Goal: Task Accomplishment & Management: Manage account settings

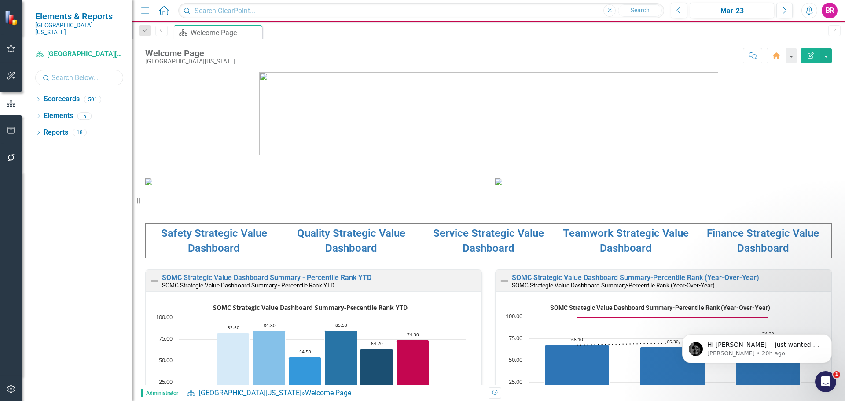
click at [83, 70] on input "text" at bounding box center [79, 77] width 88 height 15
type input "cash"
click at [39, 97] on icon at bounding box center [38, 99] width 2 height 4
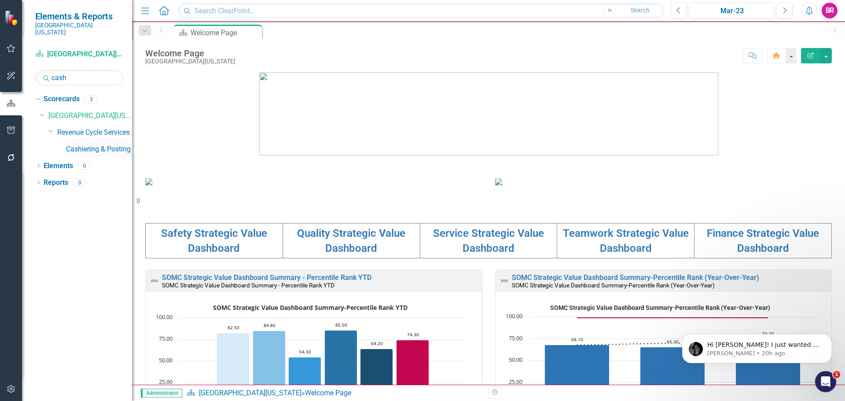
click at [98, 144] on link "Cashiering & Posting" at bounding box center [99, 149] width 66 height 10
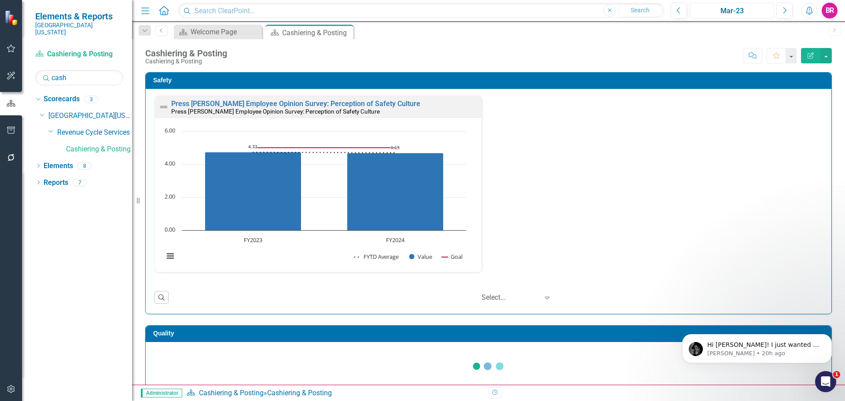
click at [743, 10] on div "Mar-23" at bounding box center [732, 11] width 78 height 11
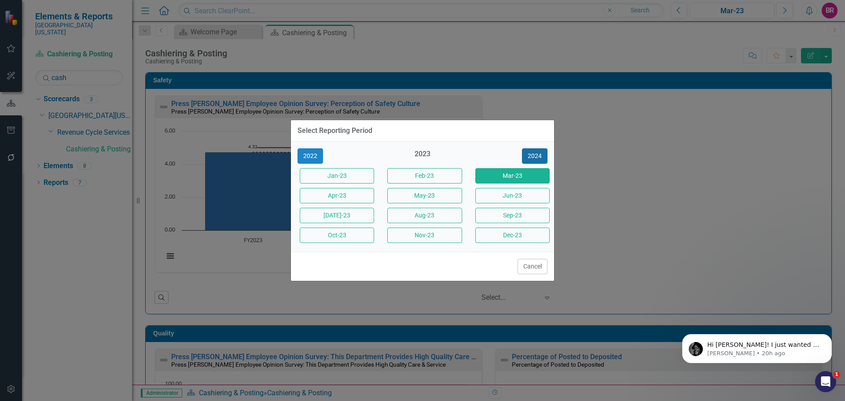
click at [526, 156] on button "2024" at bounding box center [535, 155] width 26 height 15
click at [532, 149] on button "2024" at bounding box center [535, 155] width 26 height 15
click at [539, 157] on button "2025" at bounding box center [535, 155] width 26 height 15
click at [449, 216] on button "Aug-26" at bounding box center [424, 215] width 74 height 15
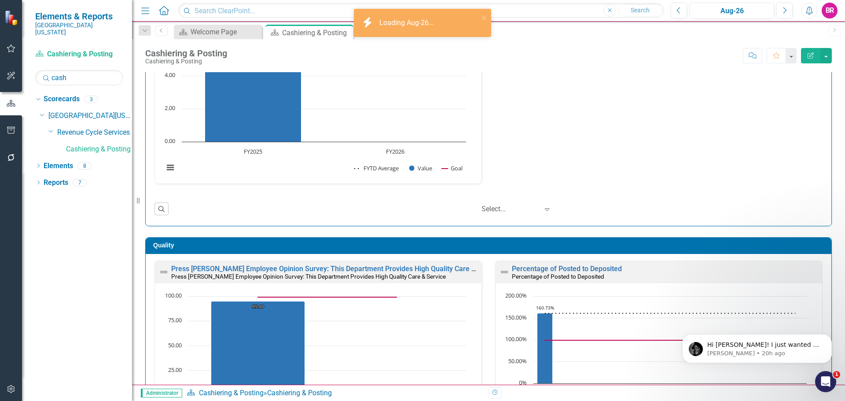
scroll to position [132, 0]
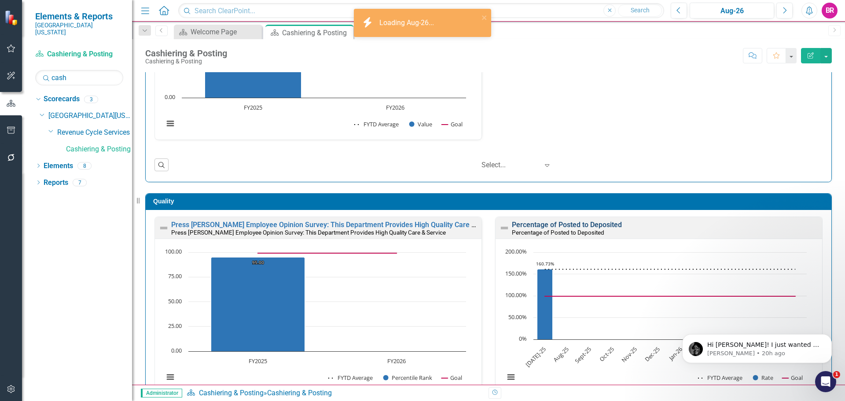
click at [543, 227] on link "Percentage of Posted to Deposited" at bounding box center [567, 224] width 110 height 8
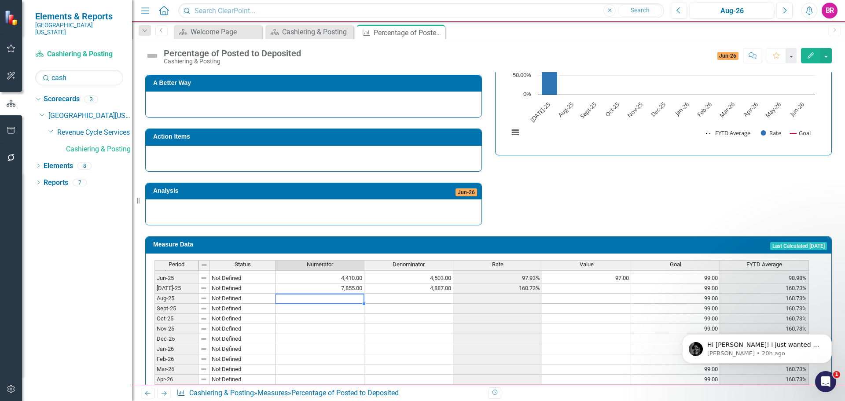
scroll to position [257, 0]
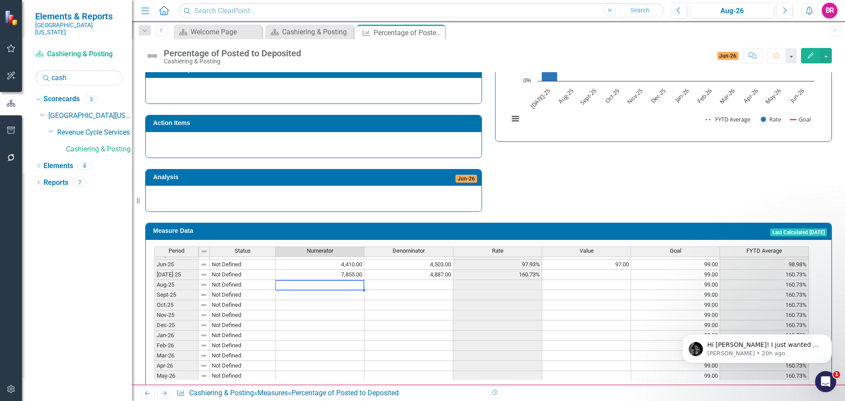
click at [342, 280] on td at bounding box center [319, 285] width 89 height 10
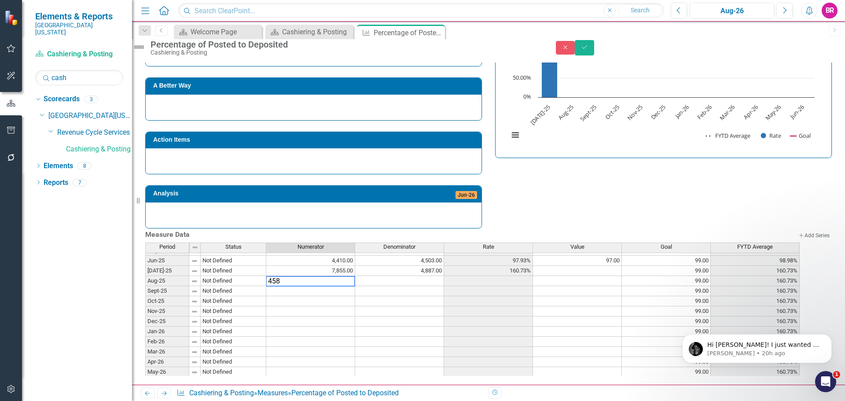
type textarea "4584"
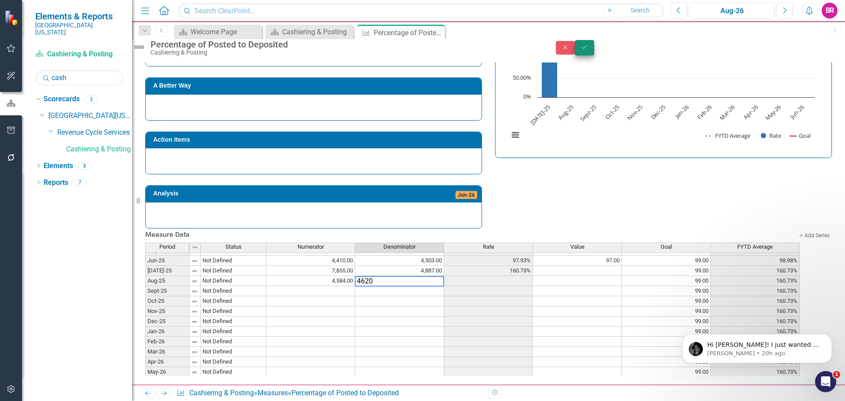
type textarea "4620"
click at [594, 55] on button "Save" at bounding box center [584, 47] width 19 height 15
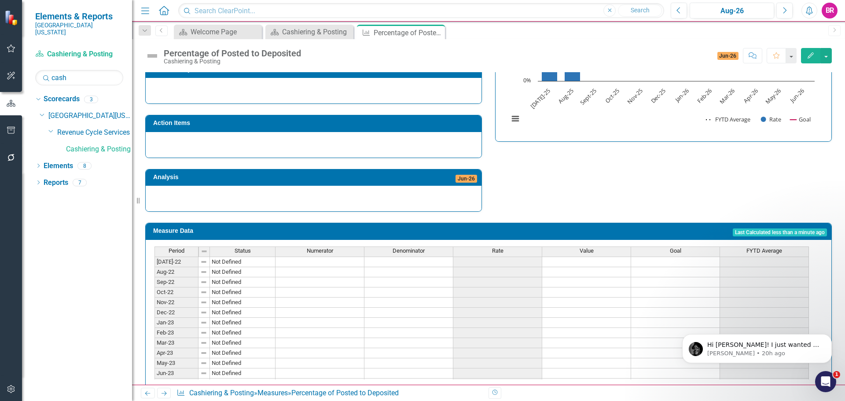
click at [505, 247] on div "Rate" at bounding box center [497, 251] width 88 height 8
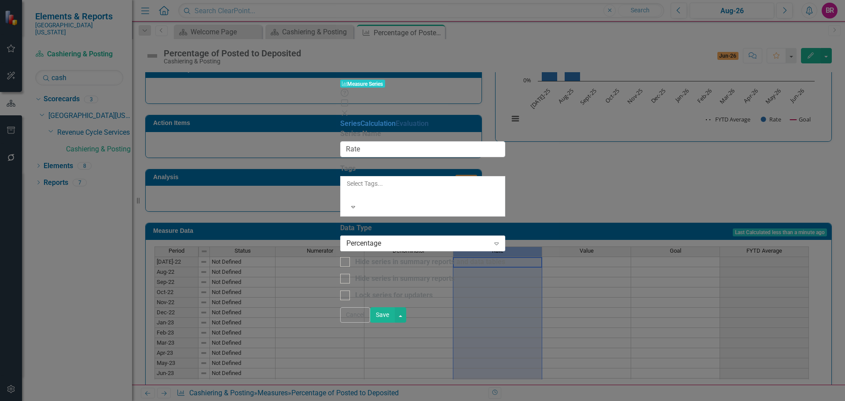
click at [396, 119] on link "Evaluation" at bounding box center [412, 123] width 33 height 8
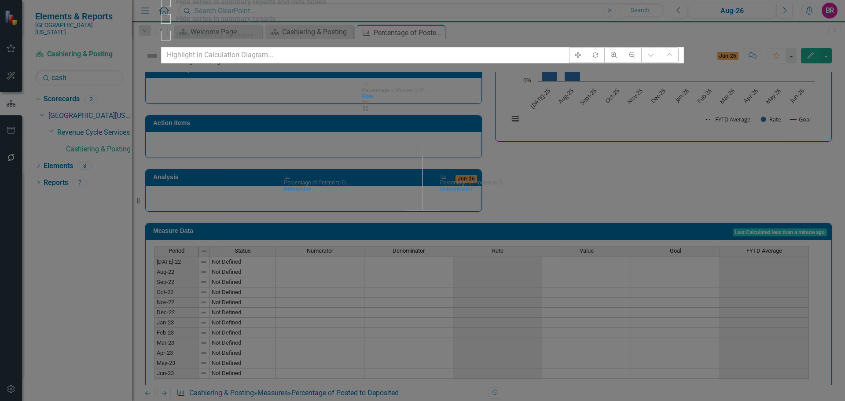
checkbox input "true"
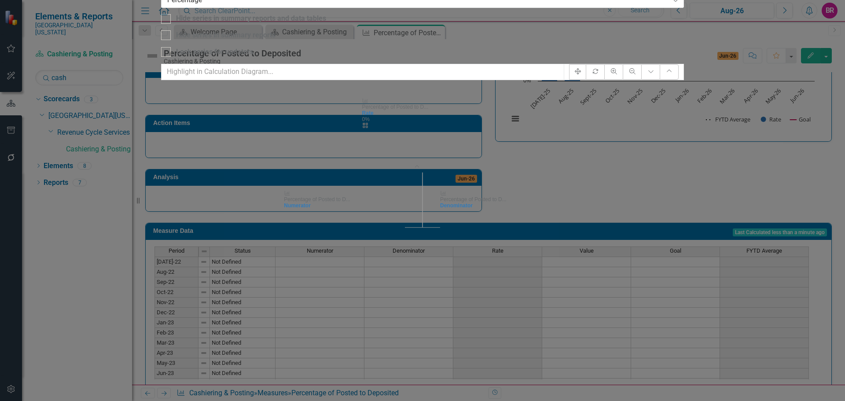
checkbox input "true"
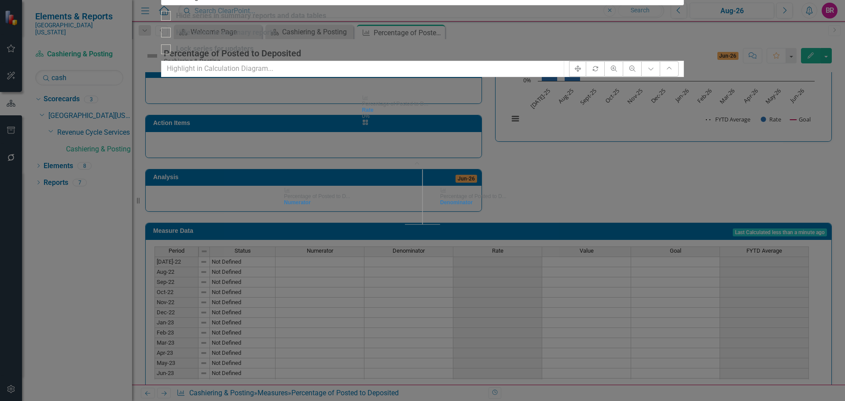
drag, startPoint x: 345, startPoint y: 39, endPoint x: 390, endPoint y: 38, distance: 44.9
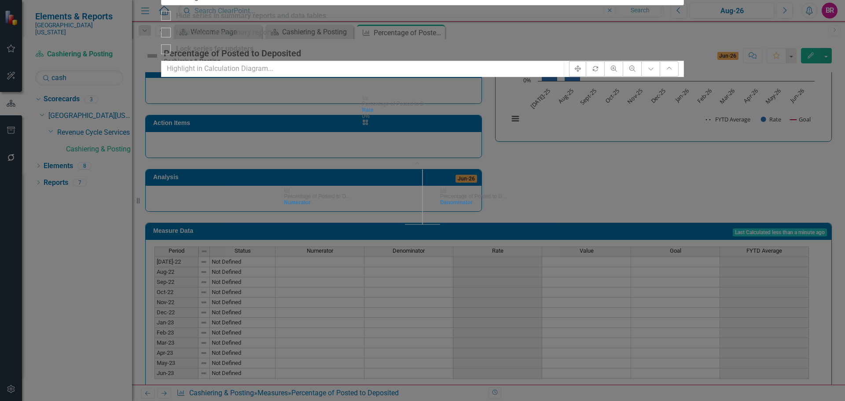
checkbox input "true"
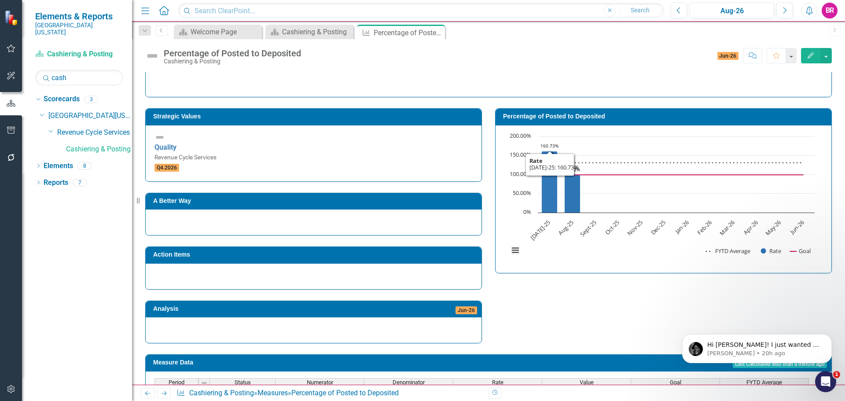
scroll to position [125, 0]
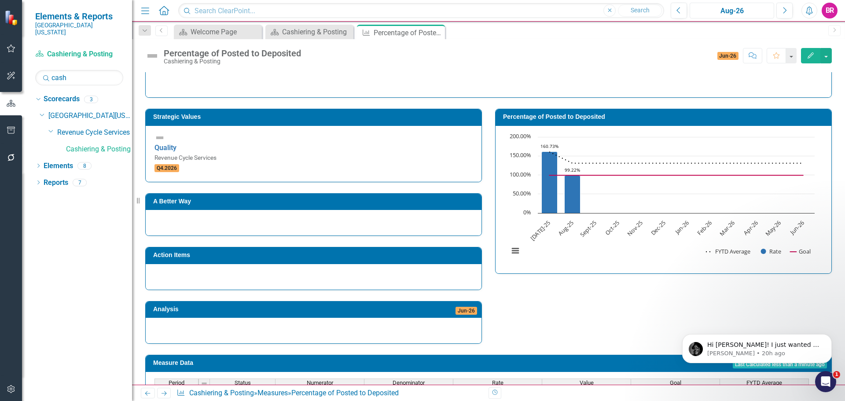
click at [743, 10] on div "Aug-26" at bounding box center [732, 11] width 78 height 11
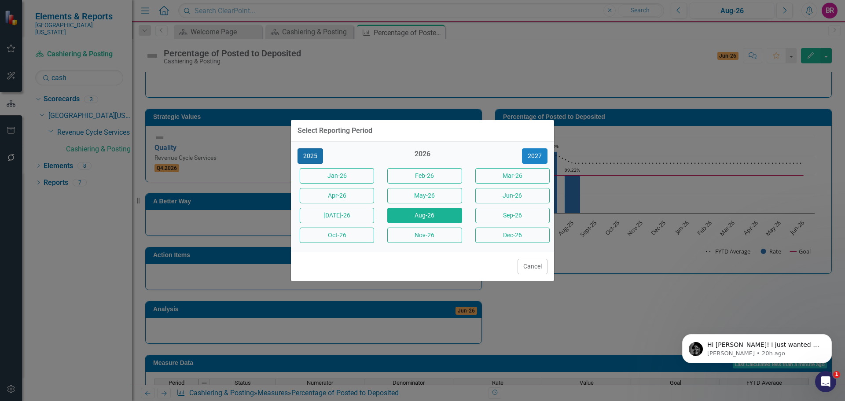
drag, startPoint x: 312, startPoint y: 154, endPoint x: 331, endPoint y: 149, distance: 19.4
click at [312, 154] on button "2025" at bounding box center [310, 155] width 26 height 15
click at [433, 216] on button "Aug-25" at bounding box center [424, 215] width 74 height 15
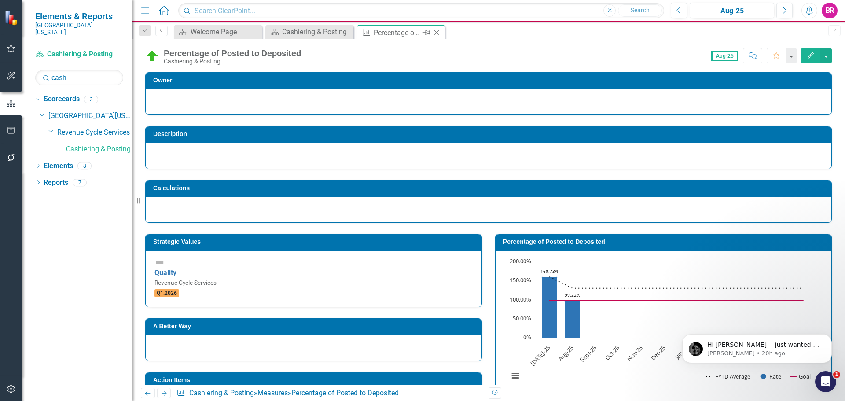
click at [443, 31] on div "Measure Percentage of Posted to Deposited Pin Close" at bounding box center [401, 32] width 88 height 15
click at [438, 34] on icon at bounding box center [436, 32] width 5 height 5
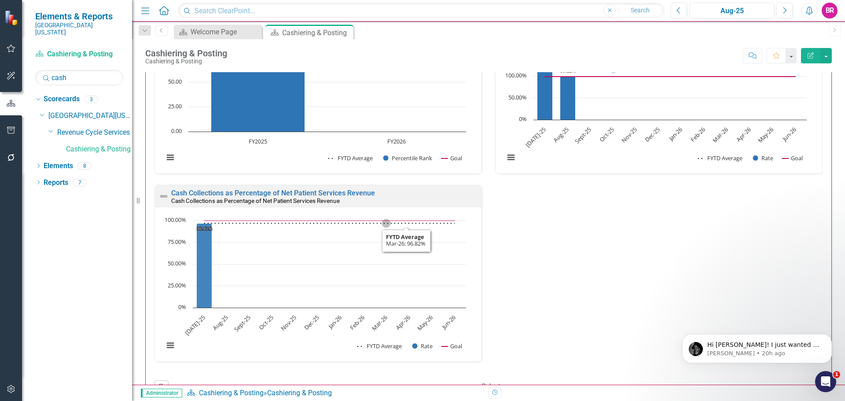
scroll to position [352, 0]
click at [330, 187] on div "Cash Collections as Percentage of Net Patient Services Revenue Cash Collections…" at bounding box center [318, 195] width 326 height 22
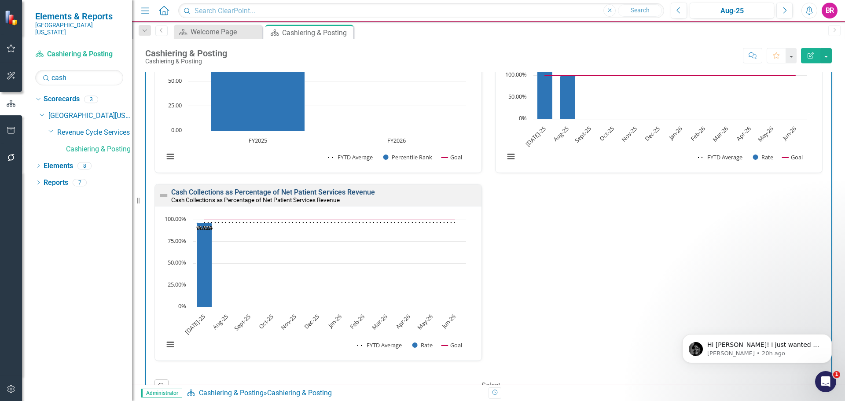
click at [330, 191] on link "Cash Collections as Percentage of Net Patient Services Revenue" at bounding box center [273, 192] width 204 height 8
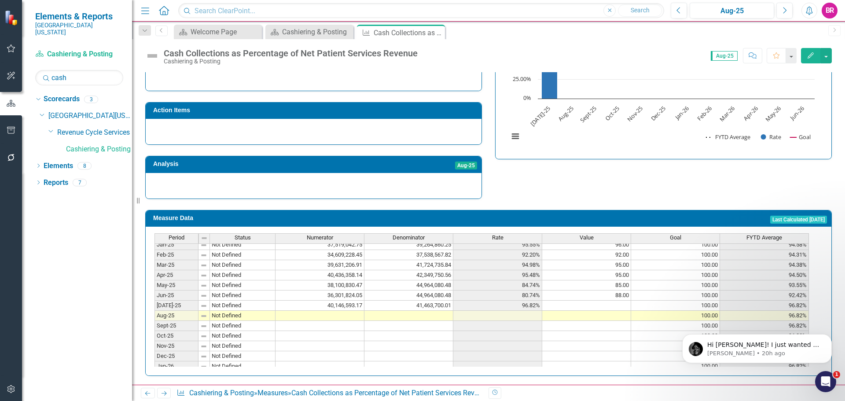
scroll to position [364, 0]
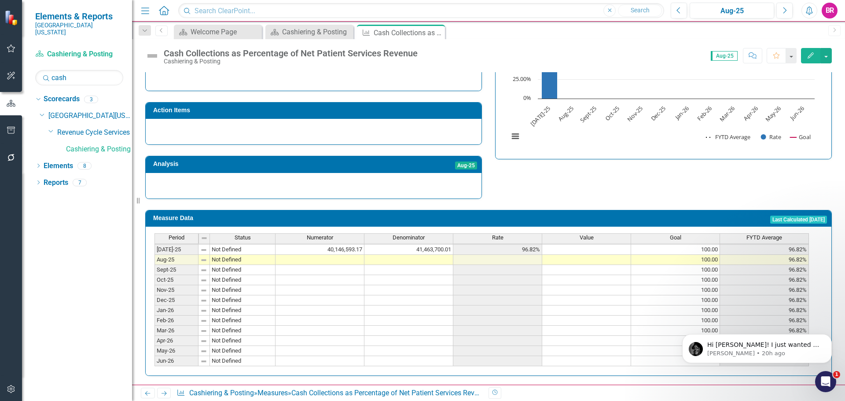
click at [337, 255] on td at bounding box center [319, 260] width 89 height 10
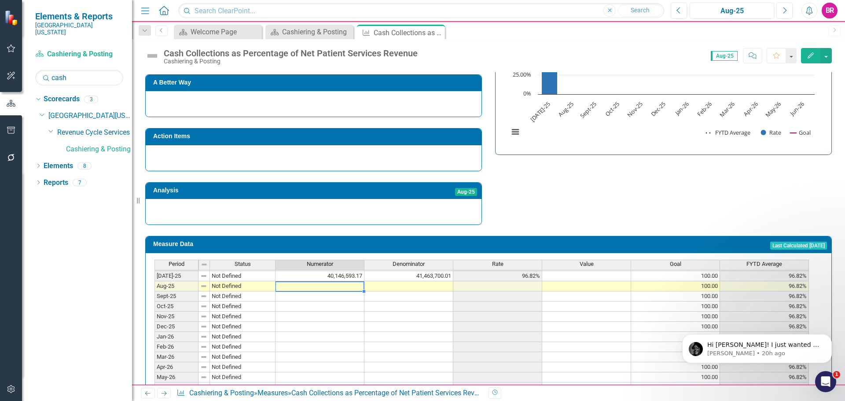
scroll to position [257, 0]
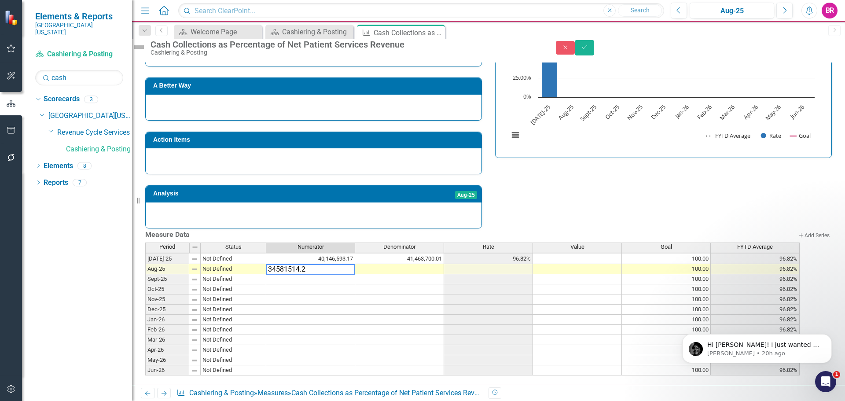
type textarea "34581514.21"
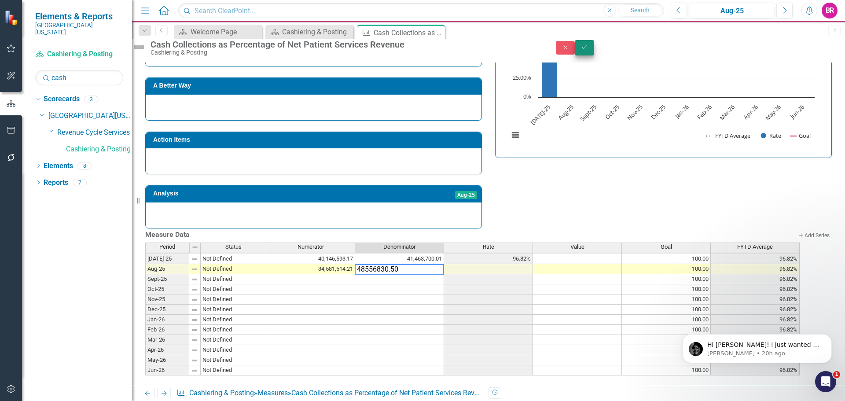
type textarea "48556830.50"
click at [588, 50] on icon "Save" at bounding box center [584, 47] width 8 height 6
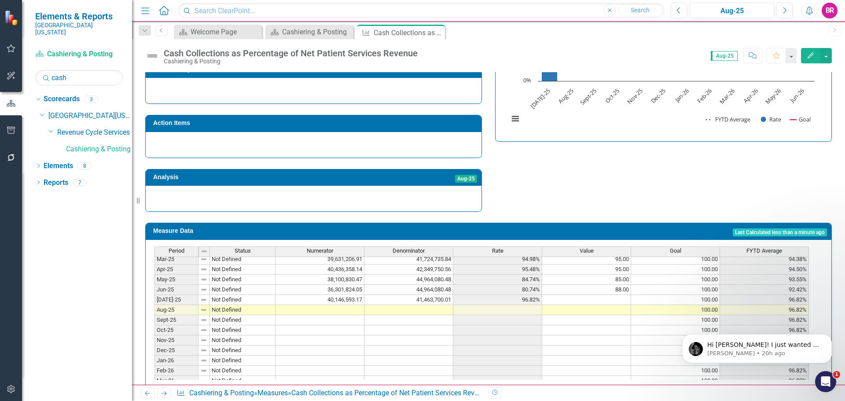
scroll to position [352, 0]
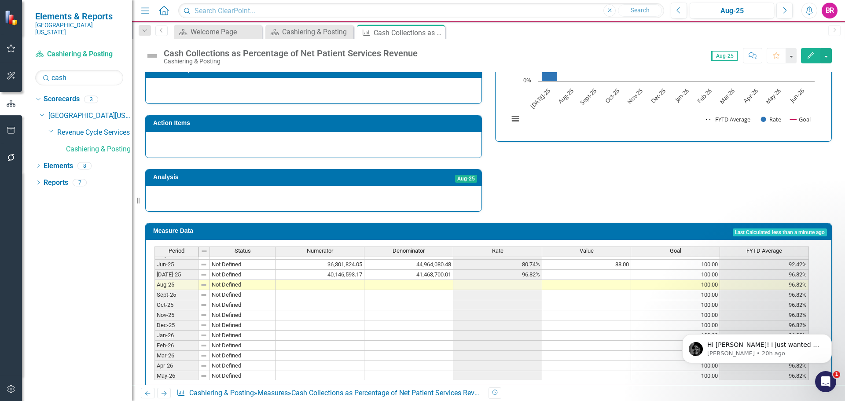
click at [615, 260] on tbody "Oct-23 Not Defined 40,830,316.90 42,679,628.24 95.67% 96.00 100.00 93.83% Nov-2…" at bounding box center [481, 224] width 654 height 334
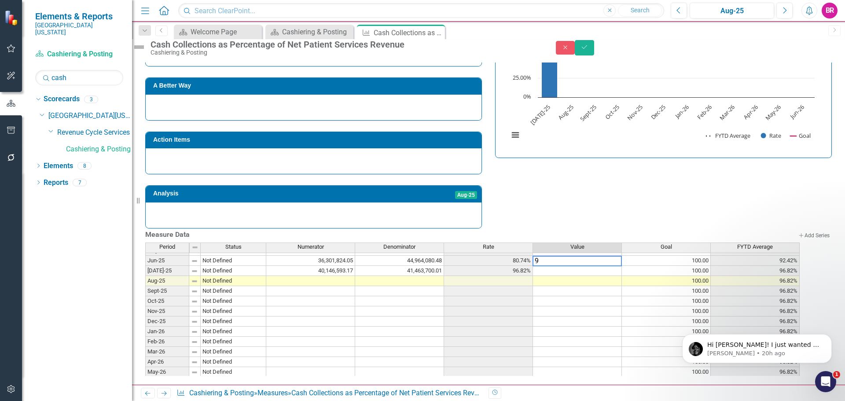
type textarea "97"
type textarea "100"
click at [588, 50] on icon "Save" at bounding box center [584, 47] width 8 height 6
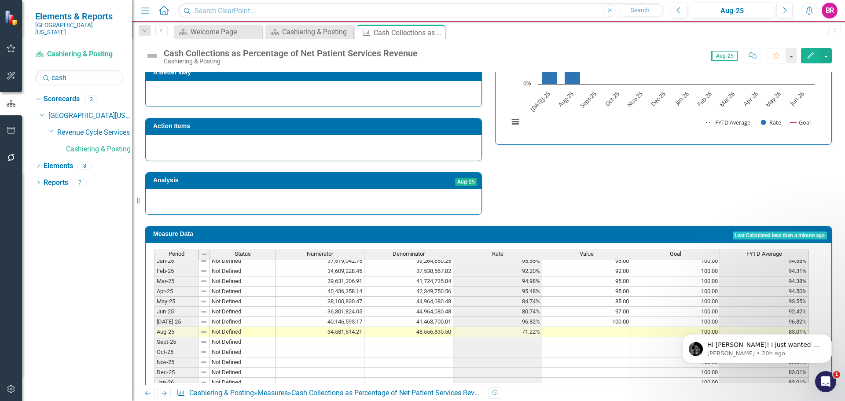
scroll to position [257, 0]
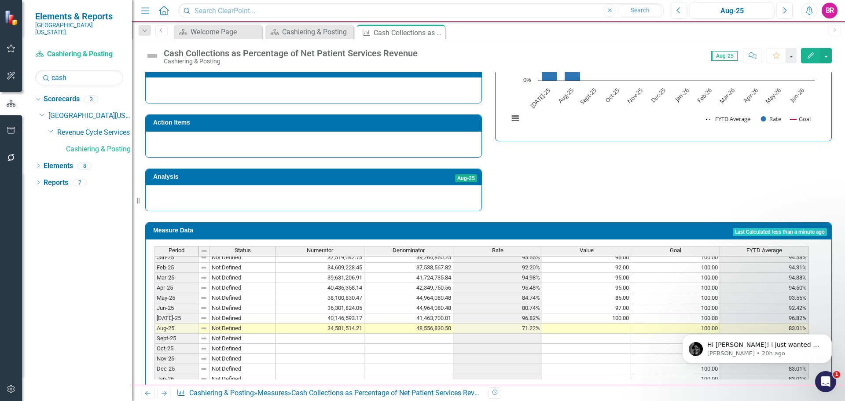
click at [506, 246] on div "Rate" at bounding box center [497, 250] width 88 height 8
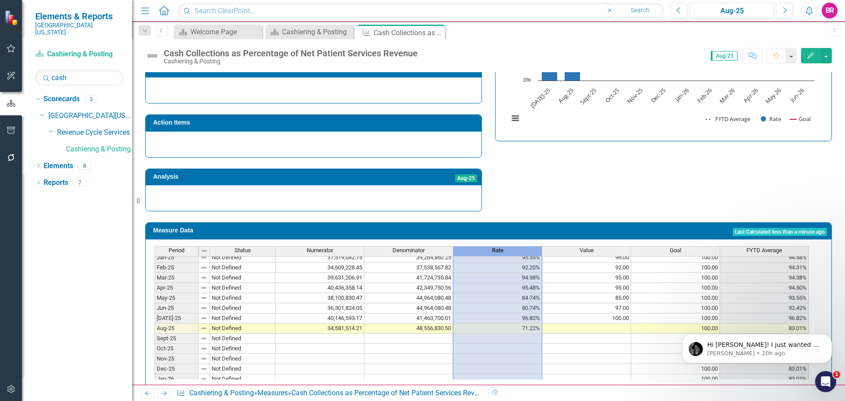
click at [506, 246] on div "Rate" at bounding box center [497, 250] width 88 height 8
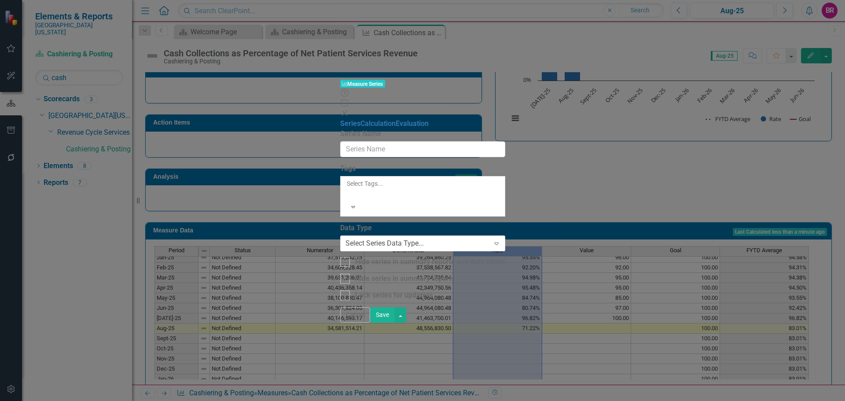
type input "Rate"
click at [447, 119] on link "Evaluation" at bounding box center [463, 123] width 33 height 8
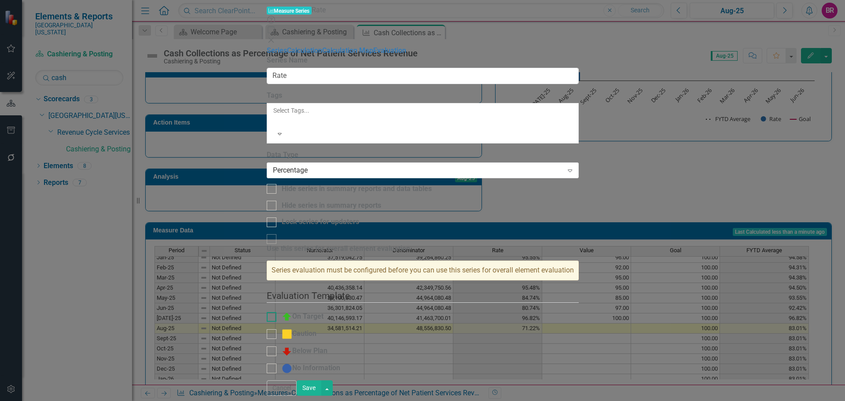
click at [323, 312] on div "On Target" at bounding box center [303, 317] width 42 height 11
click at [272, 312] on input "On Target" at bounding box center [270, 315] width 6 height 6
checkbox input "true"
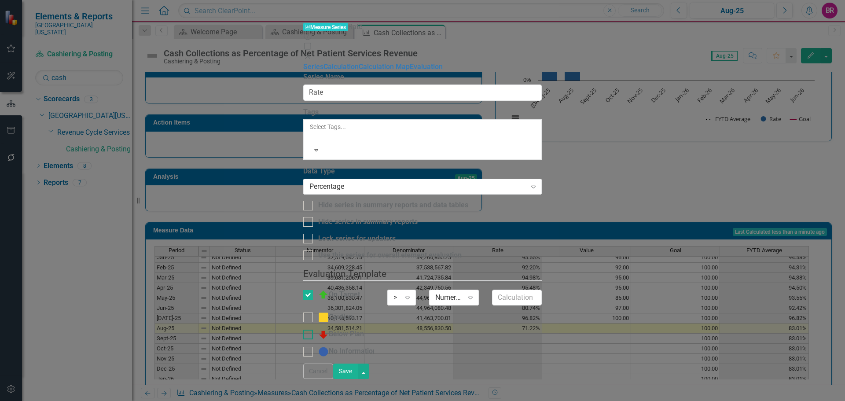
click at [363, 329] on div "Below Plan" at bounding box center [341, 334] width 46 height 11
click at [309, 330] on input "Below Plan" at bounding box center [306, 333] width 6 height 6
checkbox input "true"
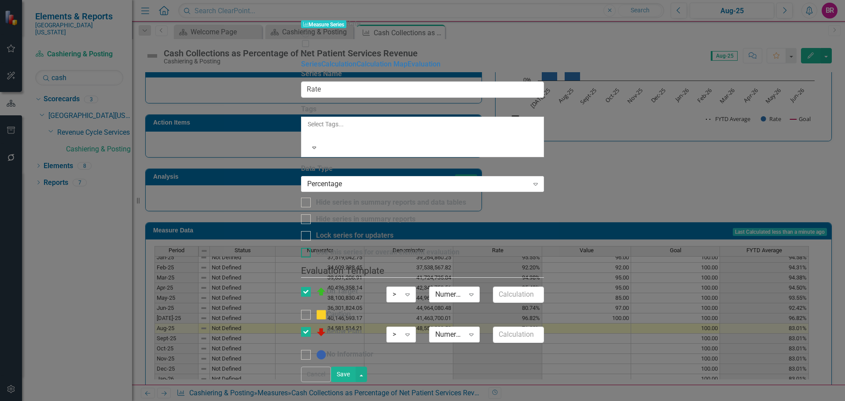
click at [381, 247] on div "Use this series for overall element evaluation" at bounding box center [387, 252] width 143 height 10
click at [307, 248] on input "Use this series for overall element evaluation" at bounding box center [304, 251] width 6 height 6
checkbox input "true"
click at [400, 290] on div ">" at bounding box center [396, 295] width 8 height 10
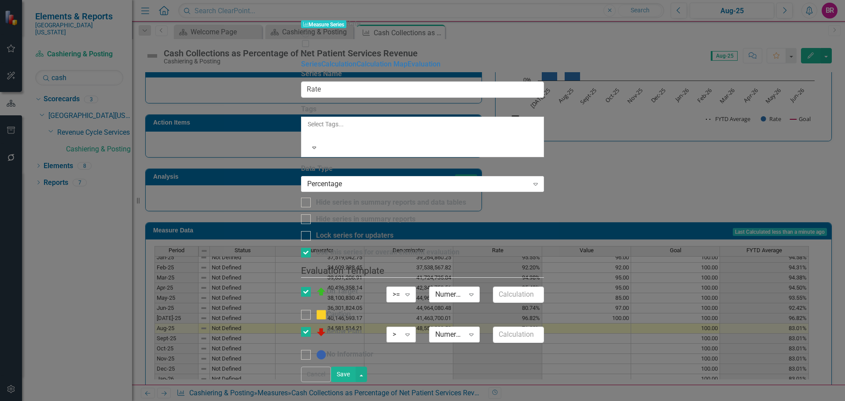
click at [400, 330] on div ">" at bounding box center [396, 335] width 8 height 10
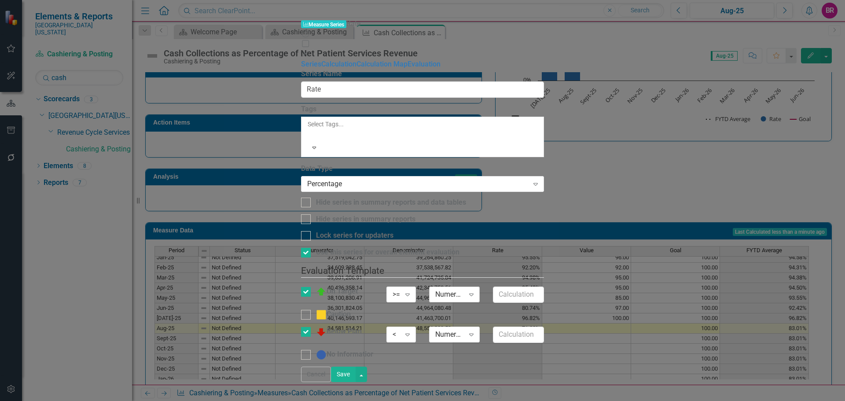
click at [464, 290] on div "Numerator" at bounding box center [449, 295] width 29 height 10
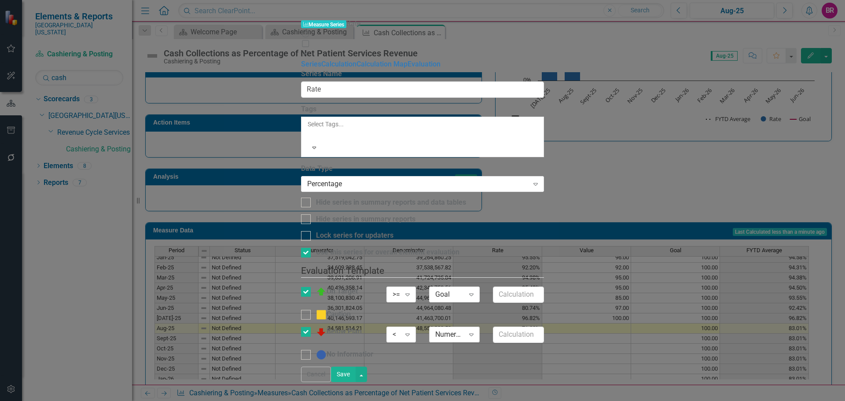
click at [464, 330] on div "Numerator" at bounding box center [449, 335] width 29 height 10
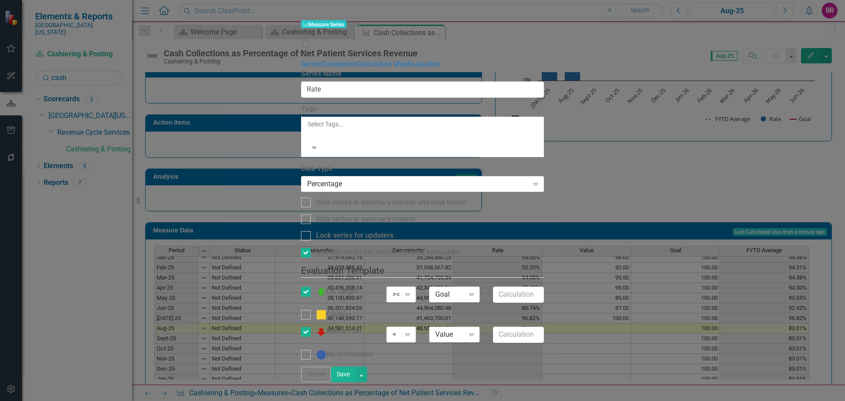
click at [480, 326] on div "Value Expand" at bounding box center [454, 334] width 51 height 16
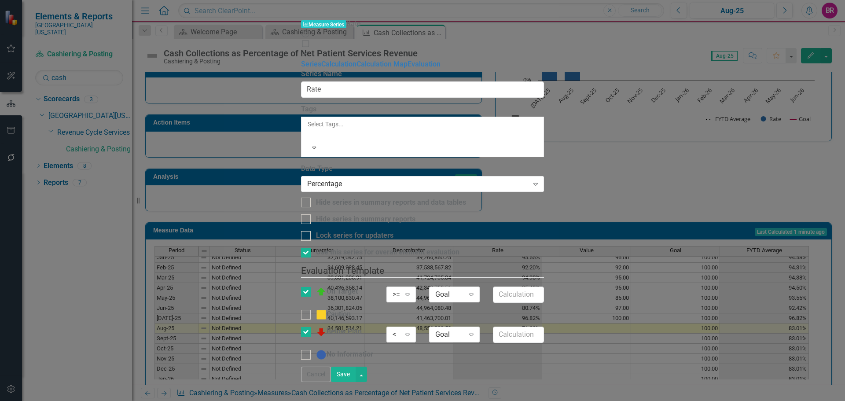
click at [356, 382] on button "Save" at bounding box center [343, 374] width 25 height 15
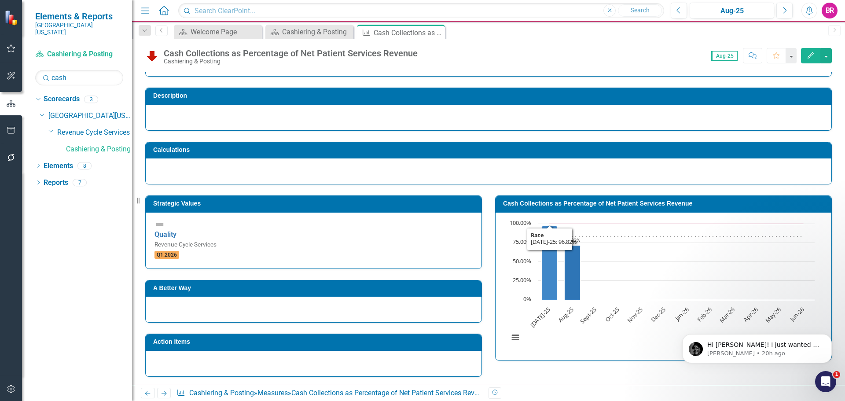
scroll to position [37, 0]
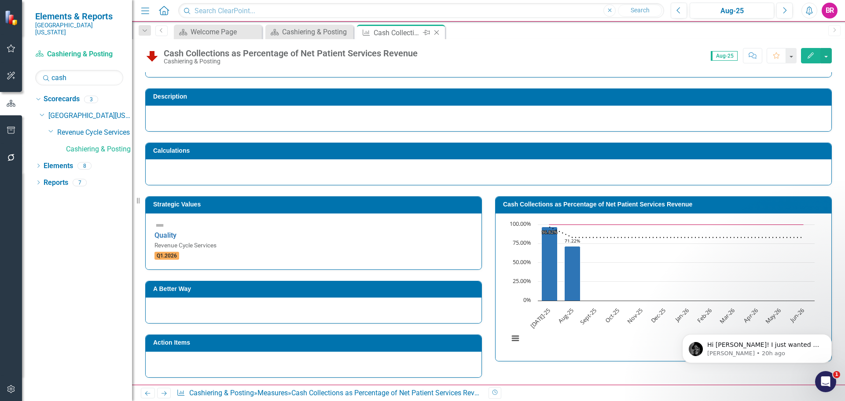
click at [434, 32] on icon "Close" at bounding box center [436, 32] width 9 height 7
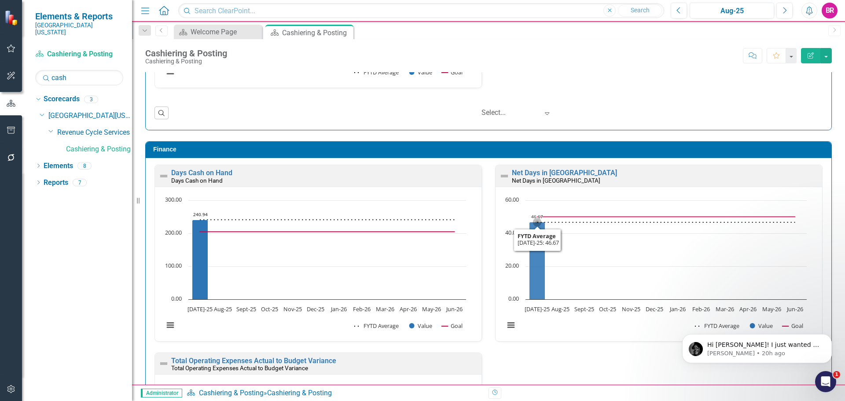
scroll to position [1144, 0]
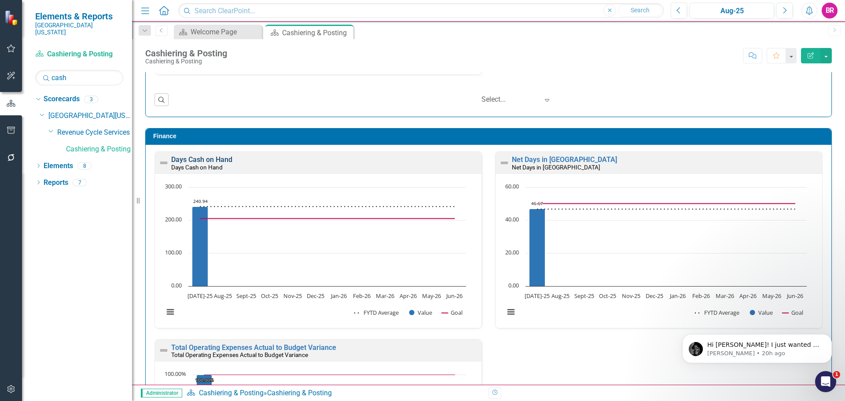
click at [194, 158] on link "Days Cash on Hand" at bounding box center [201, 159] width 61 height 8
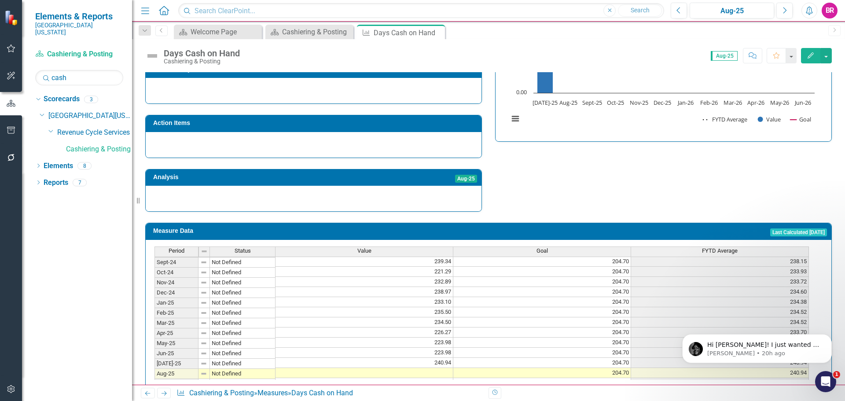
scroll to position [264, 0]
click at [425, 358] on tbody "Sep-23 Not Defined 210.48 204.70 220.05 Oct-23 Not Defined 198.50 204.70 214.66…" at bounding box center [481, 292] width 654 height 314
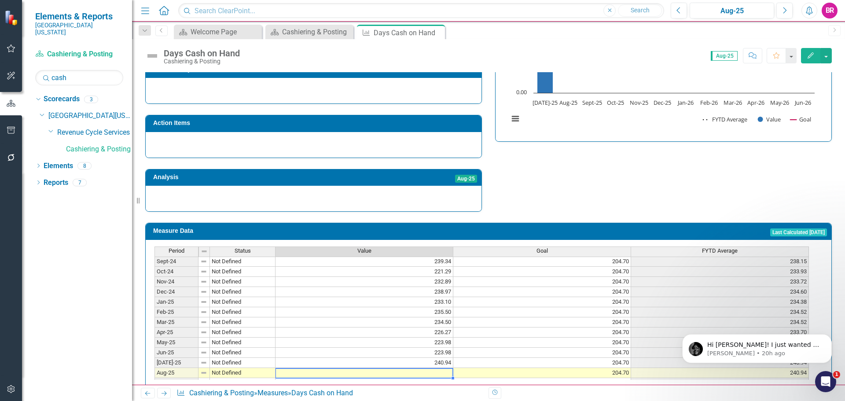
type textarea "2"
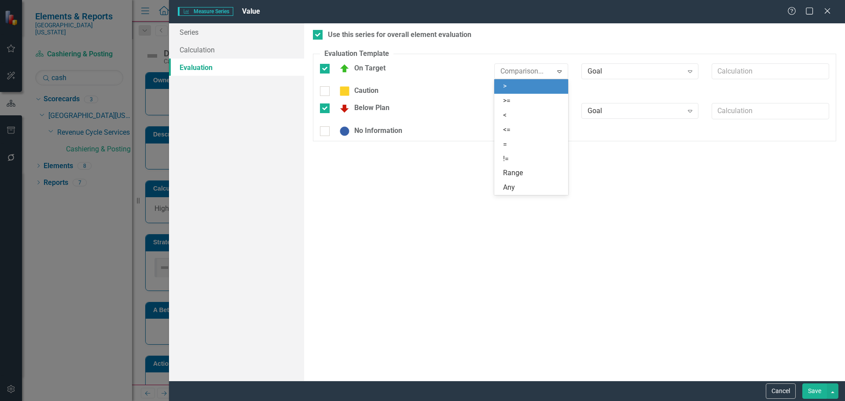
scroll to position [88, 0]
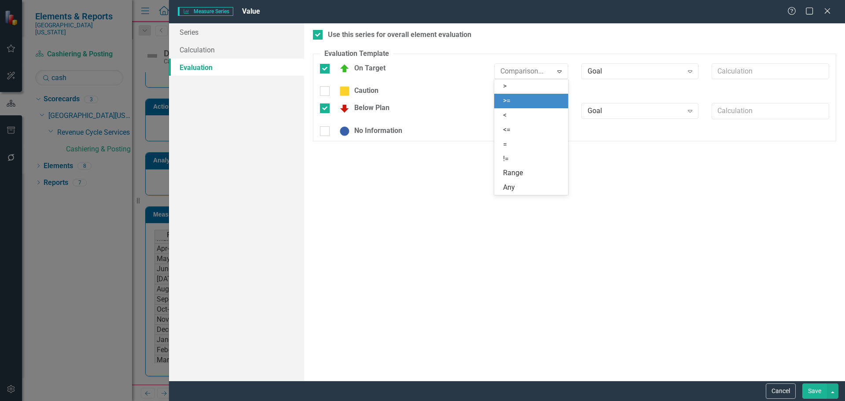
click at [522, 99] on div ">=" at bounding box center [533, 101] width 60 height 10
click at [522, 109] on div ">" at bounding box center [526, 111] width 52 height 10
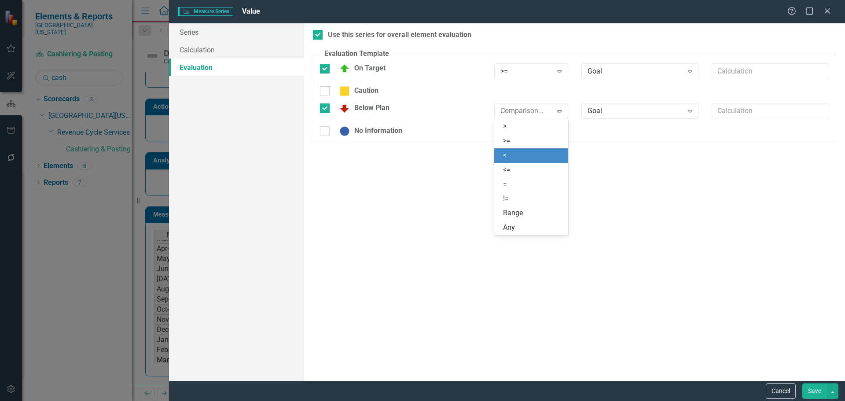
click at [521, 151] on div "<" at bounding box center [533, 155] width 60 height 10
click at [818, 385] on button "Save" at bounding box center [814, 390] width 25 height 15
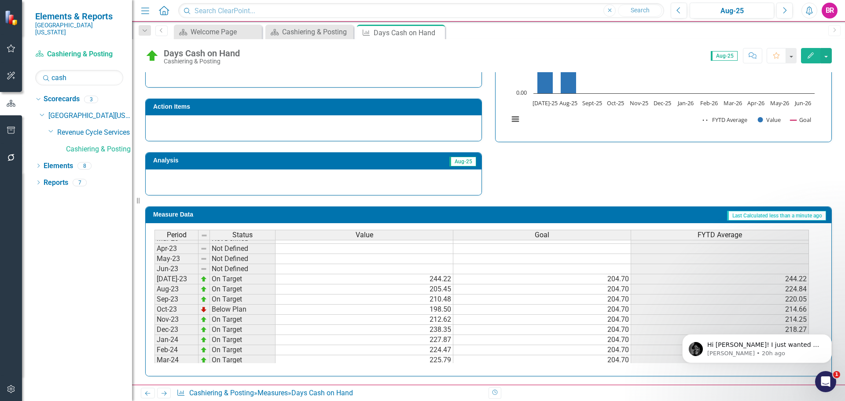
scroll to position [37, 0]
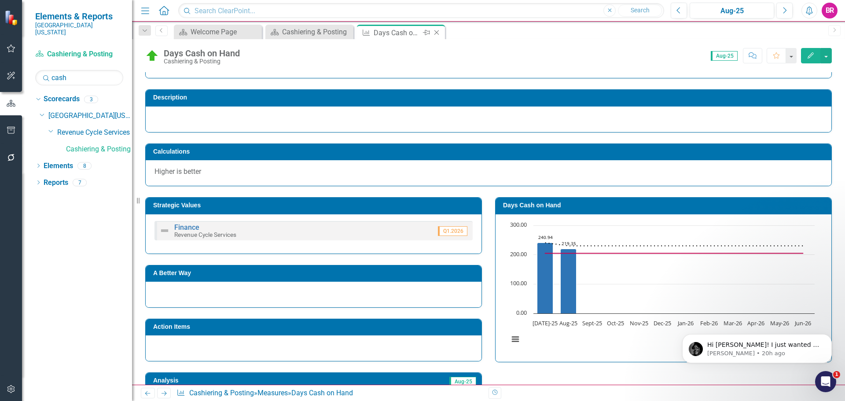
click at [437, 33] on icon "Close" at bounding box center [436, 32] width 9 height 7
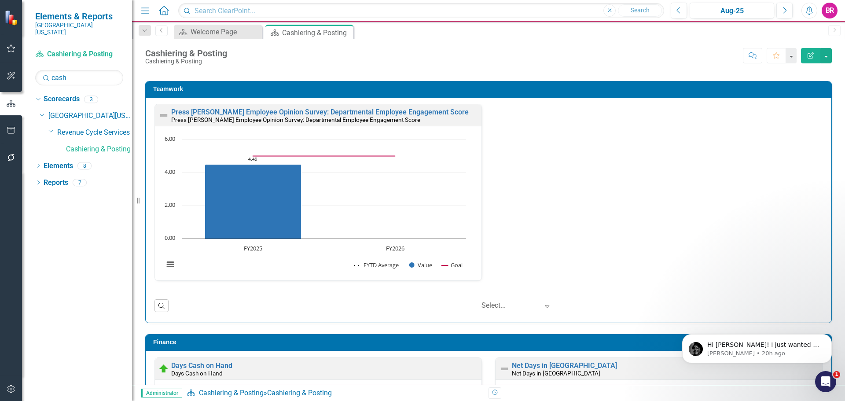
scroll to position [1100, 0]
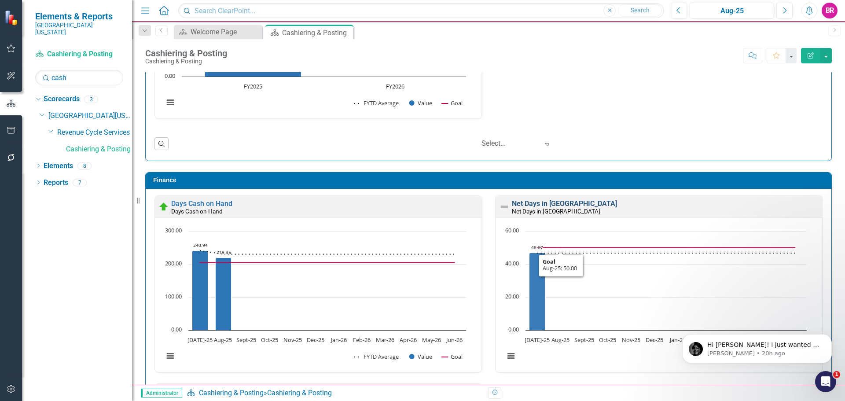
click at [528, 201] on link "Net Days in [GEOGRAPHIC_DATA]" at bounding box center [564, 203] width 105 height 8
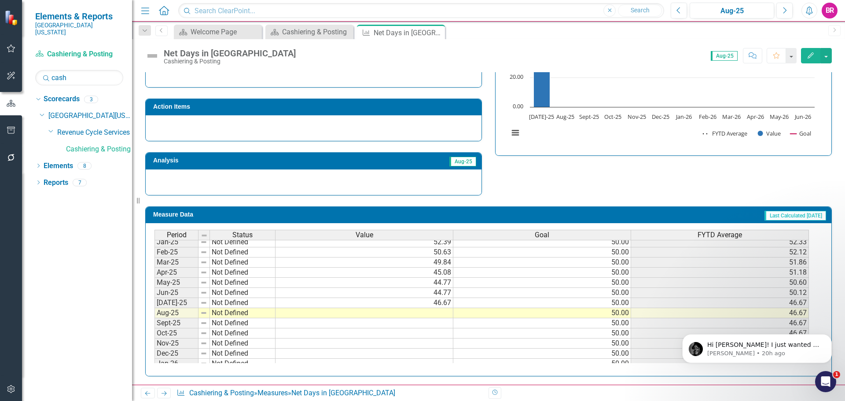
scroll to position [308, 0]
click at [442, 313] on td at bounding box center [364, 312] width 178 height 10
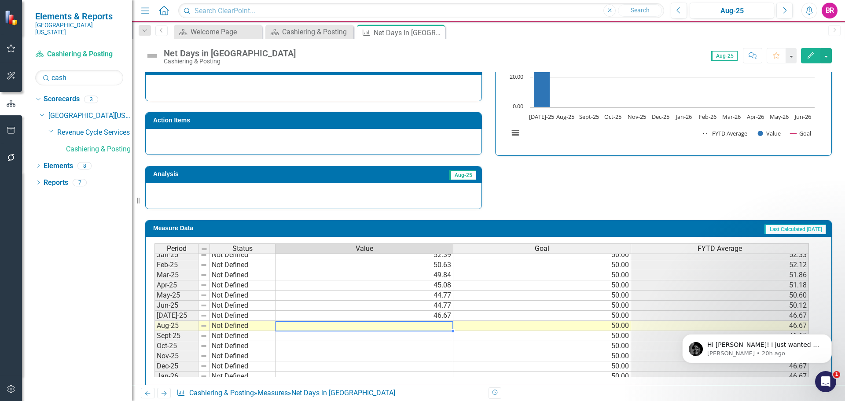
scroll to position [257, 0]
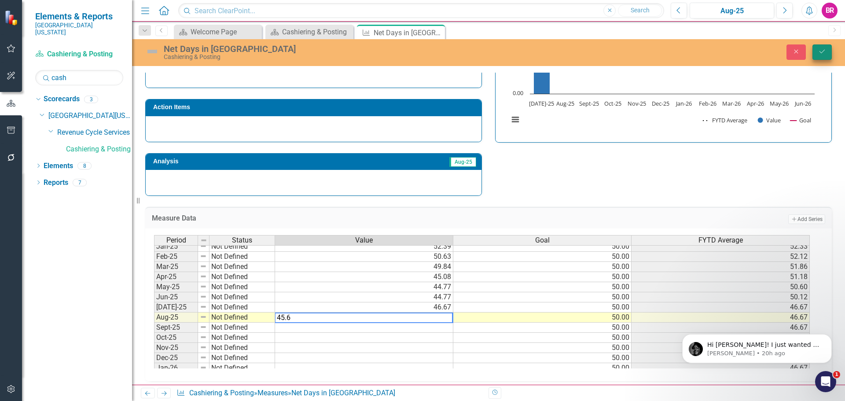
type textarea "45.6"
click at [829, 48] on button "Save" at bounding box center [821, 51] width 19 height 15
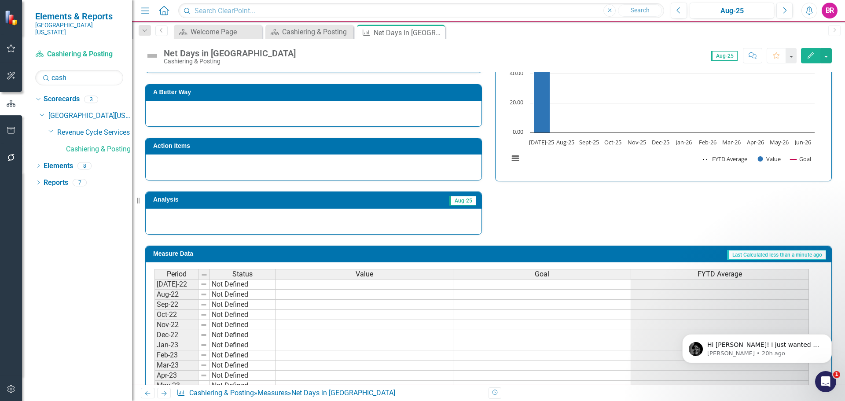
scroll to position [220, 0]
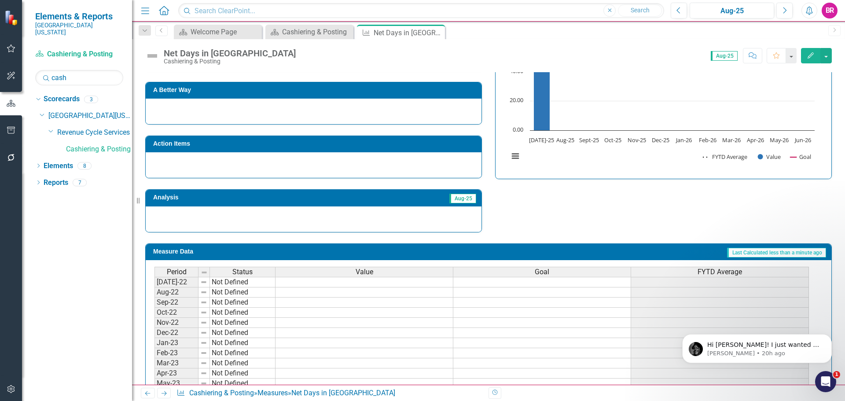
click at [404, 274] on div "Value" at bounding box center [363, 272] width 177 height 10
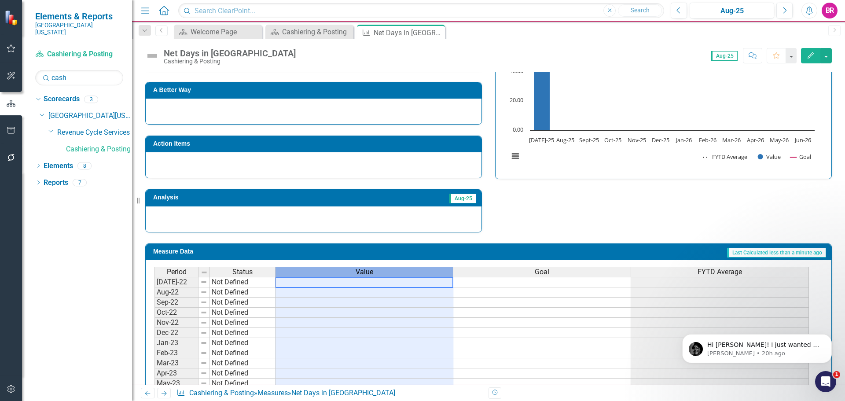
click at [404, 274] on div "Value" at bounding box center [363, 272] width 177 height 10
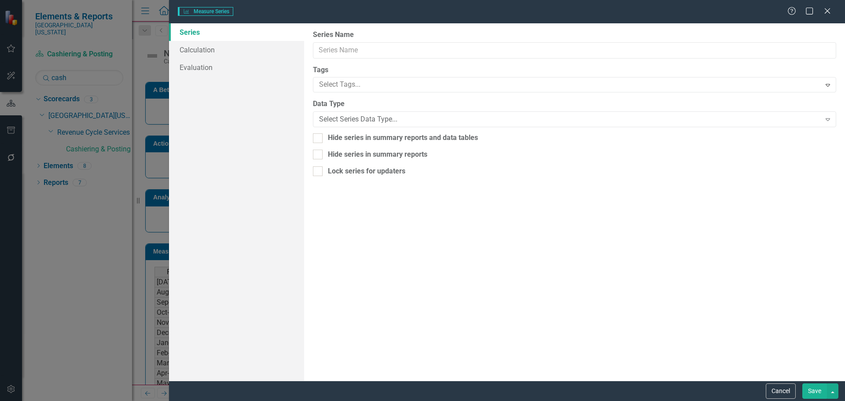
type input "Value"
click at [177, 58] on link "Calculation" at bounding box center [236, 50] width 135 height 18
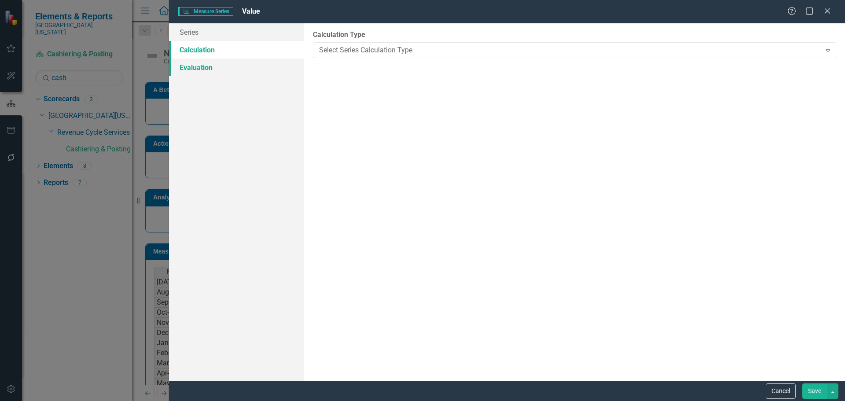
click at [192, 73] on link "Evaluation" at bounding box center [236, 68] width 135 height 18
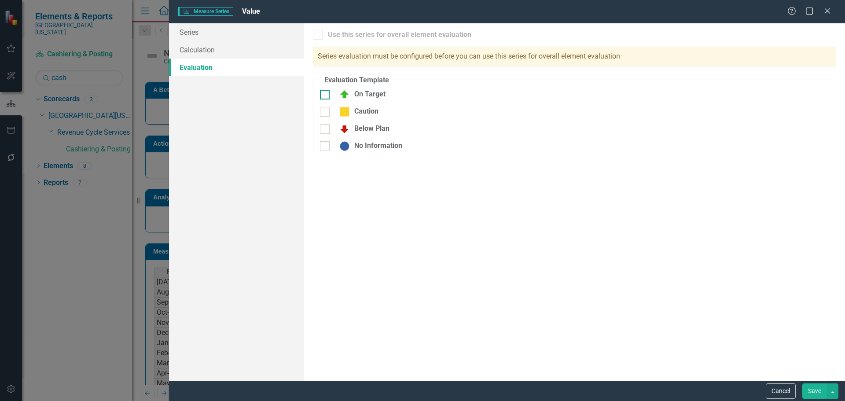
click at [365, 93] on div "On Target" at bounding box center [360, 94] width 51 height 11
click at [326, 93] on input "On Target" at bounding box center [323, 93] width 6 height 6
checkbox input "true"
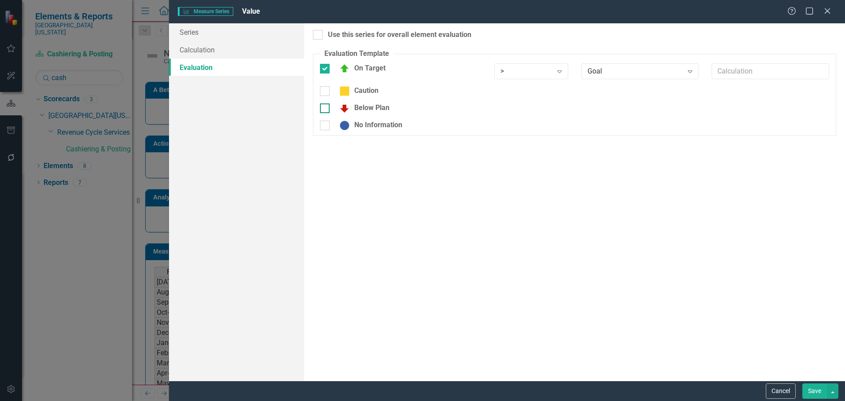
click at [384, 106] on div "Below Plan" at bounding box center [362, 108] width 55 height 11
click at [326, 106] on input "Below Plan" at bounding box center [323, 106] width 6 height 6
checkbox input "true"
click at [370, 34] on div "Use this series for overall element evaluation" at bounding box center [399, 35] width 143 height 10
click at [319, 34] on input "Use this series for overall element evaluation" at bounding box center [316, 33] width 6 height 6
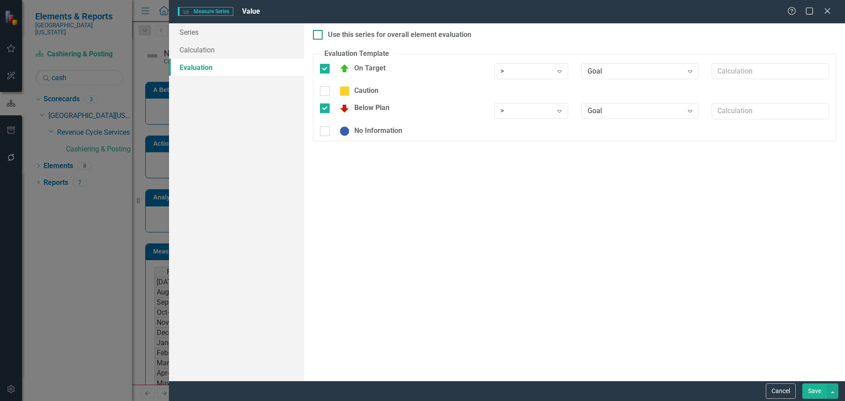
checkbox input "true"
click at [533, 77] on div "> Expand" at bounding box center [531, 71] width 74 height 16
click at [532, 105] on div ">=" at bounding box center [533, 101] width 60 height 10
click at [534, 109] on div ">" at bounding box center [526, 111] width 52 height 10
click at [530, 153] on div "<" at bounding box center [533, 155] width 60 height 10
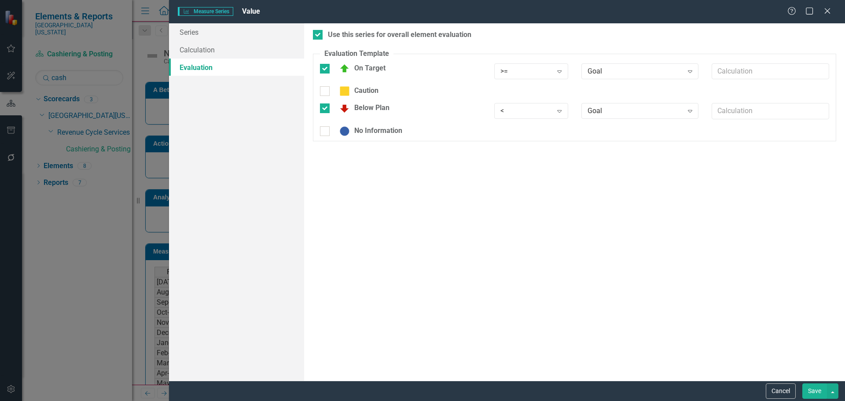
click at [816, 392] on button "Save" at bounding box center [814, 390] width 25 height 15
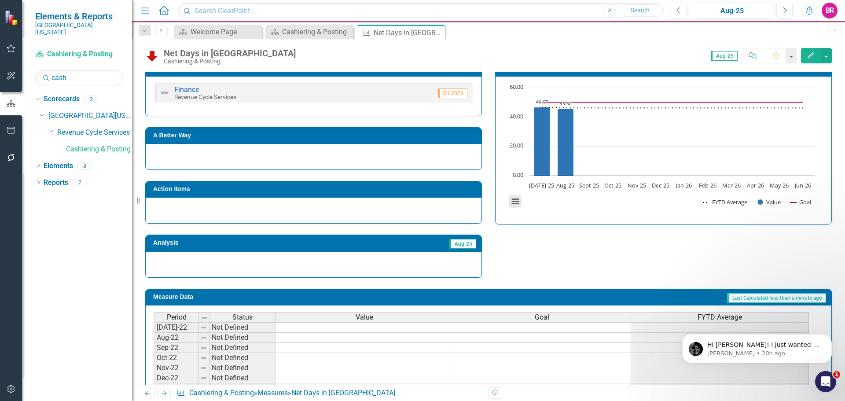
scroll to position [132, 0]
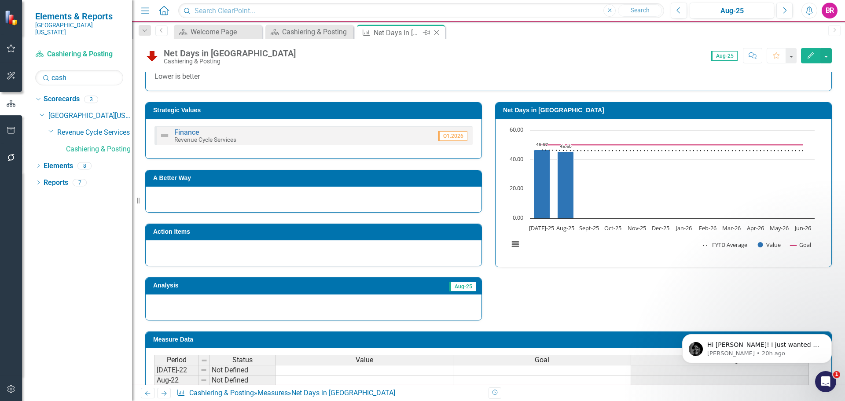
click at [439, 33] on icon "Close" at bounding box center [436, 32] width 9 height 7
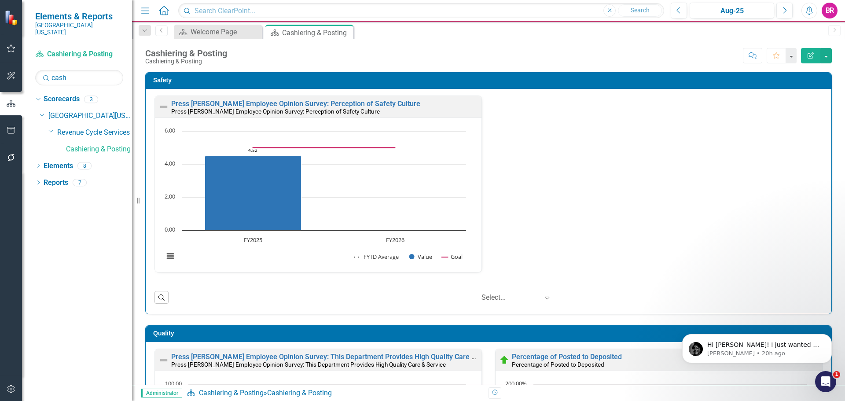
drag, startPoint x: 568, startPoint y: 236, endPoint x: 622, endPoint y: 181, distance: 77.5
click at [590, 216] on div "Press Ganey Employee Opinion Survey: Perception of Safety Culture Press Ganey E…" at bounding box center [488, 189] width 681 height 188
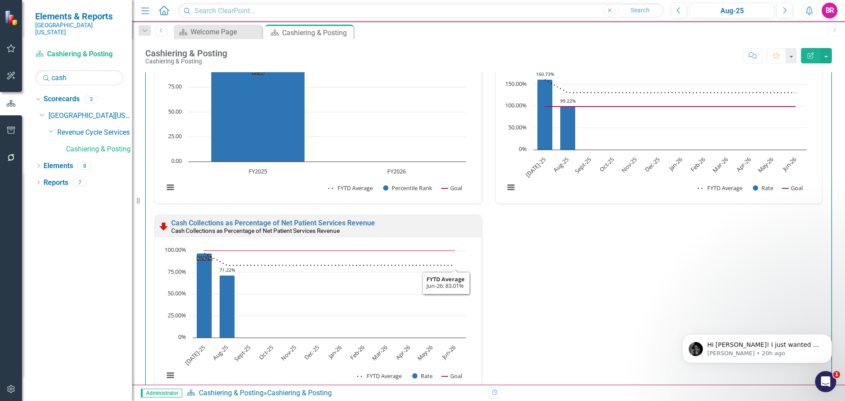
scroll to position [314, 0]
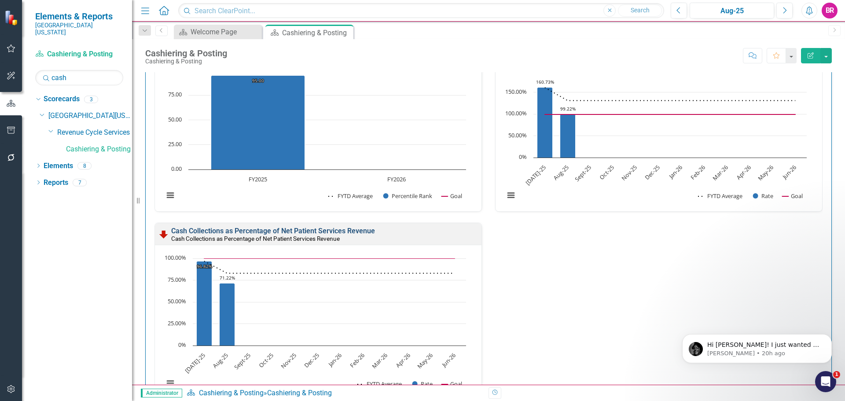
click at [355, 230] on link "Cash Collections as Percentage of Net Patient Services Revenue" at bounding box center [273, 231] width 204 height 8
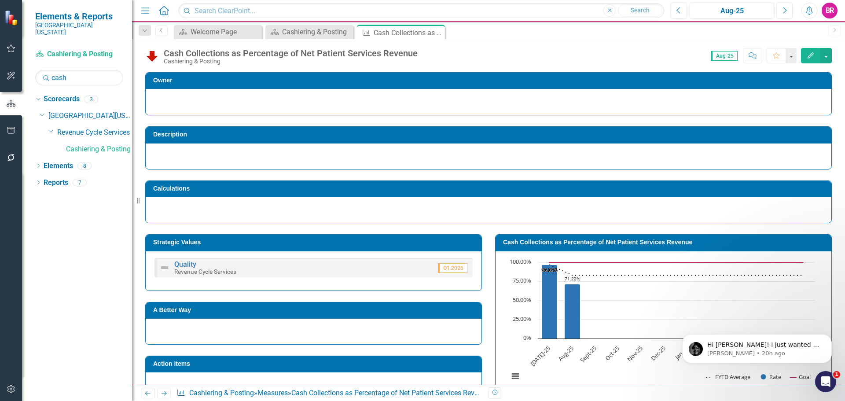
click at [591, 245] on h3 "Cash Collections as Percentage of Net Patient Services Revenue" at bounding box center [665, 242] width 324 height 7
click at [591, 244] on h3 "Cash Collections as Percentage of Net Patient Services Revenue" at bounding box center [665, 242] width 324 height 7
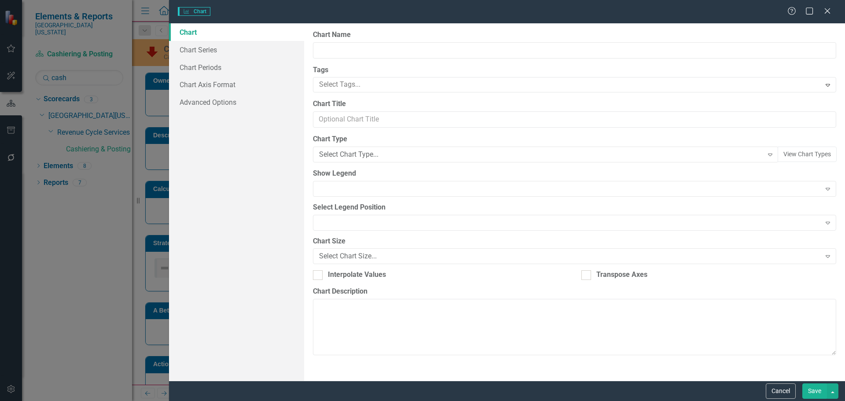
type input "Cash Collections as Percentage of Net Patient Services Revenue"
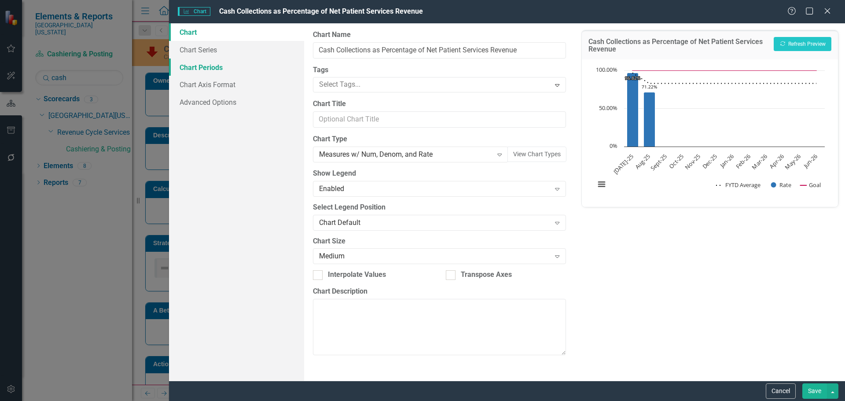
click at [198, 63] on link "Chart Periods" at bounding box center [236, 68] width 135 height 18
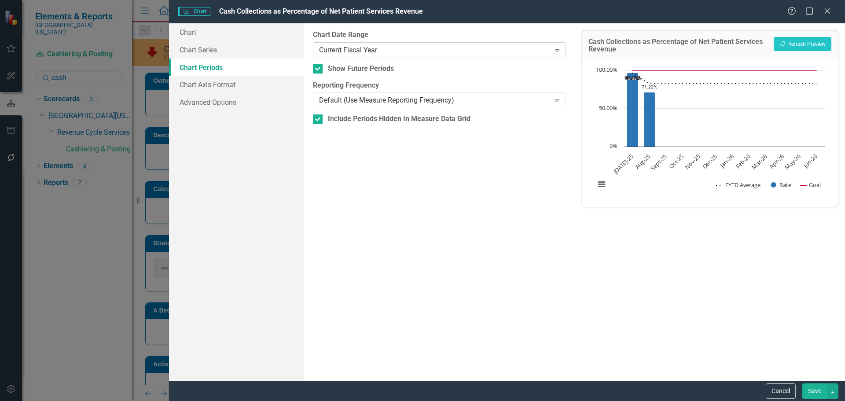
click at [451, 54] on div "Current Fiscal Year" at bounding box center [434, 50] width 231 height 10
click at [789, 392] on button "Cancel" at bounding box center [781, 390] width 30 height 15
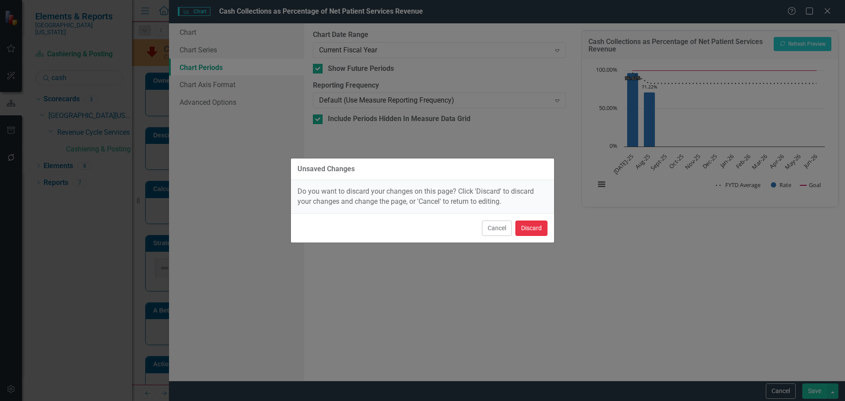
click at [535, 225] on button "Discard" at bounding box center [531, 227] width 32 height 15
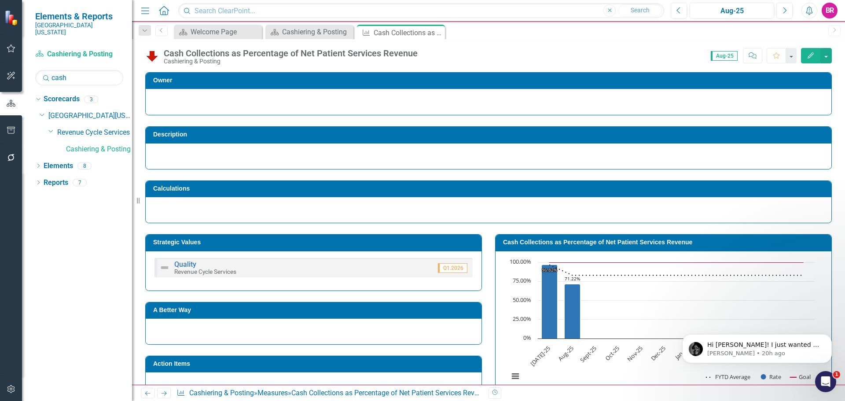
click at [816, 55] on button "Edit" at bounding box center [810, 55] width 19 height 15
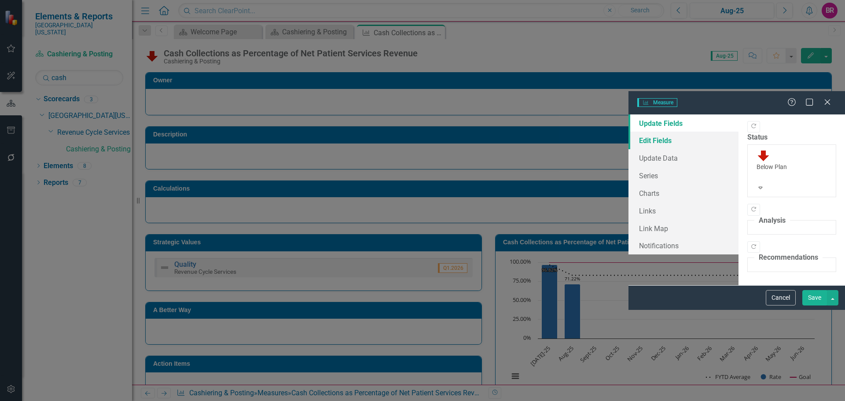
click at [628, 132] on link "Edit Fields" at bounding box center [683, 141] width 110 height 18
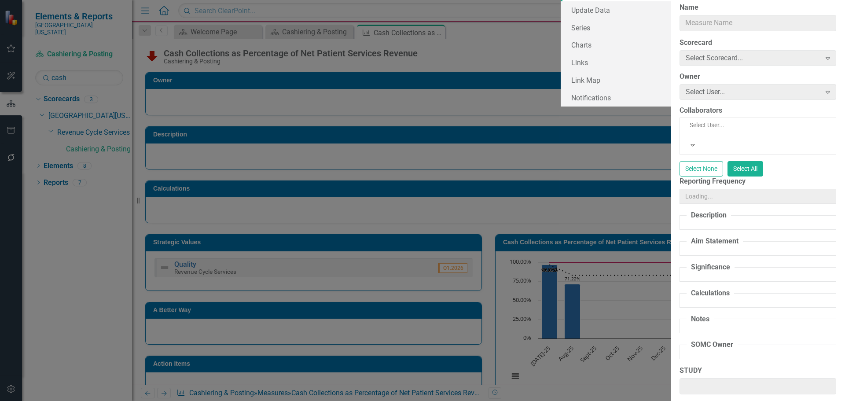
type input "Cash Collections as Percentage of Net Patient Services Revenue"
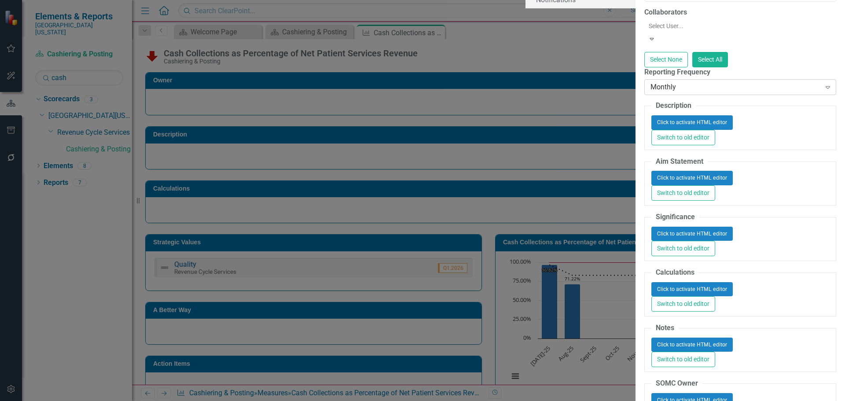
click at [650, 92] on div "Monthly" at bounding box center [735, 87] width 170 height 10
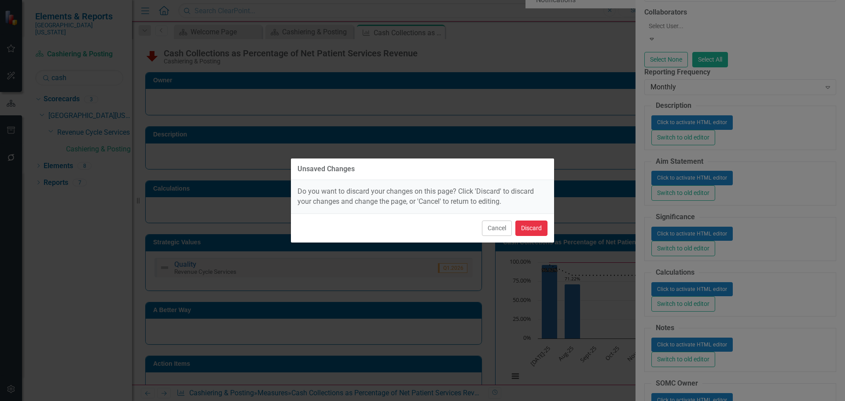
click at [529, 227] on button "Discard" at bounding box center [531, 227] width 32 height 15
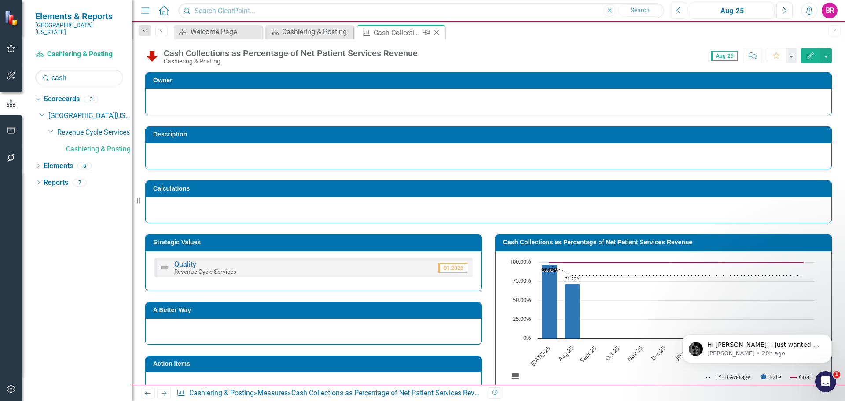
click at [433, 30] on icon "Close" at bounding box center [436, 32] width 9 height 7
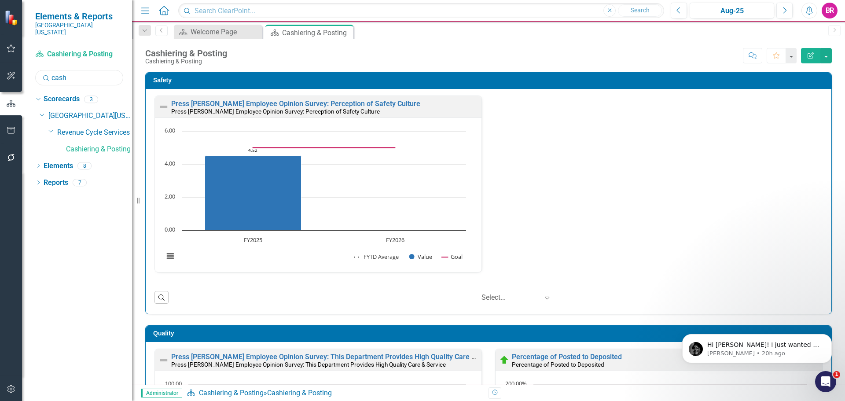
click at [84, 70] on input "cash" at bounding box center [79, 77] width 88 height 15
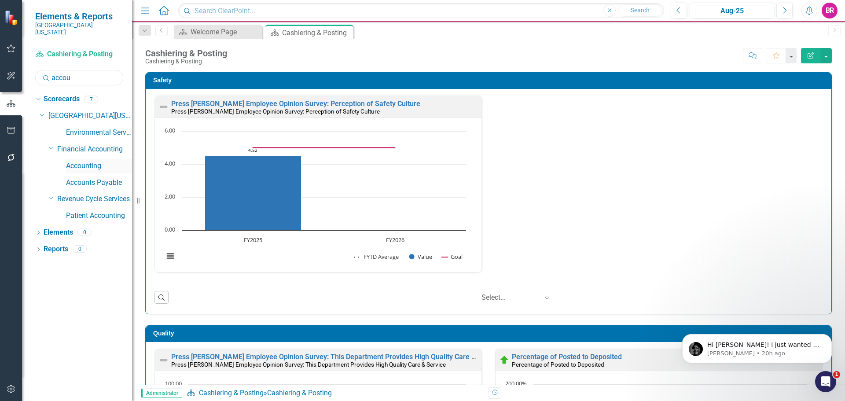
type input "accou"
click at [77, 161] on link "Accounting" at bounding box center [99, 166] width 66 height 10
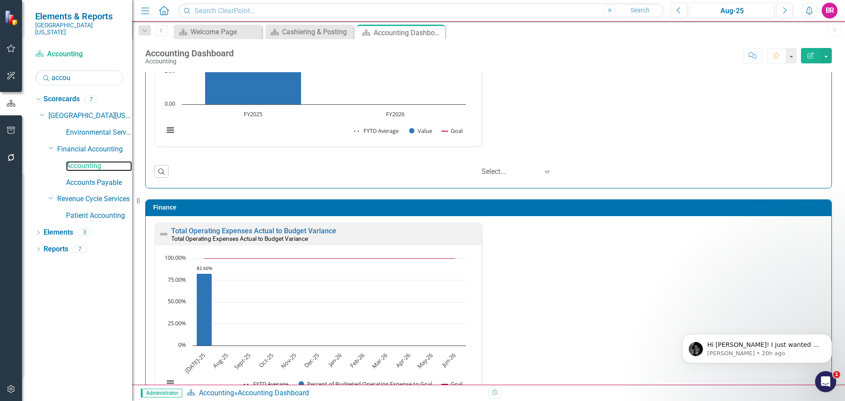
scroll to position [950, 0]
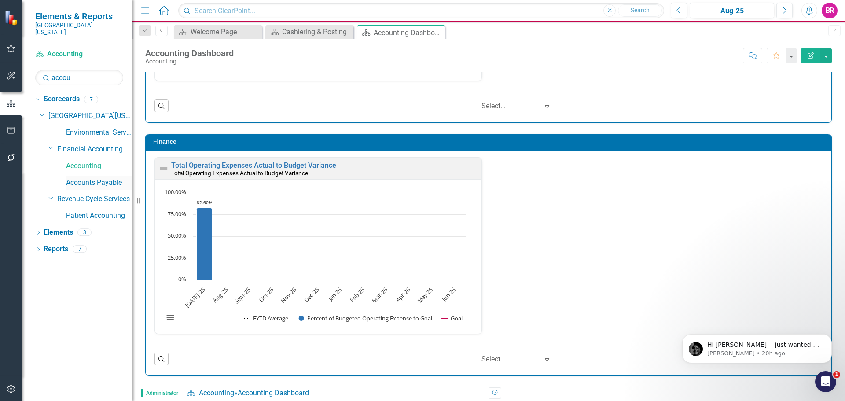
click at [107, 178] on link "Accounts Payable" at bounding box center [99, 183] width 66 height 10
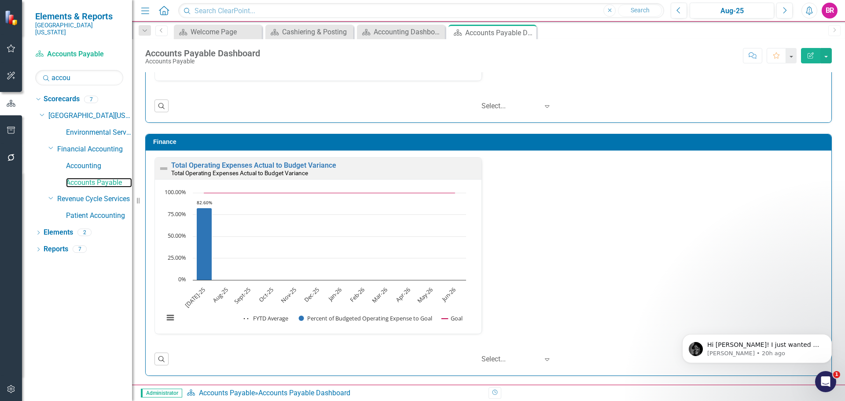
scroll to position [0, 0]
click at [101, 70] on input "accou" at bounding box center [79, 77] width 88 height 15
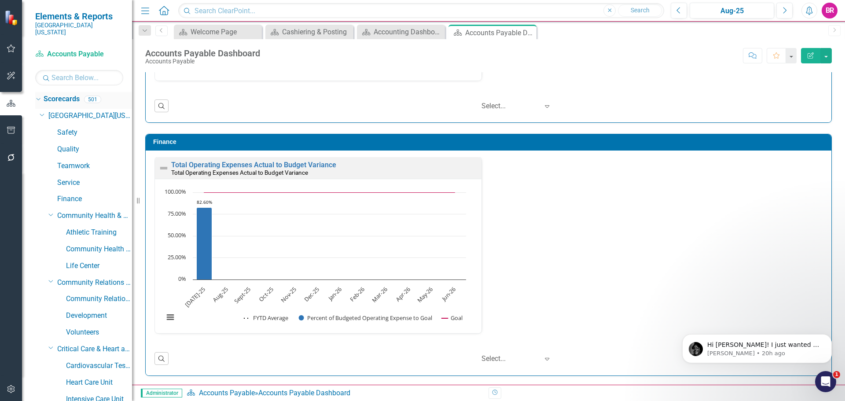
click at [40, 96] on div "Dropdown" at bounding box center [36, 99] width 7 height 6
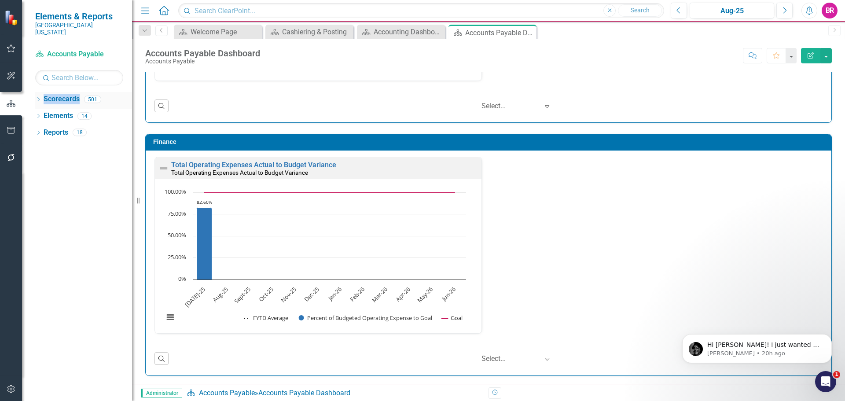
click at [40, 98] on icon "Dropdown" at bounding box center [38, 100] width 6 height 5
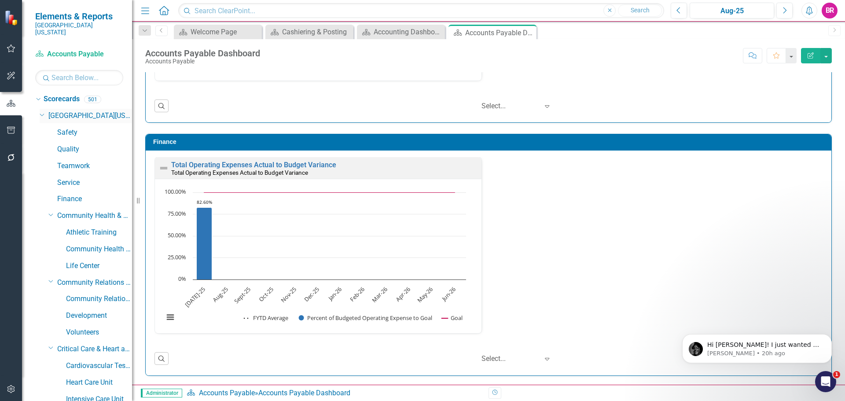
click at [41, 111] on icon "Dropdown" at bounding box center [42, 114] width 5 height 7
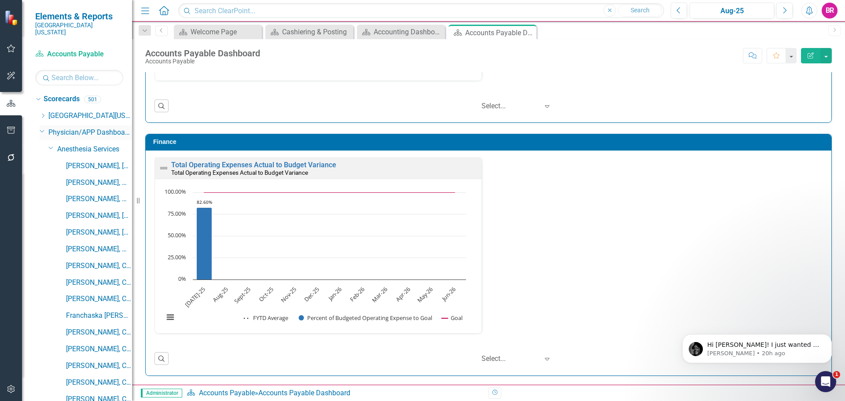
click at [44, 128] on icon "Dropdown" at bounding box center [42, 131] width 5 height 7
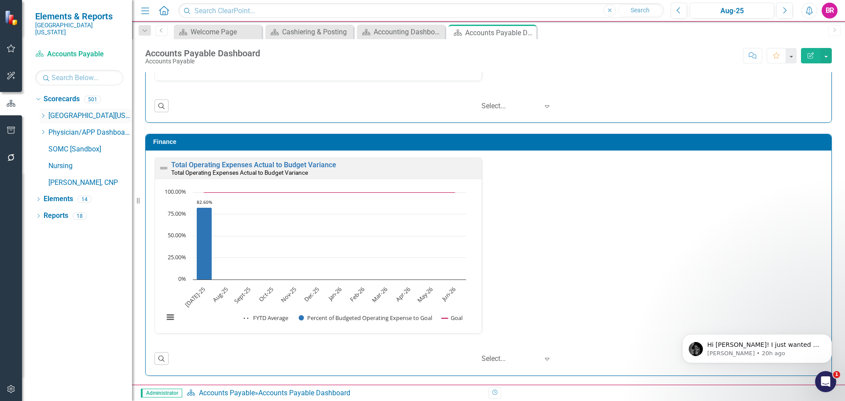
click at [43, 113] on icon "Dropdown" at bounding box center [43, 115] width 7 height 5
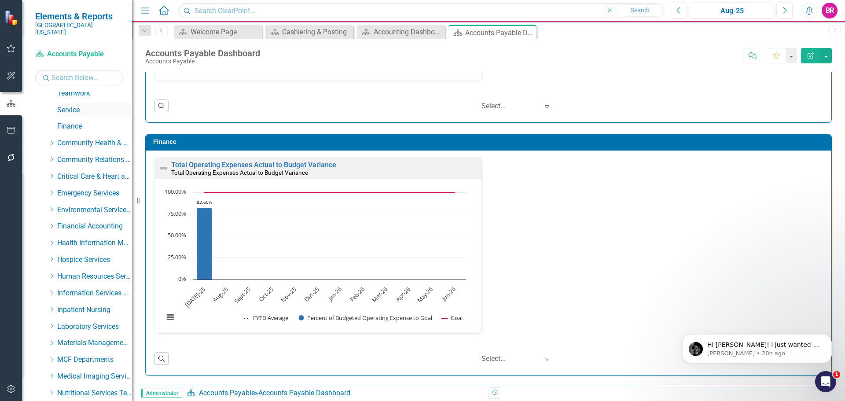
scroll to position [88, 0]
click at [49, 208] on icon "Dropdown" at bounding box center [51, 210] width 7 height 5
click at [82, 256] on link "Treasury" at bounding box center [99, 261] width 66 height 10
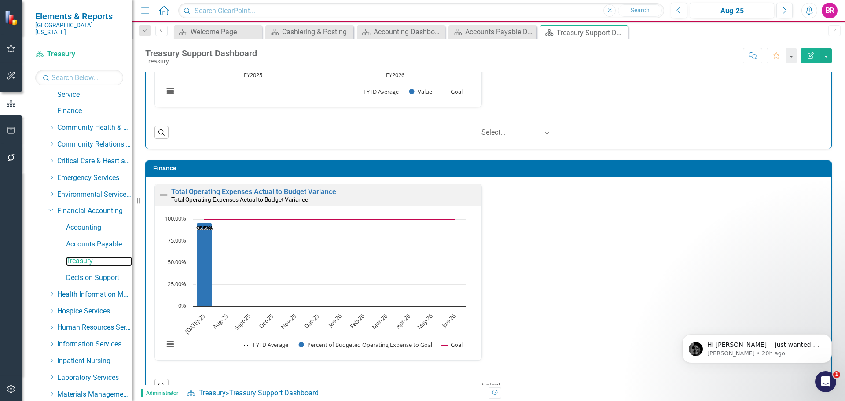
scroll to position [950, 0]
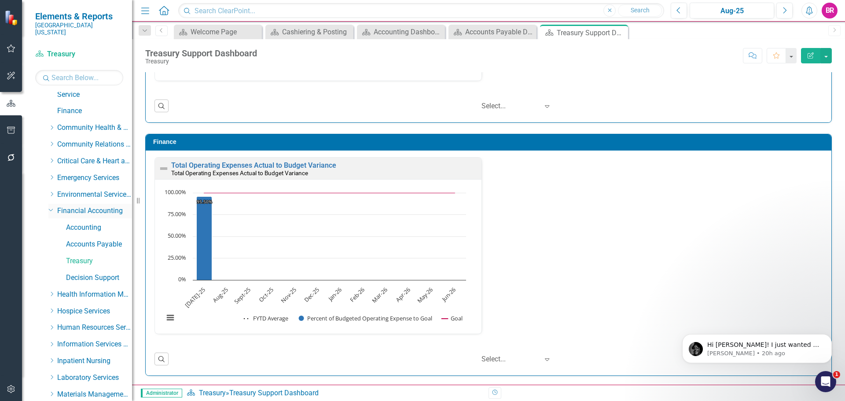
click at [47, 206] on div "Dropdown" at bounding box center [50, 209] width 7 height 7
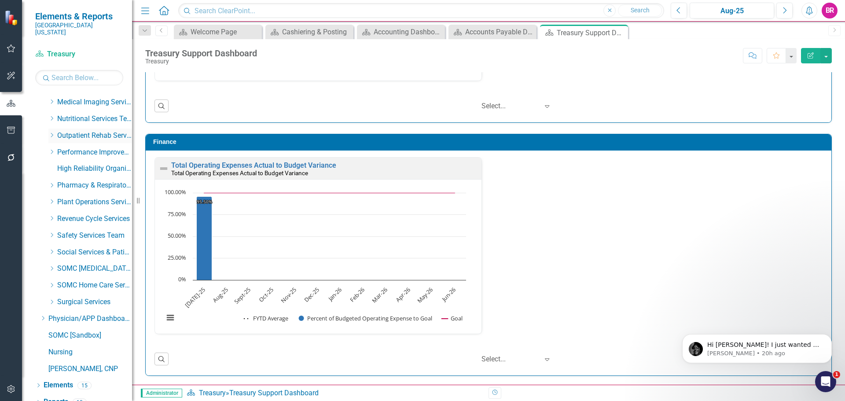
scroll to position [350, 0]
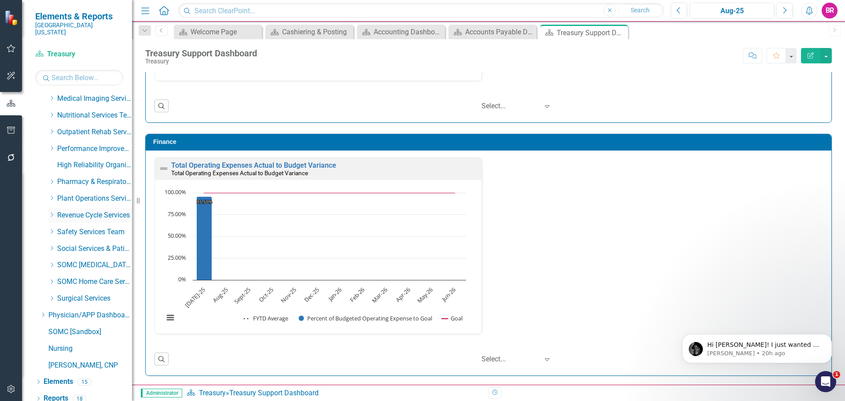
click at [51, 212] on icon "Dropdown" at bounding box center [51, 214] width 7 height 5
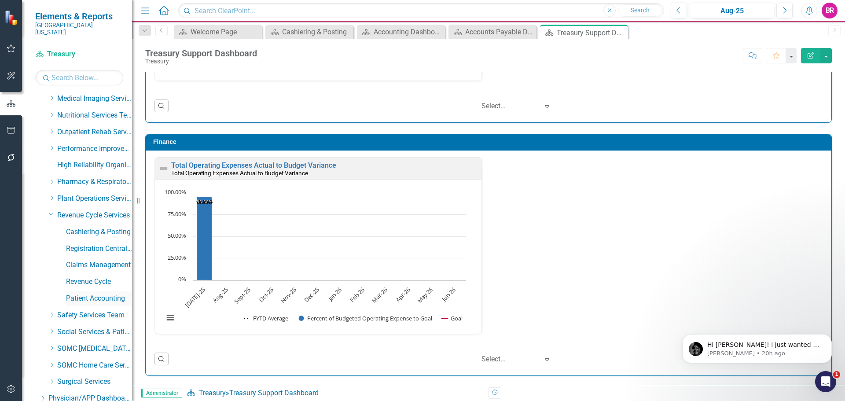
click at [86, 293] on link "Patient Accounting" at bounding box center [99, 298] width 66 height 10
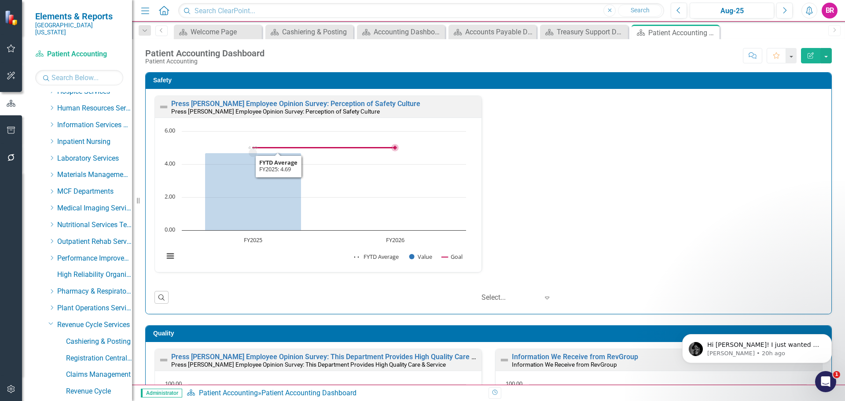
scroll to position [130, 0]
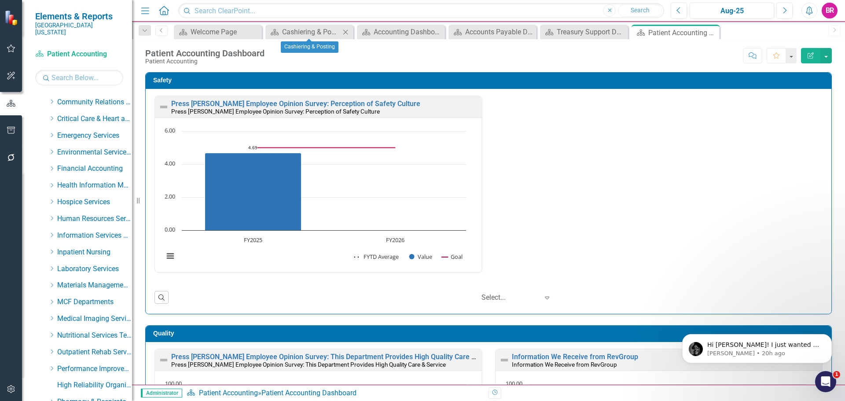
click at [346, 30] on icon "Close" at bounding box center [345, 32] width 9 height 7
click at [0, 0] on icon "Close" at bounding box center [0, 0] width 0 height 0
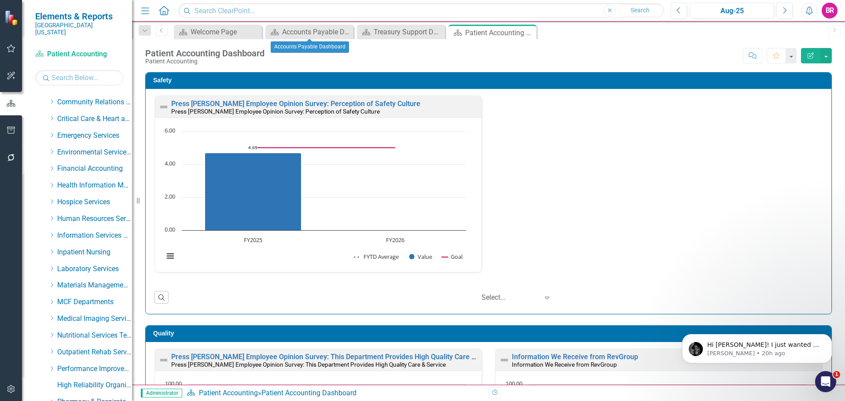
click at [0, 0] on icon "Close" at bounding box center [0, 0] width 0 height 0
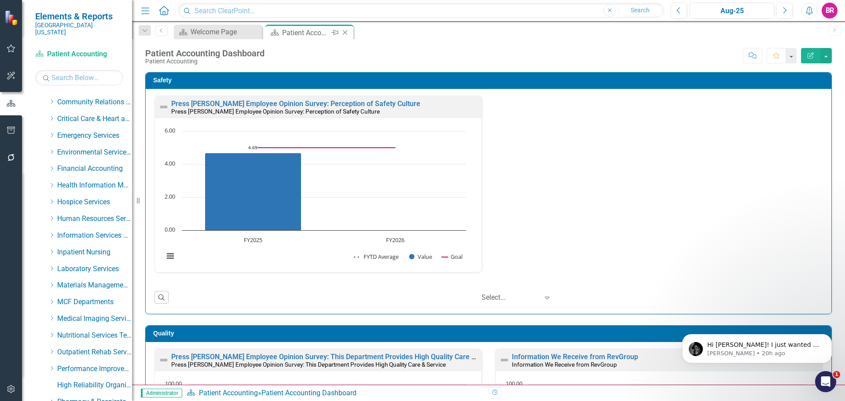
click at [346, 30] on icon "Close" at bounding box center [345, 32] width 9 height 7
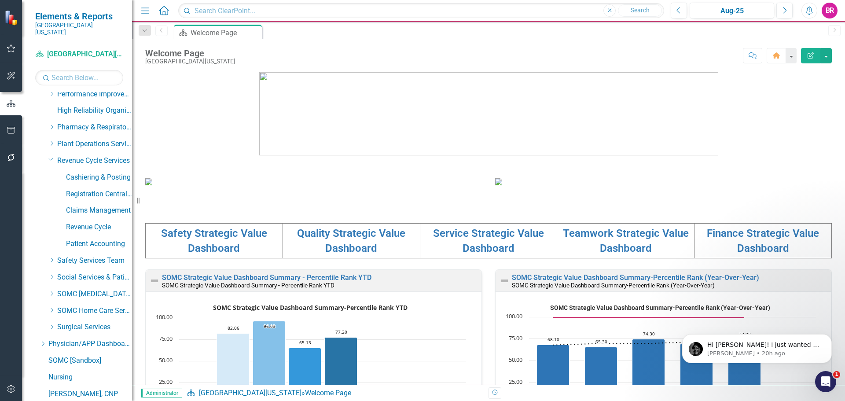
scroll to position [389, 0]
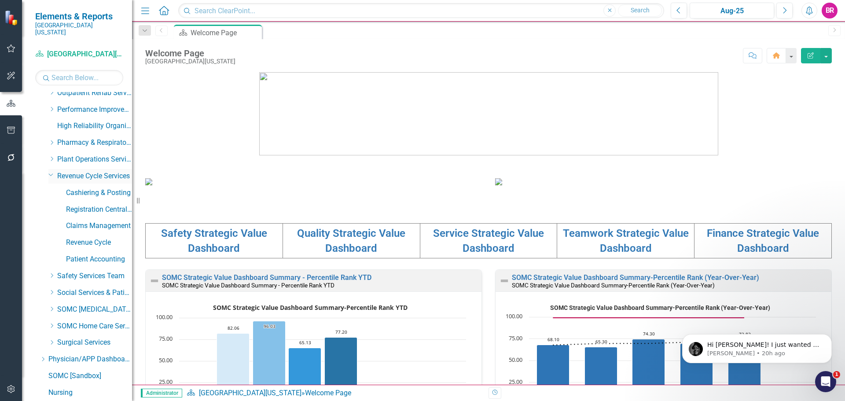
click at [49, 174] on icon at bounding box center [51, 175] width 4 height 2
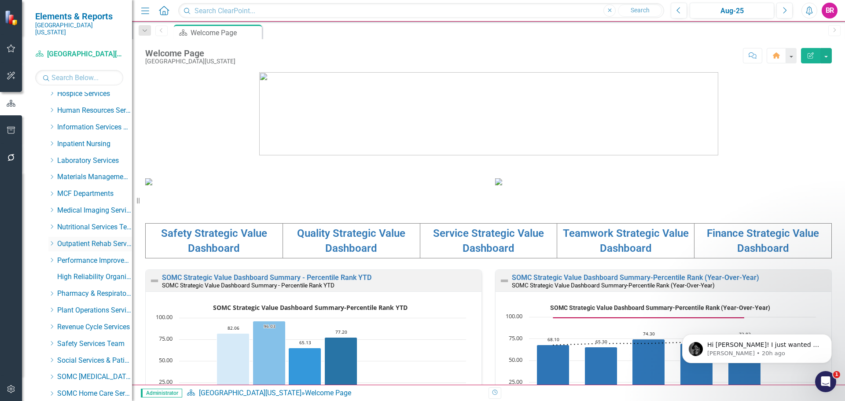
scroll to position [218, 0]
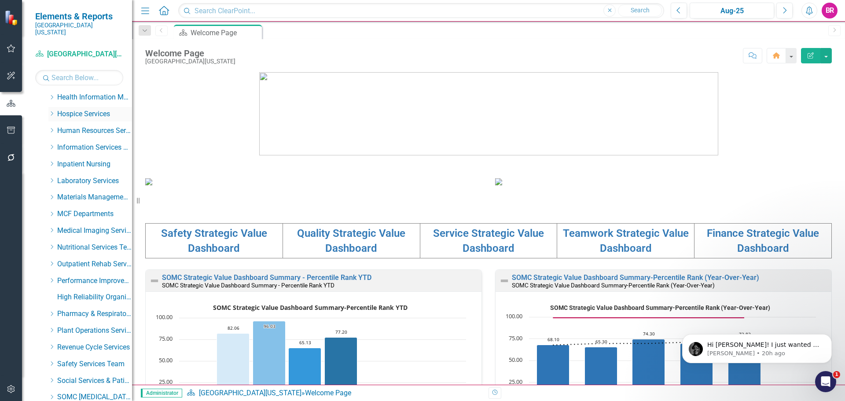
click at [52, 111] on icon "Dropdown" at bounding box center [51, 113] width 7 height 5
drag, startPoint x: 81, startPoint y: 142, endPoint x: 91, endPoint y: 148, distance: 11.5
click at [81, 143] on link "[GEOGRAPHIC_DATA]" at bounding box center [99, 148] width 66 height 10
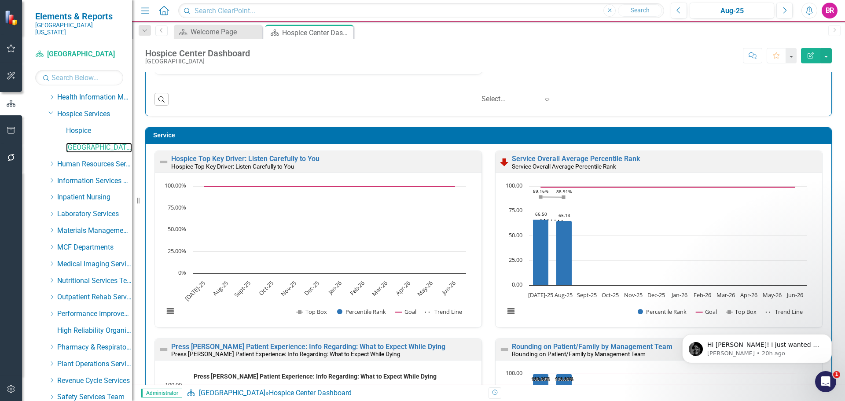
scroll to position [660, 0]
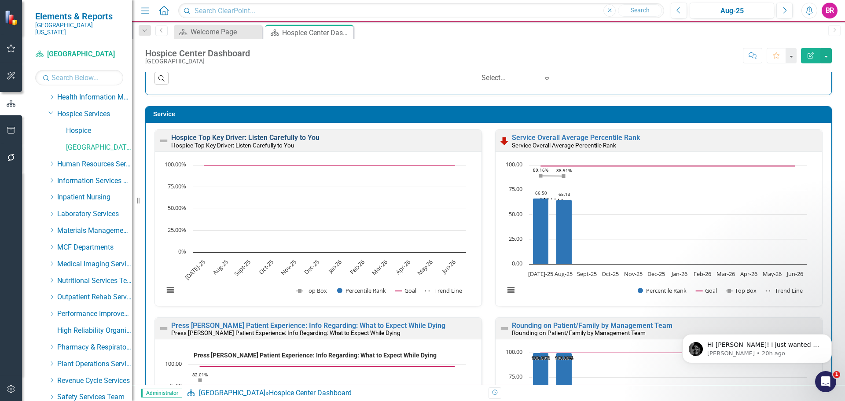
click at [251, 138] on link "Hospice Top Key Driver: Listen Carefully to You" at bounding box center [245, 137] width 148 height 8
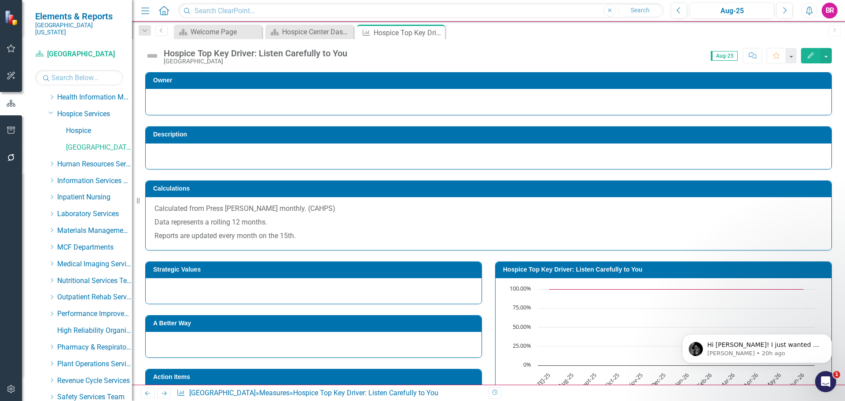
scroll to position [176, 0]
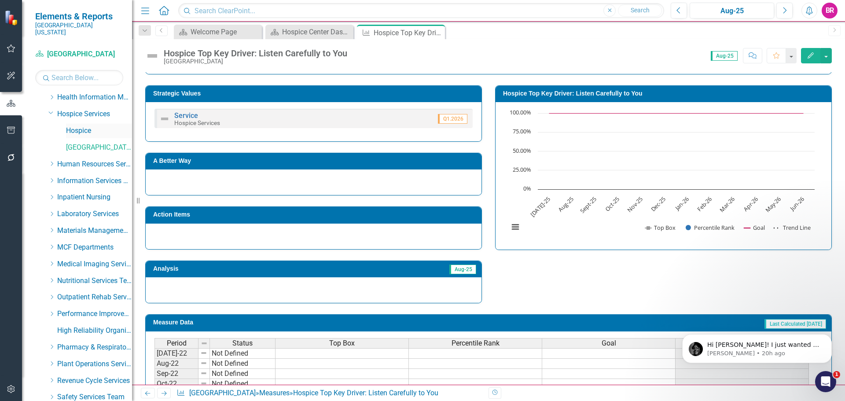
click at [78, 126] on link "Hospice" at bounding box center [99, 131] width 66 height 10
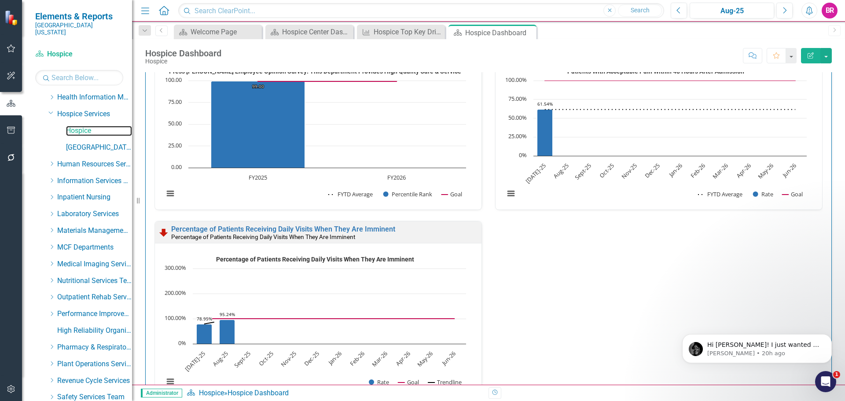
scroll to position [623, 0]
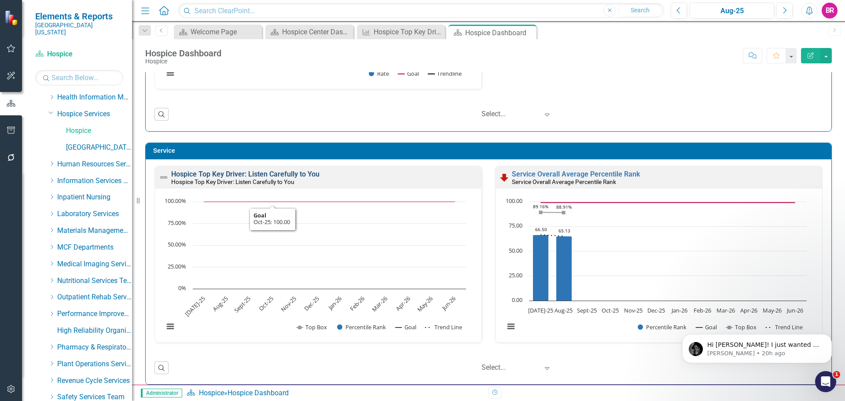
click at [237, 176] on link "Hospice Top Key Driver: Listen Carefully to You" at bounding box center [245, 174] width 148 height 8
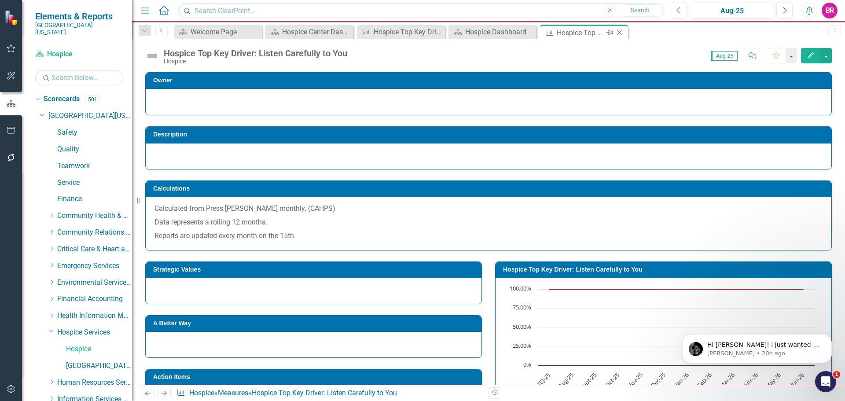
scroll to position [218, 0]
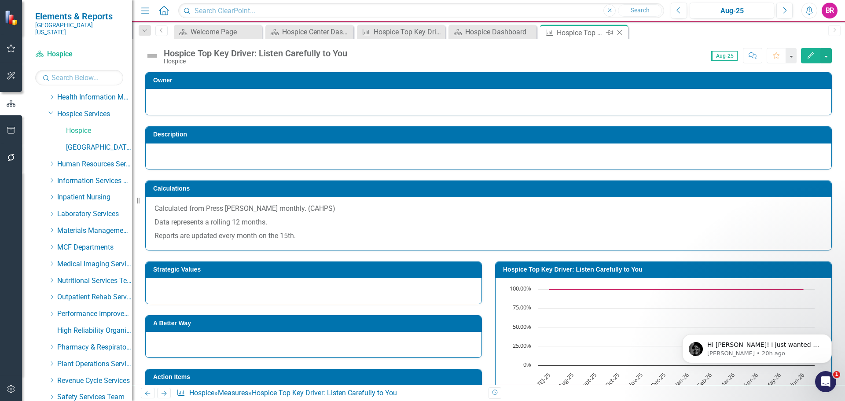
click at [622, 33] on icon "Close" at bounding box center [619, 32] width 9 height 7
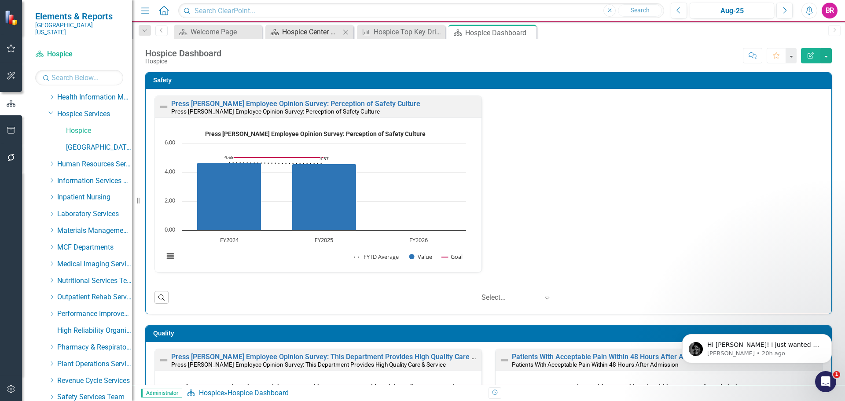
click at [317, 33] on div "Hospice Center Dashboard" at bounding box center [311, 31] width 58 height 11
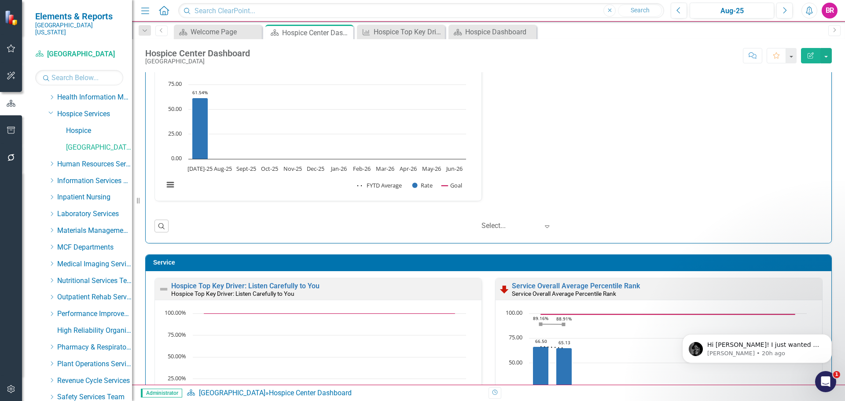
scroll to position [616, 0]
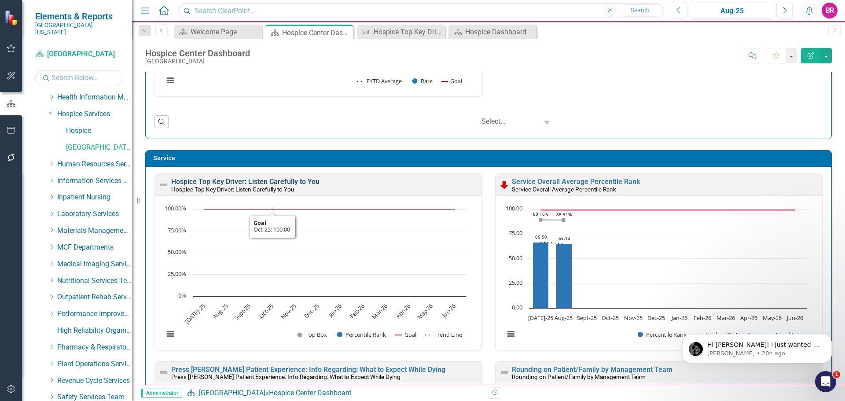
click at [287, 182] on link "Hospice Top Key Driver: Listen Carefully to You" at bounding box center [245, 181] width 148 height 8
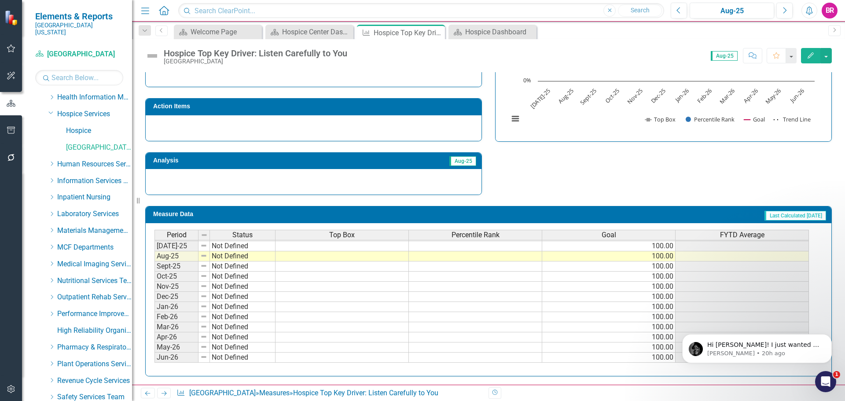
click at [315, 246] on tbody "Jan-24 Not Defined Feb-24 Not Defined Mar-24 Not Defined Apr-24 Not Defined May…" at bounding box center [481, 211] width 654 height 304
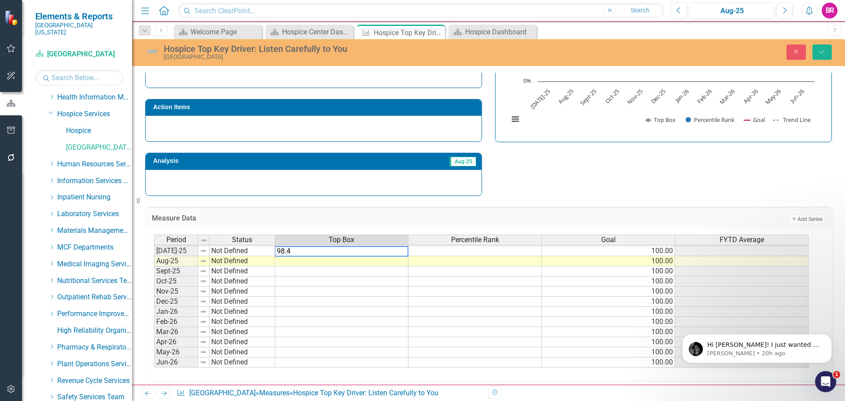
type textarea "98.48"
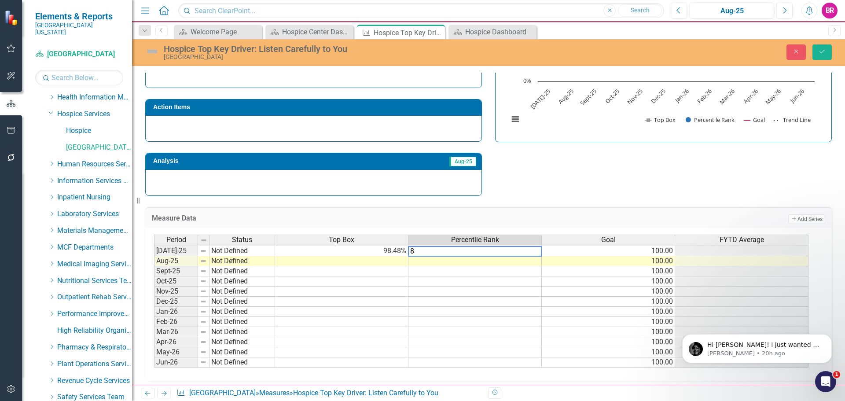
type textarea "81"
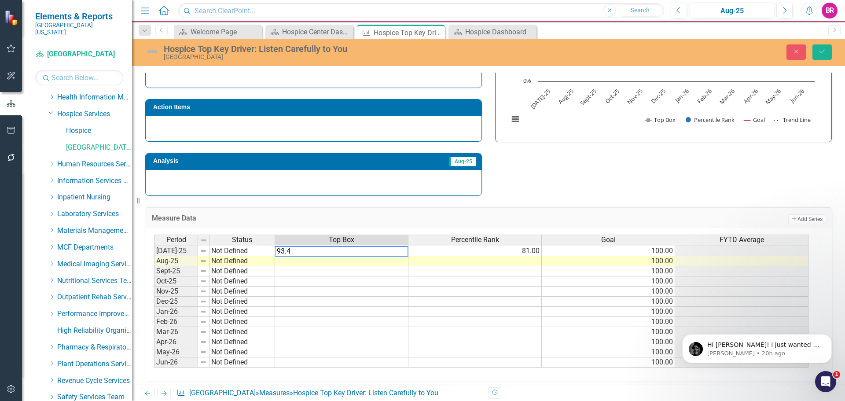
type textarea "93.48"
type textarea "9"
type textarea "92.52"
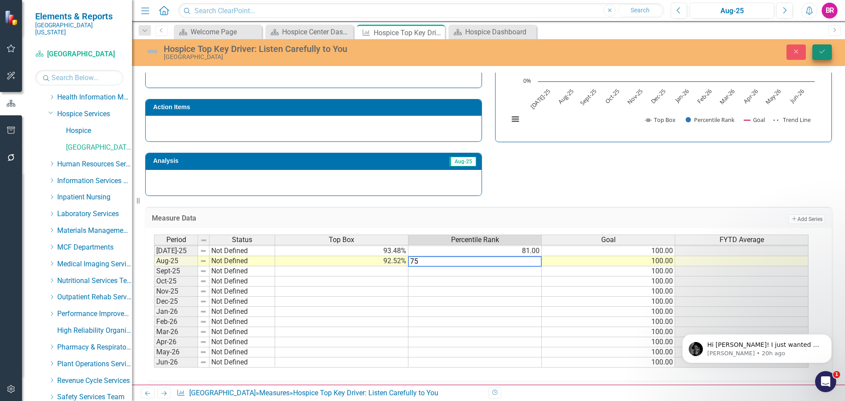
type textarea "75"
click at [830, 55] on button "Save" at bounding box center [821, 51] width 19 height 15
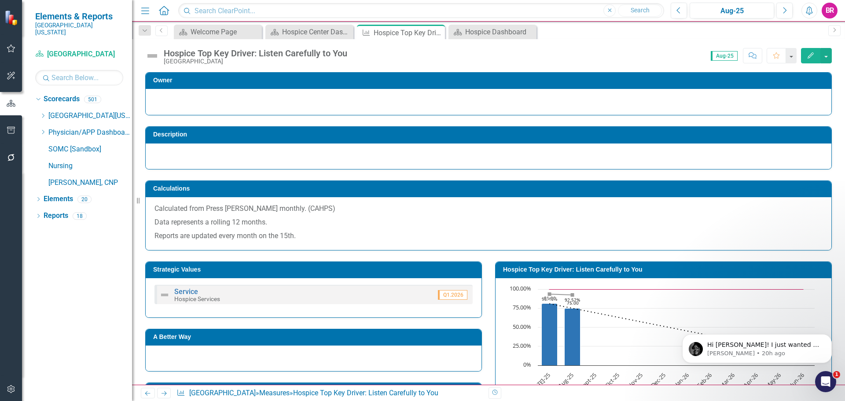
click at [606, 269] on h3 "Hospice Top Key Driver: Listen Carefully to You" at bounding box center [665, 269] width 324 height 7
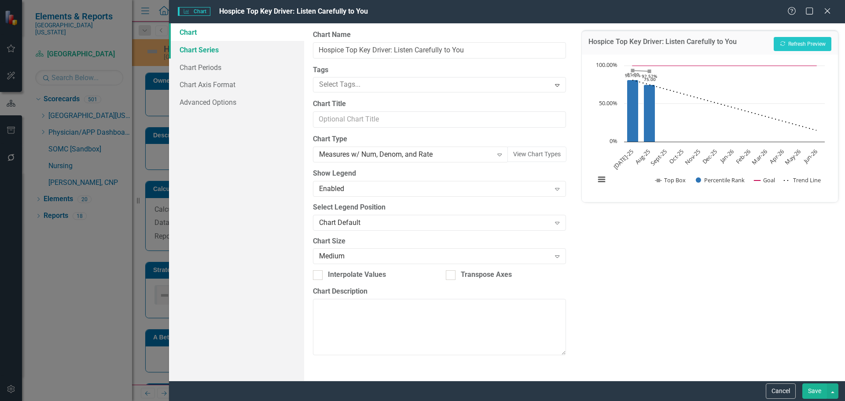
click at [202, 49] on link "Chart Series" at bounding box center [236, 50] width 135 height 18
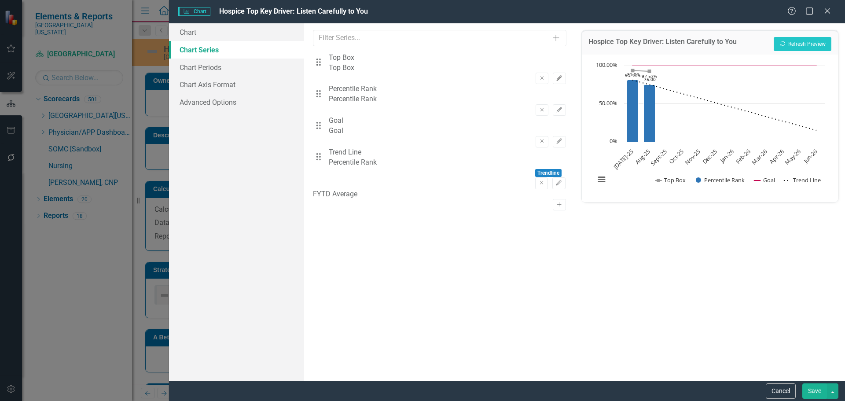
click at [556, 76] on icon "Edit" at bounding box center [559, 78] width 7 height 5
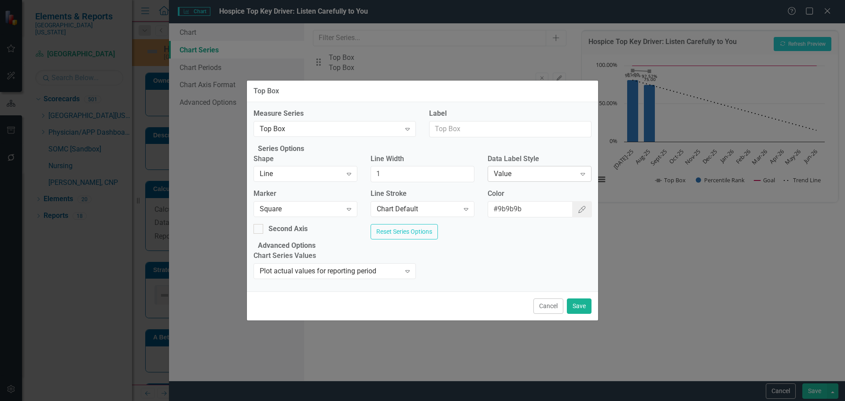
click at [528, 172] on div "Value" at bounding box center [535, 174] width 82 height 10
click at [580, 320] on div "Cancel Save" at bounding box center [422, 305] width 351 height 29
click at [584, 314] on button "Save" at bounding box center [579, 305] width 25 height 15
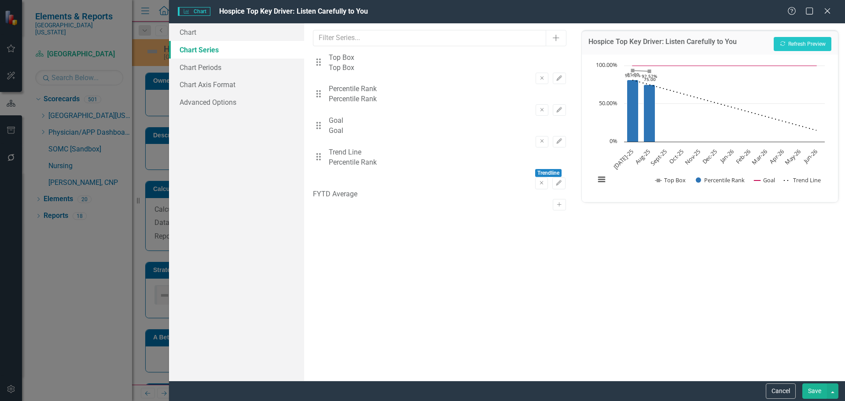
drag, startPoint x: 818, startPoint y: 395, endPoint x: 802, endPoint y: 365, distance: 33.7
click at [818, 394] on button "Save" at bounding box center [814, 390] width 25 height 15
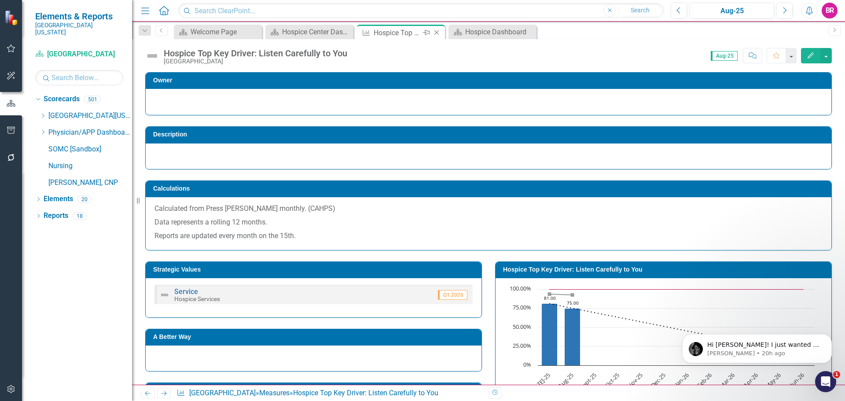
click at [436, 33] on icon "Close" at bounding box center [436, 32] width 9 height 7
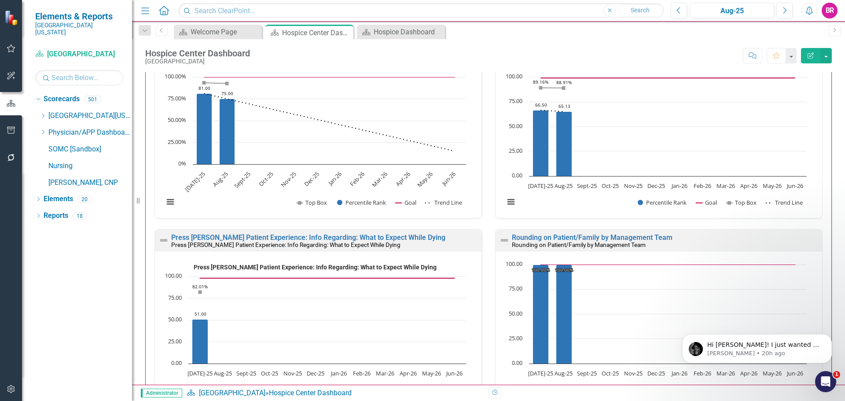
scroll to position [792, 0]
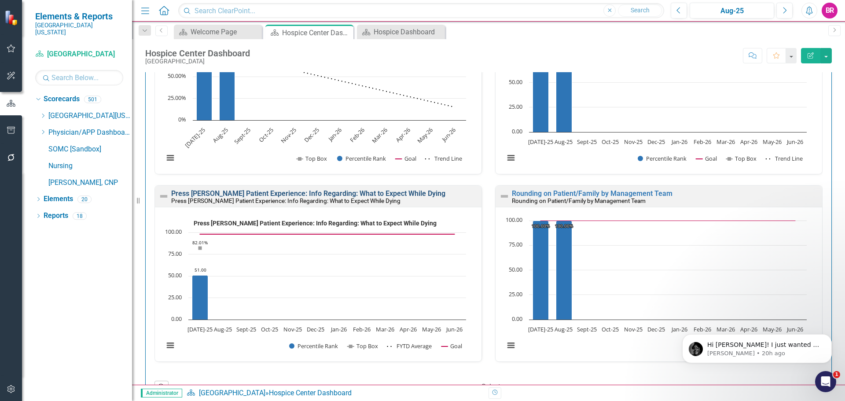
click at [309, 194] on link "Press Ganey Patient Experience: Info Regarding: What to Expect While Dying" at bounding box center [308, 193] width 274 height 8
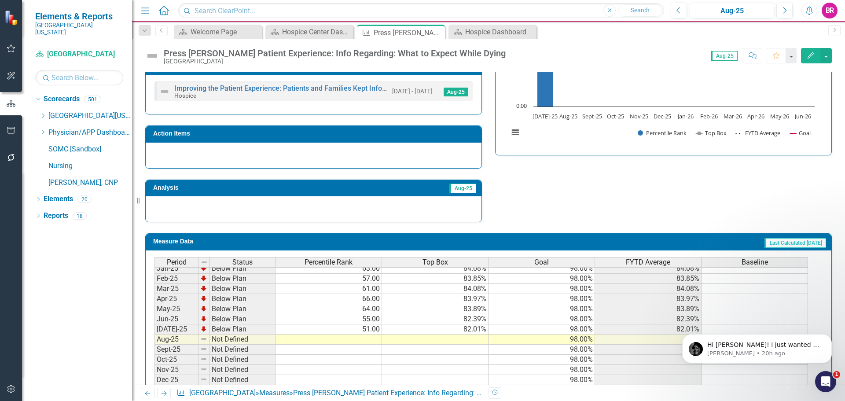
scroll to position [284, 0]
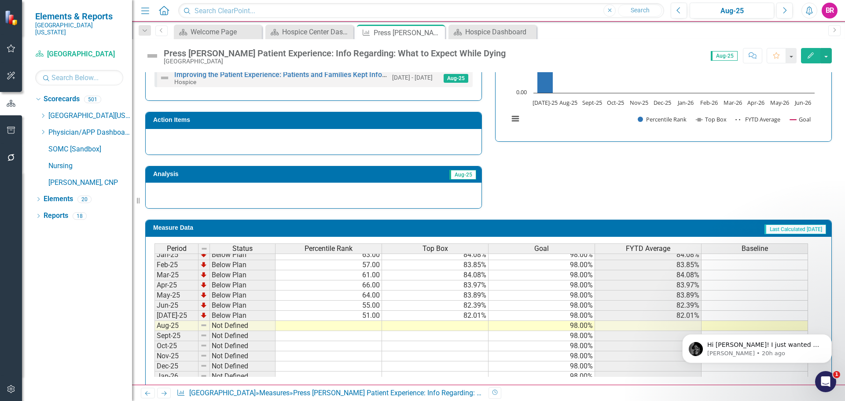
click at [367, 308] on td "55.00" at bounding box center [328, 306] width 106 height 10
click at [365, 326] on td at bounding box center [328, 326] width 106 height 10
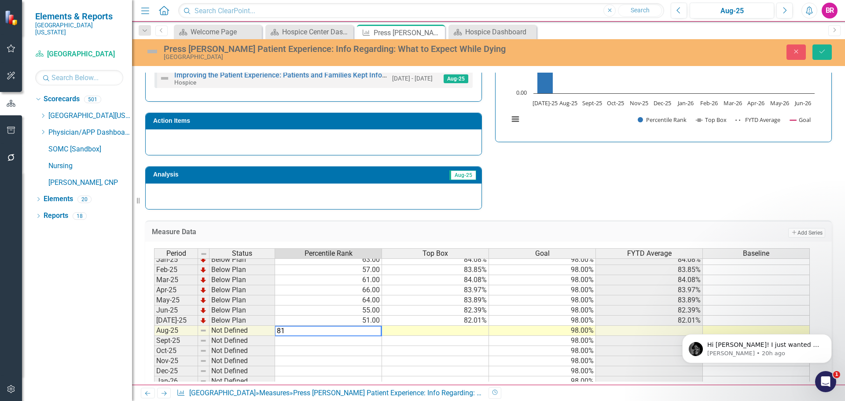
type textarea "8"
type textarea "45"
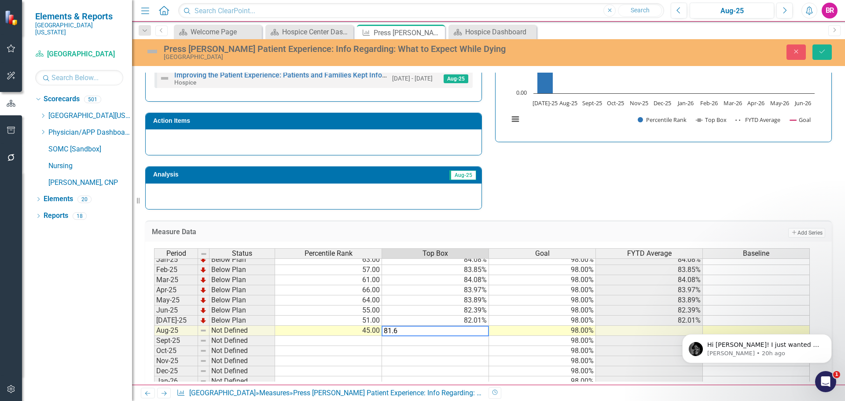
type textarea "81.63"
click at [818, 48] on button "Save" at bounding box center [821, 51] width 19 height 15
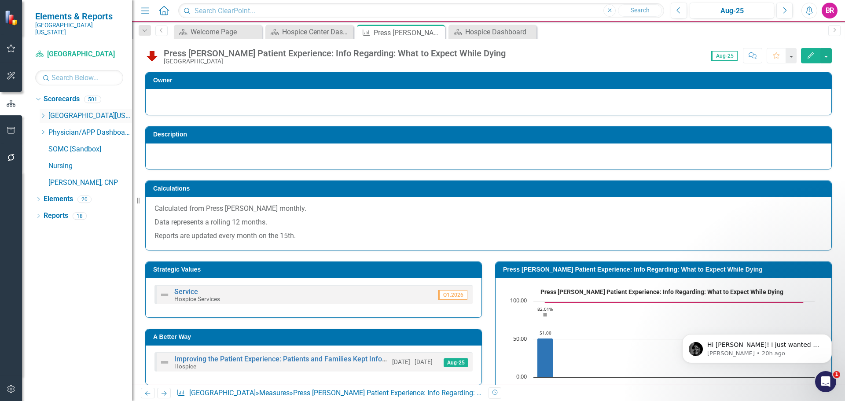
click at [43, 113] on icon "Dropdown" at bounding box center [43, 115] width 7 height 5
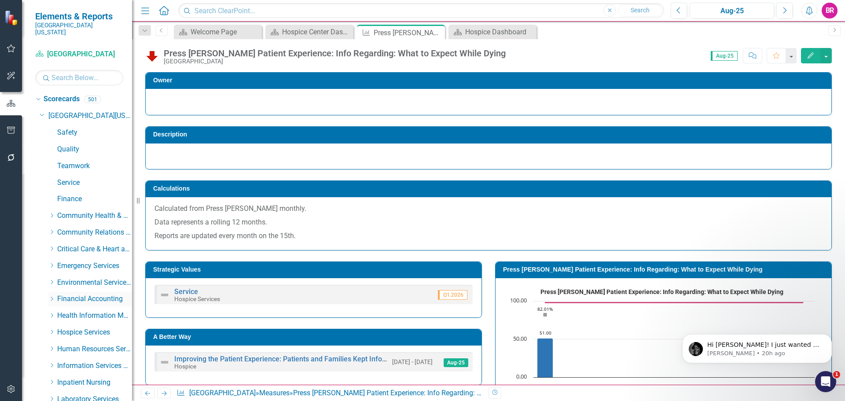
click at [55, 296] on icon "Dropdown" at bounding box center [51, 298] width 7 height 5
drag, startPoint x: 81, startPoint y: 340, endPoint x: 179, endPoint y: 344, distance: 97.3
click at [81, 344] on link "Treasury" at bounding box center [99, 349] width 66 height 10
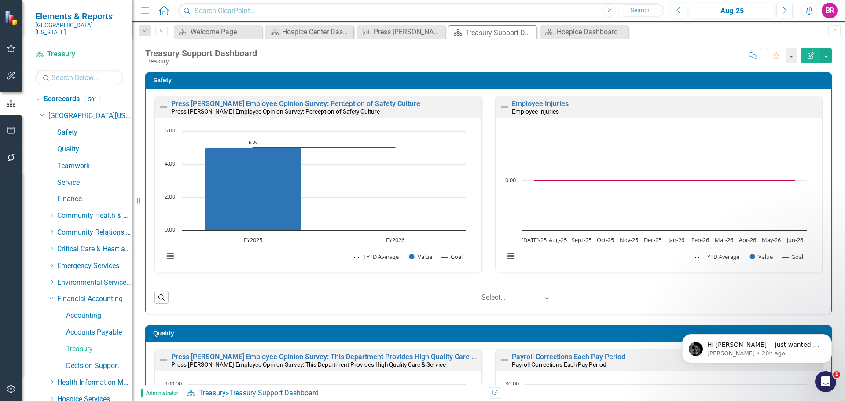
click at [829, 213] on div "Safety Press Ganey Employee Opinion Survey: Perception of Safety Culture Press …" at bounding box center [489, 187] width 700 height 253
click at [76, 70] on input "text" at bounding box center [79, 77] width 88 height 15
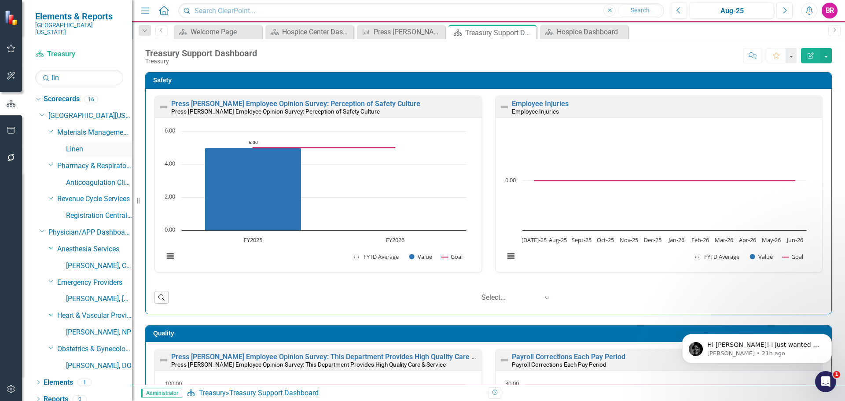
click at [78, 142] on div "Linen" at bounding box center [99, 149] width 66 height 15
click at [75, 144] on link "Linen" at bounding box center [99, 149] width 66 height 10
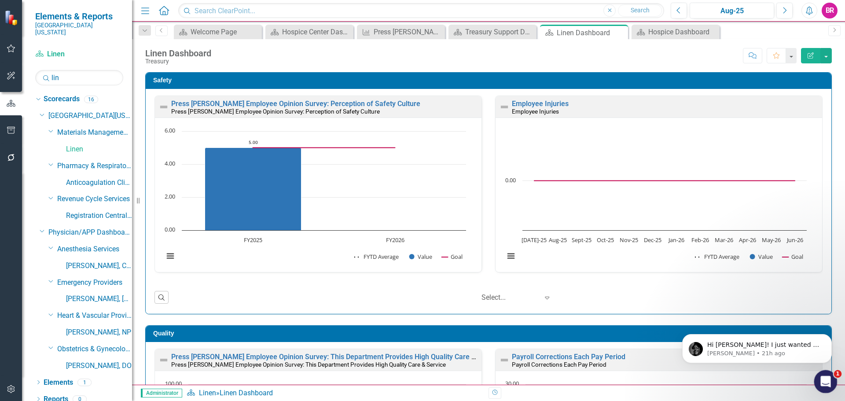
click at [825, 381] on icon "Open Intercom Messenger" at bounding box center [824, 380] width 15 height 15
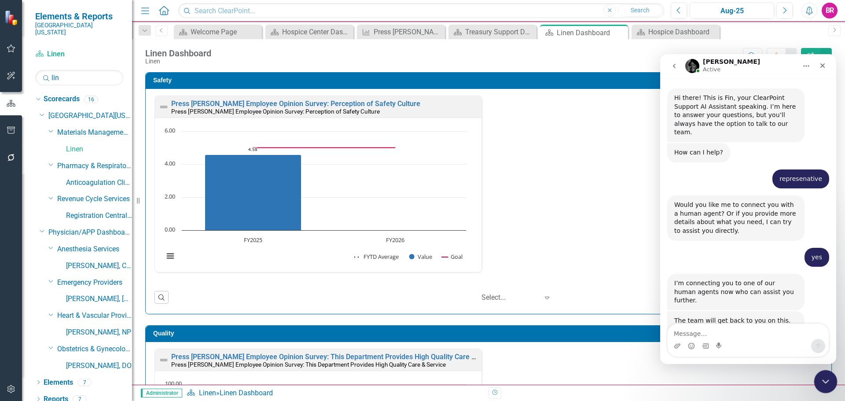
scroll to position [10, 0]
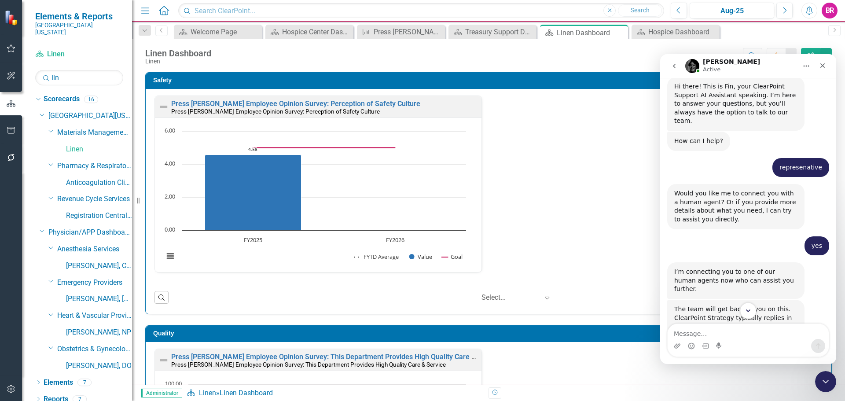
click at [748, 311] on icon "Scroll to bottom" at bounding box center [748, 310] width 4 height 3
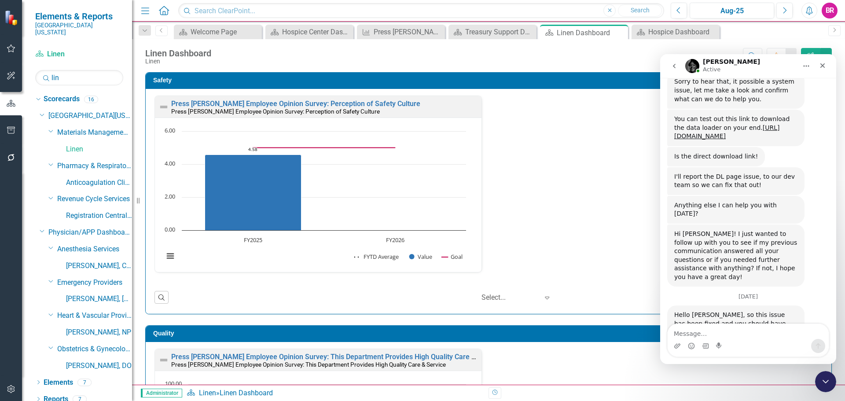
scroll to position [1097, 0]
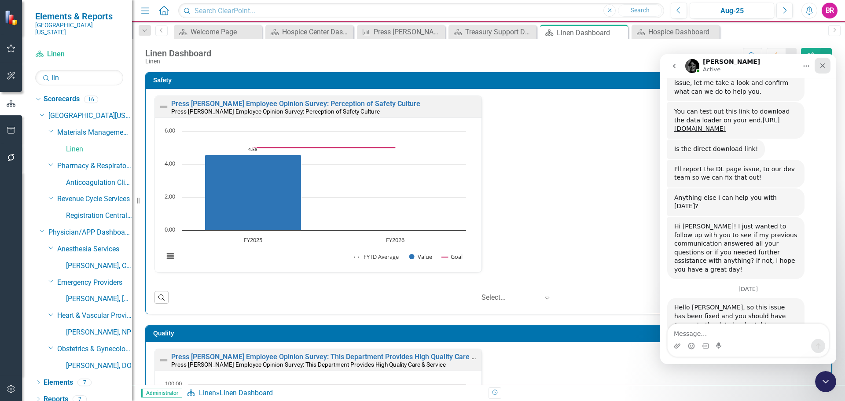
click at [821, 70] on div "Close" at bounding box center [822, 66] width 16 height 16
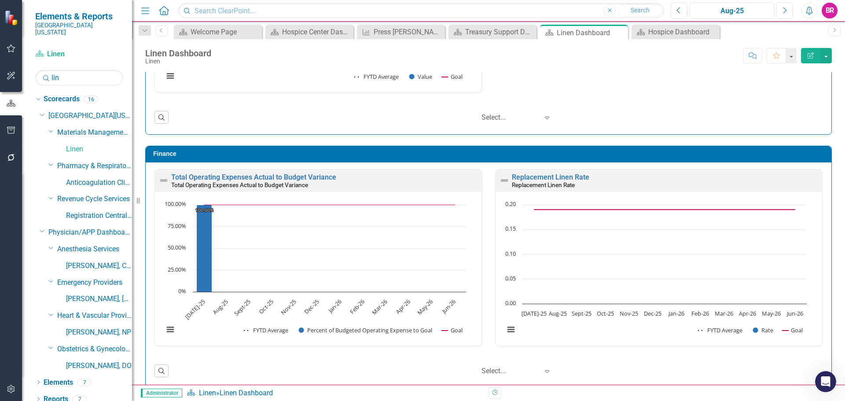
scroll to position [950, 0]
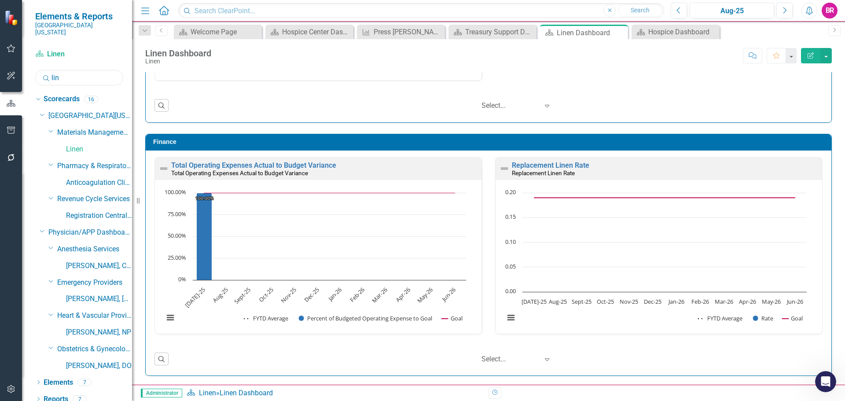
click at [79, 70] on input "lin" at bounding box center [79, 77] width 88 height 15
click at [78, 70] on input "lin" at bounding box center [79, 77] width 88 height 15
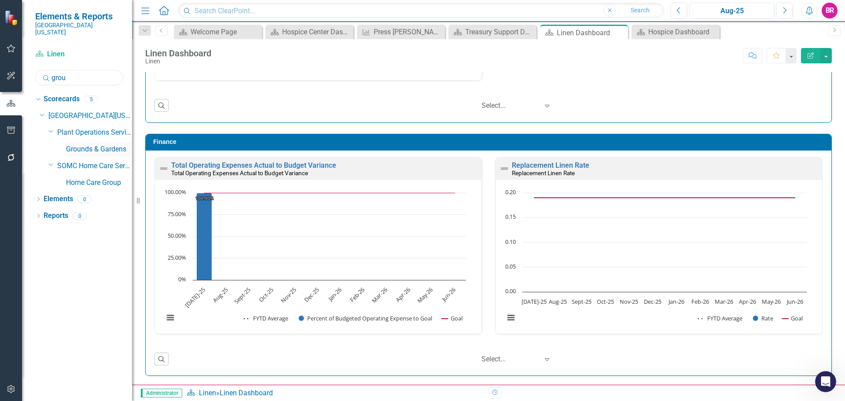
type input "grou"
click at [82, 144] on link "Grounds & Gardens" at bounding box center [99, 149] width 66 height 10
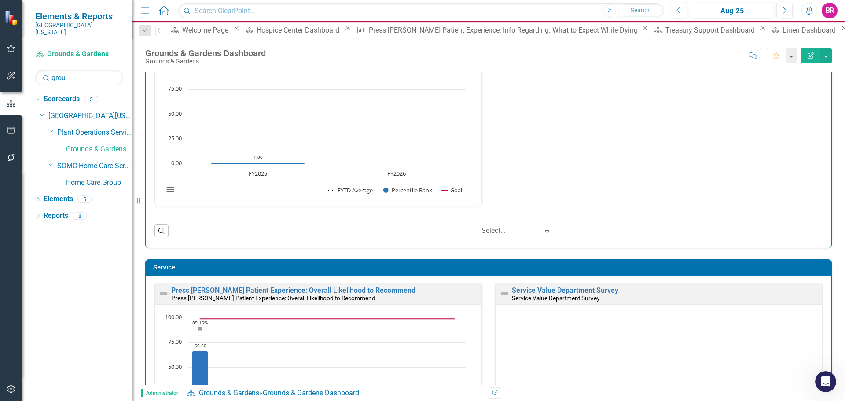
scroll to position [484, 0]
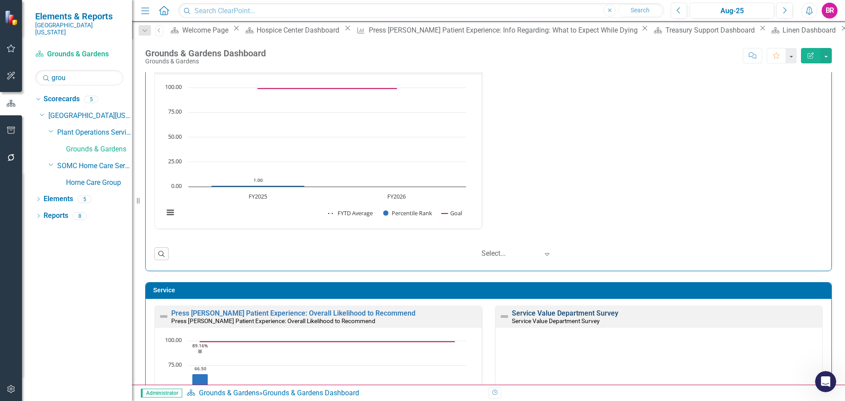
click at [554, 314] on link "Service Value Department Survey" at bounding box center [565, 313] width 106 height 8
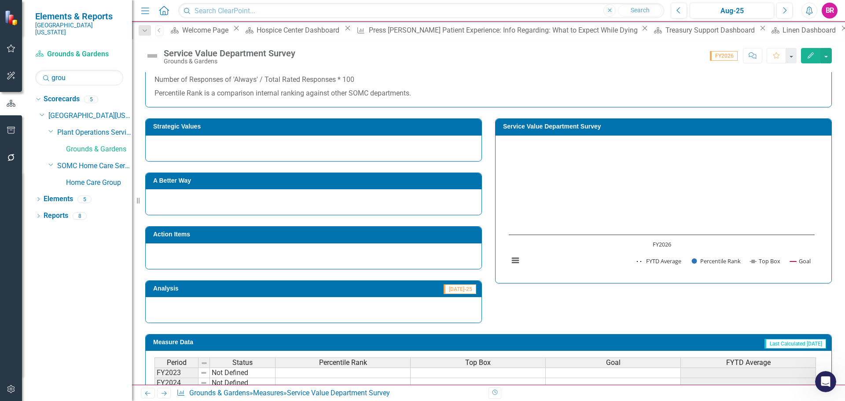
scroll to position [176, 0]
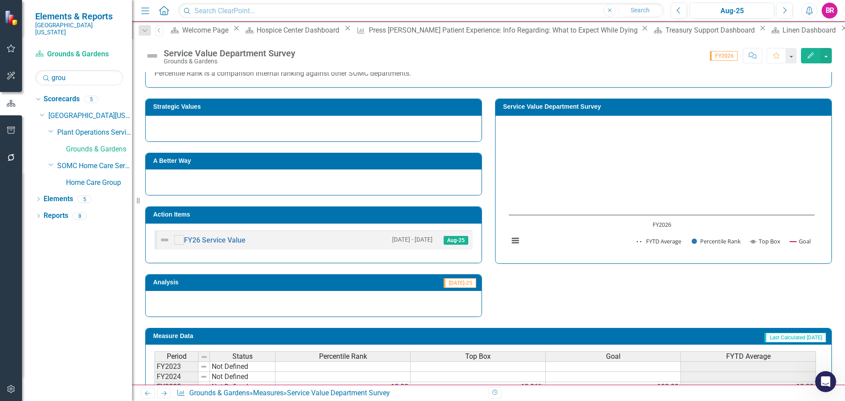
click at [551, 105] on h3 "Service Value Department Survey" at bounding box center [665, 106] width 324 height 7
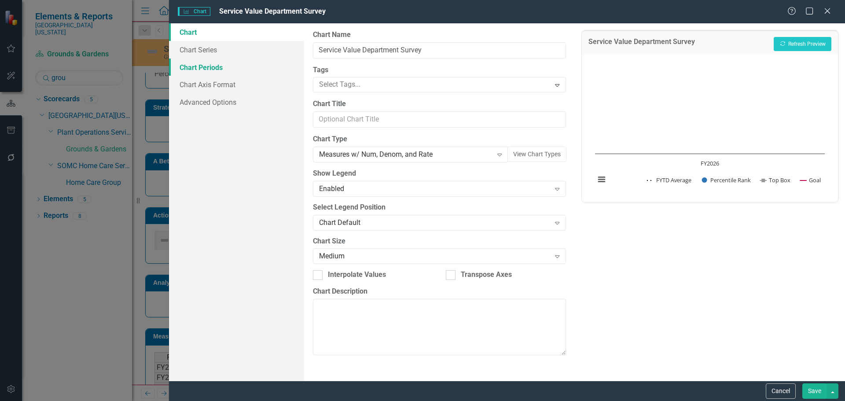
click at [195, 67] on link "Chart Periods" at bounding box center [236, 68] width 135 height 18
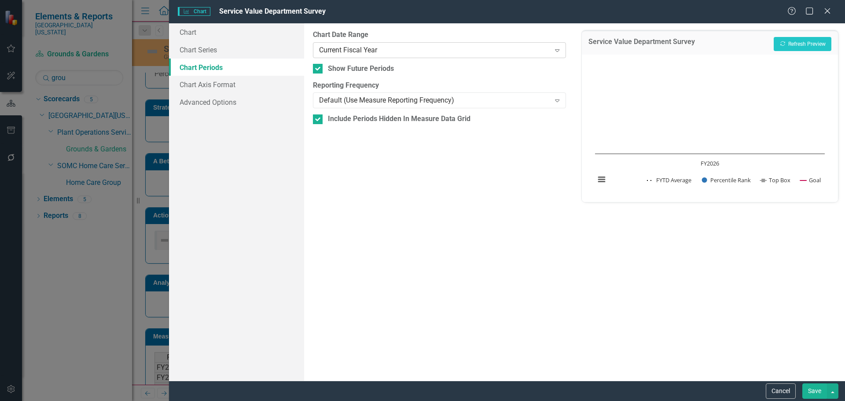
click at [385, 50] on div "Current Fiscal Year" at bounding box center [434, 50] width 231 height 10
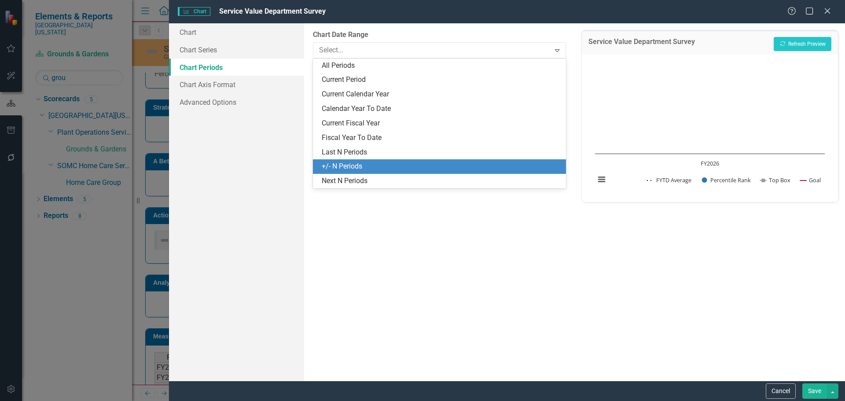
click at [362, 172] on div "+/- N Periods" at bounding box center [439, 166] width 253 height 15
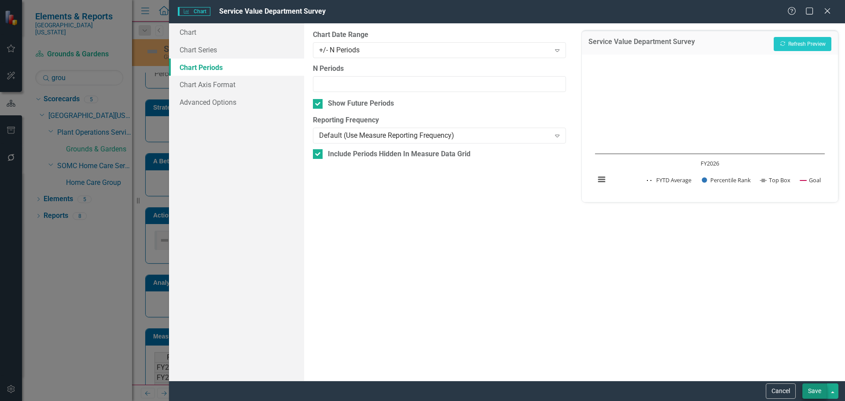
click at [804, 385] on div "Cancel Save" at bounding box center [507, 391] width 676 height 20
click at [811, 394] on button "Save" at bounding box center [814, 390] width 25 height 15
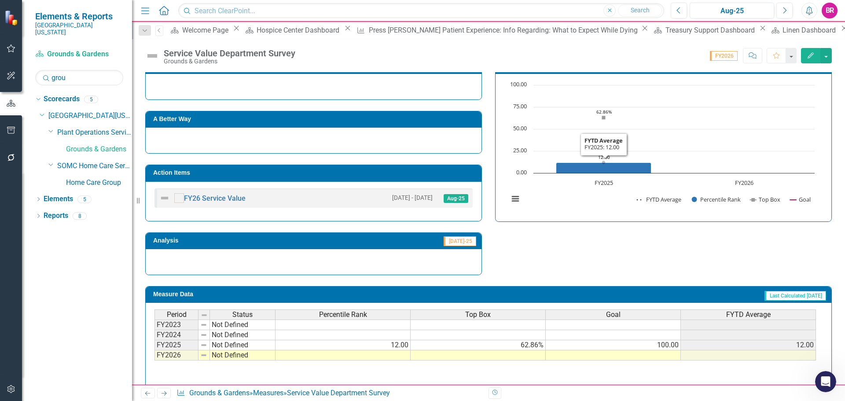
scroll to position [253, 0]
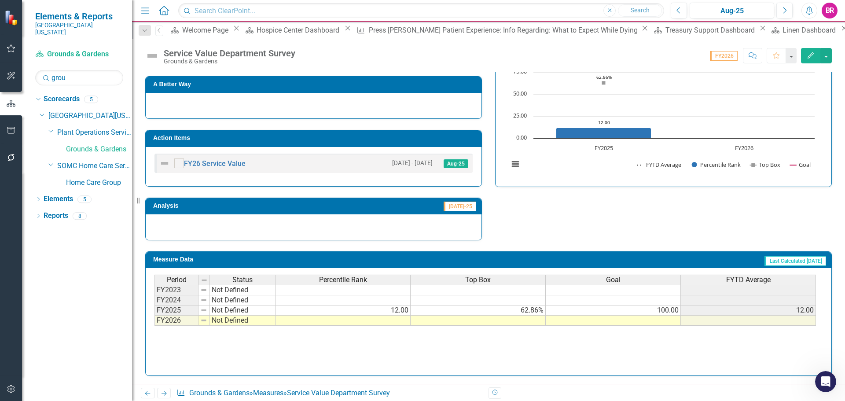
click at [669, 311] on td "100.00" at bounding box center [613, 310] width 135 height 10
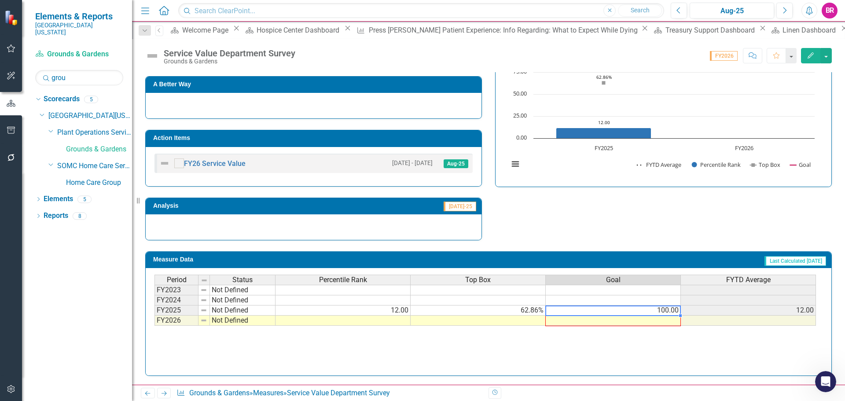
drag, startPoint x: 681, startPoint y: 315, endPoint x: 681, endPoint y: 322, distance: 7.0
click at [154, 322] on div "Period Status Percentile Rank Top Box Goal FYTD Average FY2023 Not Defined FY20…" at bounding box center [154, 300] width 0 height 51
type textarea "100"
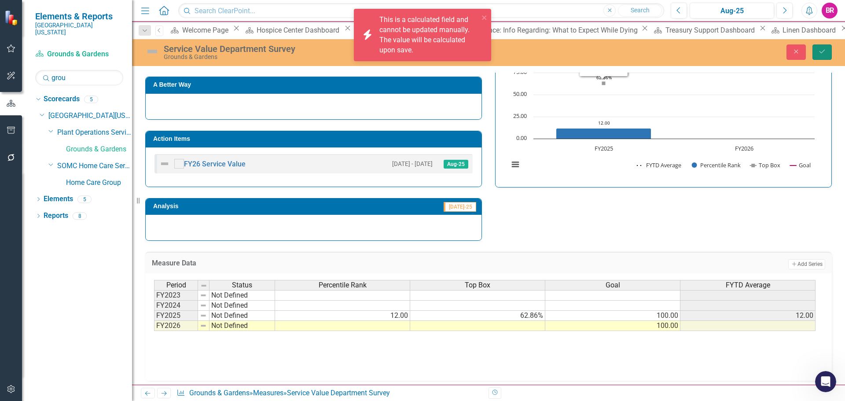
click at [826, 50] on button "Save" at bounding box center [821, 51] width 19 height 15
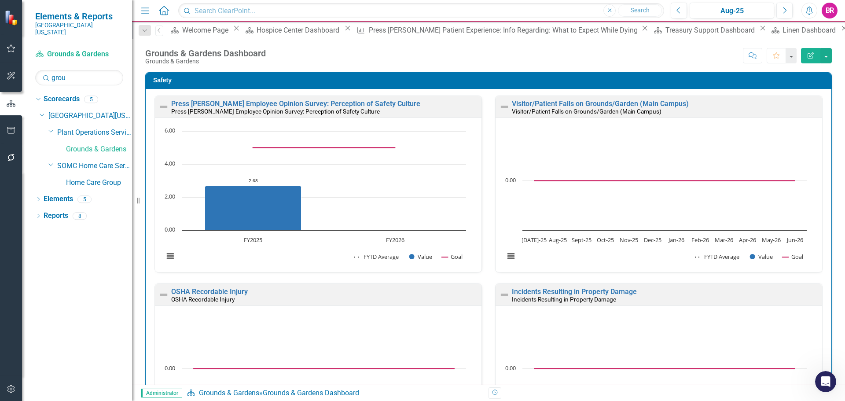
drag, startPoint x: 130, startPoint y: 77, endPoint x: 121, endPoint y: 73, distance: 10.1
click at [130, 77] on div "Scorecard Grounds & Gardens Search grou Sorry, no results found. Dropdown Score…" at bounding box center [77, 224] width 110 height 354
click at [81, 73] on input "grou" at bounding box center [79, 77] width 88 height 15
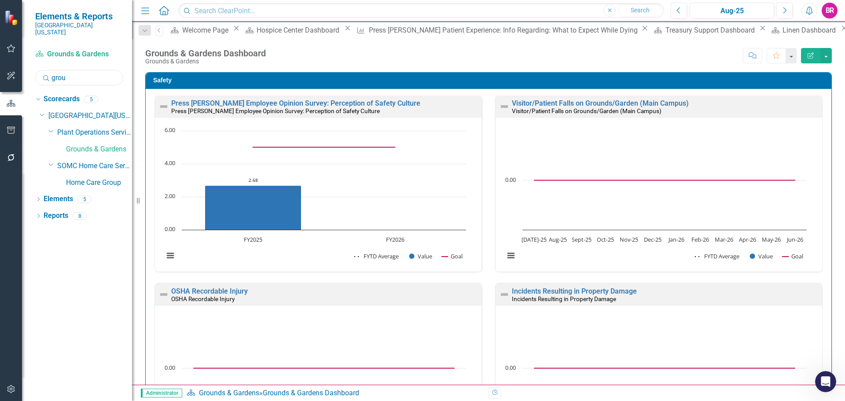
click at [81, 73] on input "grou" at bounding box center [79, 77] width 88 height 15
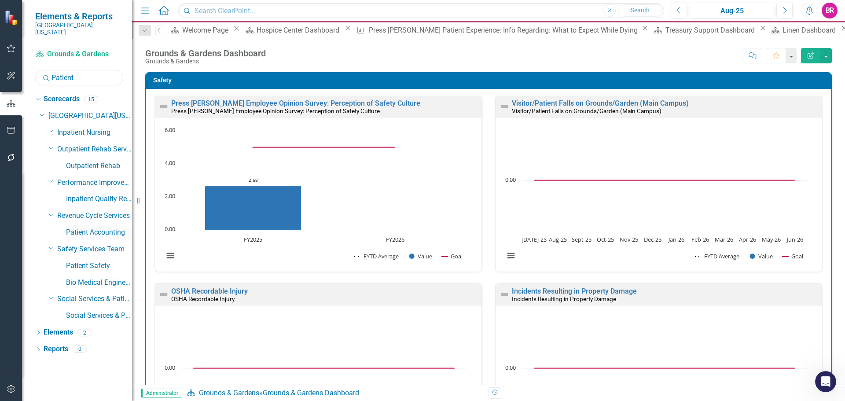
type input "Patient"
drag, startPoint x: 119, startPoint y: 227, endPoint x: 100, endPoint y: 187, distance: 43.3
click at [119, 227] on link "Patient Accounting" at bounding box center [99, 232] width 66 height 10
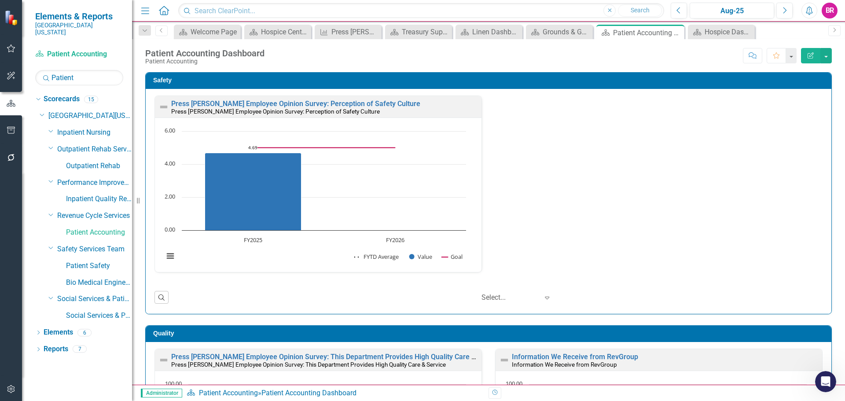
scroll to position [1097, 0]
click at [744, 213] on div "Press Ganey Employee Opinion Survey: Perception of Safety Culture Press Ganey E…" at bounding box center [488, 189] width 681 height 188
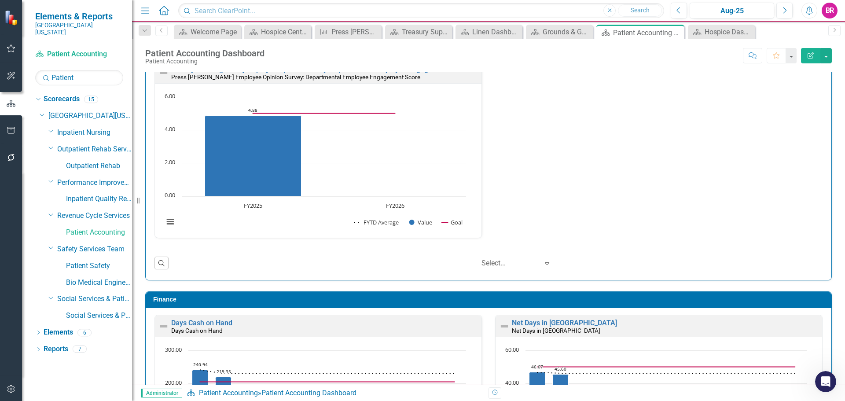
scroll to position [654, 0]
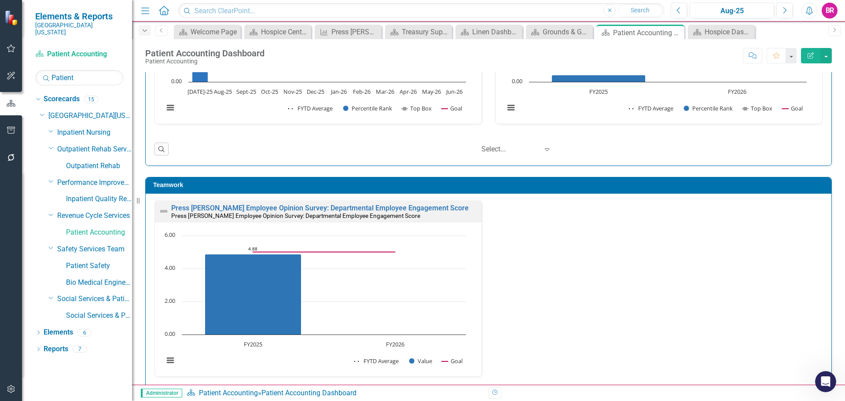
click at [143, 30] on icon "Dropdown" at bounding box center [145, 31] width 8 height 6
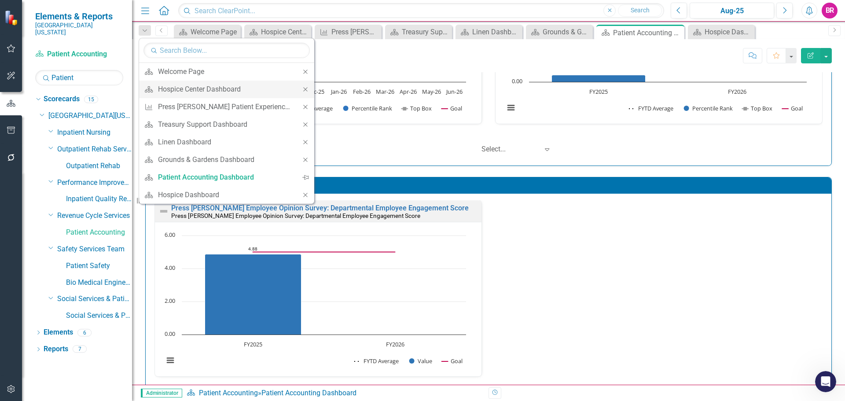
click at [304, 91] on icon "Close" at bounding box center [305, 89] width 8 height 6
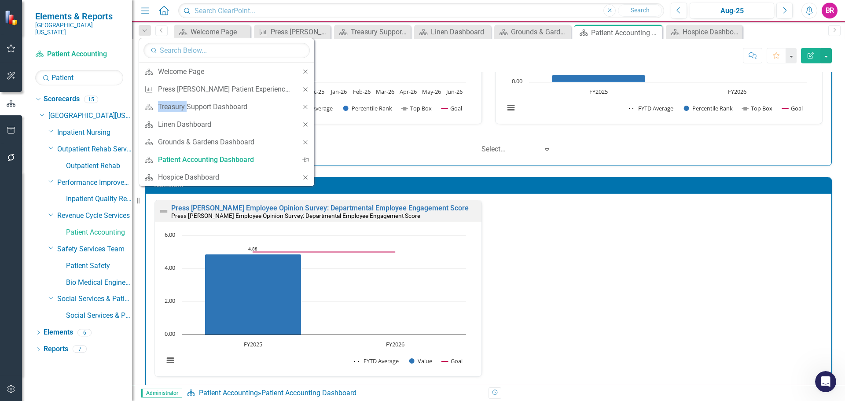
click at [304, 91] on icon "Close" at bounding box center [305, 89] width 8 height 6
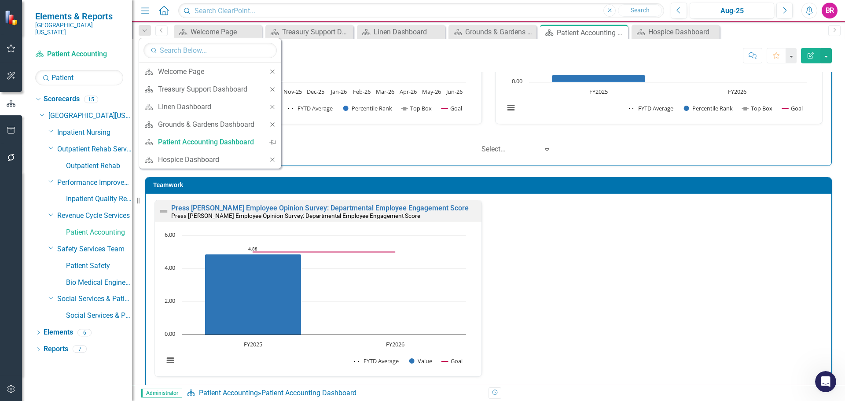
click at [304, 91] on rect "Interactive chart" at bounding box center [314, 49] width 311 height 143
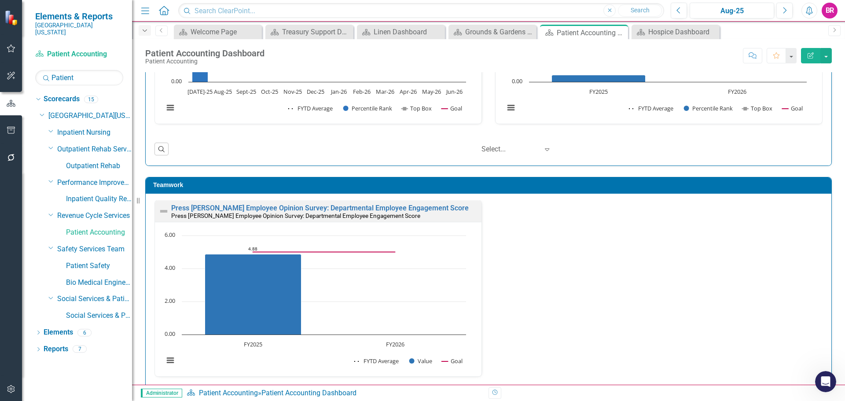
click at [145, 32] on icon "Dropdown" at bounding box center [145, 31] width 8 height 6
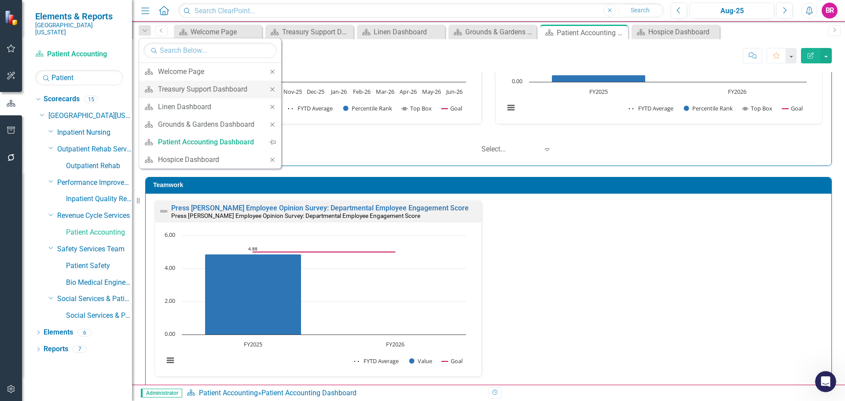
click at [271, 90] on icon at bounding box center [272, 89] width 4 height 4
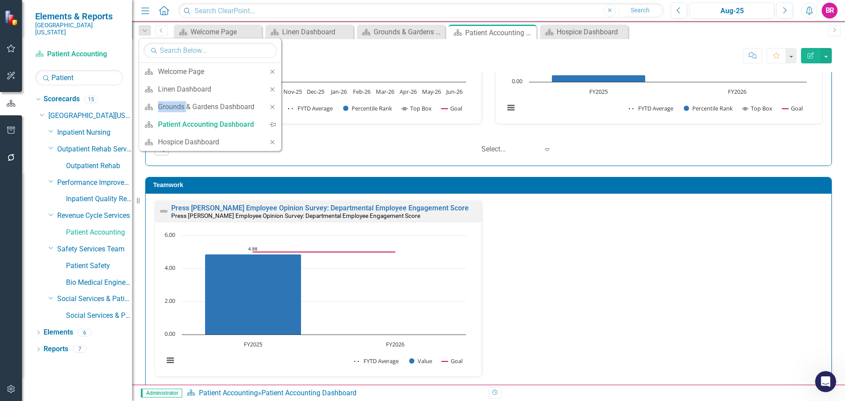
click at [271, 90] on icon at bounding box center [272, 89] width 4 height 4
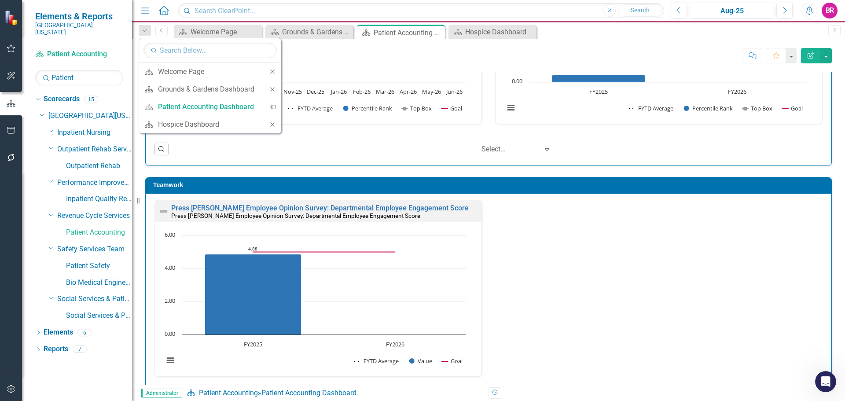
click at [271, 90] on icon at bounding box center [272, 89] width 4 height 4
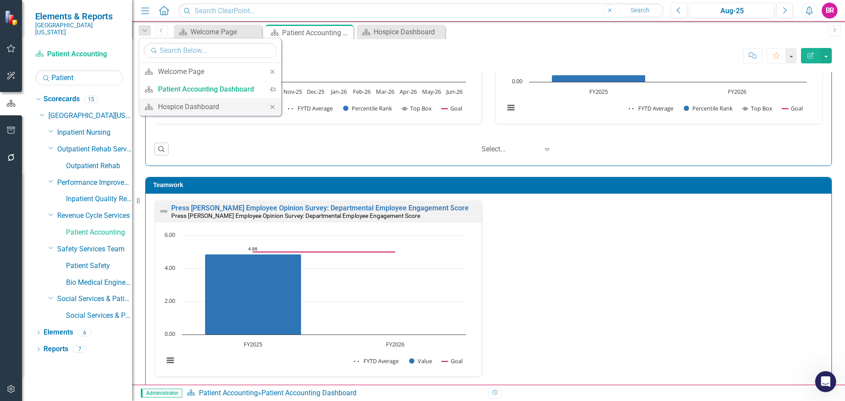
click at [270, 102] on div "Close" at bounding box center [273, 107] width 18 height 18
click at [646, 307] on div "Press Ganey Employee Opinion Survey: Departmental Employee Engagement Score Pre…" at bounding box center [488, 294] width 681 height 188
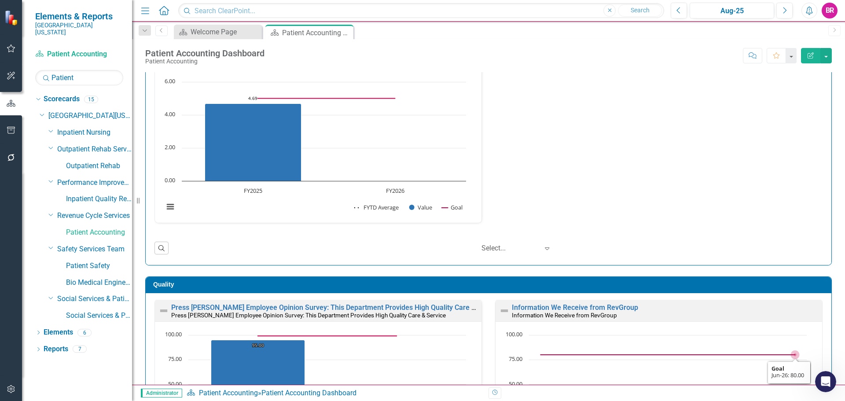
scroll to position [132, 0]
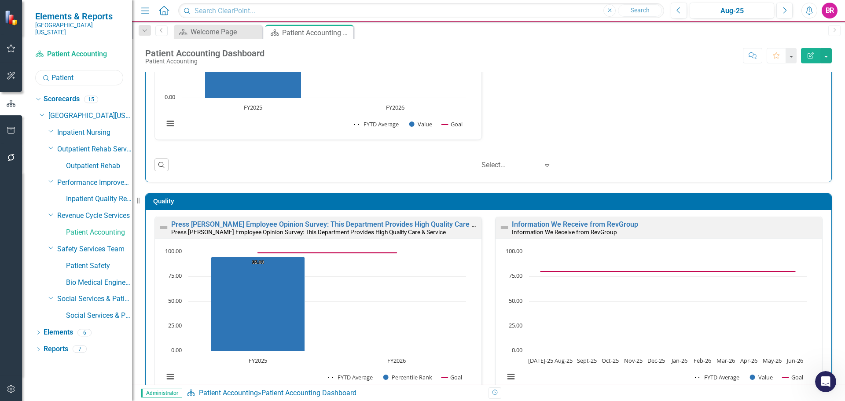
click at [78, 70] on input "Patient" at bounding box center [79, 77] width 88 height 15
click at [79, 70] on input "Patient" at bounding box center [79, 77] width 88 height 15
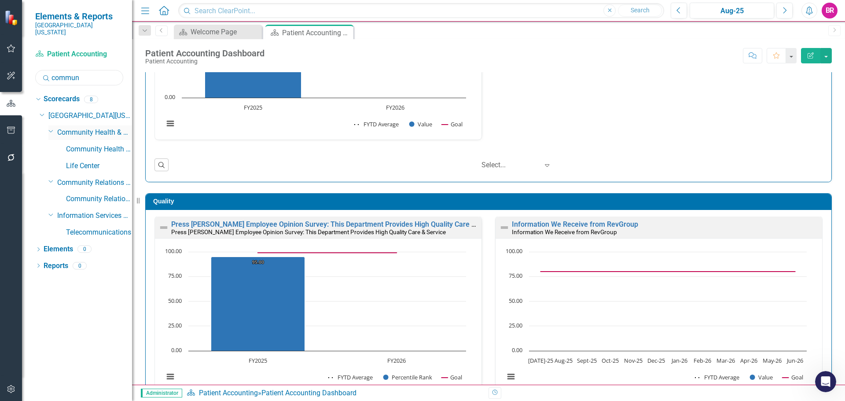
type input "commun"
click at [83, 128] on link "Community Health & Athletic Training" at bounding box center [94, 133] width 75 height 10
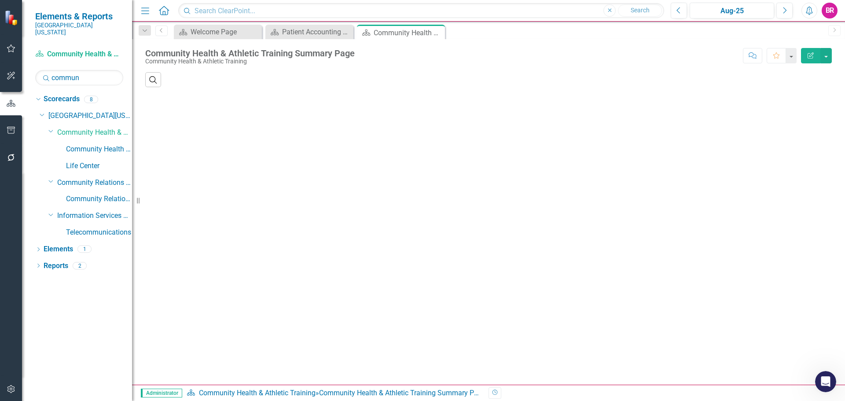
drag, startPoint x: 18, startPoint y: 279, endPoint x: 528, endPoint y: 249, distance: 510.9
click at [528, 249] on div "Search ‹ Previous › Next" at bounding box center [488, 228] width 713 height 312
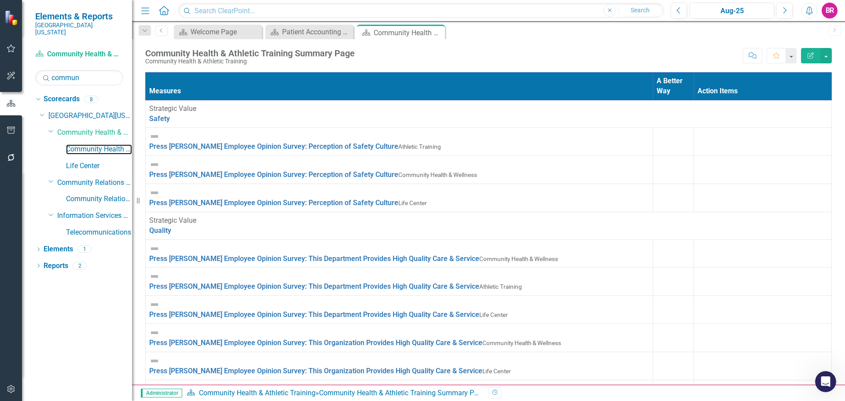
drag, startPoint x: 107, startPoint y: 142, endPoint x: 146, endPoint y: 154, distance: 40.6
click at [107, 144] on link "Community Health & Wellness" at bounding box center [99, 149] width 66 height 10
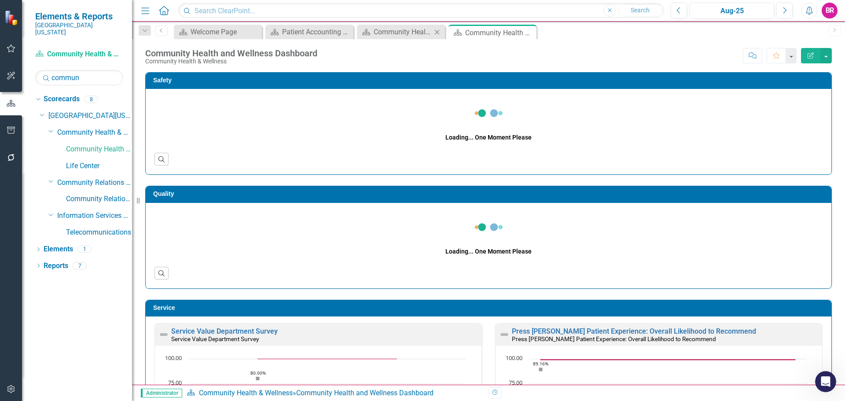
click at [438, 31] on icon "Close" at bounding box center [437, 32] width 9 height 7
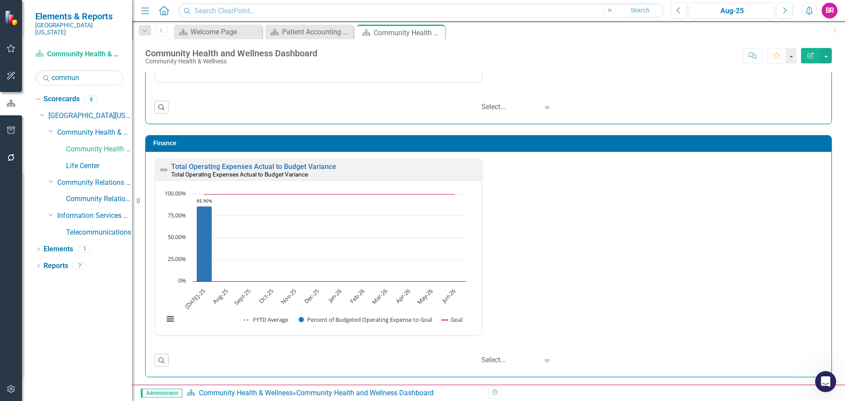
scroll to position [1138, 0]
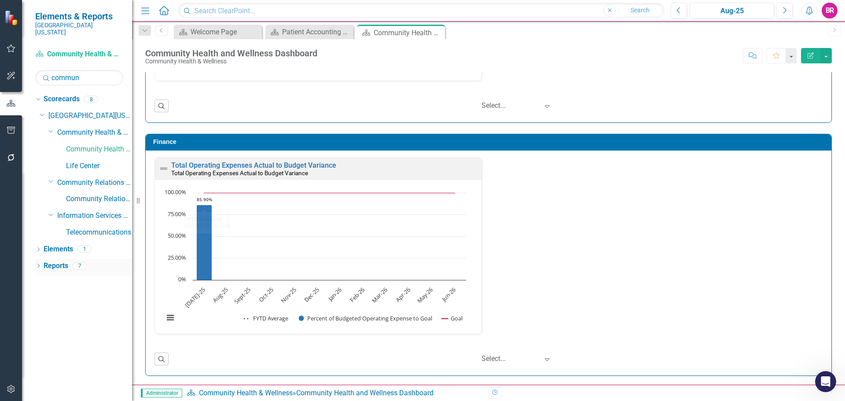
click at [52, 261] on link "Reports" at bounding box center [56, 266] width 25 height 10
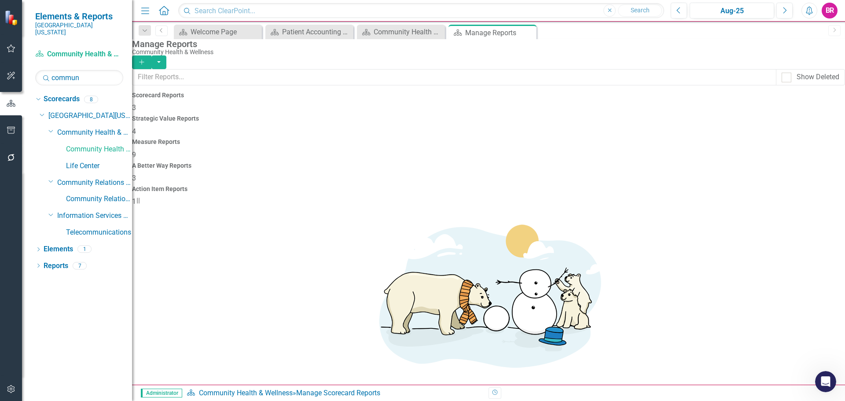
click at [462, 139] on h4 "Measure Reports" at bounding box center [488, 142] width 713 height 7
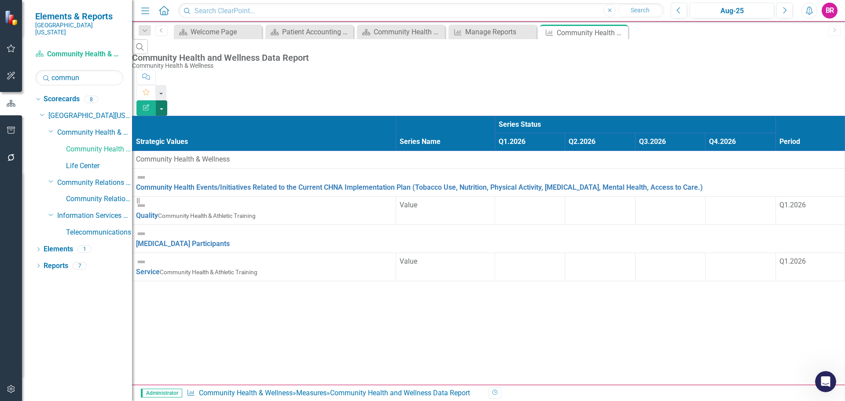
click at [167, 100] on button "button" at bounding box center [161, 107] width 11 height 15
click at [805, 106] on link "Excel Export to Excel" at bounding box center [797, 106] width 70 height 16
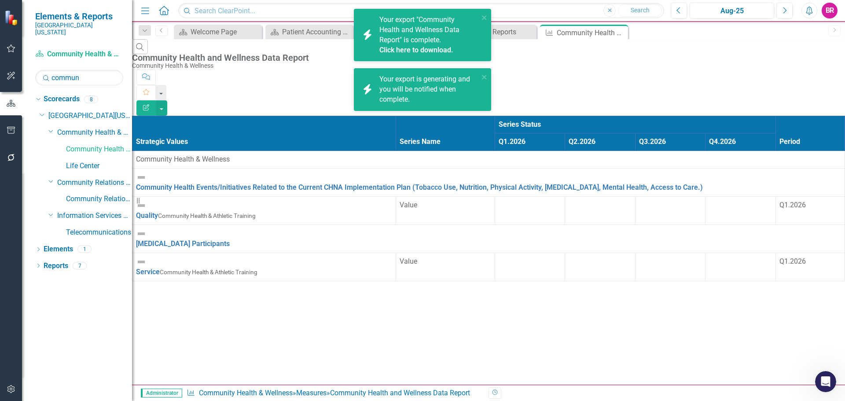
click at [406, 48] on link "Click here to download." at bounding box center [416, 50] width 74 height 8
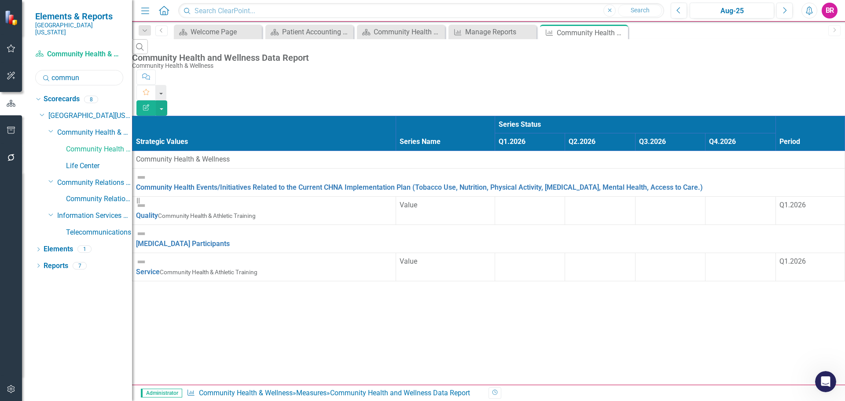
click at [93, 71] on input "commun" at bounding box center [79, 77] width 88 height 15
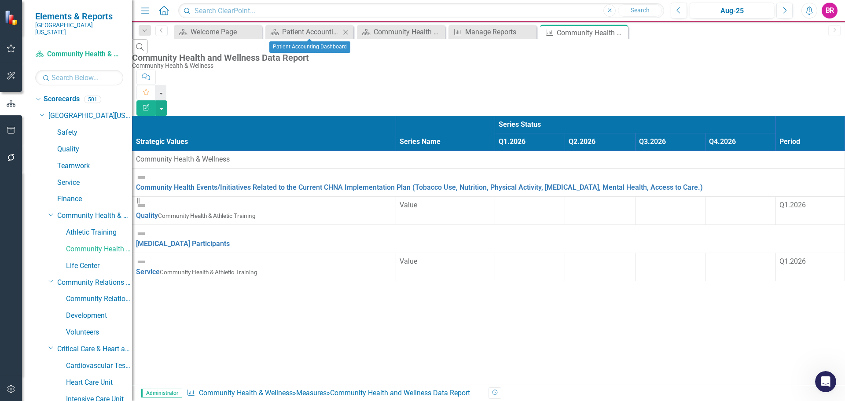
click at [343, 35] on icon "Close" at bounding box center [345, 32] width 9 height 7
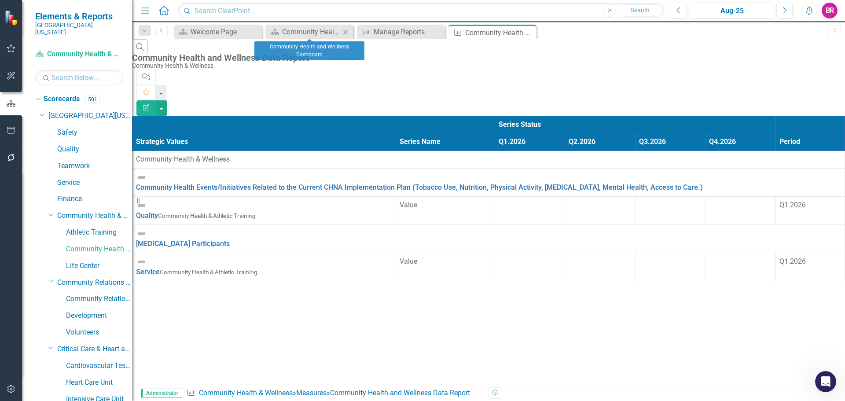
click at [345, 33] on icon "Close" at bounding box center [345, 32] width 9 height 7
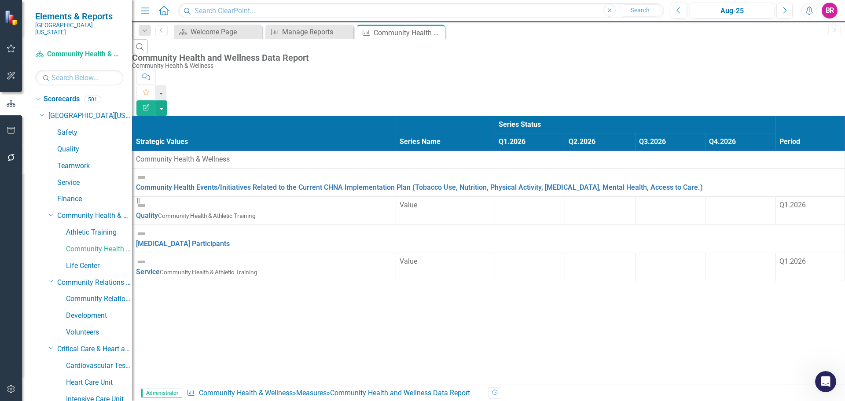
click at [0, 0] on icon "Close" at bounding box center [0, 0] width 0 height 0
click at [0, 0] on icon at bounding box center [0, 0] width 0 height 0
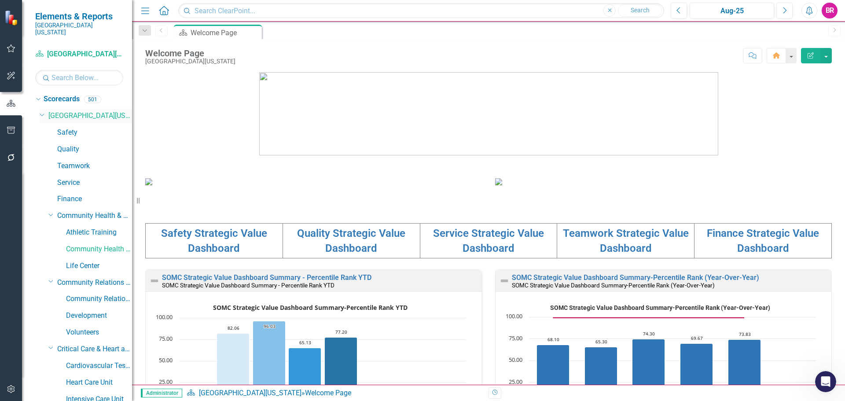
click at [44, 111] on icon "Dropdown" at bounding box center [42, 114] width 5 height 7
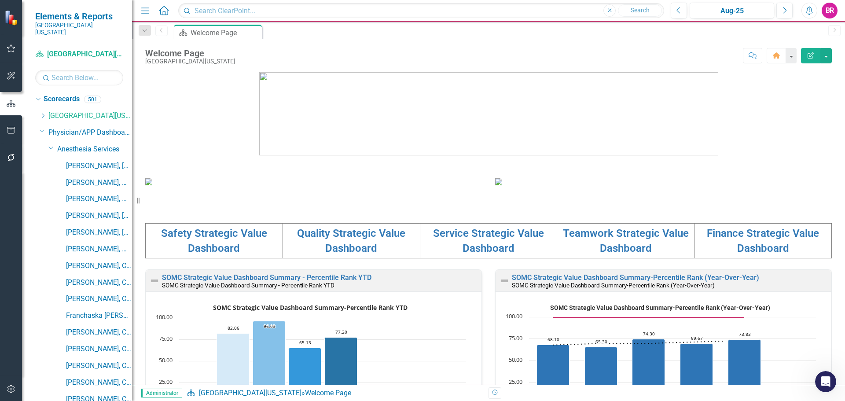
click at [43, 128] on icon "Dropdown" at bounding box center [42, 131] width 5 height 7
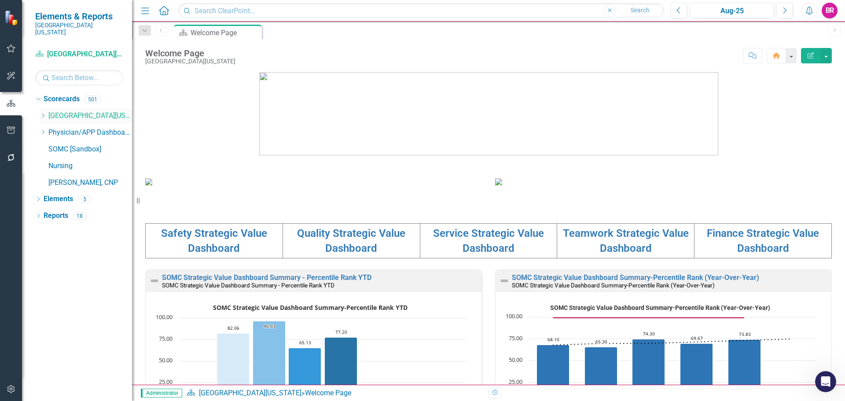
click at [40, 112] on div "Dropdown" at bounding box center [43, 115] width 7 height 7
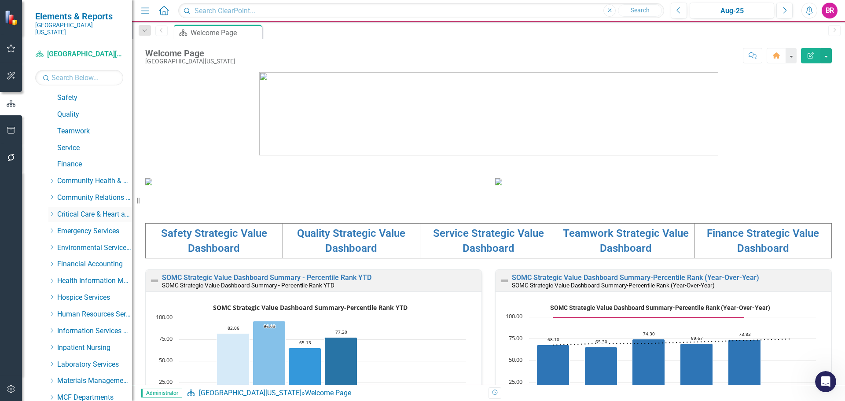
scroll to position [88, 0]
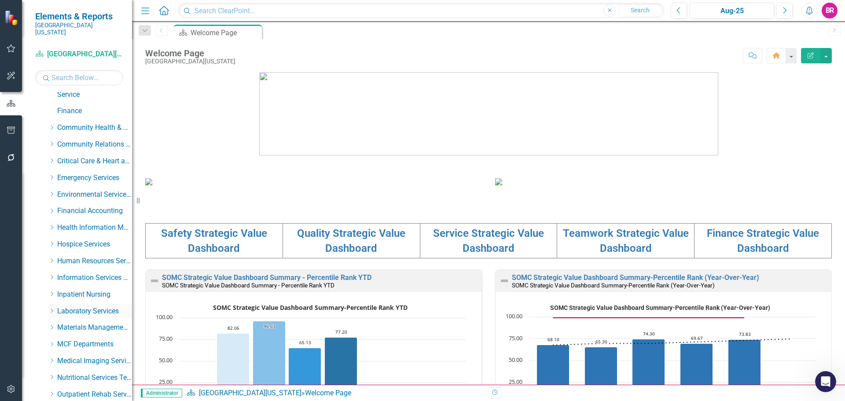
click at [51, 308] on icon at bounding box center [52, 310] width 2 height 4
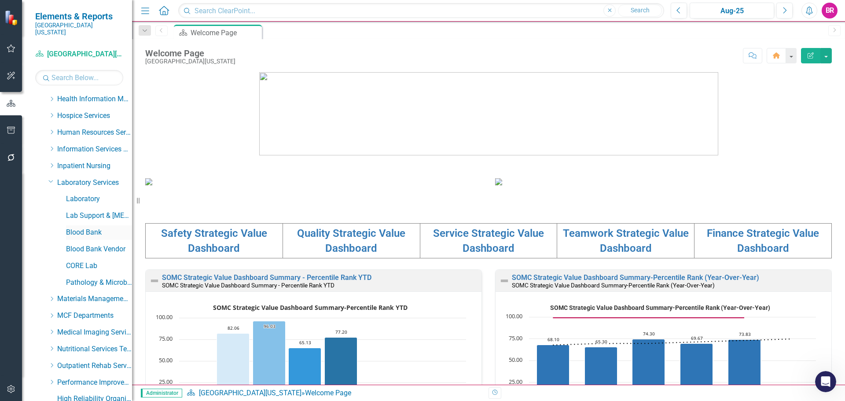
scroll to position [220, 0]
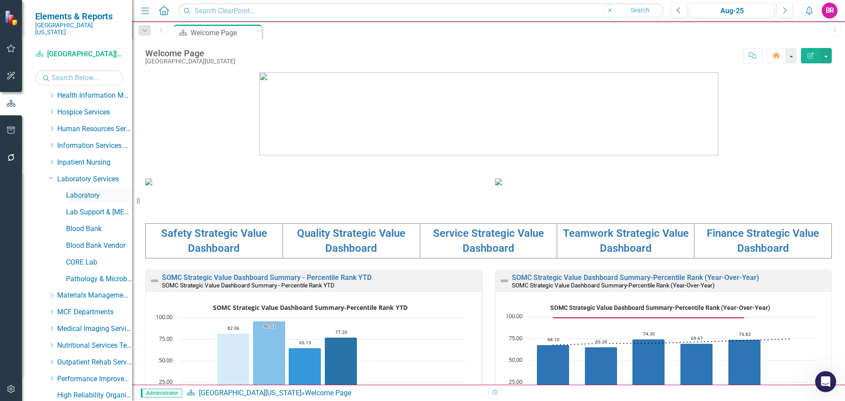
click at [87, 191] on link "Laboratory" at bounding box center [99, 196] width 66 height 10
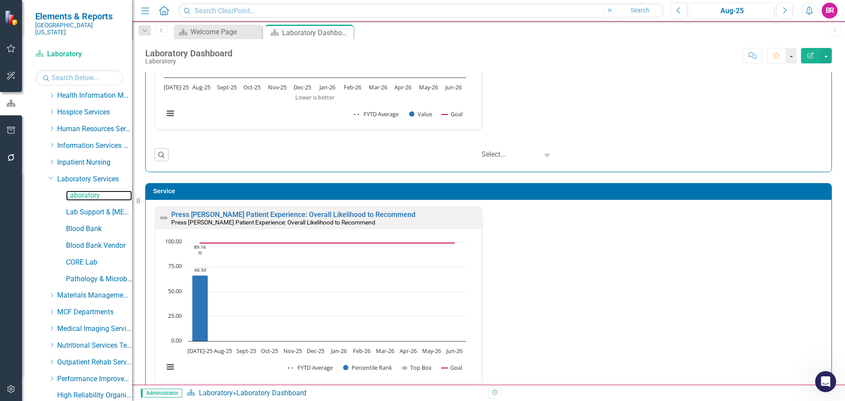
scroll to position [968, 0]
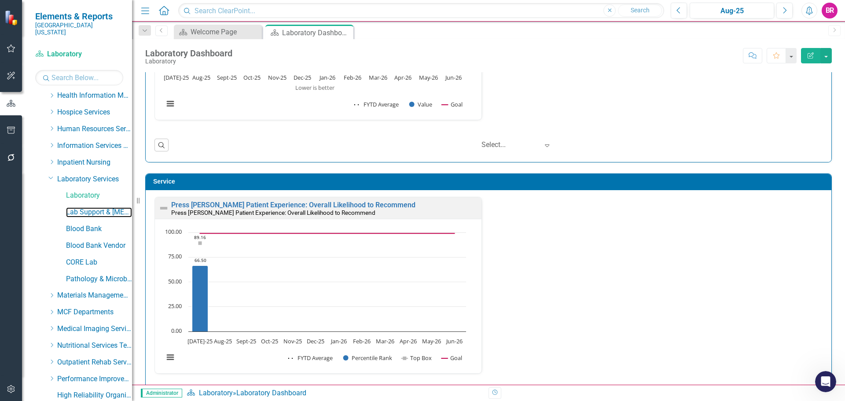
drag, startPoint x: 97, startPoint y: 205, endPoint x: 0, endPoint y: 176, distance: 101.1
click at [97, 207] on link "Lab Support & [MEDICAL_DATA]" at bounding box center [99, 212] width 66 height 10
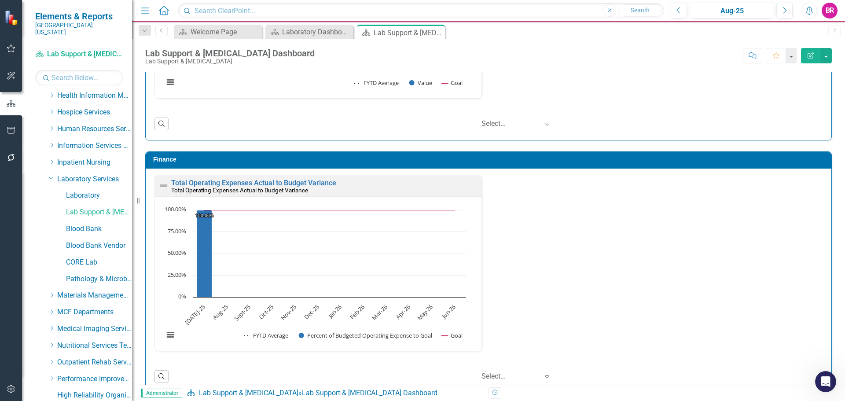
scroll to position [1326, 0]
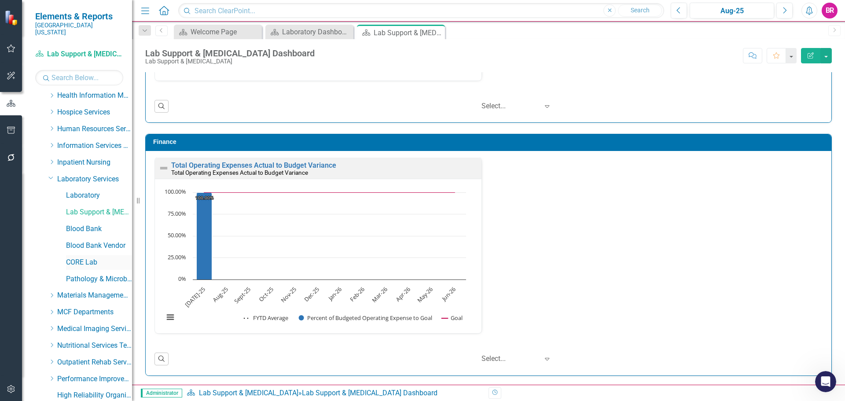
click at [71, 257] on link "CORE Lab" at bounding box center [99, 262] width 66 height 10
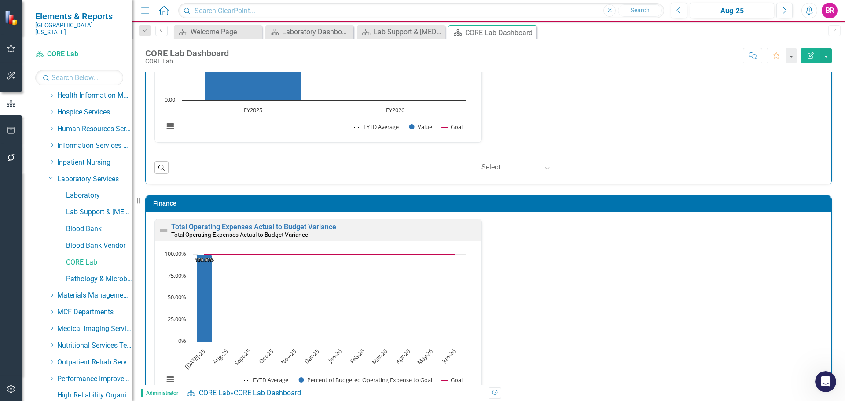
scroll to position [1514, 0]
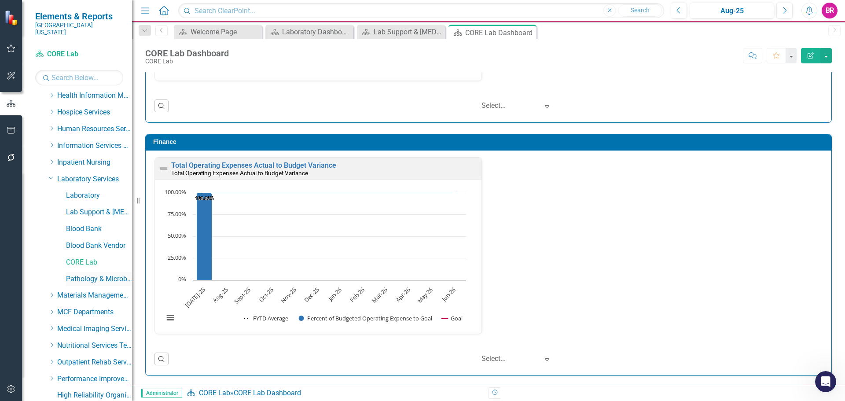
click at [75, 274] on link "Pathology & Microbiology" at bounding box center [99, 279] width 66 height 10
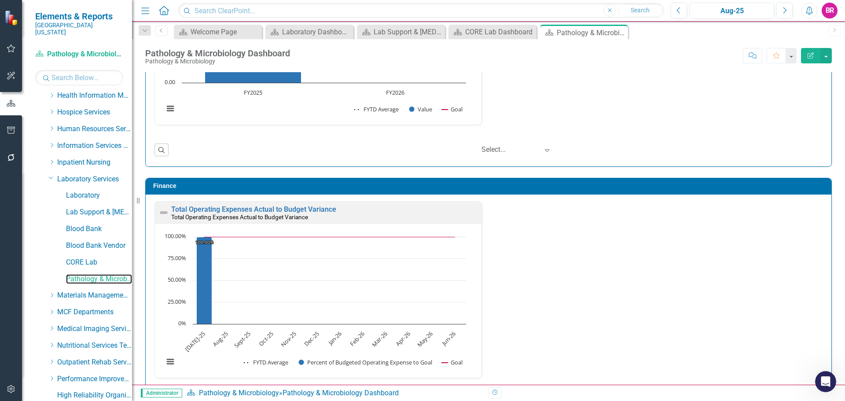
scroll to position [1138, 0]
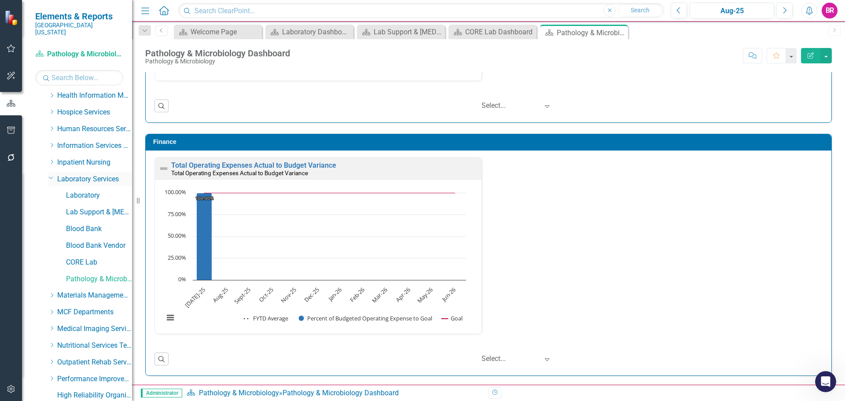
click at [49, 174] on icon "Dropdown" at bounding box center [50, 177] width 5 height 7
click at [50, 226] on icon "Dropdown" at bounding box center [51, 228] width 7 height 5
click at [77, 241] on link "Breast Center" at bounding box center [99, 246] width 66 height 10
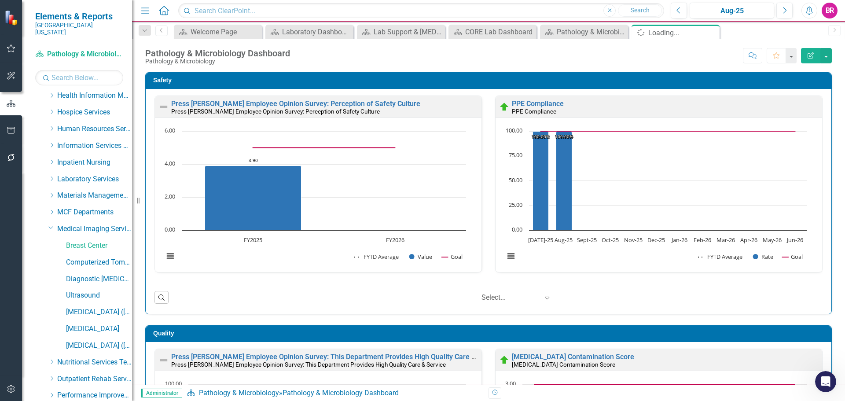
click at [144, 33] on icon "Dropdown" at bounding box center [145, 31] width 8 height 6
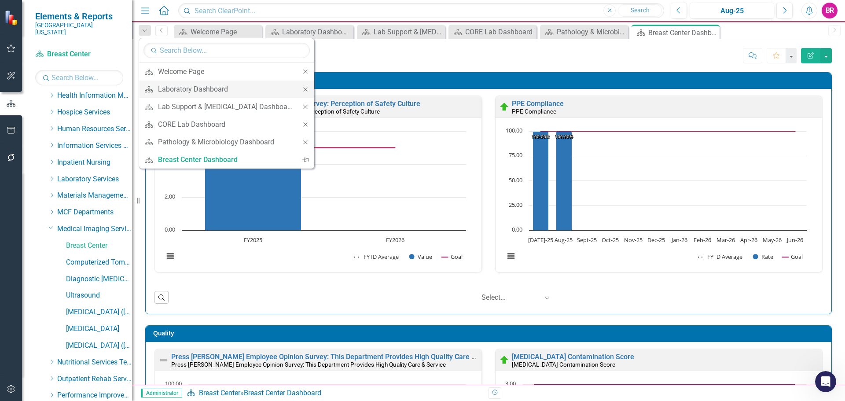
click at [301, 90] on icon "Close" at bounding box center [305, 89] width 8 height 6
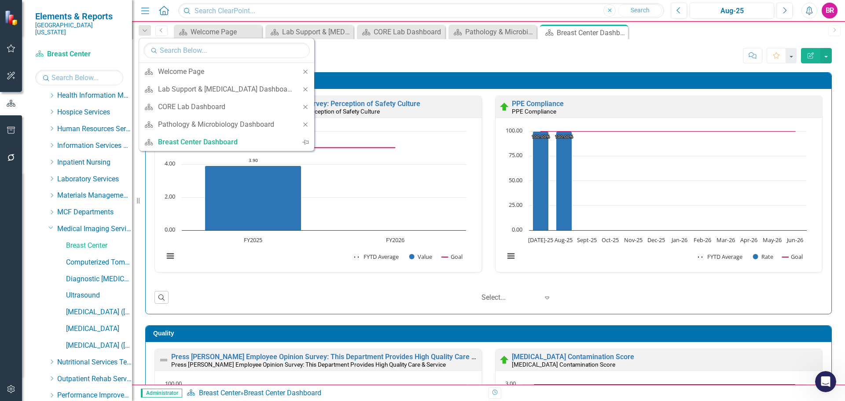
click at [301, 90] on icon "Close" at bounding box center [305, 89] width 8 height 6
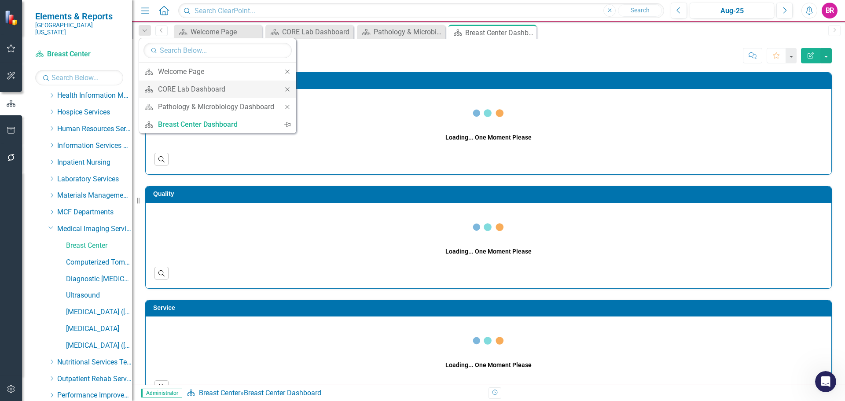
click at [288, 90] on icon at bounding box center [287, 89] width 4 height 4
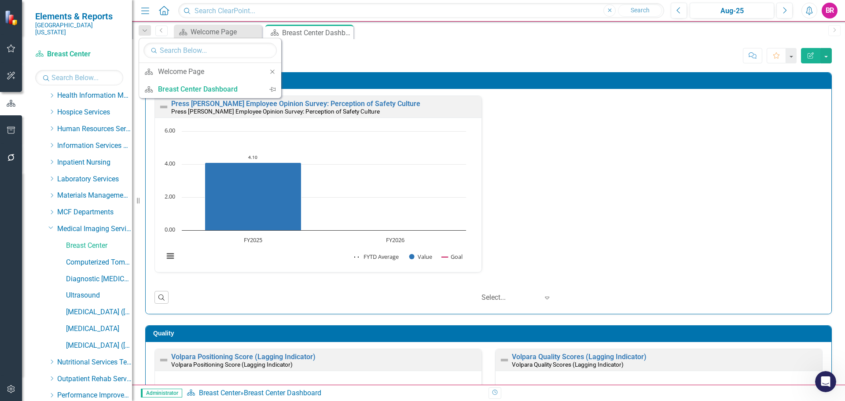
click at [598, 45] on div "Breast Center Dashboard Breast Center Score: N/A Aug-25 Completed Comment Favor…" at bounding box center [488, 52] width 713 height 26
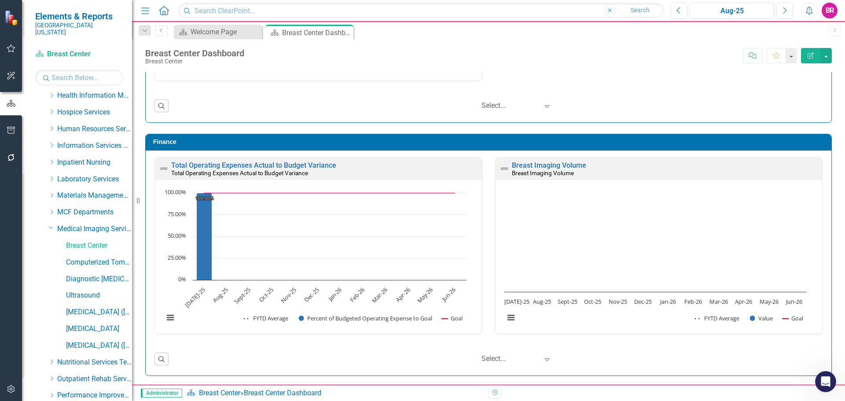
scroll to position [0, 0]
click at [106, 260] on link "Computerized Tomography ([GEOGRAPHIC_DATA][MEDICAL_DATA]" at bounding box center [99, 262] width 66 height 10
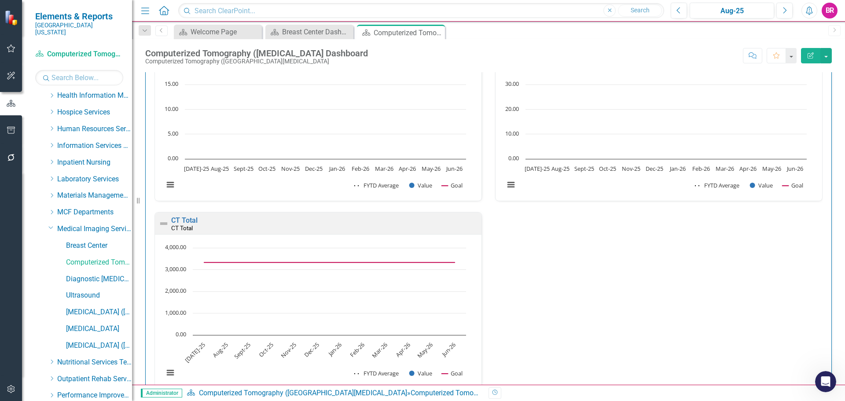
scroll to position [968, 0]
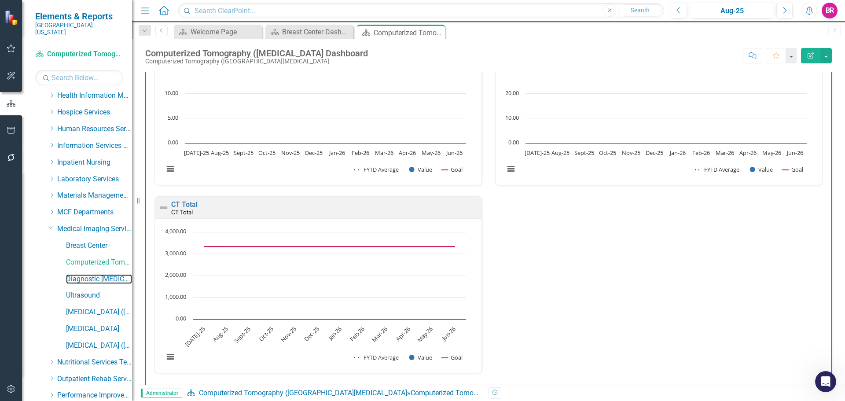
drag, startPoint x: 110, startPoint y: 271, endPoint x: 180, endPoint y: 272, distance: 69.1
click at [110, 274] on link "Diagnostic [MEDICAL_DATA]" at bounding box center [99, 279] width 66 height 10
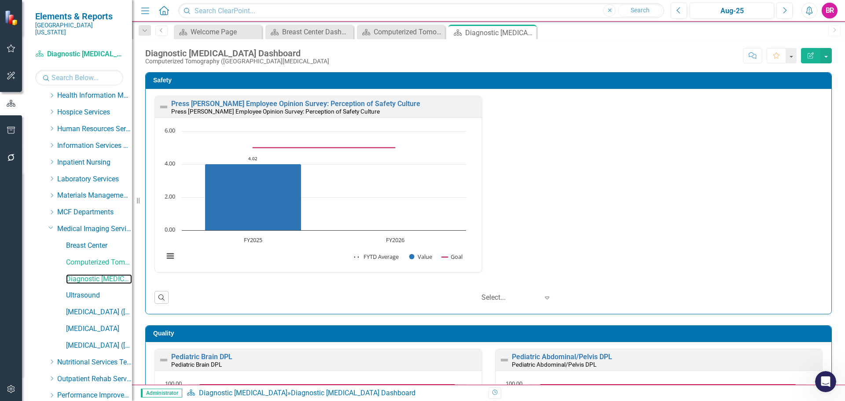
scroll to position [0, 0]
click at [840, 183] on div "Safety Press Ganey Employee Opinion Survey: Perception of Safety Culture Press …" at bounding box center [488, 228] width 713 height 312
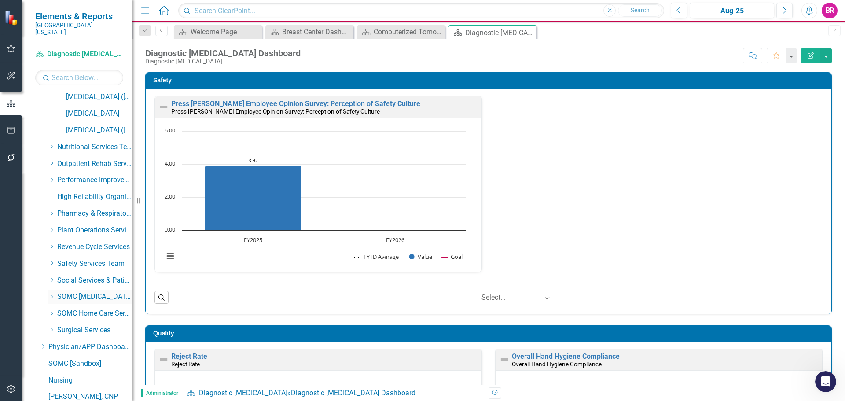
scroll to position [467, 0]
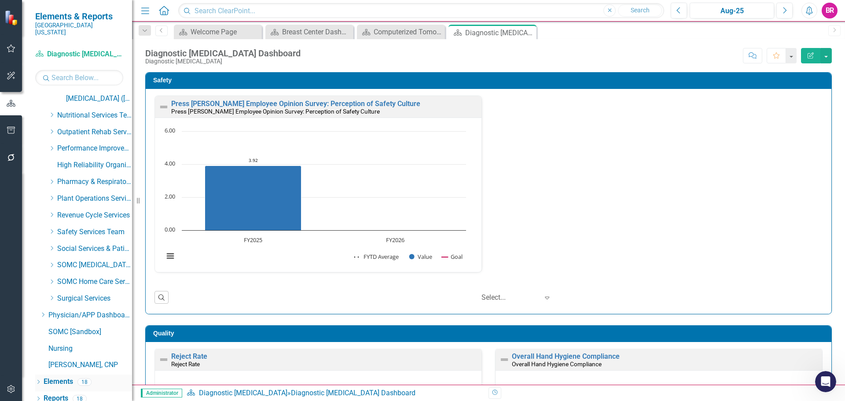
click at [57, 377] on link "Elements" at bounding box center [58, 382] width 29 height 10
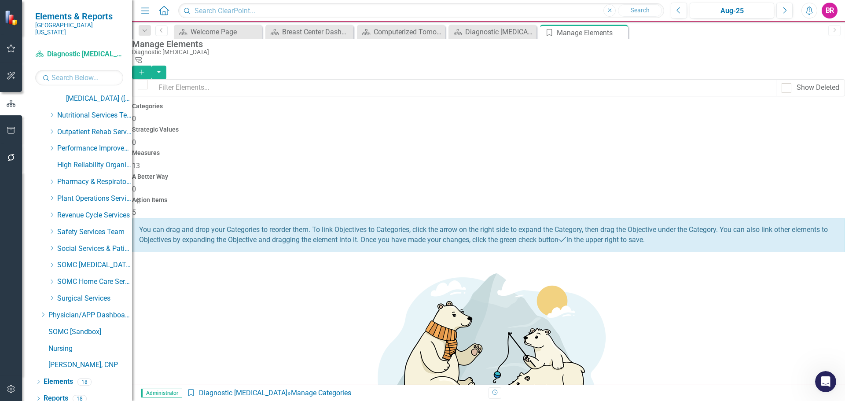
click at [140, 161] on span "13" at bounding box center [136, 165] width 8 height 8
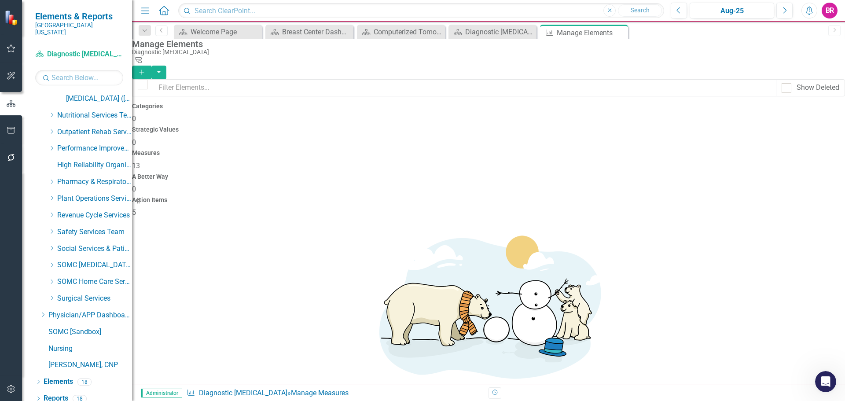
scroll to position [135, 0]
click at [146, 69] on icon "Add" at bounding box center [142, 72] width 8 height 6
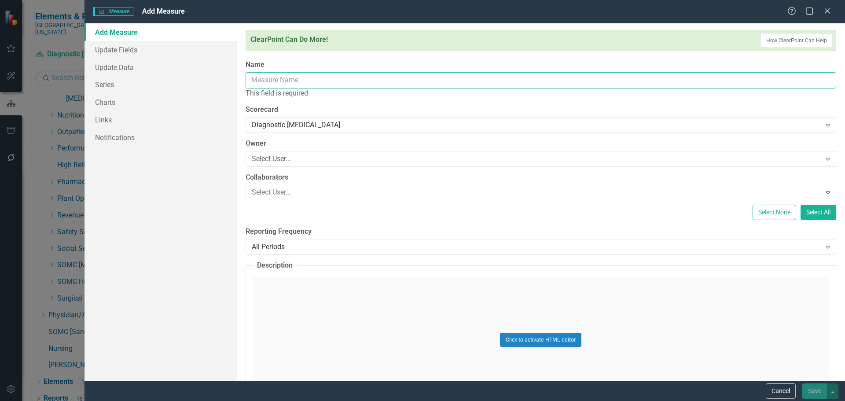
click at [285, 77] on input "Name" at bounding box center [541, 80] width 590 height 16
click at [278, 78] on input "Name" at bounding box center [541, 80] width 590 height 16
drag, startPoint x: 278, startPoint y: 78, endPoint x: 301, endPoint y: 88, distance: 26.0
paste input "Inpatient Routine - 4hr TAT"
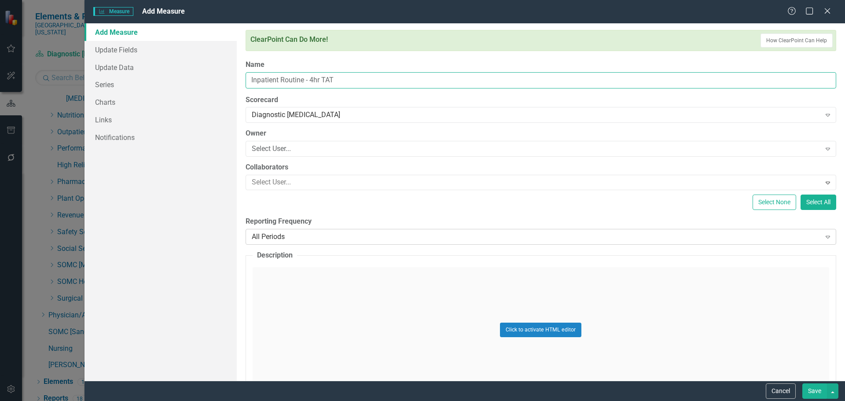
type input "Inpatient Routine - 4hr TAT"
click at [350, 242] on div "All Periods Expand" at bounding box center [541, 237] width 590 height 16
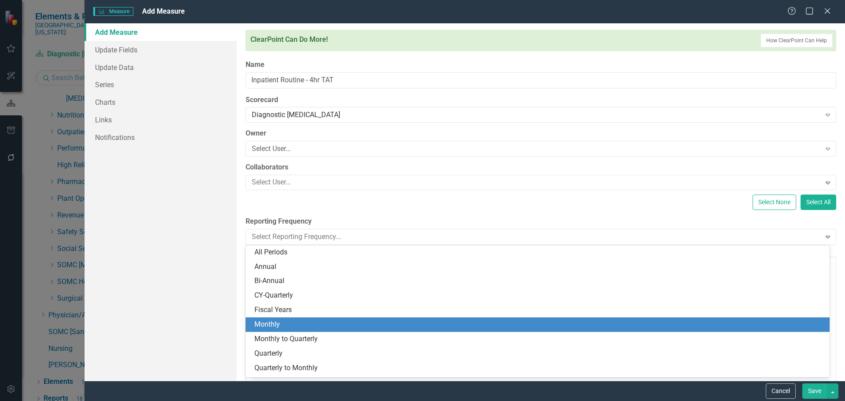
click at [338, 325] on div "Monthly" at bounding box center [539, 324] width 570 height 10
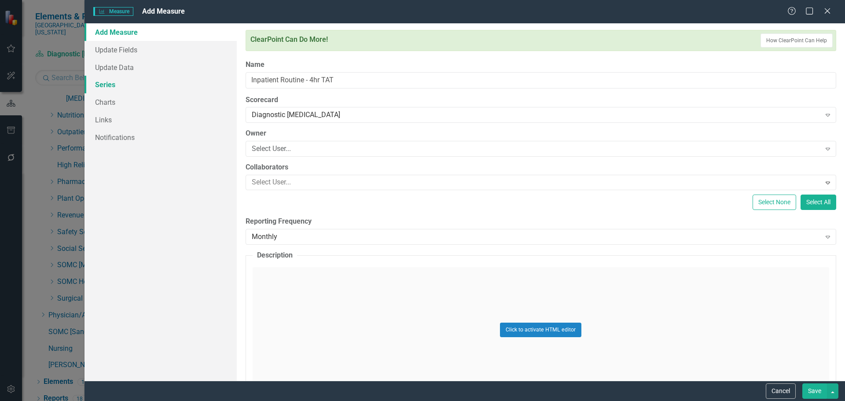
click at [114, 85] on link "Series" at bounding box center [160, 85] width 152 height 18
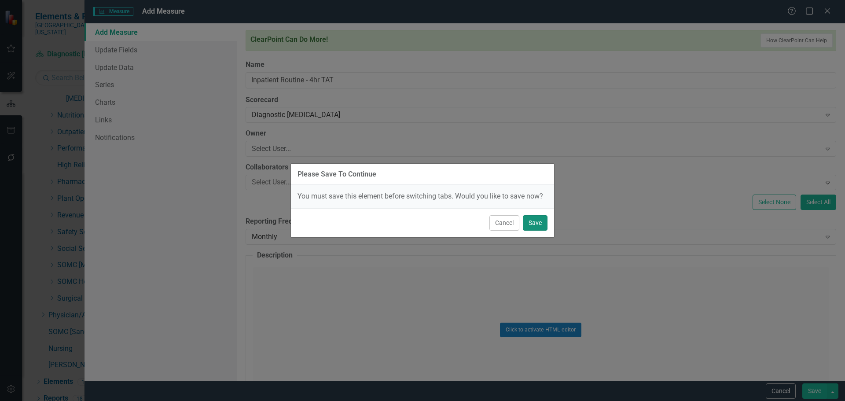
click at [533, 221] on button "Save" at bounding box center [535, 222] width 25 height 15
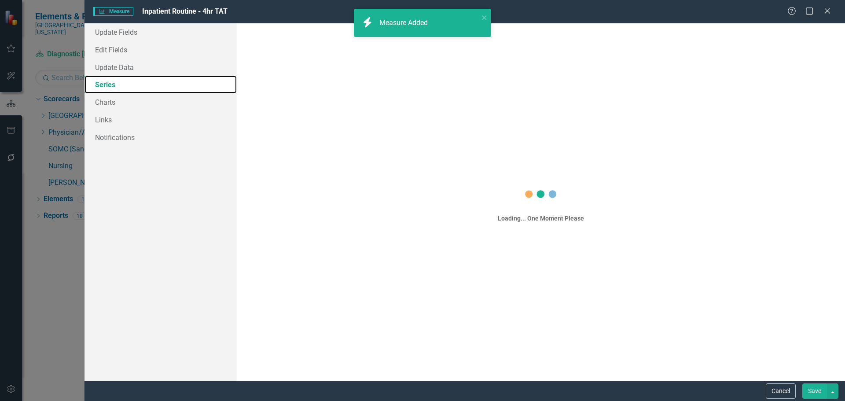
scroll to position [0, 0]
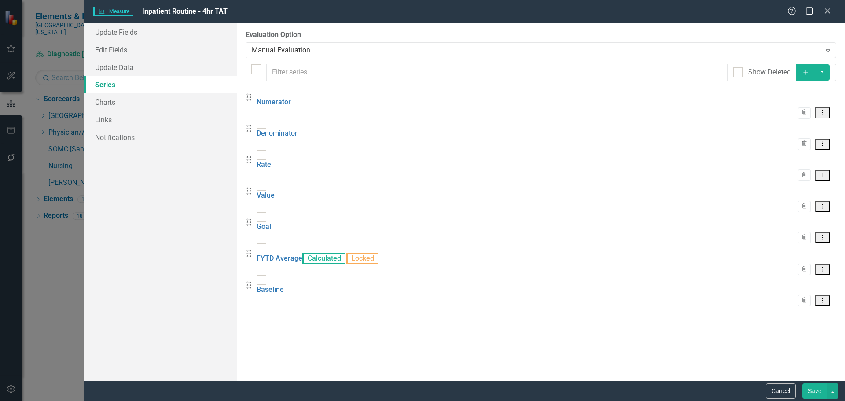
click at [269, 185] on div "Value" at bounding box center [266, 191] width 18 height 20
click at [266, 182] on div at bounding box center [262, 187] width 10 height 10
click at [262, 182] on input "checkbox" at bounding box center [260, 185] width 6 height 6
checkbox input "true"
click at [273, 275] on div "Drag Baseline Trash Dropdown Menu" at bounding box center [541, 290] width 590 height 31
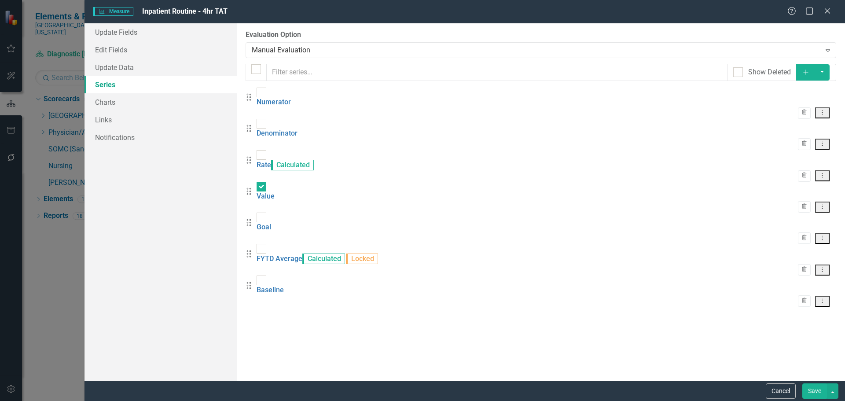
click at [264, 275] on div "Drag Baseline Trash Dropdown Menu" at bounding box center [541, 290] width 590 height 31
click at [262, 275] on input "checkbox" at bounding box center [260, 278] width 6 height 6
checkbox input "true"
click at [829, 72] on button "button" at bounding box center [821, 72] width 15 height 16
click at [808, 134] on link "Trash Delete Multiple" at bounding box center [801, 137] width 70 height 16
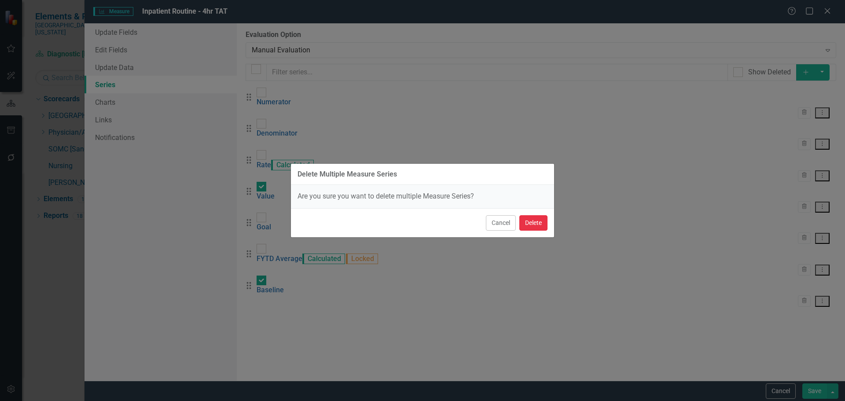
click at [533, 224] on button "Delete" at bounding box center [533, 222] width 28 height 15
checkbox input "false"
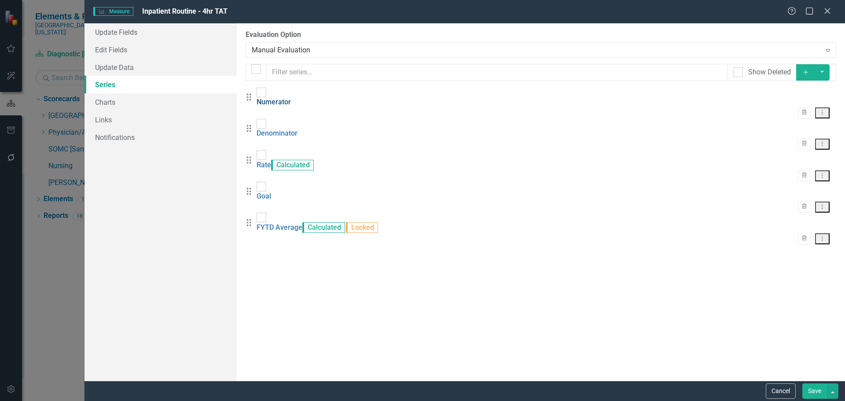
click at [291, 98] on link "Numerator" at bounding box center [274, 102] width 34 height 8
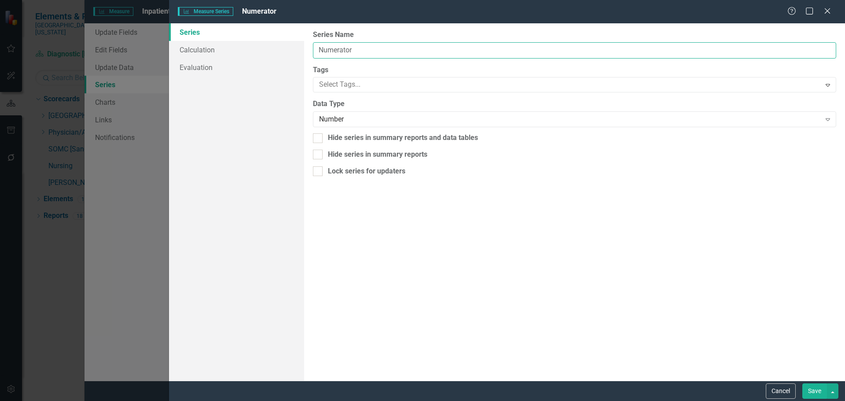
click at [358, 46] on input "Numerator" at bounding box center [574, 50] width 523 height 16
drag, startPoint x: 364, startPoint y: 42, endPoint x: 366, endPoint y: 47, distance: 5.2
click at [364, 42] on input "Numerator" at bounding box center [574, 50] width 523 height 16
click at [366, 48] on input "Numerator" at bounding box center [574, 50] width 523 height 16
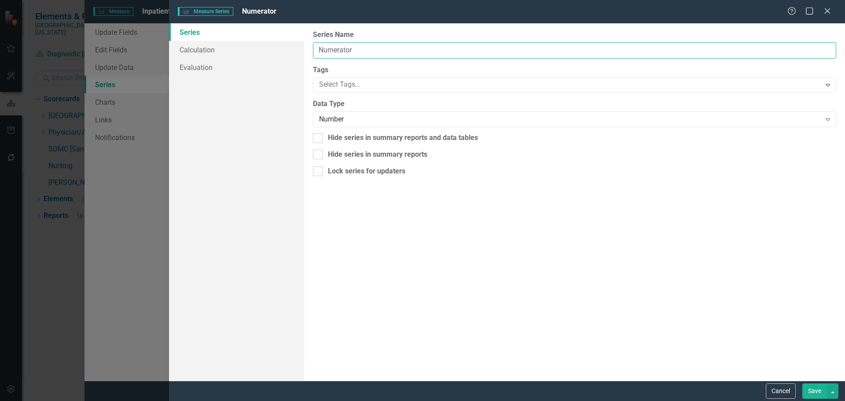
click at [366, 48] on input "Numerator" at bounding box center [574, 50] width 523 height 16
type input "# of Read Reports < 24hrs"
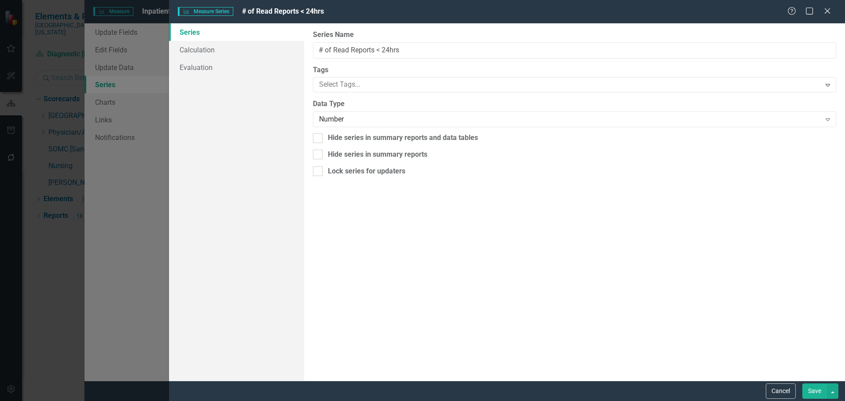
click at [818, 390] on button "Save" at bounding box center [814, 390] width 25 height 15
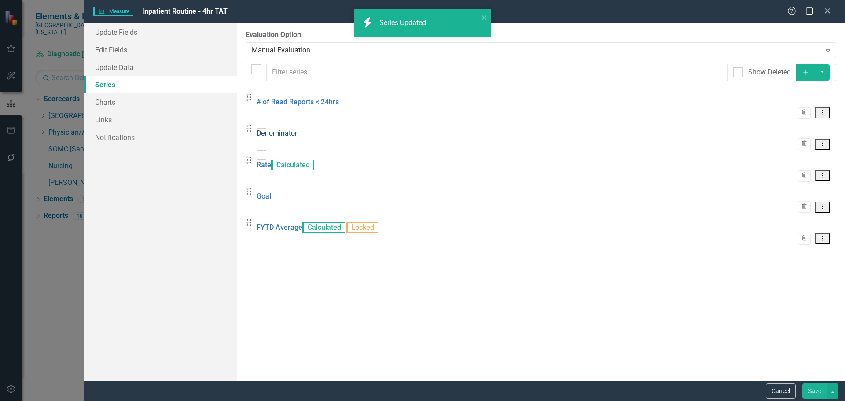
click at [297, 129] on link "Denominator" at bounding box center [277, 133] width 41 height 8
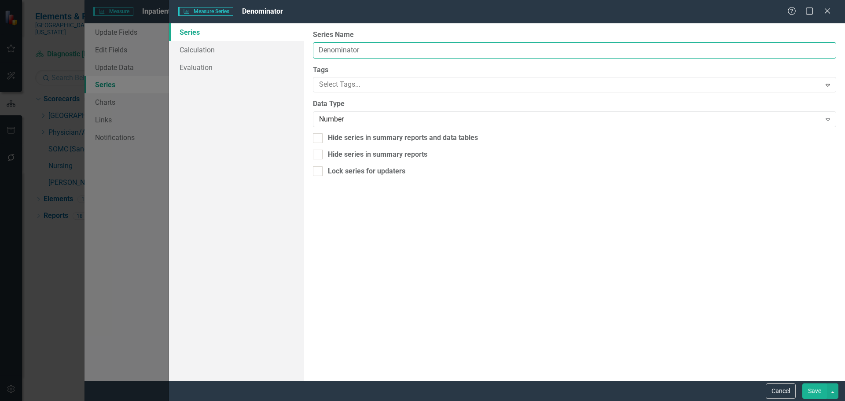
click at [372, 51] on input "Denominator" at bounding box center [574, 50] width 523 height 16
type input "Total number of Reports"
click at [819, 391] on button "Save" at bounding box center [814, 390] width 25 height 15
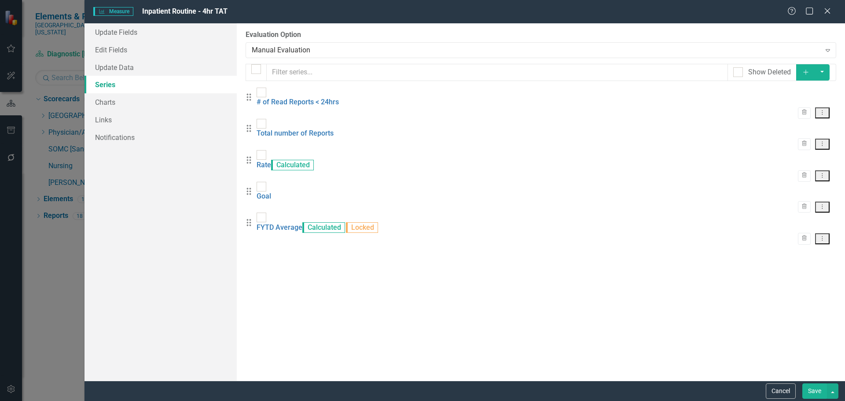
click at [817, 388] on button "Save" at bounding box center [814, 390] width 25 height 15
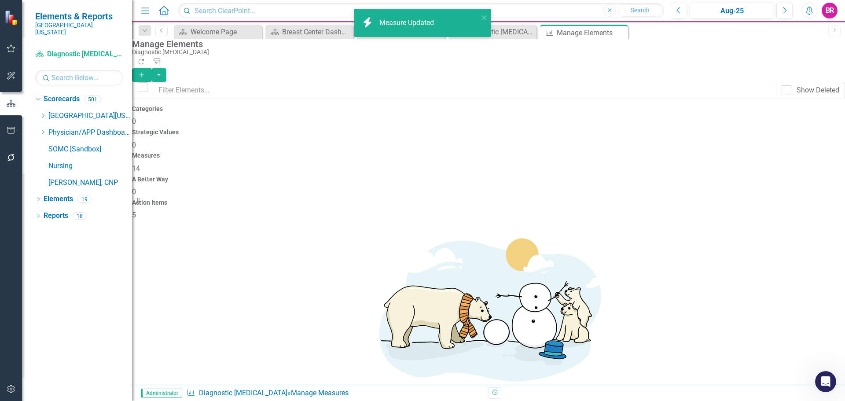
scroll to position [162, 0]
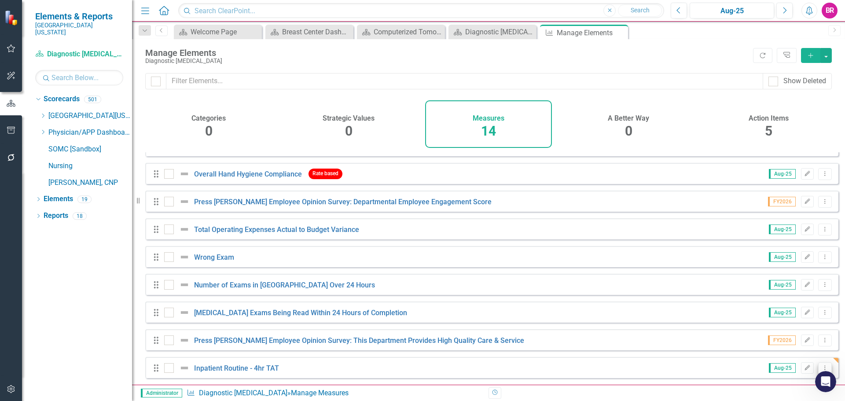
scroll to position [1097, 0]
click at [821, 367] on icon "Dropdown Menu" at bounding box center [824, 368] width 7 height 6
click at [803, 335] on link "Copy Duplicate Measure" at bounding box center [784, 337] width 79 height 16
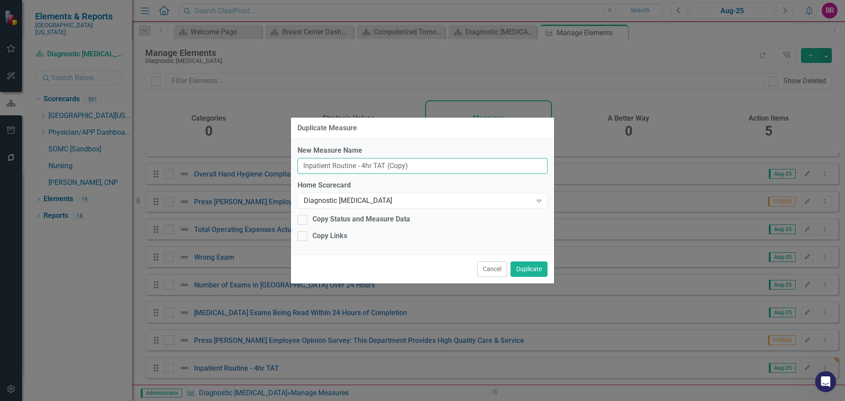
drag, startPoint x: 456, startPoint y: 168, endPoint x: 62, endPoint y: 148, distance: 394.7
click at [67, 155] on div "Duplicate Measure New Measure Name Inpatient Routine - 4hr TAT (Copy) Home Scor…" at bounding box center [422, 200] width 845 height 401
click at [336, 169] on input "Inpatient Routine - 4hr TAT (Copy)" at bounding box center [422, 166] width 250 height 16
drag, startPoint x: 329, startPoint y: 168, endPoint x: 302, endPoint y: 166, distance: 26.9
click at [302, 166] on input "Inpatient Routine - 4hr TAT (Copy)" at bounding box center [422, 166] width 250 height 16
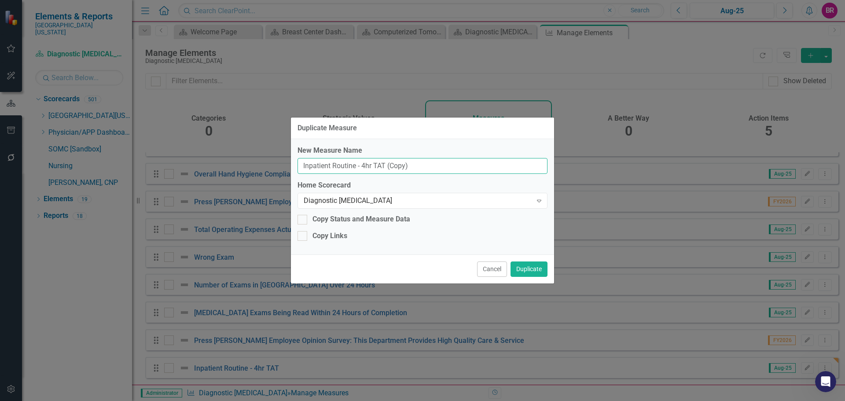
click at [331, 165] on input "Inpatient Routine - 4hr TAT (Copy)" at bounding box center [422, 166] width 250 height 16
drag, startPoint x: 331, startPoint y: 165, endPoint x: 231, endPoint y: 160, distance: 100.0
click at [241, 161] on div "Duplicate Measure New Measure Name Inpatient Routine - 4hr TAT (Copy) Home Scor…" at bounding box center [422, 200] width 845 height 401
drag, startPoint x: 419, startPoint y: 166, endPoint x: 394, endPoint y: 167, distance: 24.6
click at [394, 167] on input "Outpatient Routine - 4hr TAT (Copy)" at bounding box center [422, 166] width 250 height 16
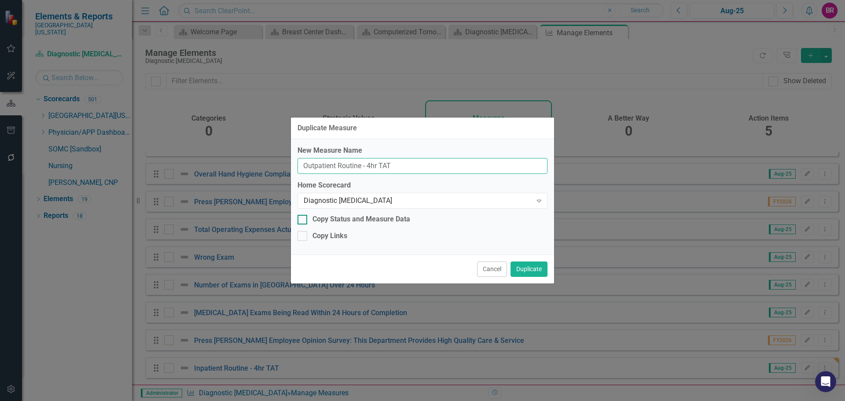
type input "Outpatient Routine - 4hr TAT"
click at [375, 219] on div "Copy Status and Measure Data" at bounding box center [361, 219] width 98 height 10
click at [303, 219] on input "Copy Status and Measure Data" at bounding box center [300, 218] width 6 height 6
checkbox input "true"
click at [334, 235] on div "Copy Links" at bounding box center [329, 236] width 35 height 10
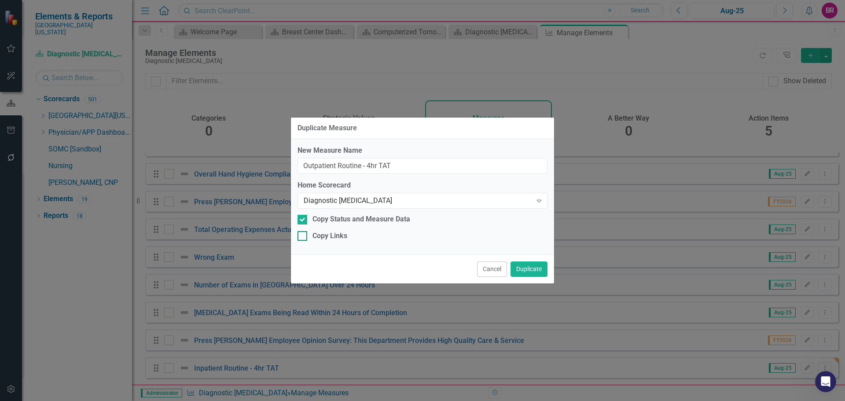
click at [303, 235] on input "Copy Links" at bounding box center [300, 234] width 6 height 6
checkbox input "true"
click at [533, 269] on button "Duplicate" at bounding box center [528, 268] width 37 height 15
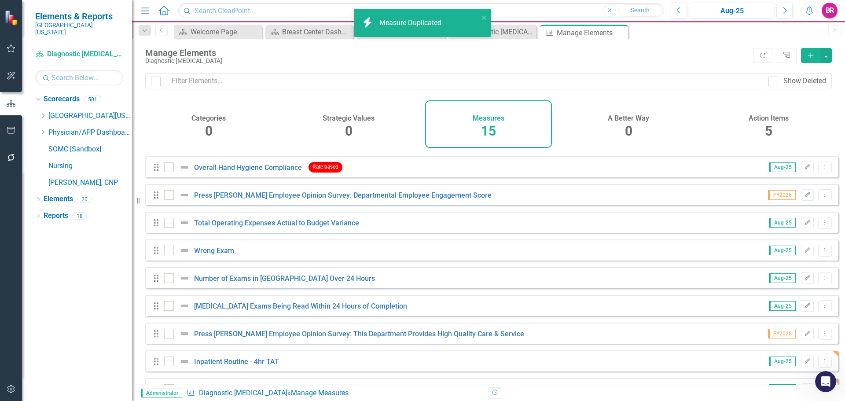
scroll to position [190, 0]
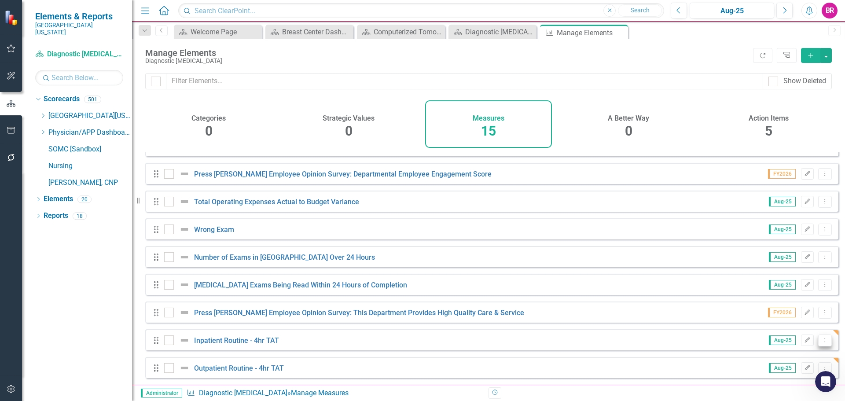
click at [821, 340] on icon "Dropdown Menu" at bounding box center [824, 340] width 7 height 6
click at [786, 309] on link "Copy Duplicate Measure" at bounding box center [784, 309] width 79 height 16
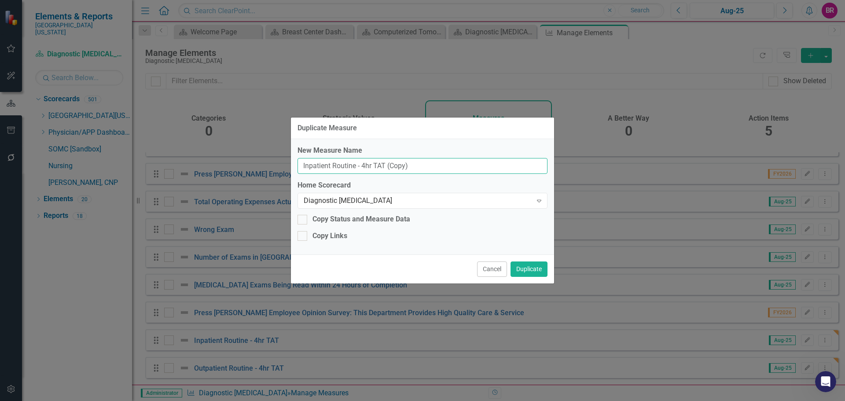
click at [411, 163] on input "Inpatient Routine - 4hr TAT (Copy)" at bounding box center [422, 166] width 250 height 16
click at [411, 164] on input "Inpatient Routine - 4hr TAT (Copy)" at bounding box center [422, 166] width 250 height 16
paste input "Urgent Care TAT - 30 minutes TAT"
type input "Urgent Care TAT - 30 minutes TAT"
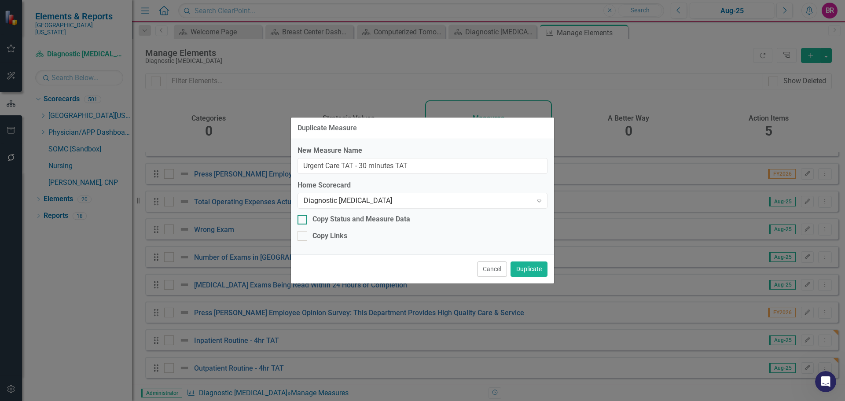
click at [371, 219] on div "Copy Status and Measure Data" at bounding box center [361, 219] width 98 height 10
click at [303, 219] on input "Copy Status and Measure Data" at bounding box center [300, 218] width 6 height 6
checkbox input "true"
click at [337, 238] on div "Copy Links" at bounding box center [329, 236] width 35 height 10
click at [303, 237] on input "Copy Links" at bounding box center [300, 234] width 6 height 6
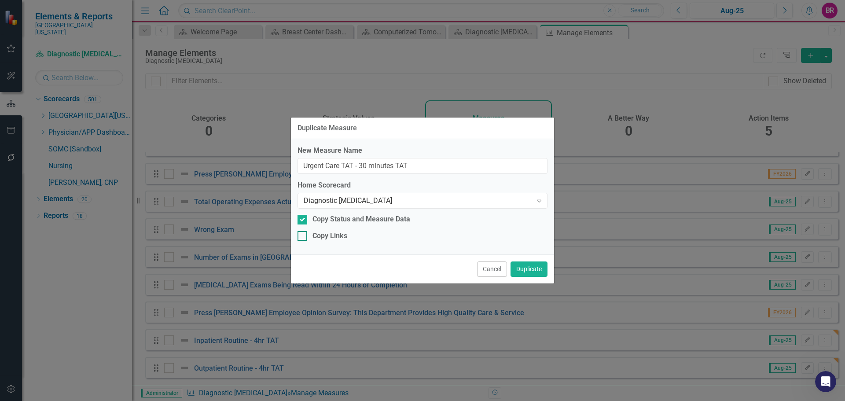
checkbox input "true"
click at [530, 274] on button "Duplicate" at bounding box center [528, 268] width 37 height 15
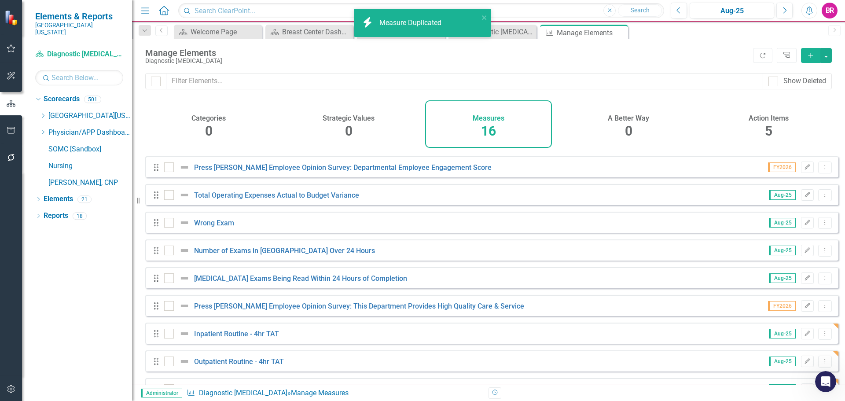
scroll to position [218, 0]
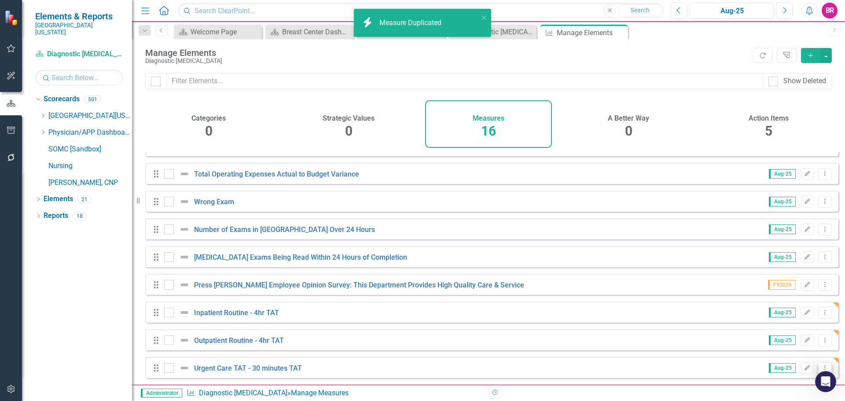
click at [824, 370] on button "Dropdown Menu" at bounding box center [825, 368] width 14 height 12
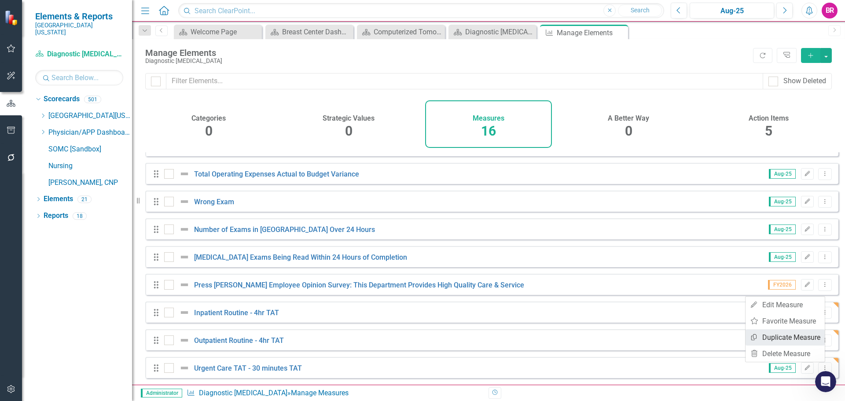
click at [799, 337] on link "Copy Duplicate Measure" at bounding box center [784, 337] width 79 height 16
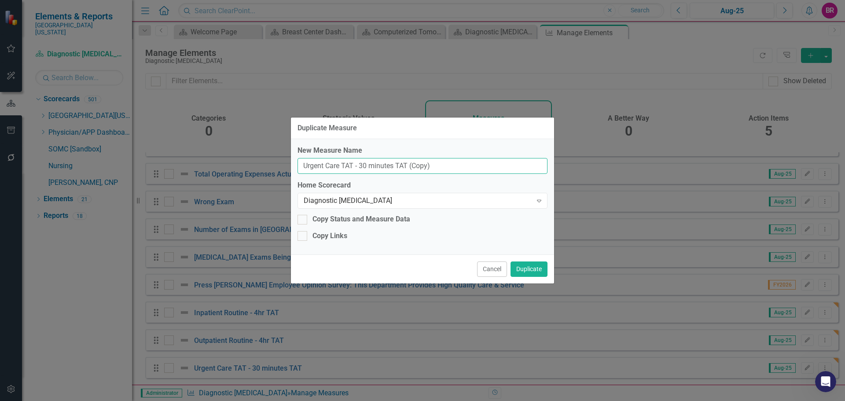
click at [470, 166] on input "Urgent Care TAT - 30 minutes TAT (Copy)" at bounding box center [422, 166] width 250 height 16
paste input "Stat OP TAT - 1hr TAT"
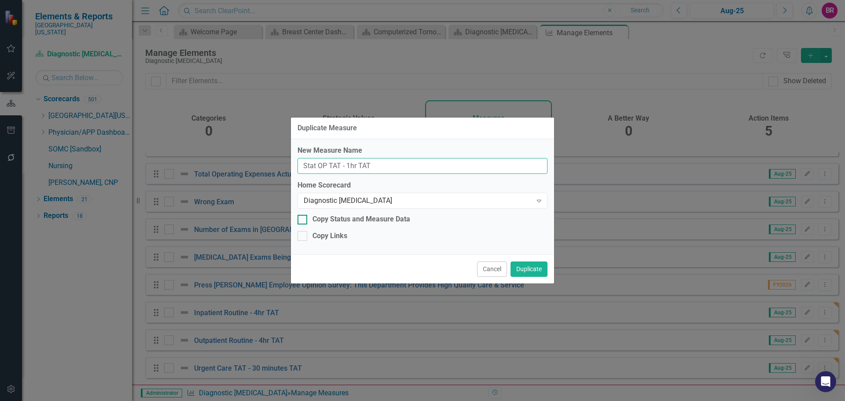
type input "Stat OP TAT - 1hr TAT"
click at [368, 217] on div "Copy Status and Measure Data" at bounding box center [361, 219] width 98 height 10
click at [303, 217] on input "Copy Status and Measure Data" at bounding box center [300, 218] width 6 height 6
checkbox input "true"
click at [337, 231] on div "Copy Links" at bounding box center [329, 236] width 35 height 10
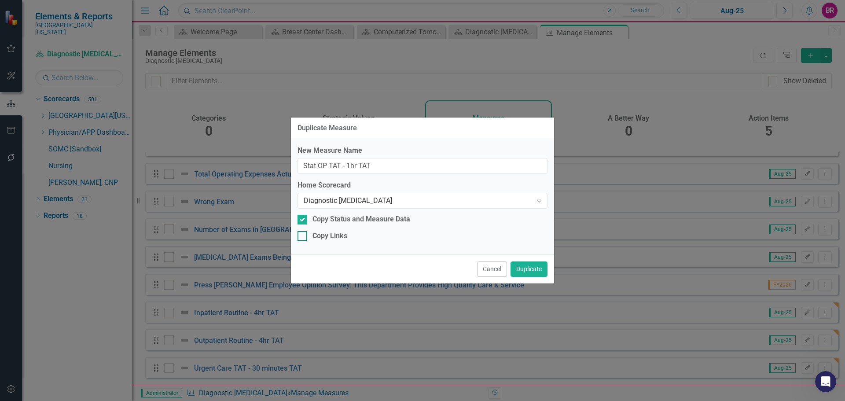
click at [342, 232] on div "Copy Links" at bounding box center [329, 236] width 35 height 10
click at [303, 232] on input "Copy Links" at bounding box center [300, 234] width 6 height 6
checkbox input "true"
click at [528, 271] on button "Duplicate" at bounding box center [528, 268] width 37 height 15
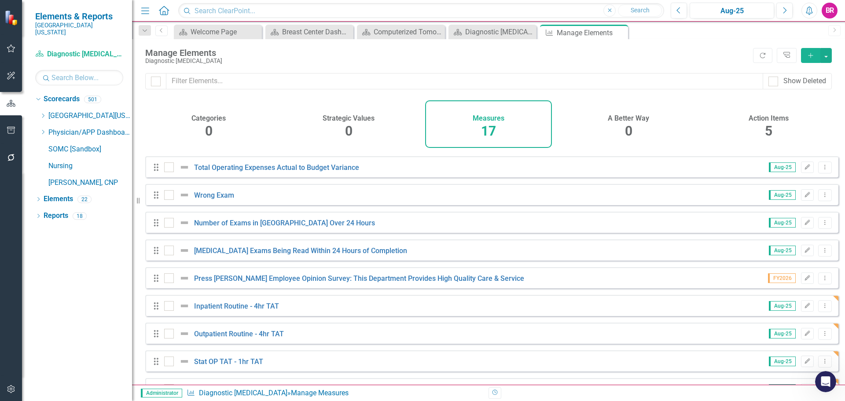
scroll to position [246, 0]
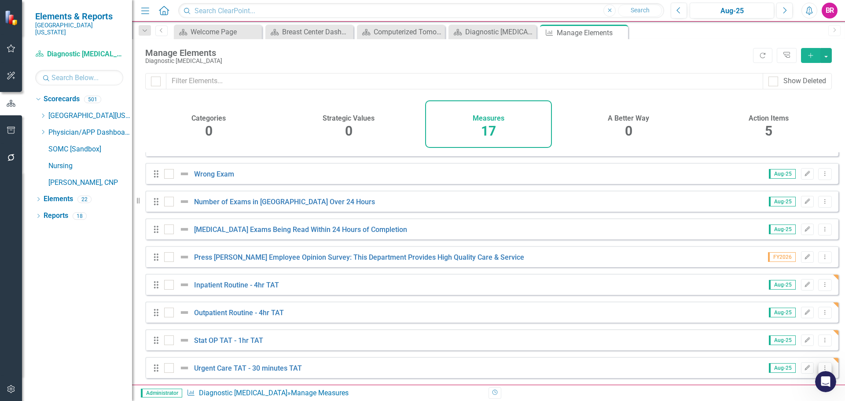
click at [825, 369] on button "Dropdown Menu" at bounding box center [825, 368] width 14 height 12
click at [788, 335] on link "Copy Duplicate Measure" at bounding box center [784, 337] width 79 height 16
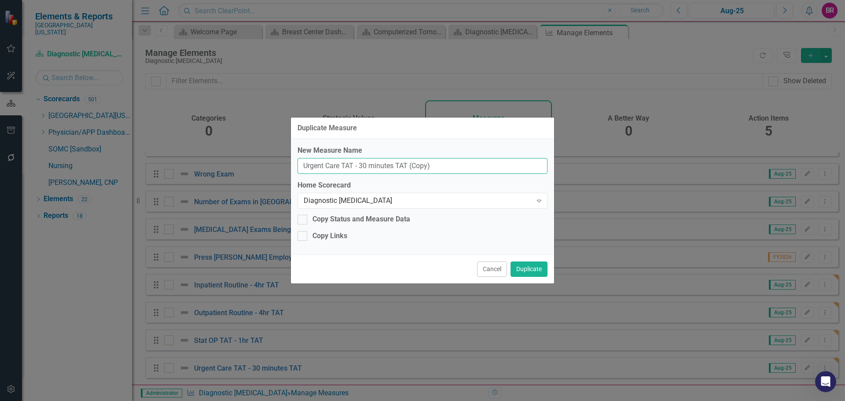
click at [455, 163] on input "Urgent Care TAT - 30 minutes TAT (Copy)" at bounding box center [422, 166] width 250 height 16
paste input "Stat Inpatient TAT - 1hr TAT"
type input "Stat Inpatient TAT - 1hr TAT"
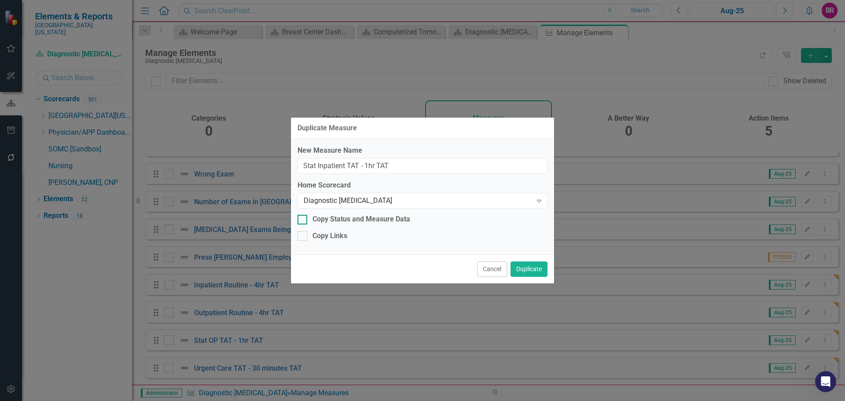
click at [352, 220] on div "Copy Status and Measure Data" at bounding box center [361, 219] width 98 height 10
click at [303, 220] on input "Copy Status and Measure Data" at bounding box center [300, 218] width 6 height 6
checkbox input "true"
drag, startPoint x: 335, startPoint y: 238, endPoint x: 355, endPoint y: 246, distance: 21.7
click at [335, 241] on div "New Measure Name Stat Inpatient TAT - 1hr TAT Home Scorecard Diagnostic Radiolo…" at bounding box center [422, 196] width 263 height 115
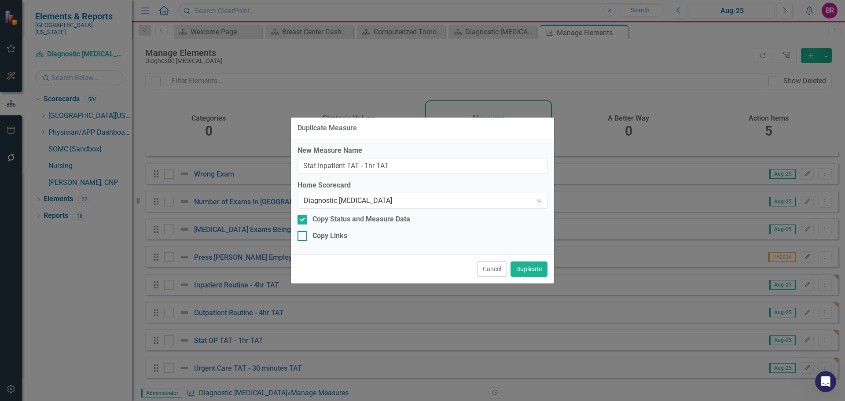
click at [334, 232] on div "Copy Links" at bounding box center [329, 236] width 35 height 10
click at [303, 232] on input "Copy Links" at bounding box center [300, 234] width 6 height 6
checkbox input "true"
click at [528, 265] on button "Duplicate" at bounding box center [528, 268] width 37 height 15
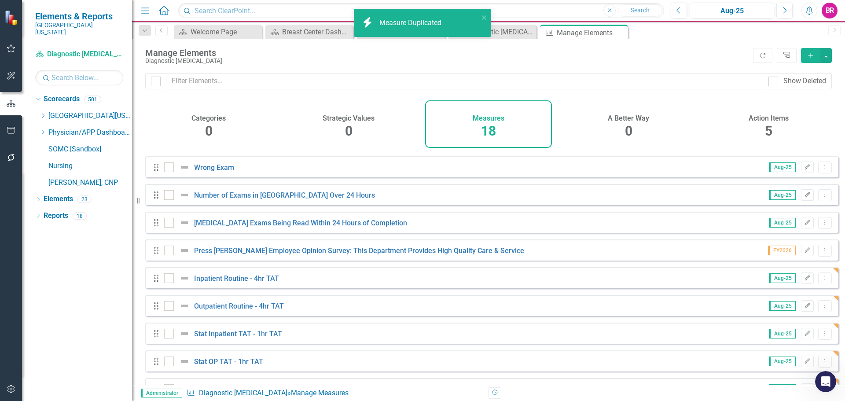
scroll to position [273, 0]
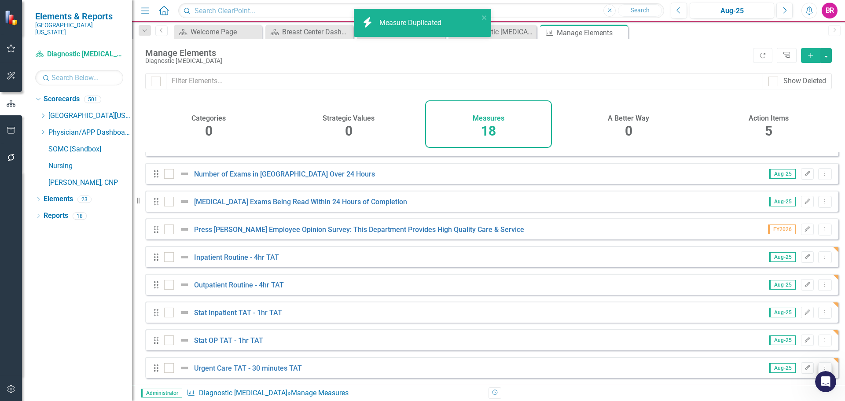
click at [821, 368] on icon "Dropdown Menu" at bounding box center [824, 368] width 7 height 6
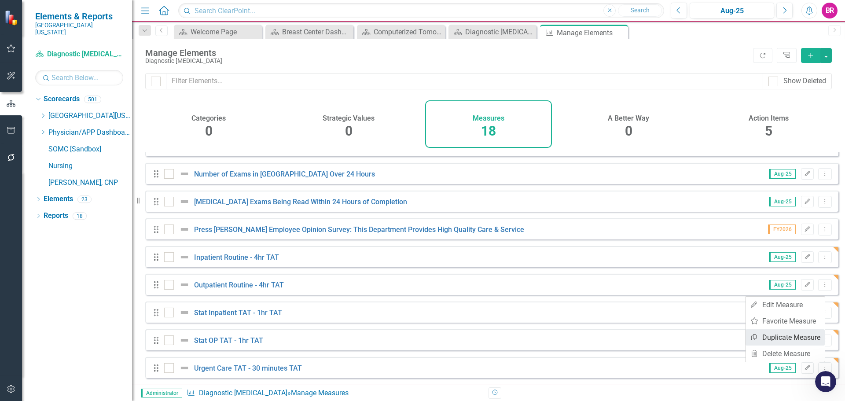
click at [807, 336] on link "Copy Duplicate Measure" at bounding box center [784, 337] width 79 height 16
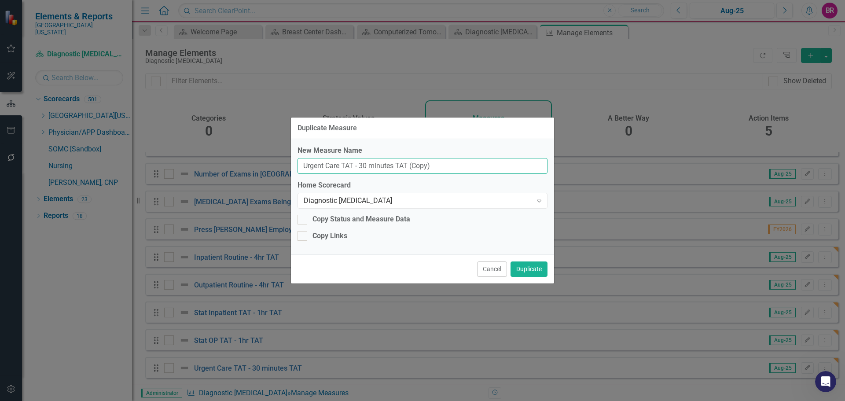
click at [457, 165] on input "Urgent Care TAT - 30 minutes TAT (Copy)" at bounding box center [422, 166] width 250 height 16
paste input "[PERSON_NAME] - 1 hr TAT"
type input "[PERSON_NAME] - 1 hr TAT"
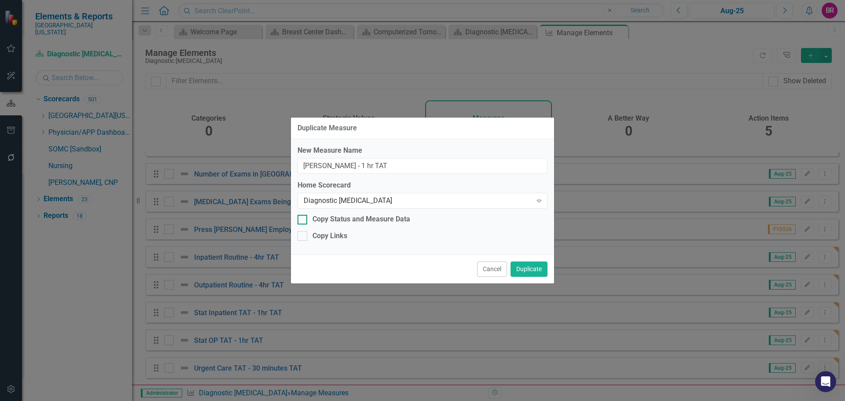
click at [319, 217] on div "Copy Status and Measure Data" at bounding box center [361, 219] width 98 height 10
click at [303, 217] on input "Copy Status and Measure Data" at bounding box center [300, 218] width 6 height 6
checkbox input "true"
click at [328, 231] on div "Copy Links" at bounding box center [329, 236] width 35 height 10
click at [303, 231] on input "Copy Links" at bounding box center [300, 234] width 6 height 6
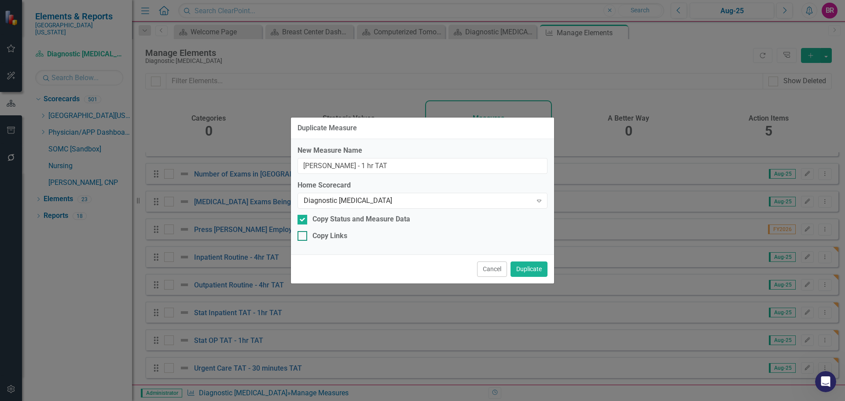
checkbox input "true"
click at [537, 271] on button "Duplicate" at bounding box center [528, 268] width 37 height 15
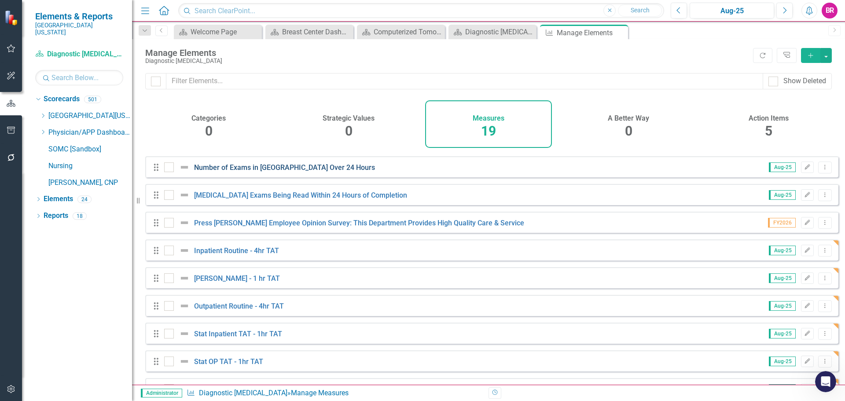
click at [271, 172] on link "Number of Exams in [GEOGRAPHIC_DATA] Over 24 Hours" at bounding box center [284, 167] width 181 height 8
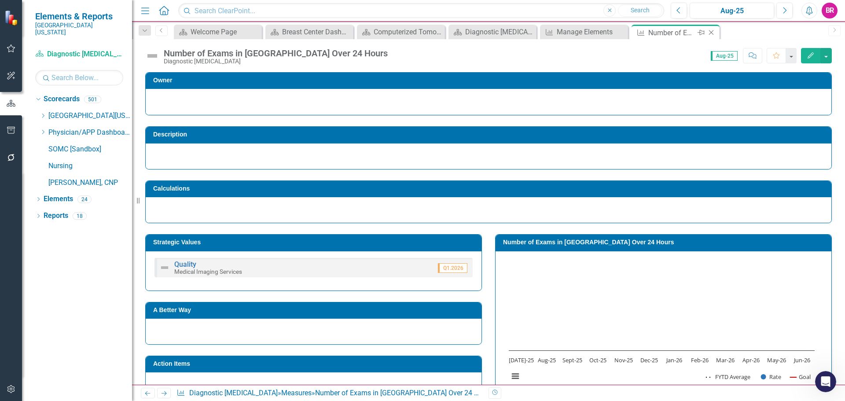
click at [715, 32] on icon "Close" at bounding box center [711, 32] width 9 height 7
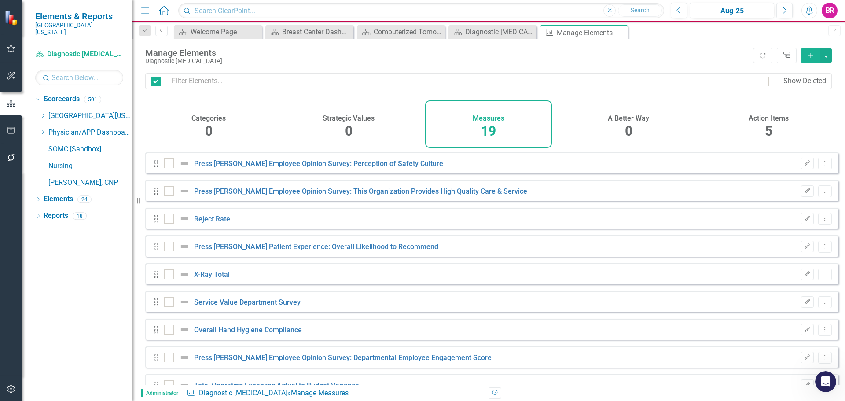
checkbox input "false"
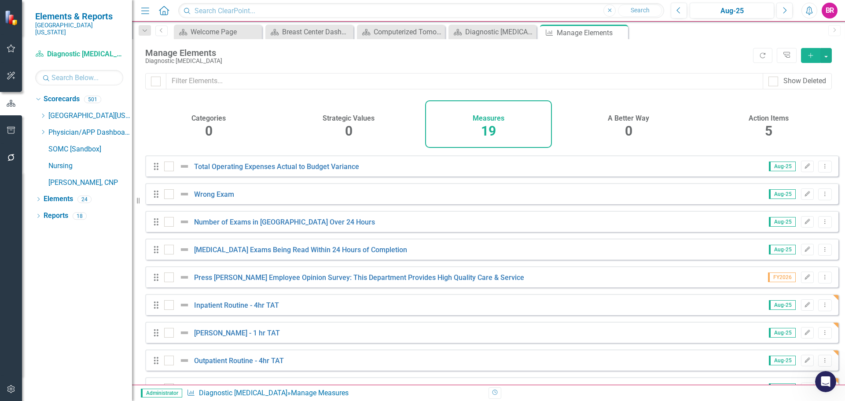
scroll to position [301, 0]
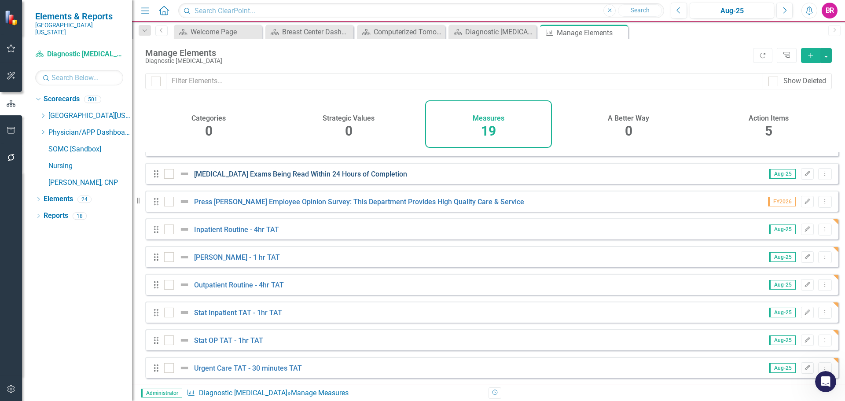
click at [290, 173] on link "[MEDICAL_DATA] Exams Being Read Within 24 Hours of Completion" at bounding box center [300, 174] width 213 height 8
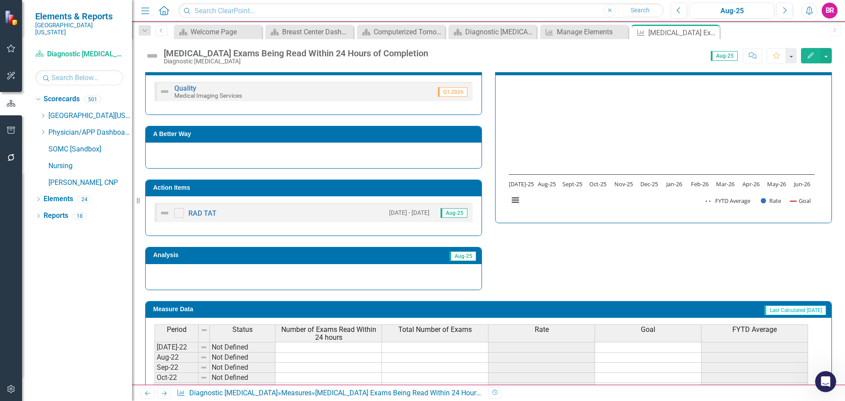
scroll to position [132, 0]
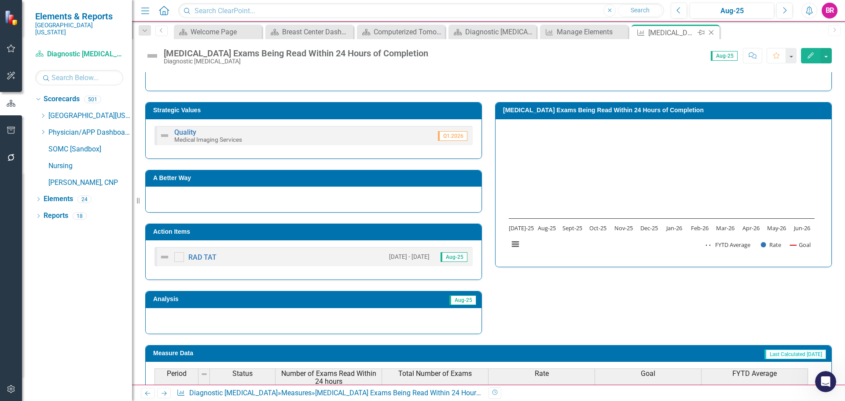
click at [713, 32] on icon "Close" at bounding box center [711, 32] width 9 height 7
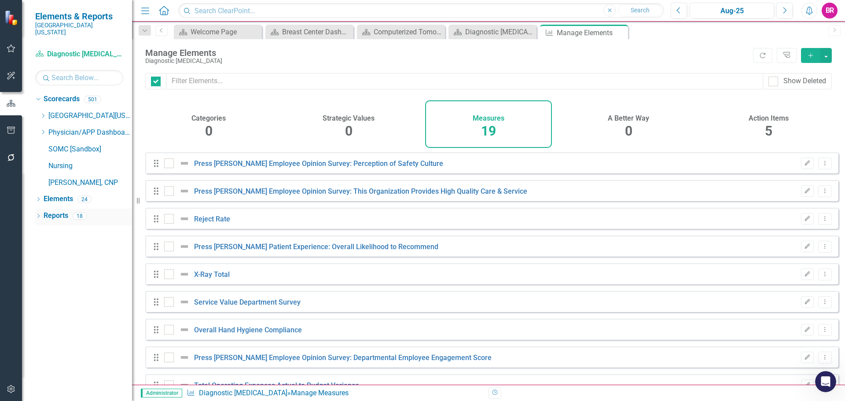
checkbox input "false"
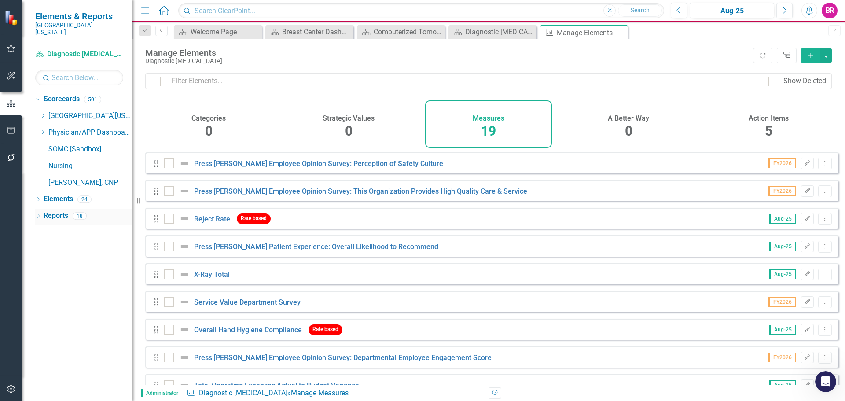
click at [52, 211] on link "Reports" at bounding box center [56, 216] width 25 height 10
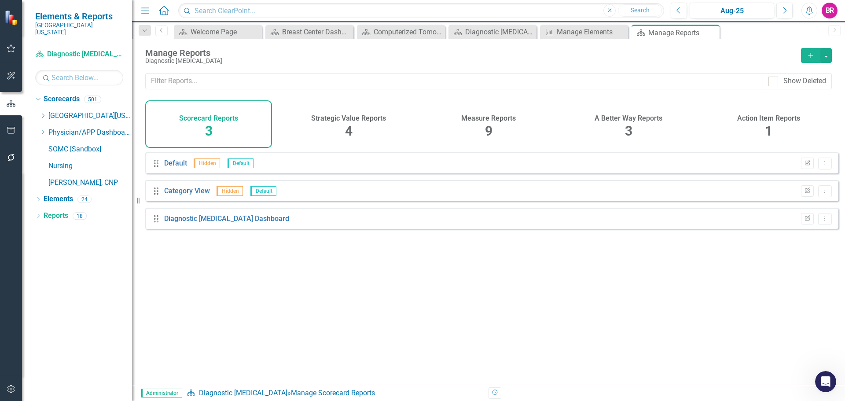
click at [480, 124] on div "Measure Reports 9" at bounding box center [488, 124] width 127 height 48
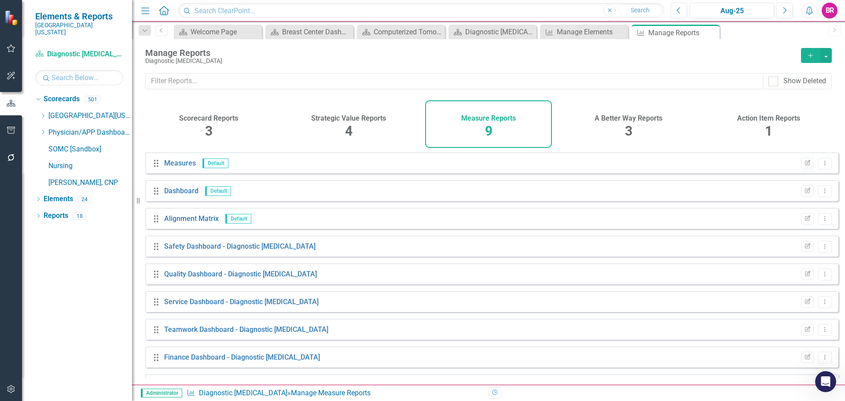
scroll to position [1097, 0]
click at [805, 276] on icon "button" at bounding box center [807, 273] width 5 height 5
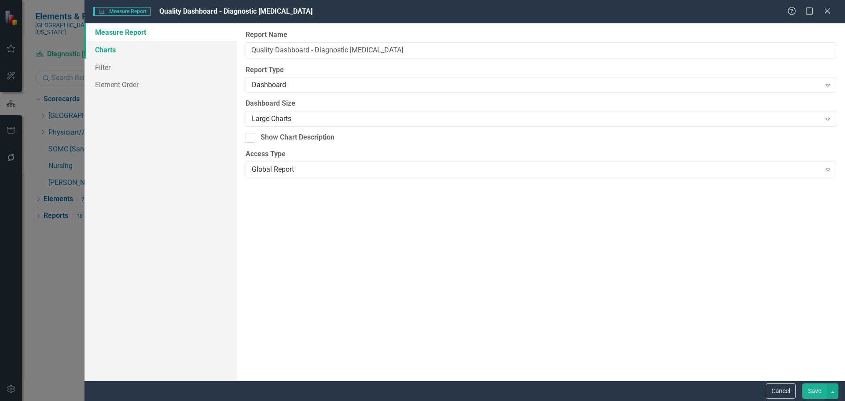
click at [107, 47] on link "Charts" at bounding box center [160, 50] width 152 height 18
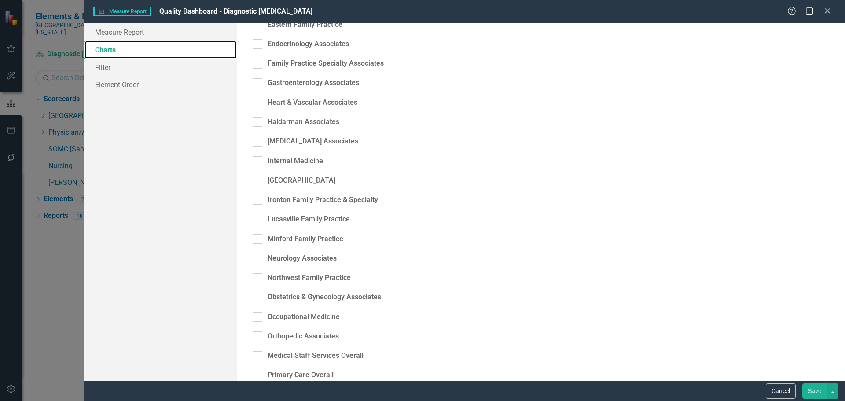
scroll to position [1584, 0]
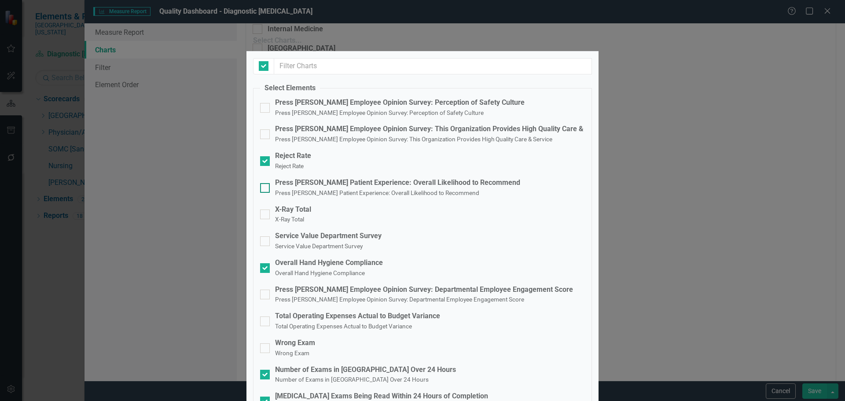
checkbox input "false"
click at [306, 400] on small "[MEDICAL_DATA] Exams Being Read Within 24 Hours of Completion" at bounding box center [365, 406] width 180 height 7
click at [266, 396] on input "Radiology Exams Being Read Within 24 Hours of Completion Radiology Exams Being …" at bounding box center [263, 399] width 6 height 6
checkbox input "false"
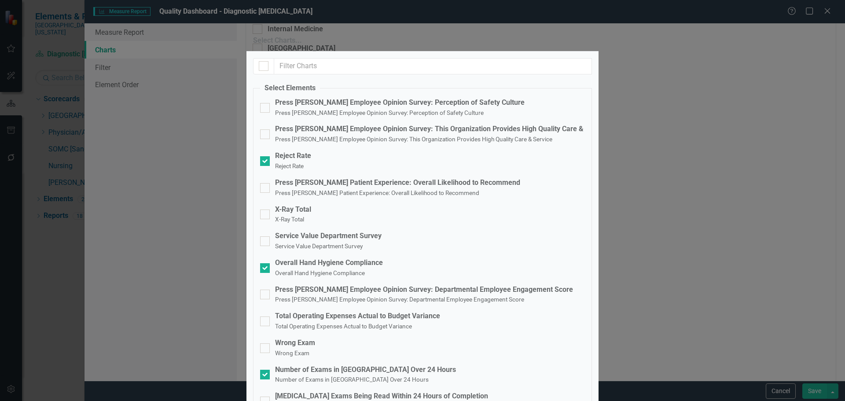
scroll to position [195, 0]
checkbox input "true"
click at [316, 211] on fieldset "Select Elements Press Ganey Employee Opinion Survey: Perception of Safety Cultu…" at bounding box center [422, 344] width 339 height 522
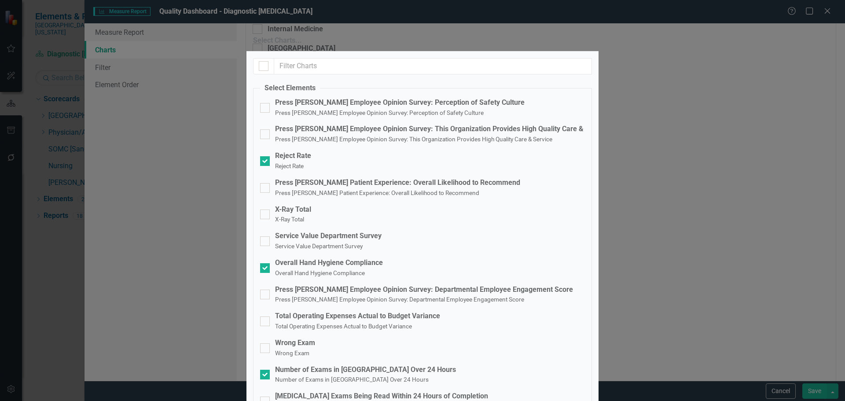
checkbox input "true"
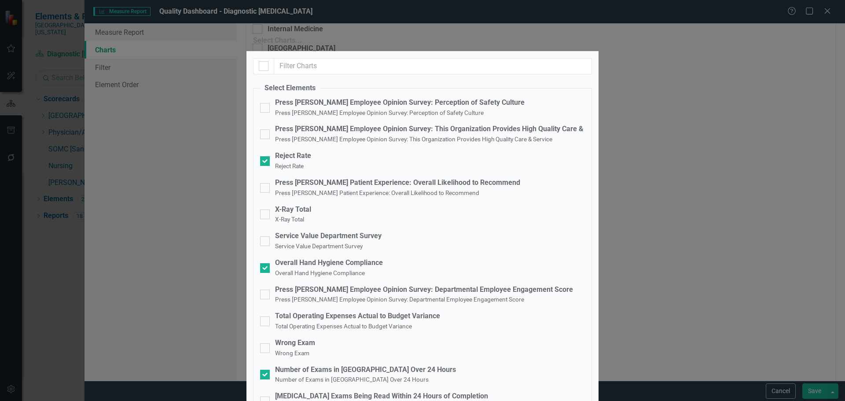
checkbox input "true"
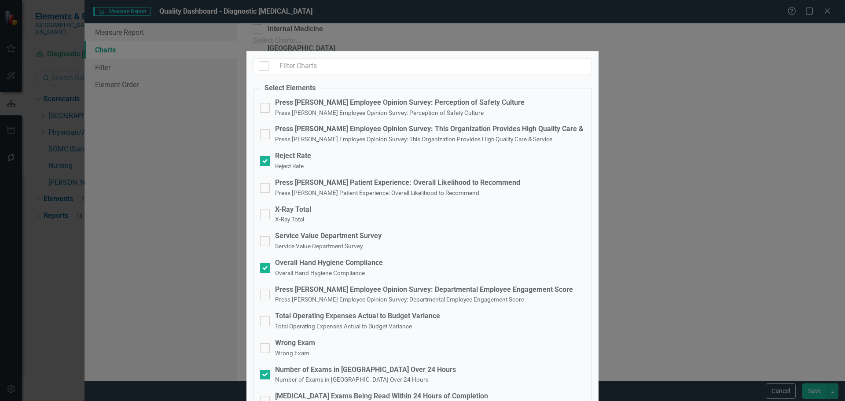
checkbox input "true"
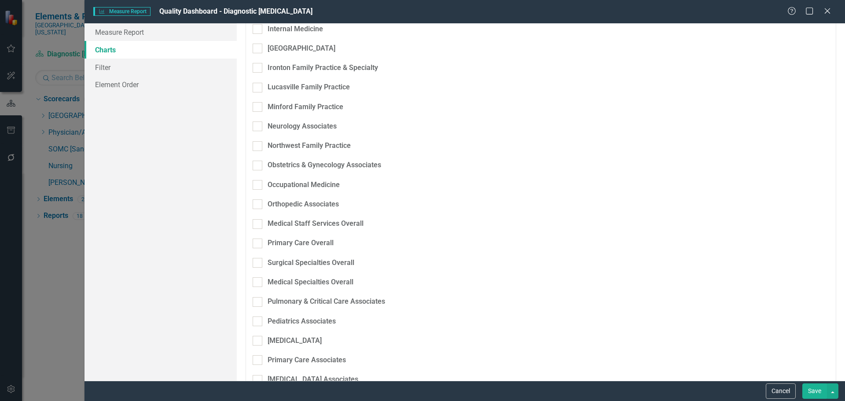
drag, startPoint x: 819, startPoint y: 388, endPoint x: 725, endPoint y: 312, distance: 120.9
click at [820, 388] on button "Save" at bounding box center [814, 390] width 25 height 15
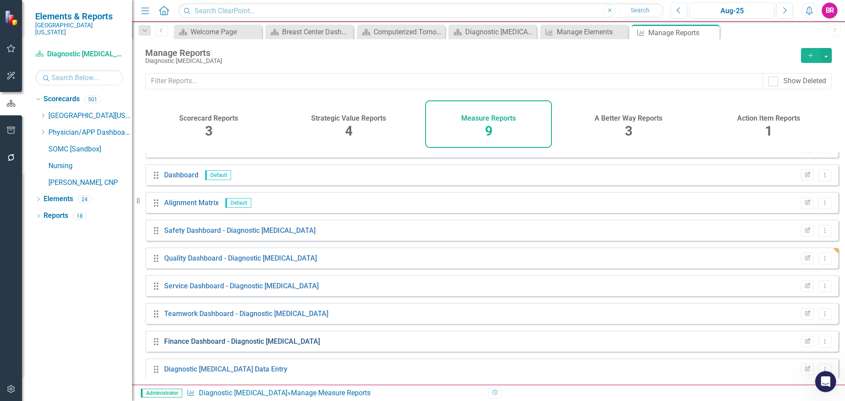
scroll to position [24, 0]
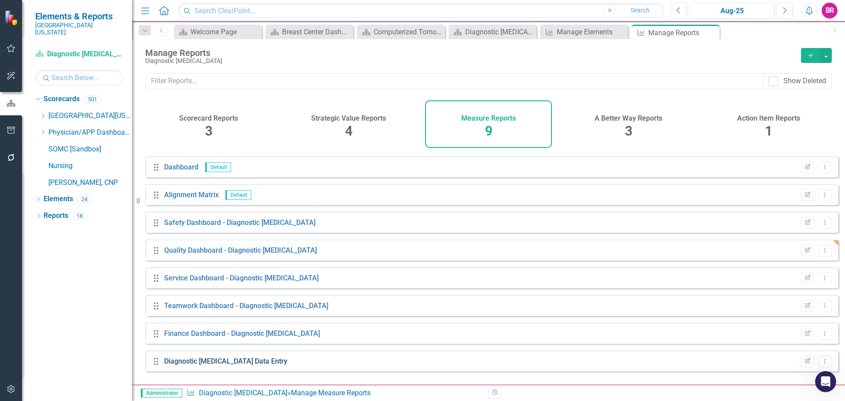
click at [255, 365] on link "Diagnostic [MEDICAL_DATA] Data Entry" at bounding box center [225, 361] width 123 height 8
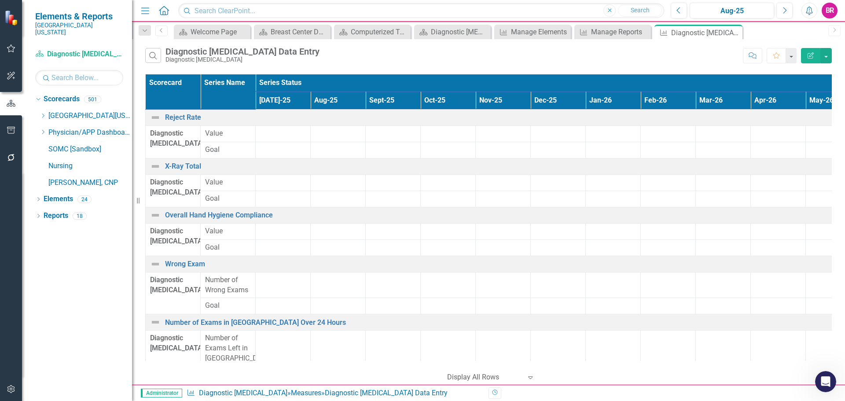
click at [810, 53] on icon "button" at bounding box center [810, 55] width 6 height 6
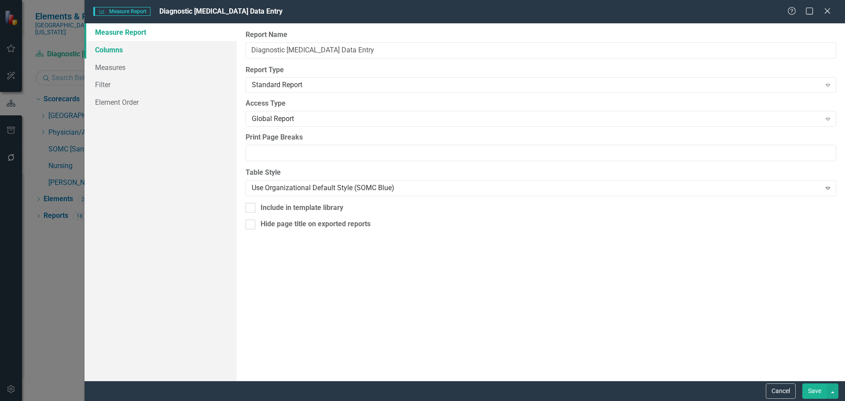
click at [113, 51] on link "Columns" at bounding box center [160, 50] width 152 height 18
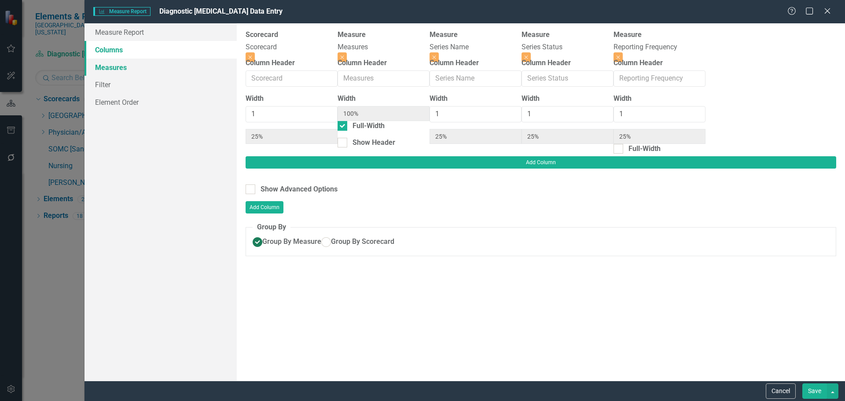
click at [113, 62] on link "Measures" at bounding box center [160, 68] width 152 height 18
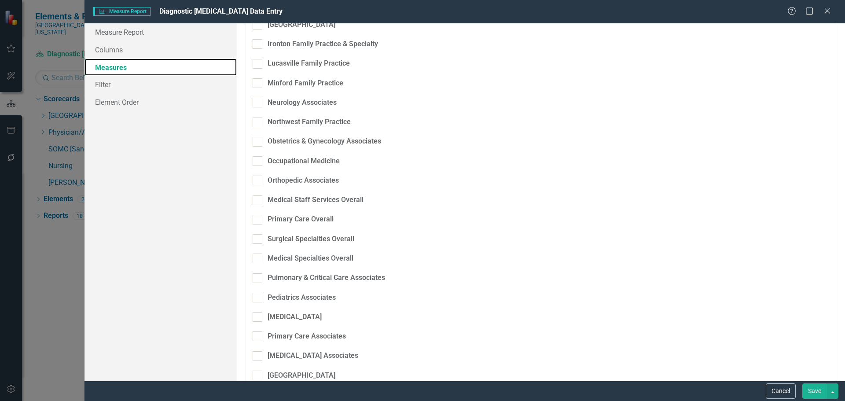
scroll to position [1672, 0]
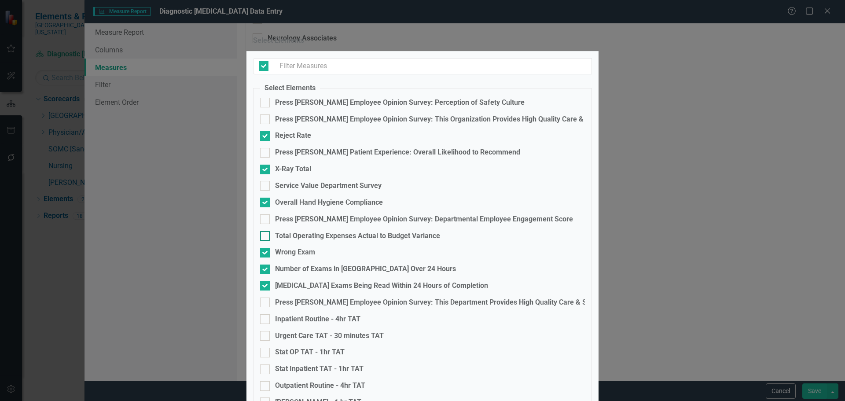
checkbox input "true"
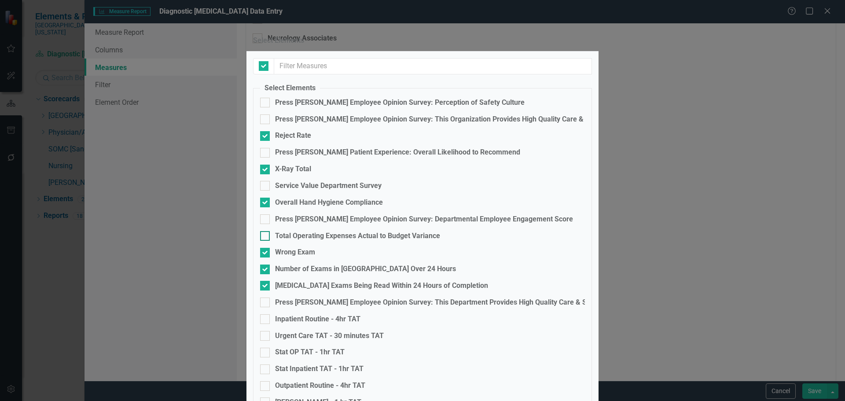
checkbox input "true"
checkbox input "false"
click at [335, 281] on div "[MEDICAL_DATA] Exams Being Read Within 24 Hours of Completion" at bounding box center [381, 286] width 213 height 10
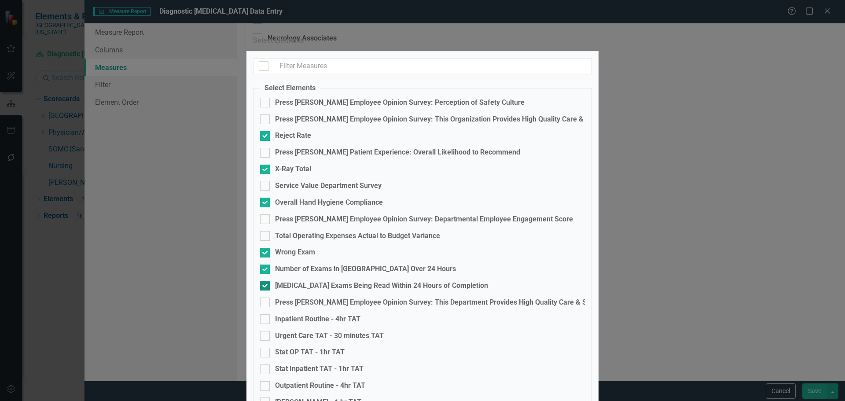
click at [266, 281] on input "[MEDICAL_DATA] Exams Being Read Within 24 Hours of Completion" at bounding box center [263, 284] width 6 height 6
checkbox input "false"
drag, startPoint x: 333, startPoint y: 230, endPoint x: 337, endPoint y: 234, distance: 5.0
click at [333, 314] on div "Inpatient Routine - 4hr TAT" at bounding box center [317, 319] width 85 height 10
click at [266, 314] on input "Inpatient Routine - 4hr TAT" at bounding box center [263, 317] width 6 height 6
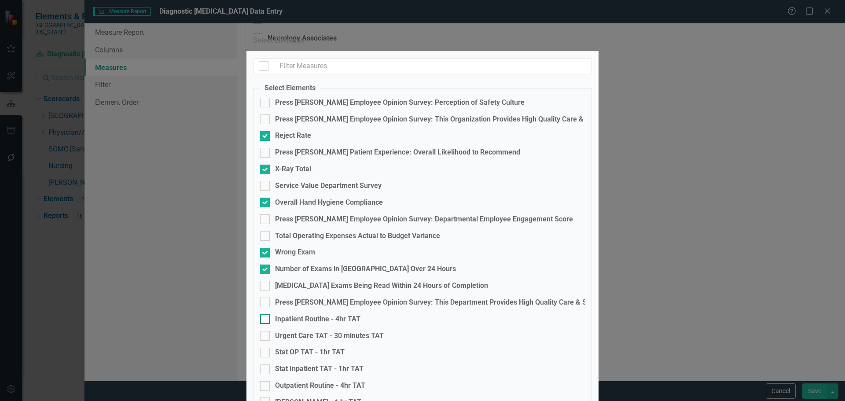
checkbox input "true"
click at [338, 331] on div "Urgent Care TAT - 30 minutes TAT" at bounding box center [329, 336] width 109 height 10
click at [266, 331] on input "Urgent Care TAT - 30 minutes TAT" at bounding box center [263, 334] width 6 height 6
checkbox input "true"
click at [337, 347] on div "Stat OP TAT - 1hr TAT" at bounding box center [310, 352] width 70 height 10
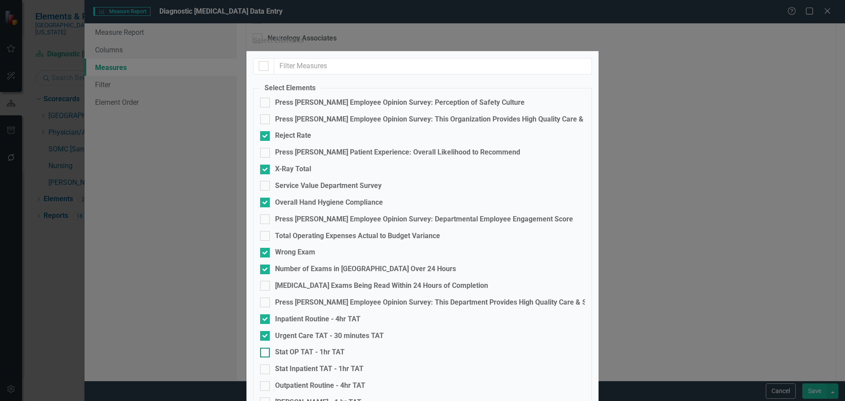
click at [266, 348] on input "Stat OP TAT - 1hr TAT" at bounding box center [263, 351] width 6 height 6
checkbox input "true"
click at [334, 364] on div "Stat Inpatient TAT - 1hr TAT" at bounding box center [319, 369] width 88 height 10
click at [266, 364] on input "Stat Inpatient TAT - 1hr TAT" at bounding box center [263, 367] width 6 height 6
checkbox input "true"
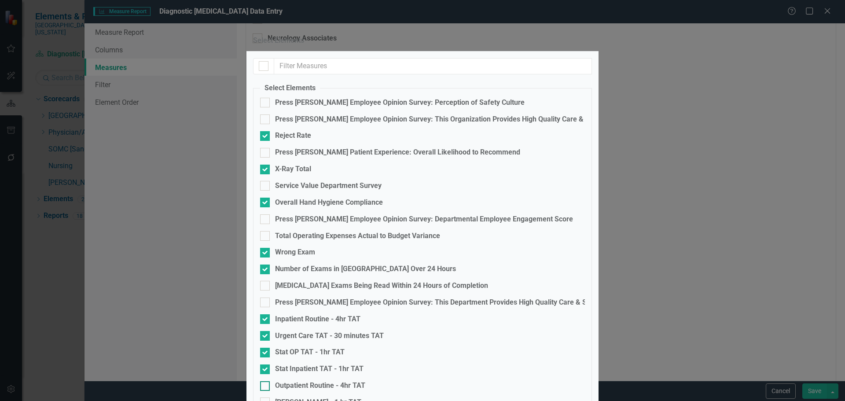
click at [329, 381] on div "Outpatient Routine - 4hr TAT" at bounding box center [320, 386] width 90 height 10
click at [266, 381] on input "Outpatient Routine - 4hr TAT" at bounding box center [263, 384] width 6 height 6
checkbox input "true"
click at [310, 397] on div "[PERSON_NAME] - 1 hr TAT" at bounding box center [318, 402] width 86 height 10
click at [266, 397] on input "[PERSON_NAME] - 1 hr TAT" at bounding box center [263, 400] width 6 height 6
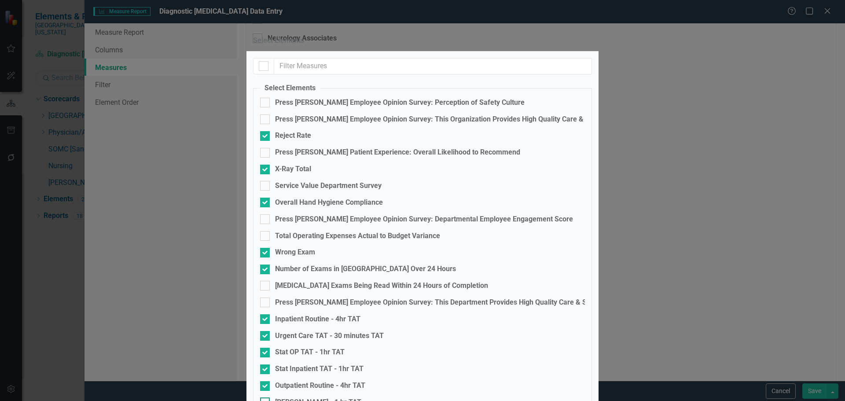
checkbox input "true"
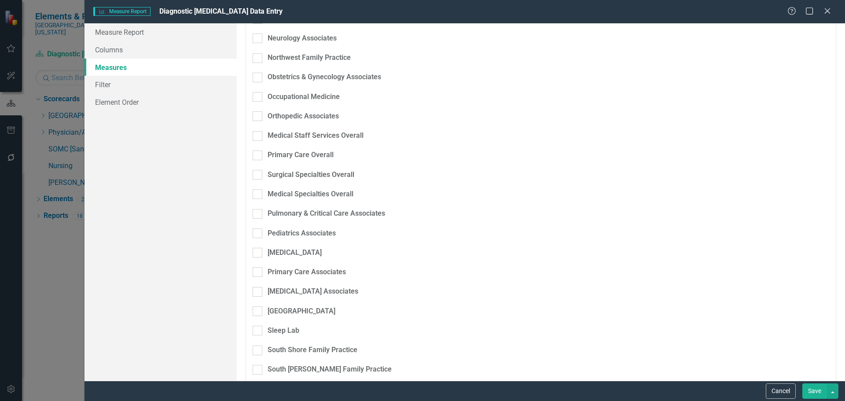
click at [816, 391] on button "Save" at bounding box center [814, 390] width 25 height 15
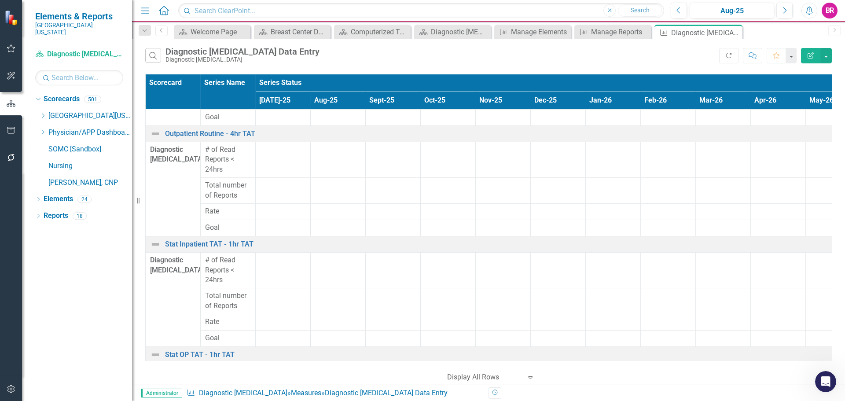
scroll to position [544, 0]
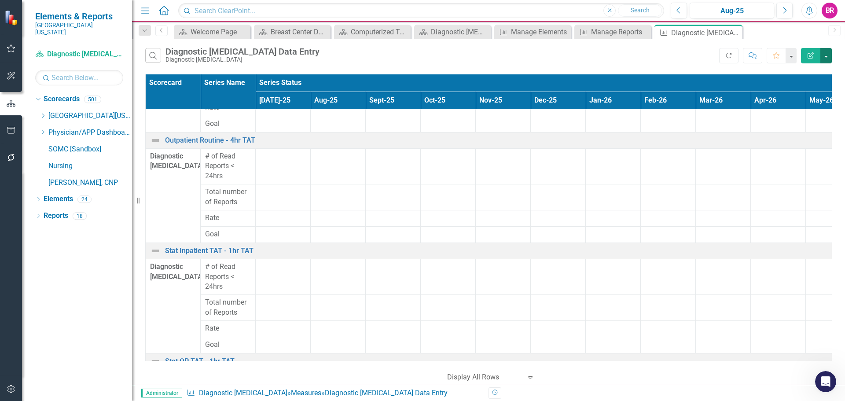
click at [826, 57] on button "button" at bounding box center [825, 55] width 11 height 15
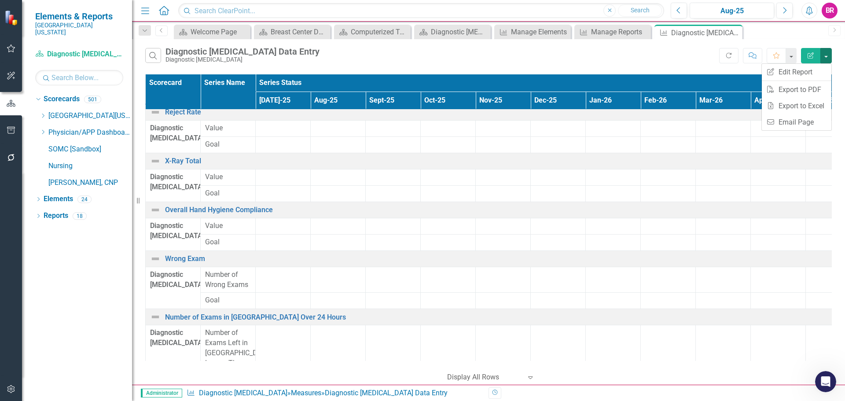
scroll to position [0, 0]
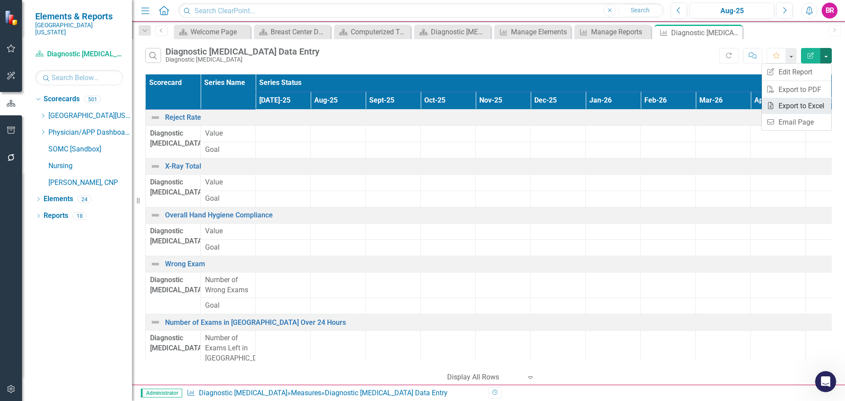
click at [799, 107] on link "Excel Export to Excel" at bounding box center [797, 106] width 70 height 16
drag, startPoint x: 736, startPoint y: 31, endPoint x: 733, endPoint y: 22, distance: 9.7
click at [0, 0] on icon "Close" at bounding box center [0, 0] width 0 height 0
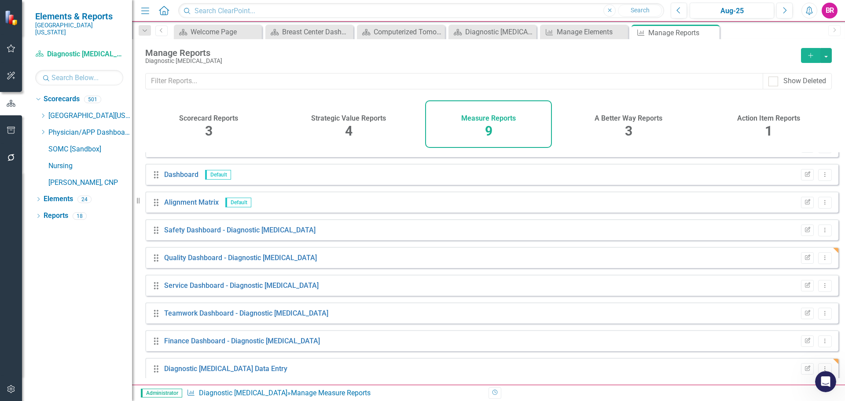
scroll to position [24, 0]
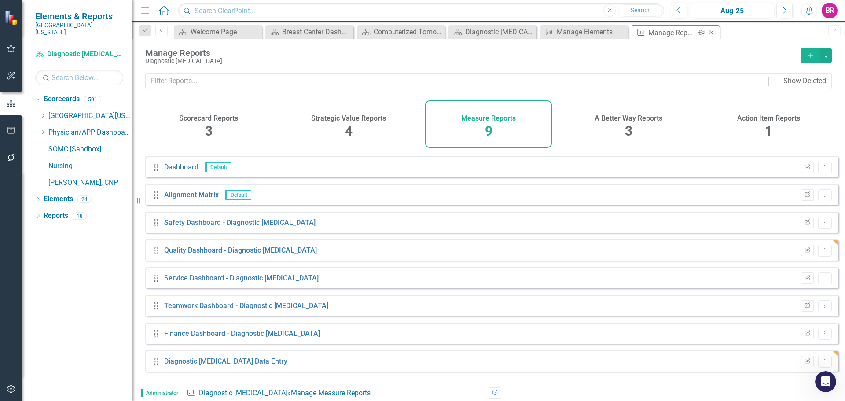
click at [712, 34] on icon "Close" at bounding box center [711, 32] width 9 height 7
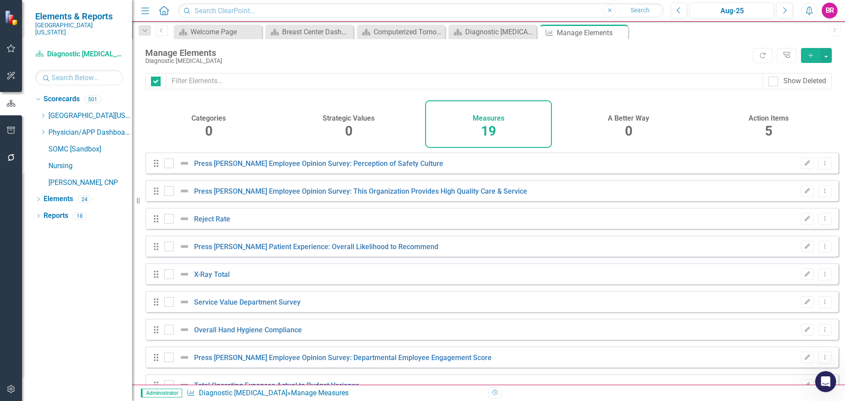
checkbox input "false"
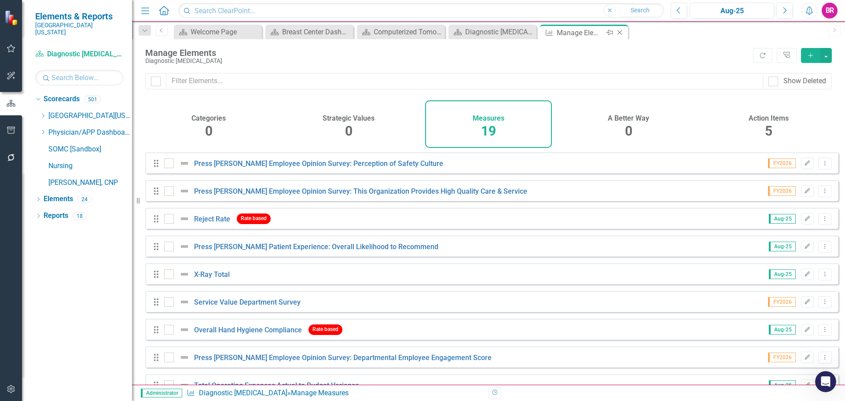
click at [620, 32] on icon at bounding box center [619, 32] width 5 height 5
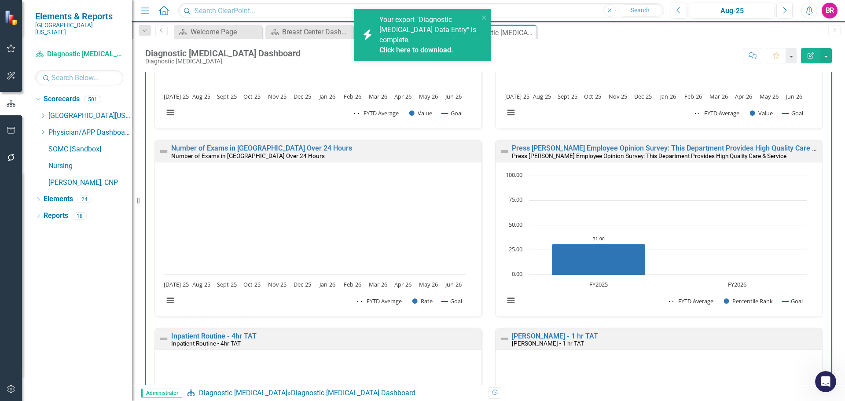
scroll to position [528, 0]
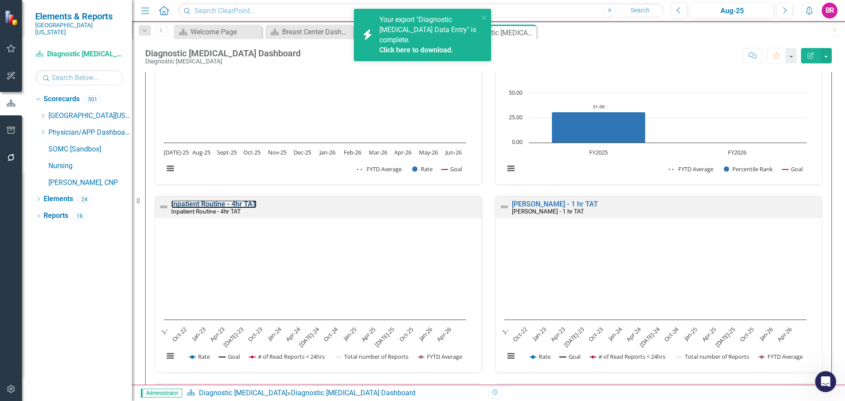
drag, startPoint x: 229, startPoint y: 203, endPoint x: 456, endPoint y: 65, distance: 265.8
click at [229, 203] on link "Inpatient Routine - 4hr TAT" at bounding box center [213, 204] width 85 height 8
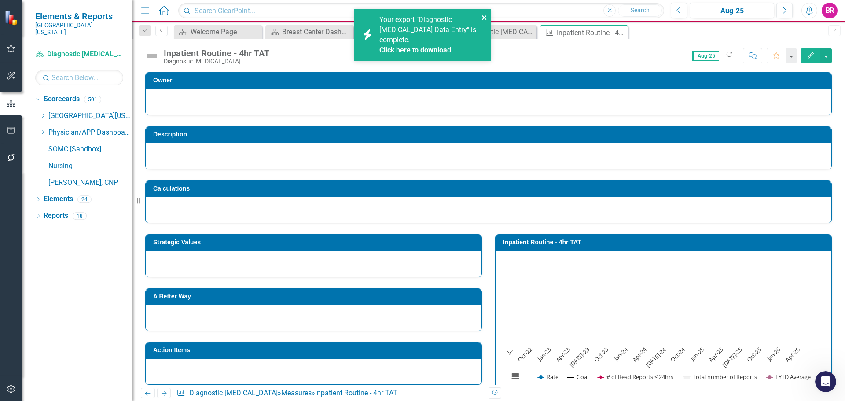
click at [482, 16] on icon "close" at bounding box center [484, 17] width 6 height 7
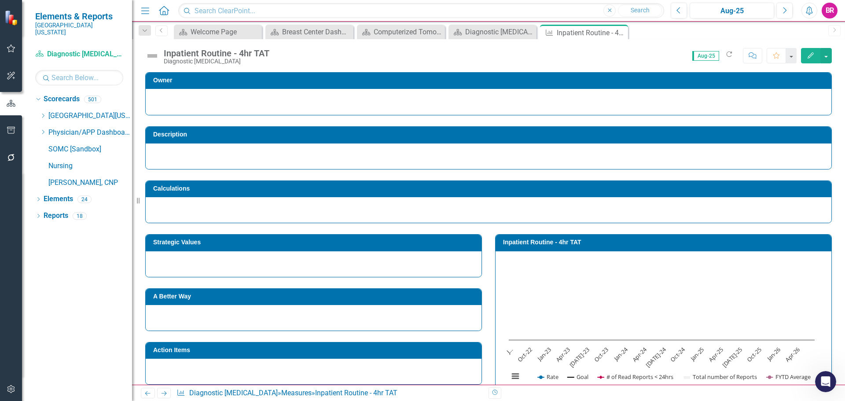
click at [290, 239] on h3 "Strategic Values" at bounding box center [315, 242] width 324 height 7
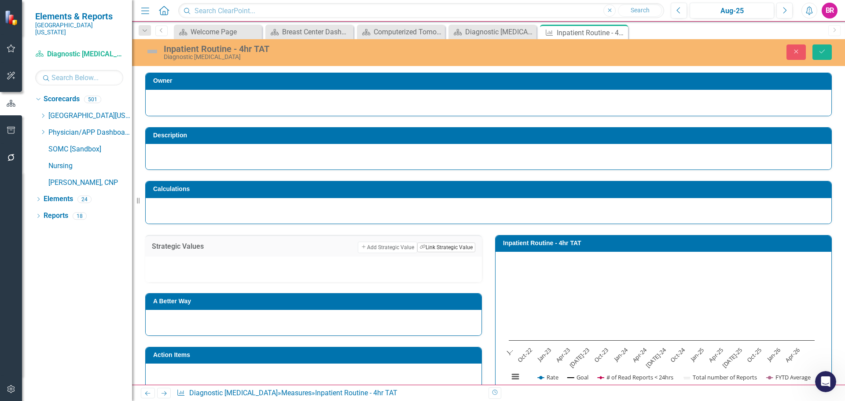
click at [442, 249] on button "Link Tag Link Strategic Value" at bounding box center [446, 247] width 58 height 10
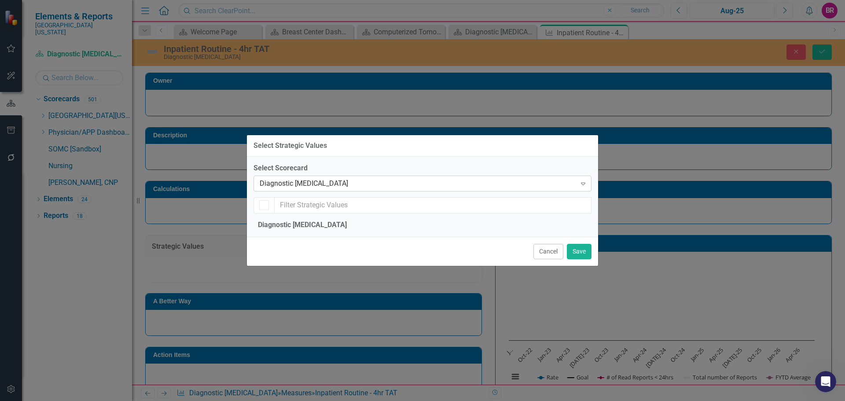
click at [323, 178] on div "Diagnostic [MEDICAL_DATA]" at bounding box center [418, 183] width 316 height 10
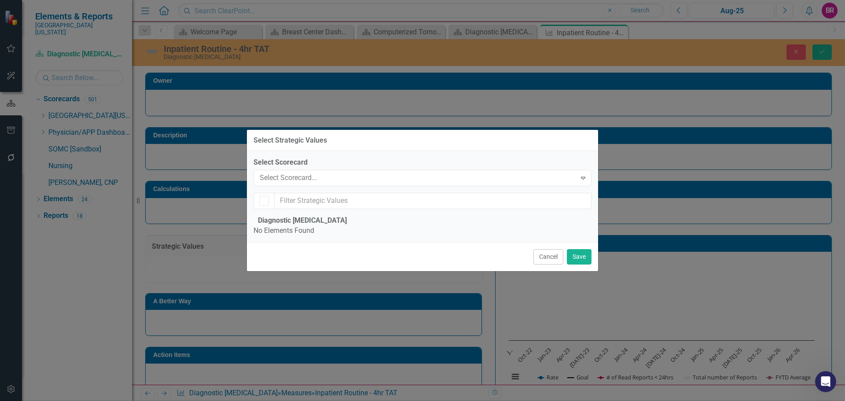
scroll to position [1661, 0]
click at [337, 400] on div "Medical Imaging Services" at bounding box center [424, 408] width 831 height 10
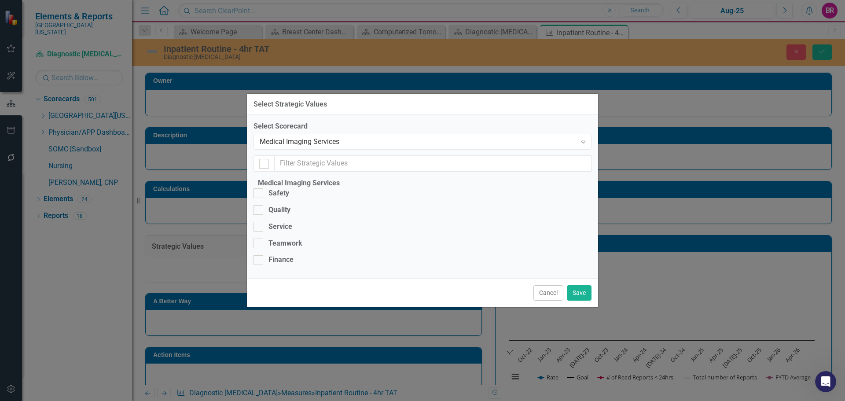
click at [286, 178] on fieldset "Medical Imaging Services Safety Quality Service Teamwork Finance" at bounding box center [422, 224] width 338 height 93
click at [286, 205] on div "Quality" at bounding box center [279, 210] width 22 height 10
click at [259, 205] on input "Quality" at bounding box center [256, 208] width 6 height 6
checkbox input "true"
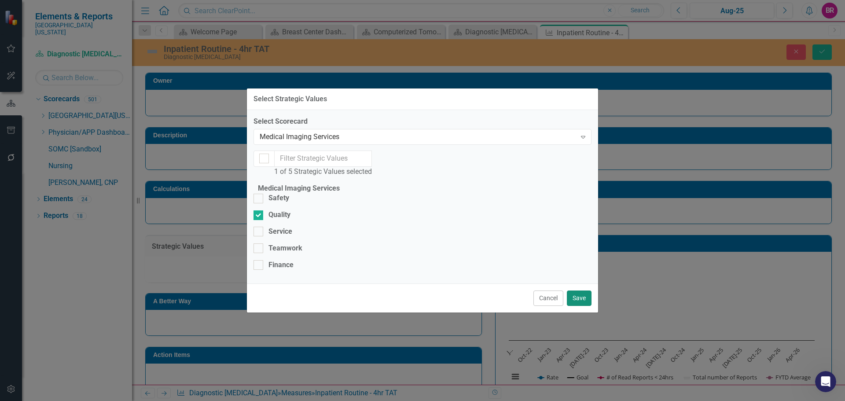
click at [576, 306] on button "Save" at bounding box center [579, 297] width 25 height 15
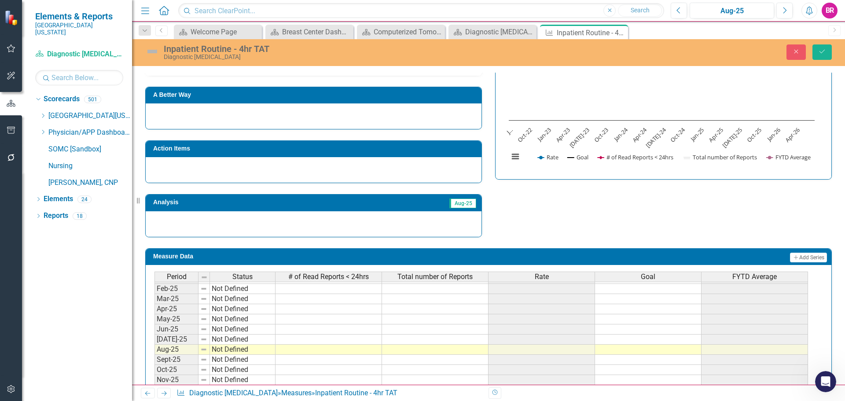
scroll to position [364, 0]
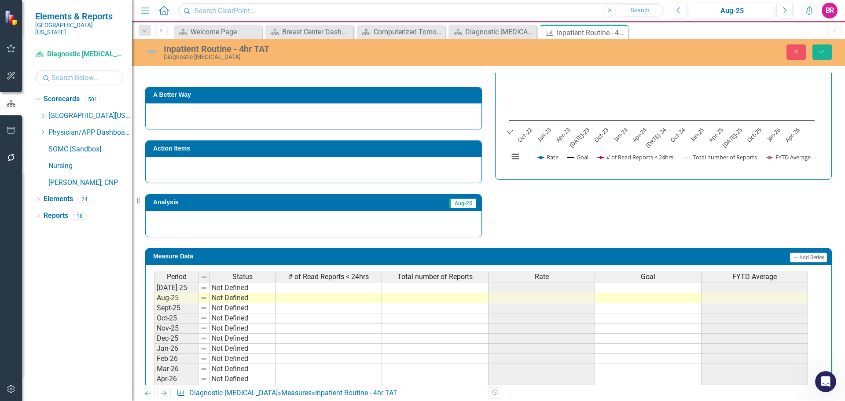
click at [639, 289] on tbody "Dec-23 Not Defined Jan-24 Not Defined Feb-24 Not Defined Mar-24 Not Defined Apr…" at bounding box center [480, 247] width 653 height 314
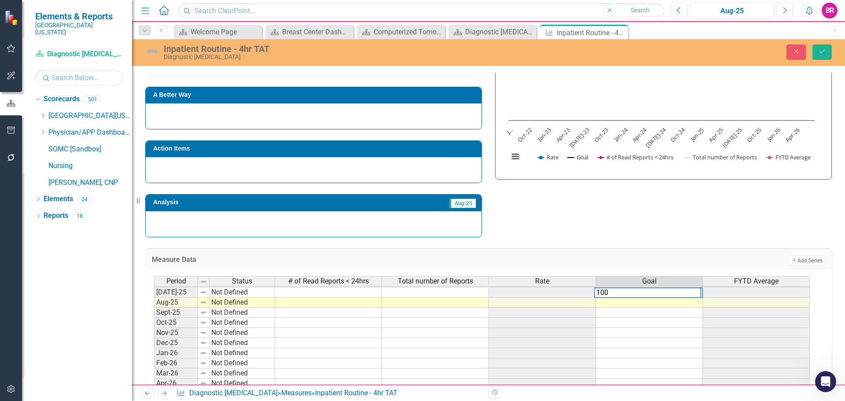
click at [649, 234] on div "Strategic Values Add Add Strategic Value Link Tag Link Strategic Value Not Defi…" at bounding box center [489, 120] width 700 height 233
click at [691, 294] on td "100.00" at bounding box center [649, 292] width 107 height 10
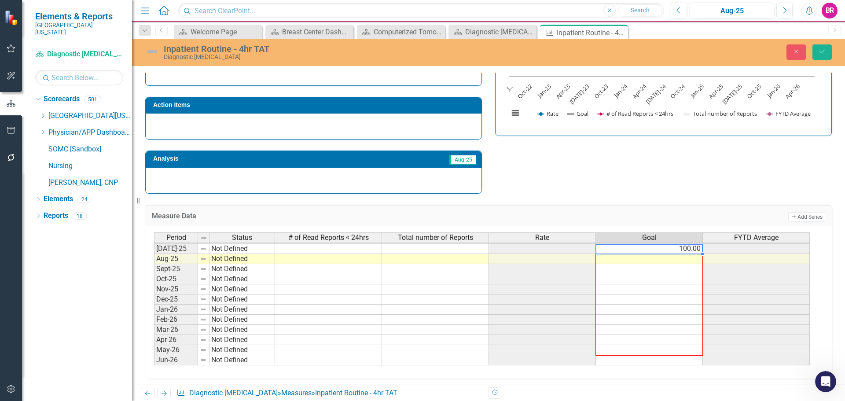
scroll to position [266, 0]
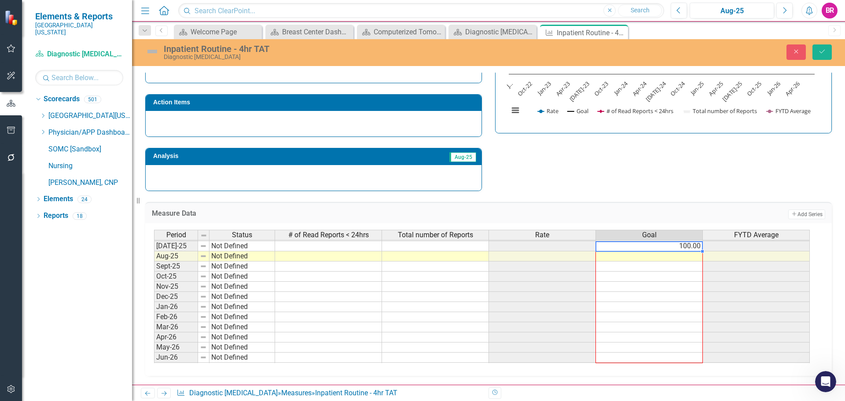
drag, startPoint x: 701, startPoint y: 297, endPoint x: 693, endPoint y: 359, distance: 62.5
click at [154, 359] on div "Period Status # of Read Reports < 24hrs Total number of Reports Rate Goal FYTD …" at bounding box center [154, 236] width 0 height 274
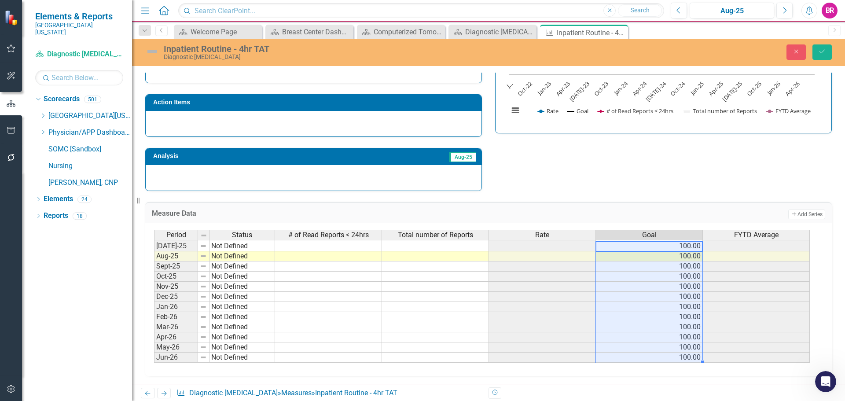
click at [325, 247] on td at bounding box center [328, 246] width 107 height 10
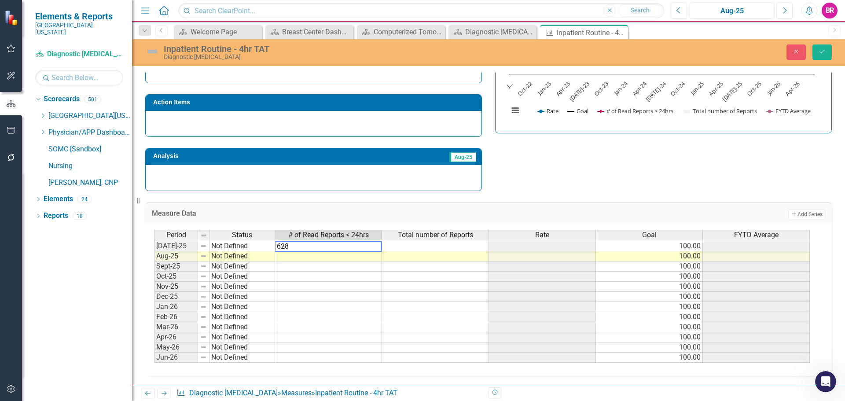
type textarea "628"
click at [424, 248] on td at bounding box center [435, 246] width 107 height 10
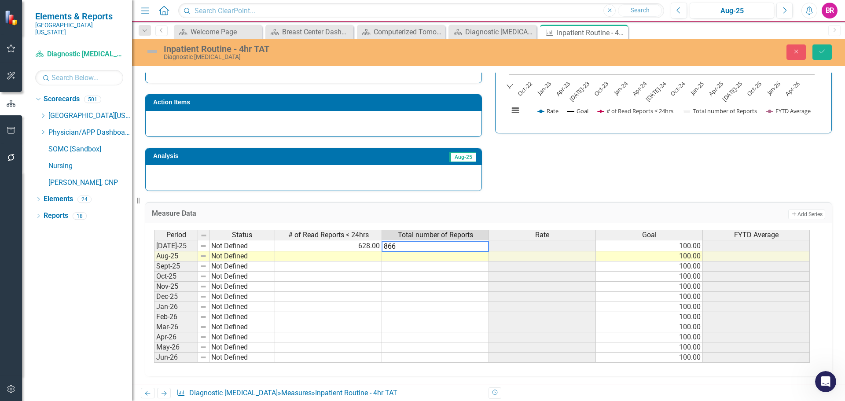
type textarea "866"
click at [593, 193] on div "Measure Data Add Add Series Period Status # of Read Reports < 24hrs Total numbe…" at bounding box center [489, 283] width 700 height 185
click at [824, 52] on icon "Save" at bounding box center [822, 51] width 8 height 6
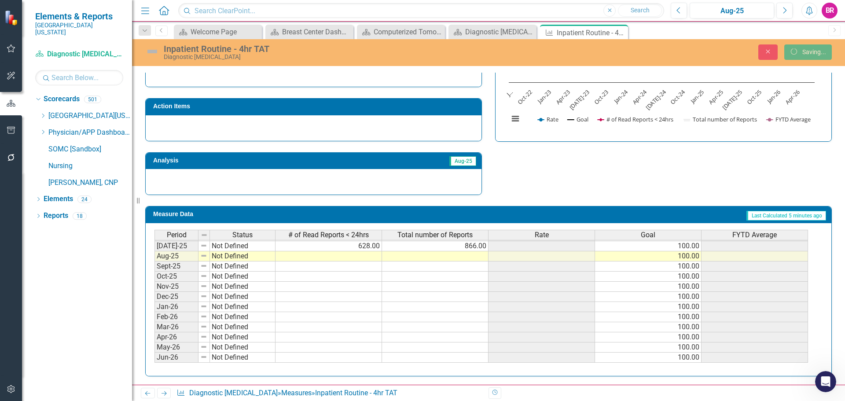
scroll to position [258, 0]
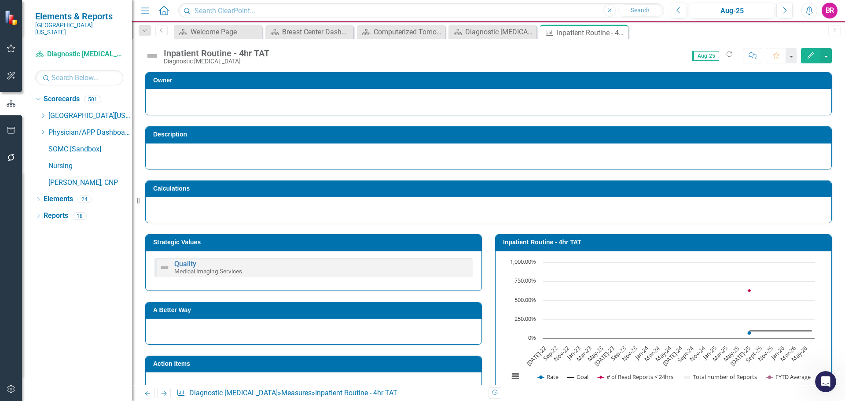
click at [560, 246] on td "Inpatient Routine - 4hr TAT" at bounding box center [665, 243] width 324 height 13
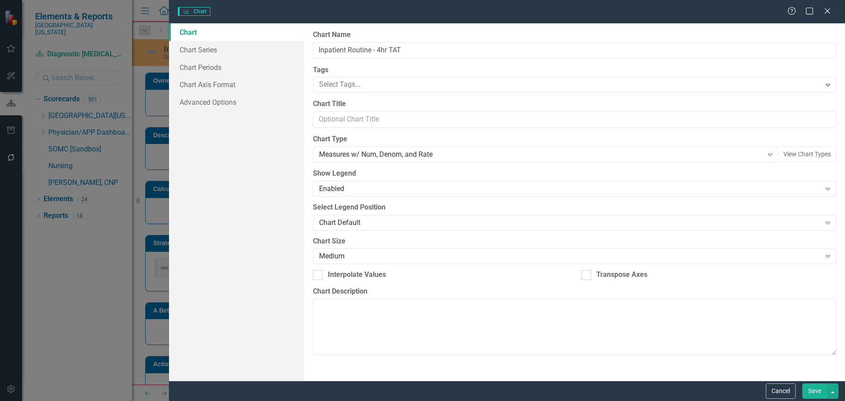
click at [207, 48] on div "Charts Chart Help Maximize Close Chart Chart Series Chart Periods Chart Axis Fo…" at bounding box center [422, 200] width 845 height 401
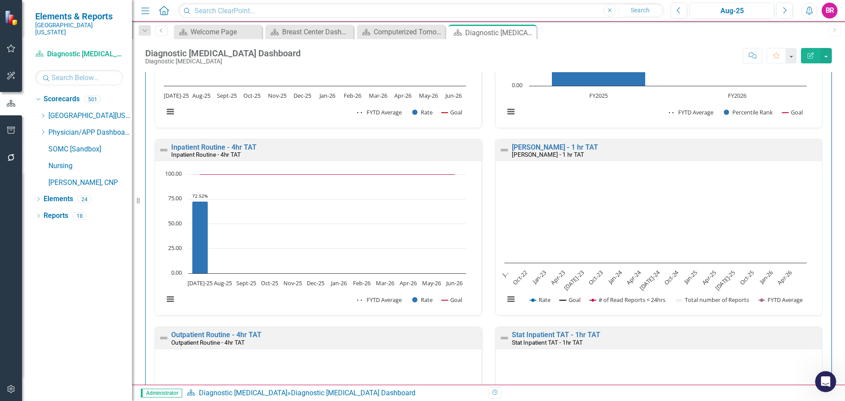
scroll to position [572, 0]
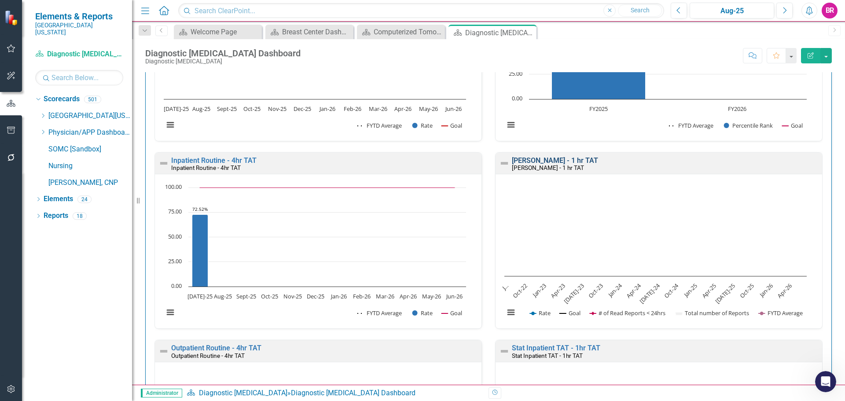
click at [537, 159] on link "[PERSON_NAME] - 1 hr TAT" at bounding box center [555, 160] width 86 height 8
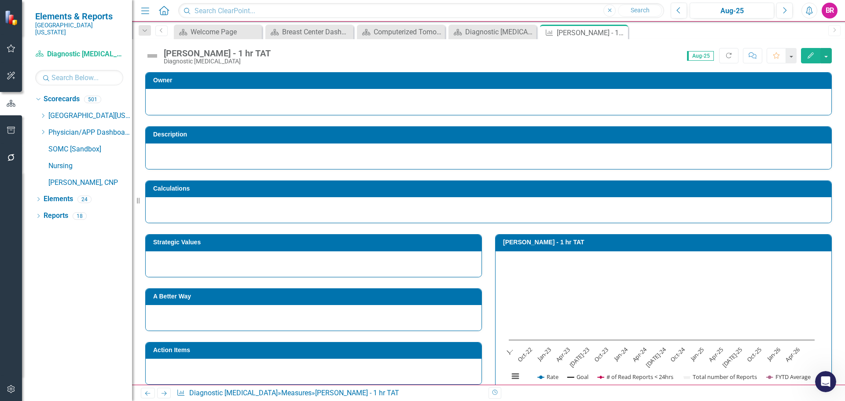
click at [330, 245] on h3 "Strategic Values" at bounding box center [315, 242] width 324 height 7
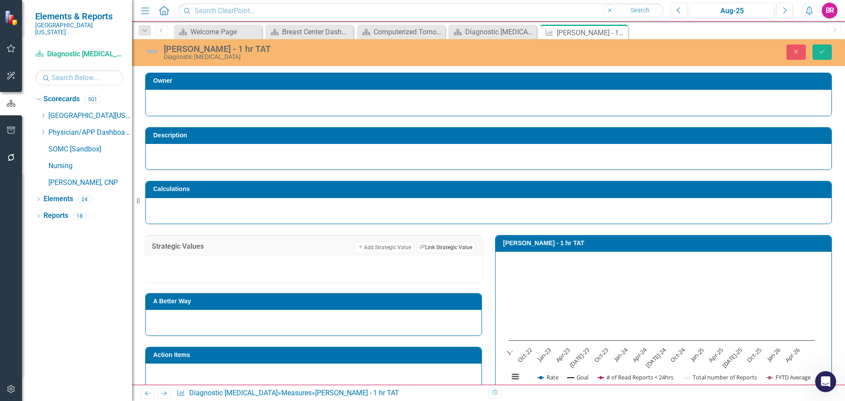
click at [444, 249] on button "Link Tag Link Strategic Value" at bounding box center [445, 247] width 59 height 11
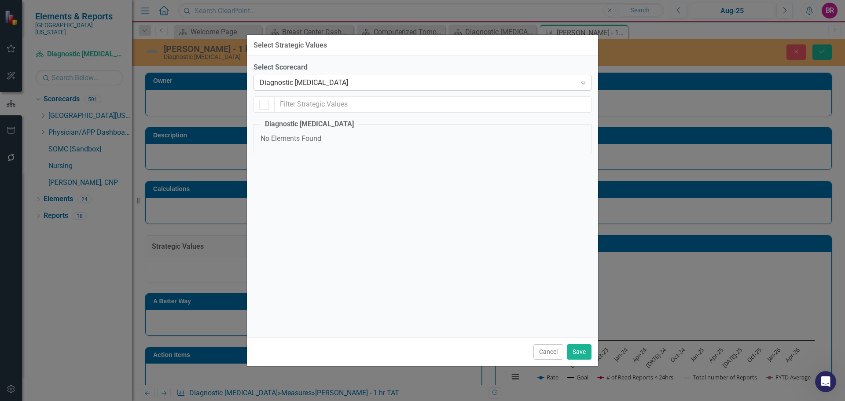
click at [301, 85] on div "Diagnostic [MEDICAL_DATA]" at bounding box center [418, 83] width 316 height 10
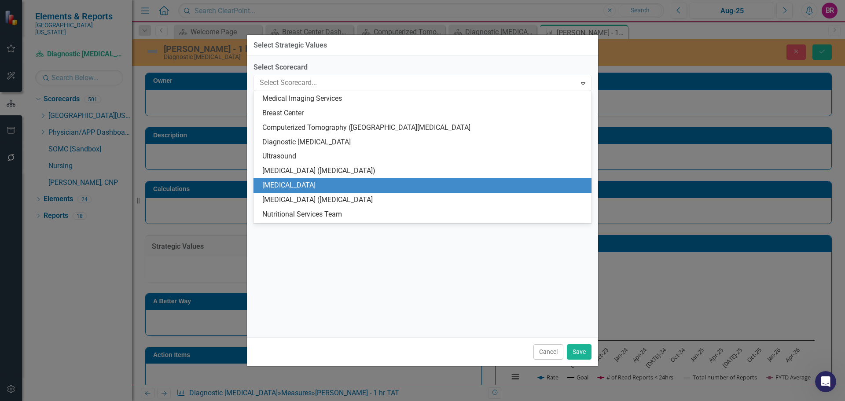
scroll to position [1617, 0]
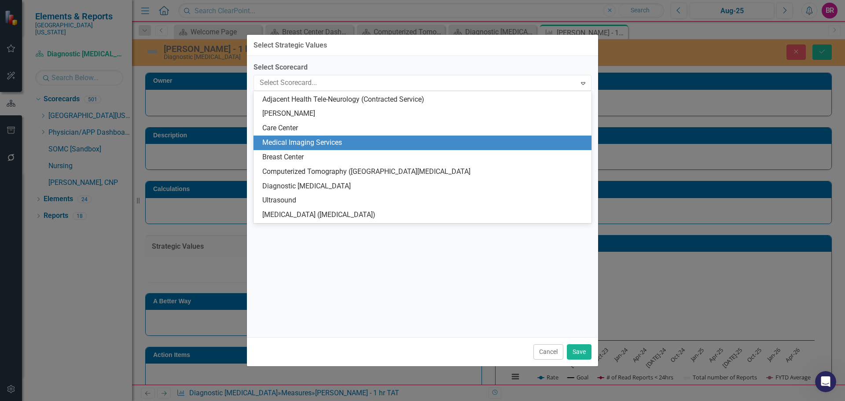
click at [320, 143] on div "Medical Imaging Services" at bounding box center [424, 143] width 324 height 10
checkbox input "false"
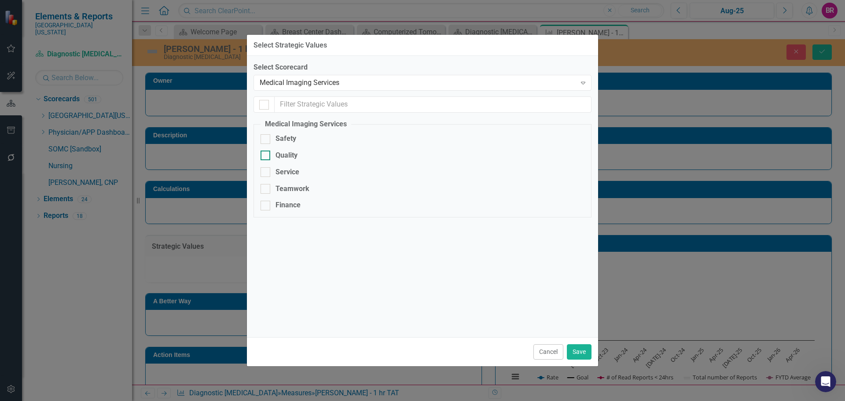
click at [282, 154] on div "Quality" at bounding box center [286, 155] width 22 height 10
click at [266, 154] on input "Quality" at bounding box center [263, 153] width 6 height 6
checkbox input "true"
click at [572, 353] on button "Save" at bounding box center [579, 351] width 25 height 15
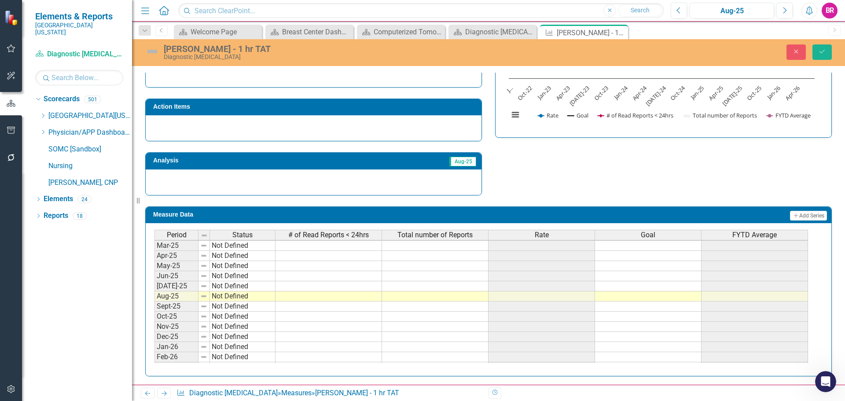
scroll to position [0, 0]
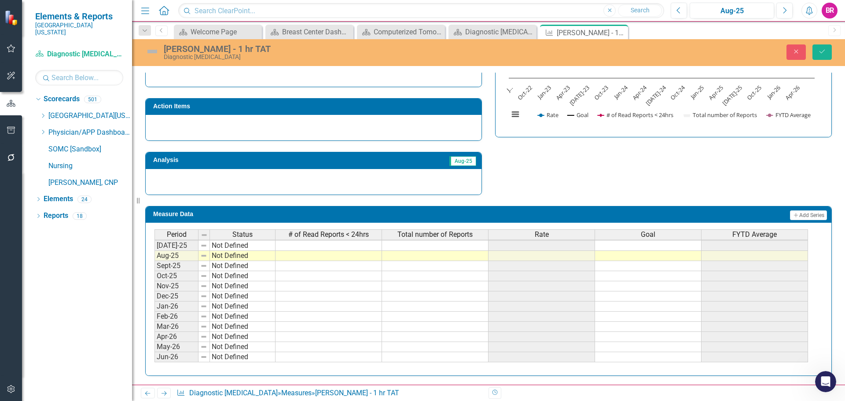
click at [657, 243] on tbody "May-24 Not Defined Jun-24 Not Defined Jul-24 Not Defined Aug-24 Not Defined Sep…" at bounding box center [480, 231] width 653 height 264
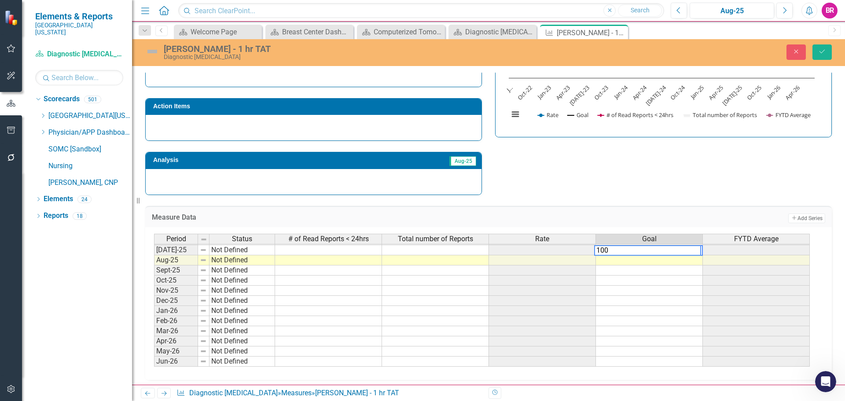
drag, startPoint x: 639, startPoint y: 197, endPoint x: 648, endPoint y: 198, distance: 8.4
click at [640, 197] on div "Measure Data Add Add Series Period Status # of Read Reports < 24hrs Total numbe…" at bounding box center [489, 287] width 700 height 185
click at [693, 251] on td "100.00" at bounding box center [649, 250] width 107 height 10
drag, startPoint x: 702, startPoint y: 254, endPoint x: 700, endPoint y: 365, distance: 110.9
click at [154, 365] on div "Period Status # of Read Reports < 24hrs Total number of Reports Rate Goal FYTD …" at bounding box center [154, 240] width 0 height 274
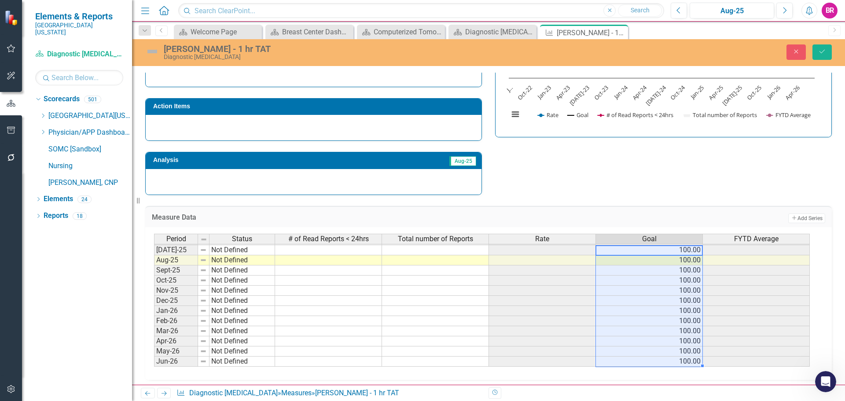
click at [338, 249] on td at bounding box center [328, 250] width 107 height 10
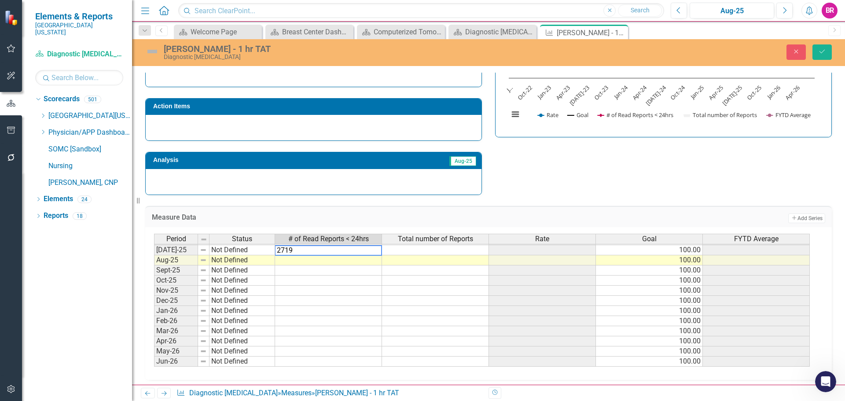
type textarea "2719"
click at [425, 250] on td at bounding box center [435, 250] width 107 height 10
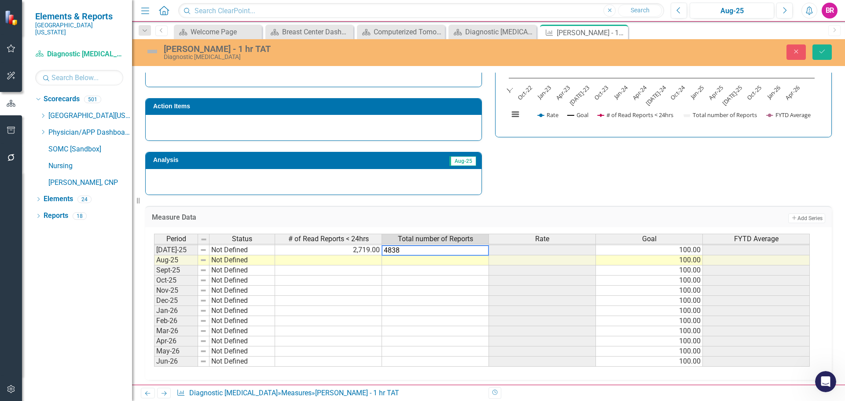
type textarea "4838"
click at [719, 155] on div "Strategic Values Add Add Strategic Value Link Tag Link Strategic Value Not Defi…" at bounding box center [489, 78] width 700 height 233
click at [827, 54] on button "Save" at bounding box center [821, 51] width 19 height 15
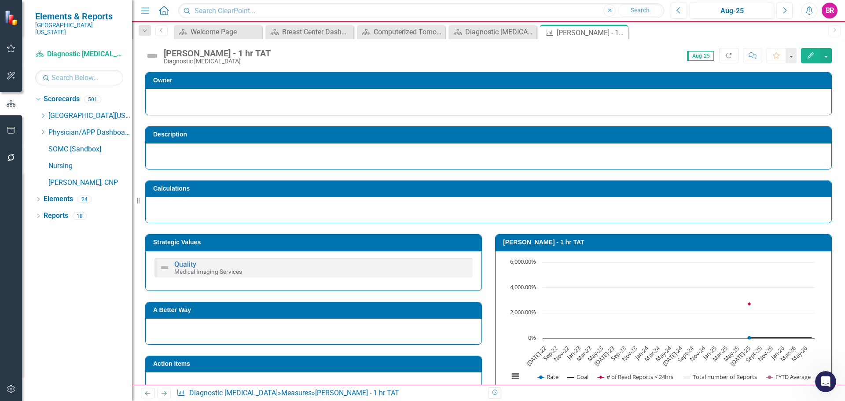
click at [542, 247] on td "[PERSON_NAME] - 1 hr TAT" at bounding box center [665, 243] width 324 height 13
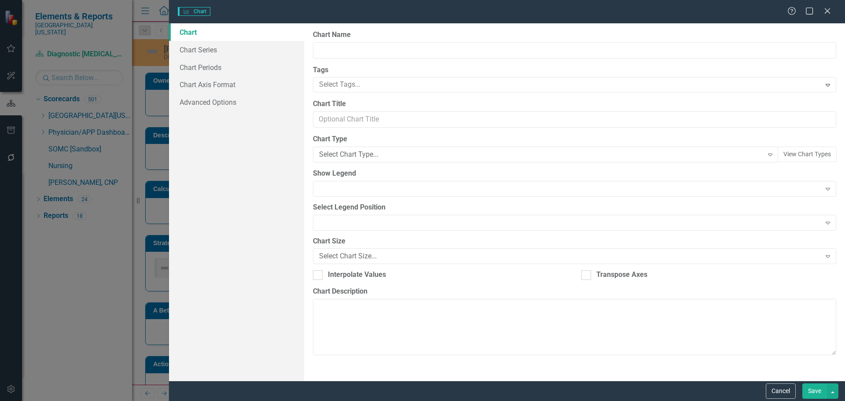
type input "[PERSON_NAME] - 1 hr TAT"
drag, startPoint x: 206, startPoint y: 54, endPoint x: 211, endPoint y: 55, distance: 4.9
click at [206, 54] on link "Chart Series" at bounding box center [236, 50] width 135 height 18
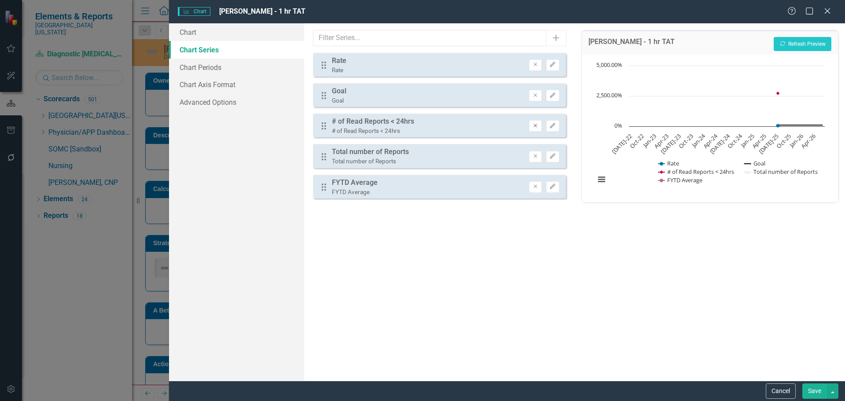
click at [541, 128] on button "Remove" at bounding box center [535, 125] width 13 height 11
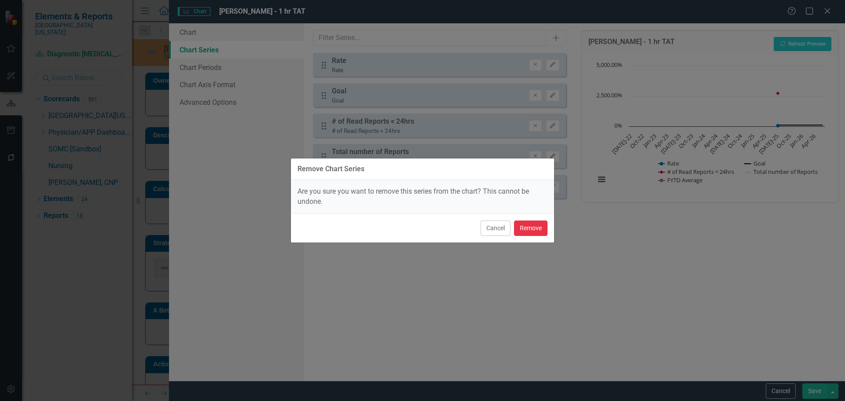
click at [540, 231] on button "Remove" at bounding box center [530, 227] width 33 height 15
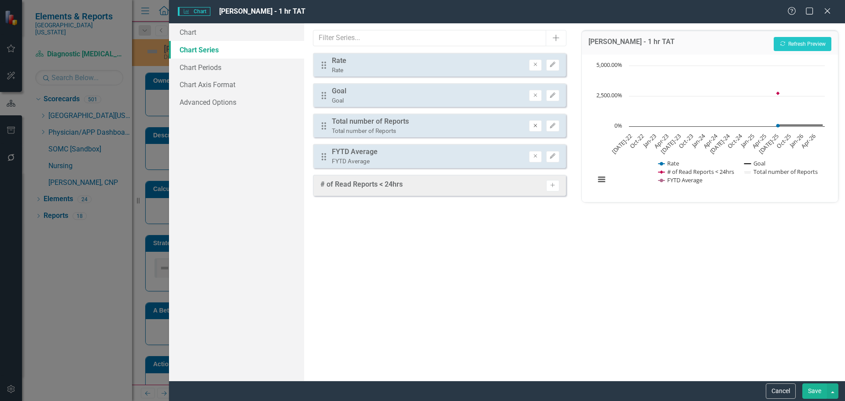
click at [535, 127] on icon "Remove" at bounding box center [535, 125] width 7 height 5
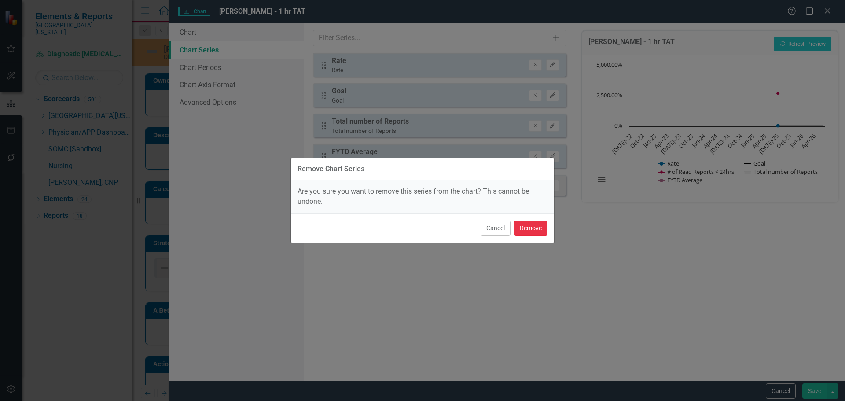
click at [536, 230] on button "Remove" at bounding box center [530, 227] width 33 height 15
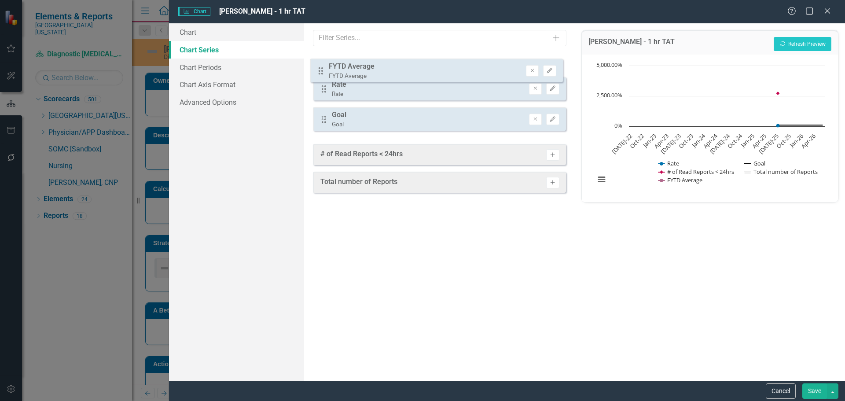
drag, startPoint x: 322, startPoint y: 125, endPoint x: 323, endPoint y: 68, distance: 56.8
click at [319, 69] on div "Drag Rate Rate Remove Edit Drag Goal Goal Remove Edit Drag FYTD Average FYTD Av…" at bounding box center [439, 95] width 253 height 85
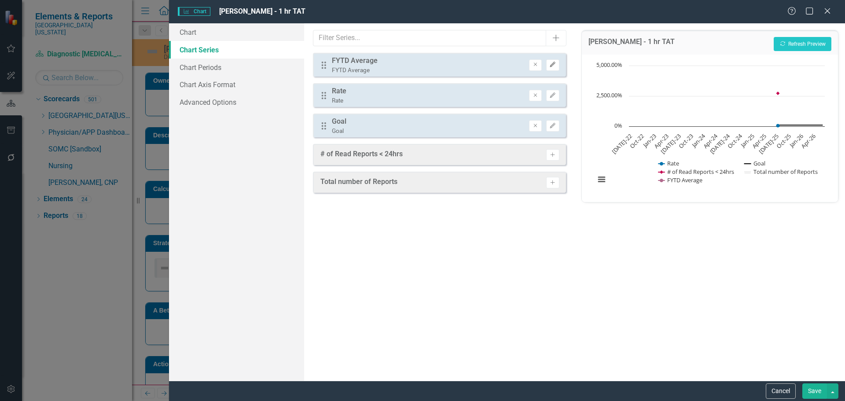
click at [554, 63] on icon "Edit" at bounding box center [552, 64] width 7 height 5
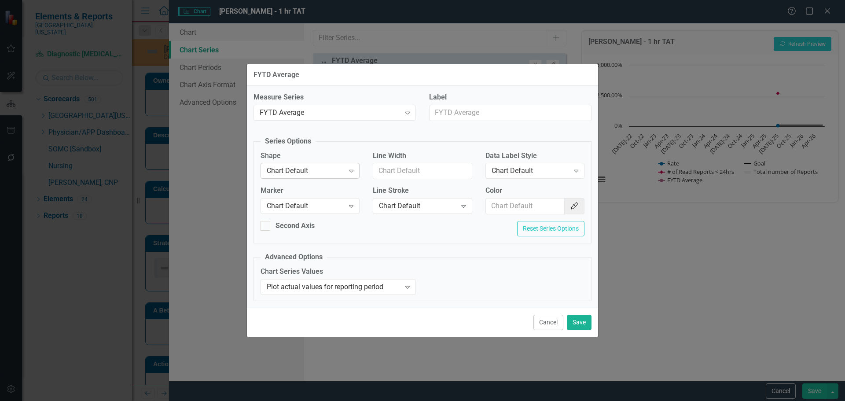
click at [332, 176] on div "Chart Default" at bounding box center [305, 171] width 77 height 10
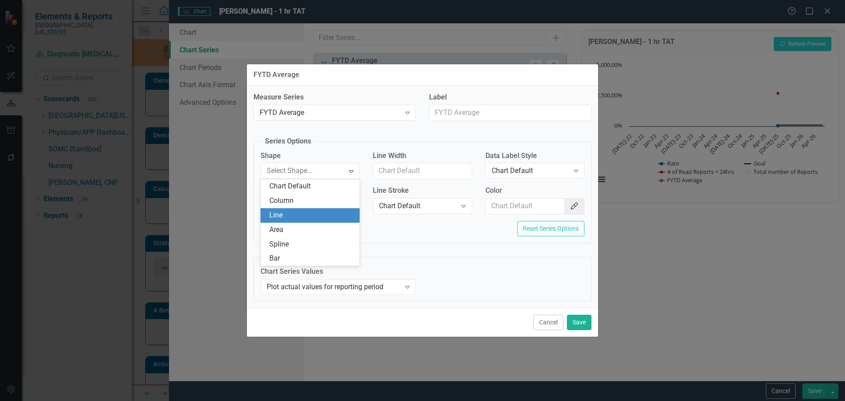
click at [299, 218] on div "Line" at bounding box center [311, 215] width 85 height 10
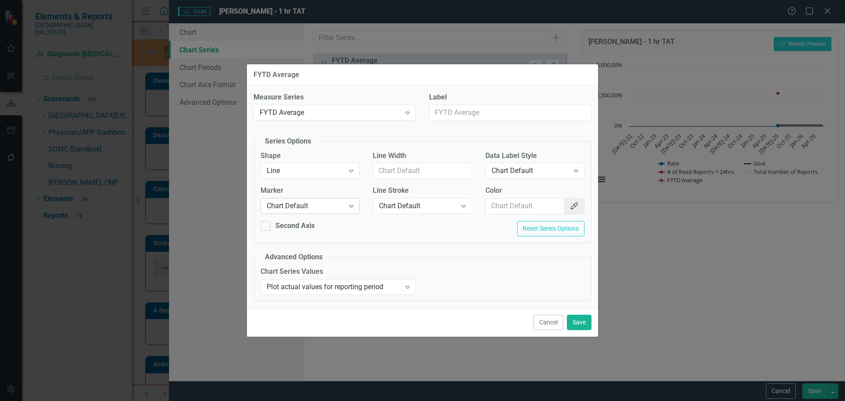
click at [297, 200] on div "Chart Default Expand" at bounding box center [309, 206] width 99 height 16
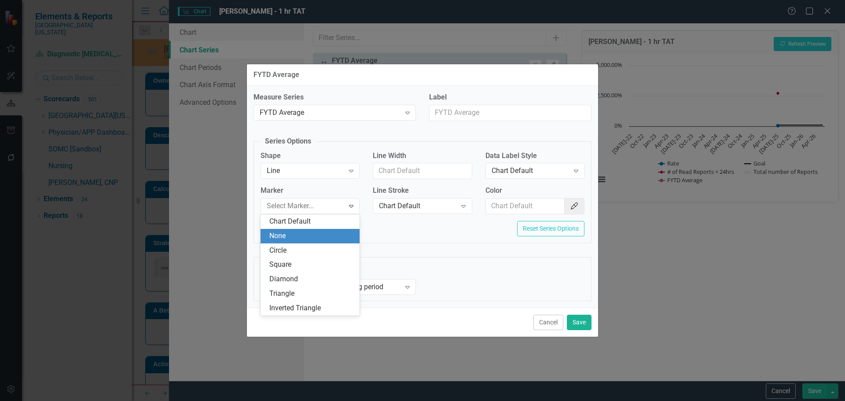
click at [303, 239] on div "None" at bounding box center [311, 236] width 85 height 10
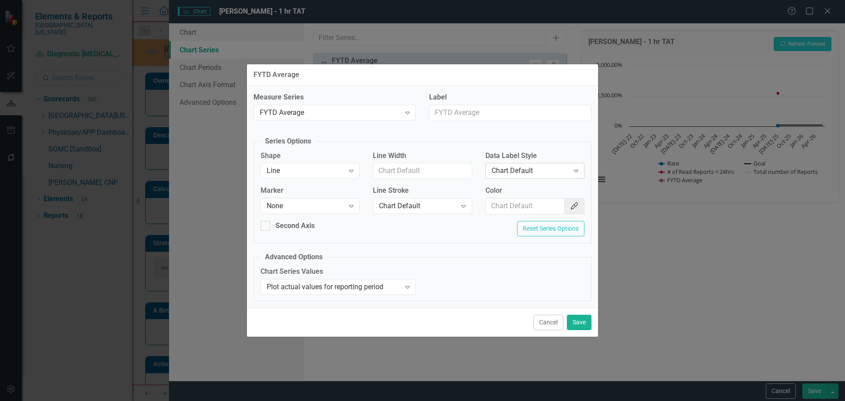
click at [530, 170] on div "Chart Default" at bounding box center [529, 171] width 77 height 10
click at [413, 209] on div "Chart Default" at bounding box center [417, 206] width 77 height 10
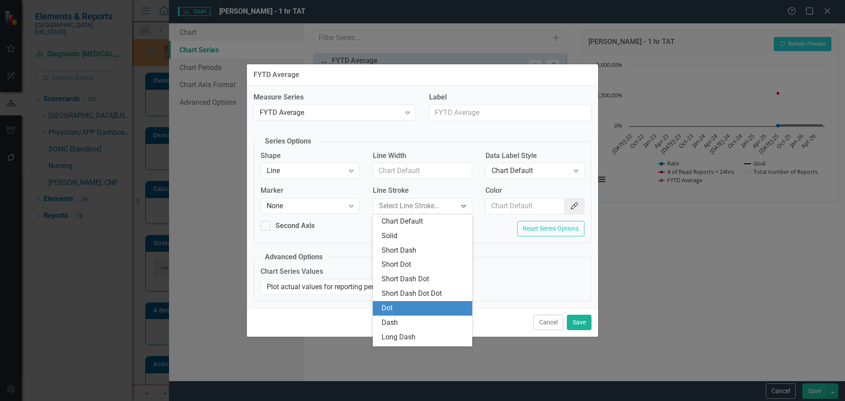
click at [406, 311] on div "Dot" at bounding box center [423, 308] width 85 height 10
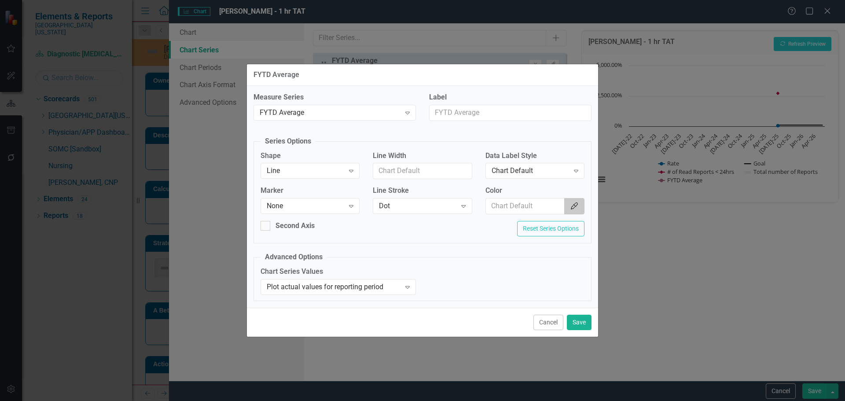
click at [567, 204] on button "Color Picker" at bounding box center [574, 206] width 20 height 16
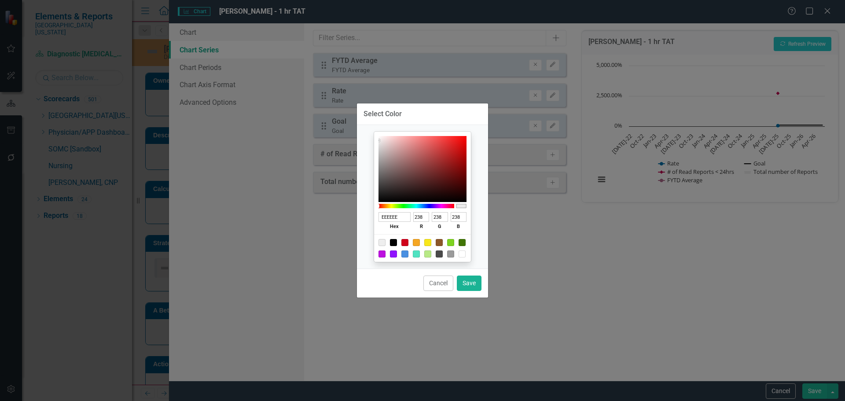
click at [392, 241] on div at bounding box center [393, 242] width 7 height 7
type input "000000"
type input "0"
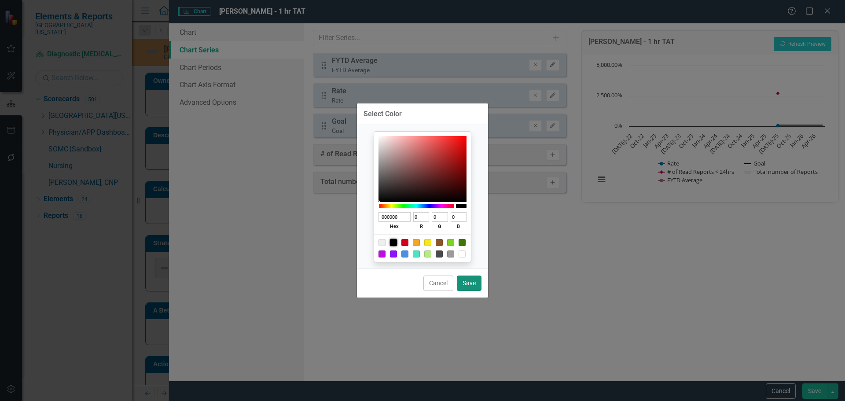
click at [477, 283] on button "Save" at bounding box center [469, 282] width 25 height 15
type input "#000000"
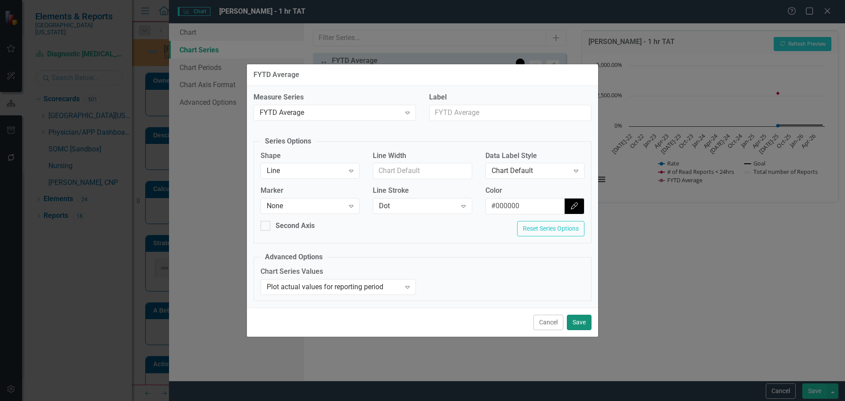
click at [583, 329] on button "Save" at bounding box center [579, 322] width 25 height 15
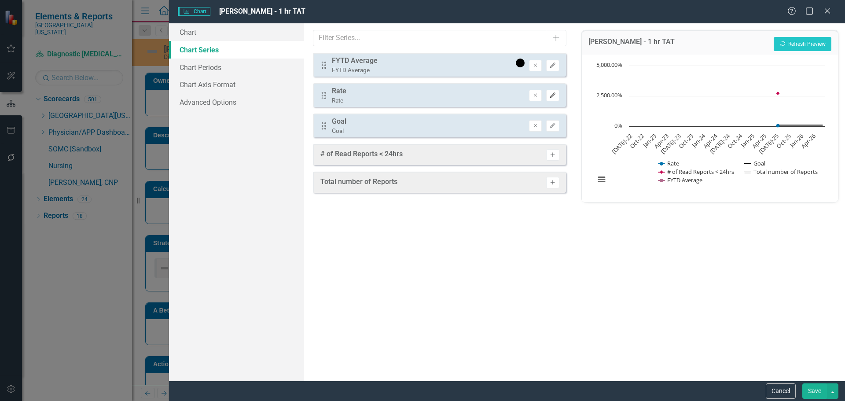
click at [557, 98] on button "Edit" at bounding box center [552, 95] width 13 height 11
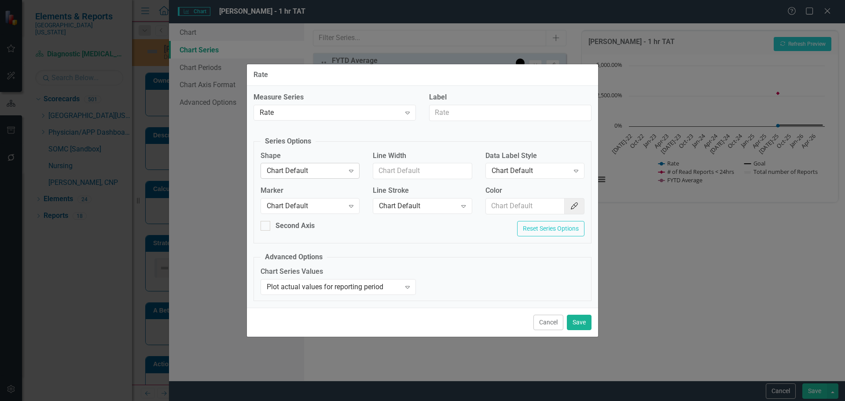
click at [310, 173] on div "Chart Default" at bounding box center [305, 171] width 77 height 10
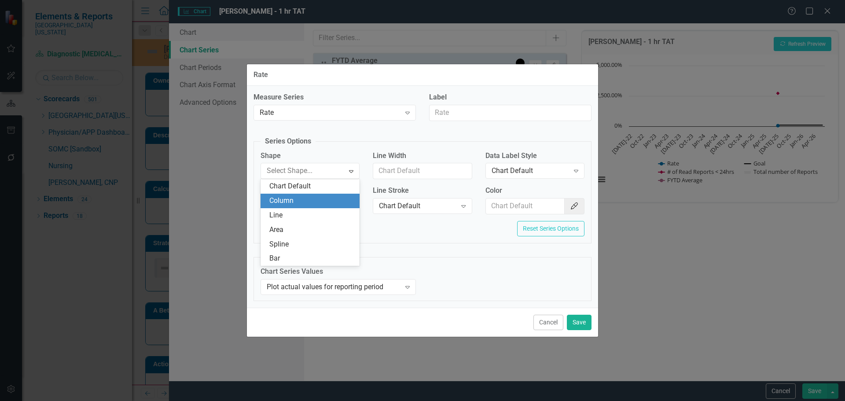
click at [310, 205] on div "Column" at bounding box center [311, 201] width 85 height 10
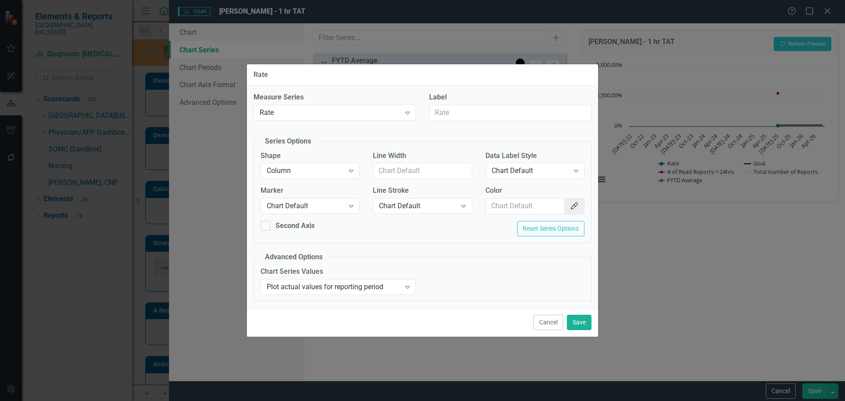
click at [310, 205] on div "Chart Default" at bounding box center [305, 206] width 77 height 10
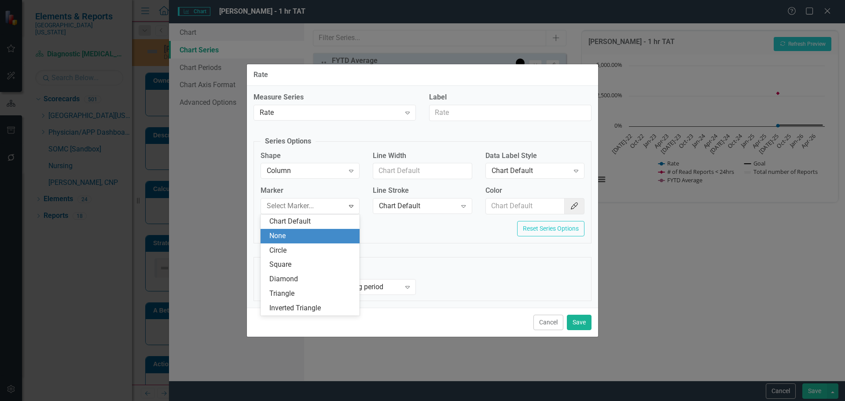
click at [312, 234] on div "None" at bounding box center [311, 236] width 85 height 10
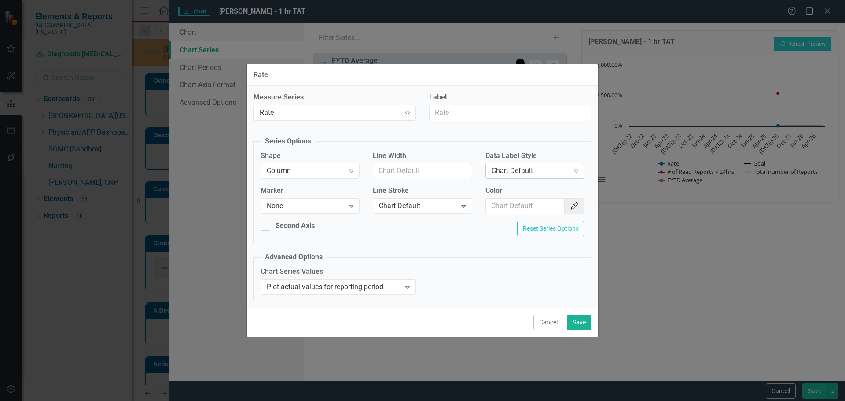
click at [529, 174] on div "Chart Default" at bounding box center [529, 171] width 77 height 10
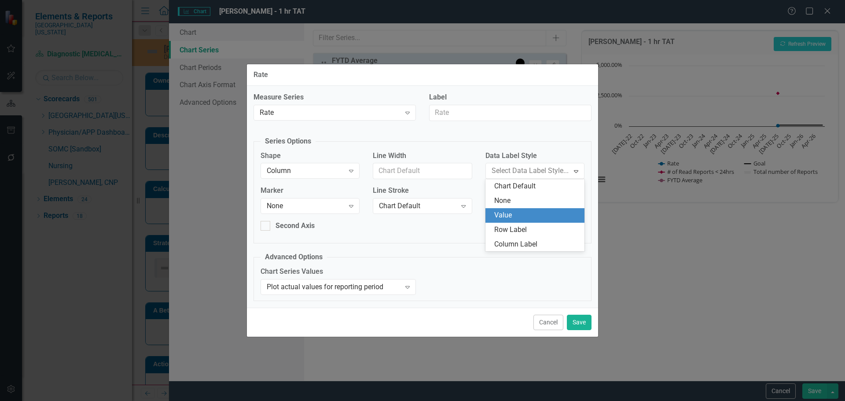
click at [524, 211] on div "Value" at bounding box center [536, 215] width 85 height 10
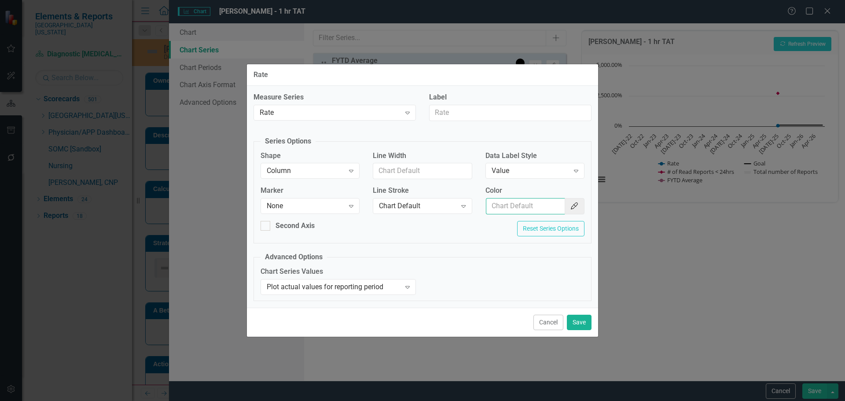
click at [524, 209] on input "Color" at bounding box center [525, 206] width 79 height 16
type input "#2e75b6"
click at [586, 320] on button "Save" at bounding box center [579, 322] width 25 height 15
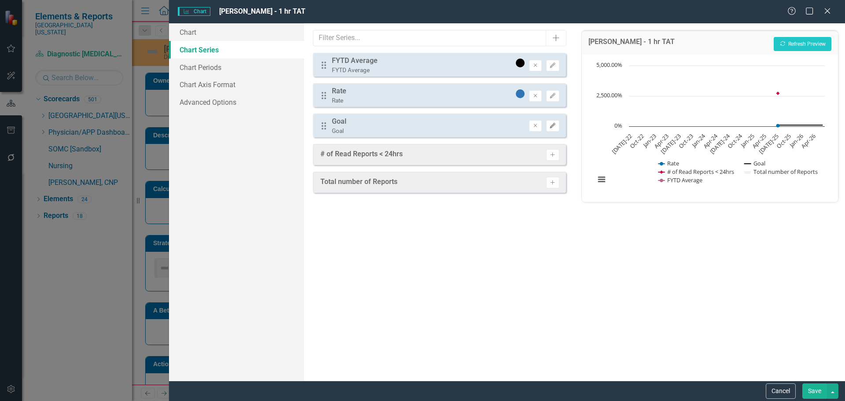
click at [557, 124] on button "Edit" at bounding box center [552, 125] width 13 height 11
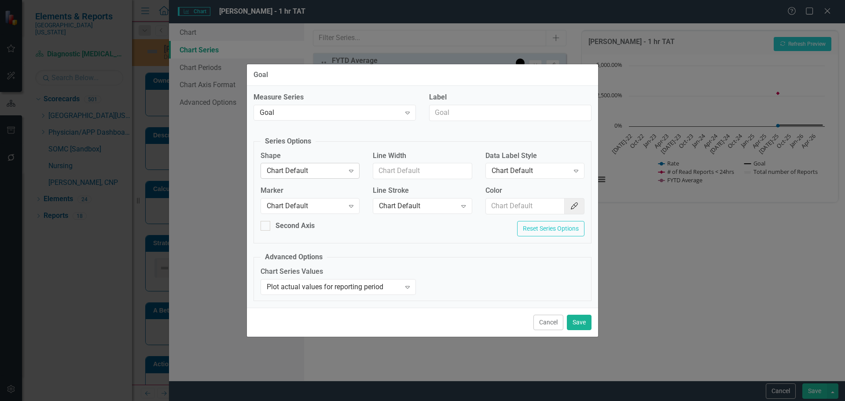
click at [342, 167] on div "Chart Default" at bounding box center [305, 171] width 77 height 10
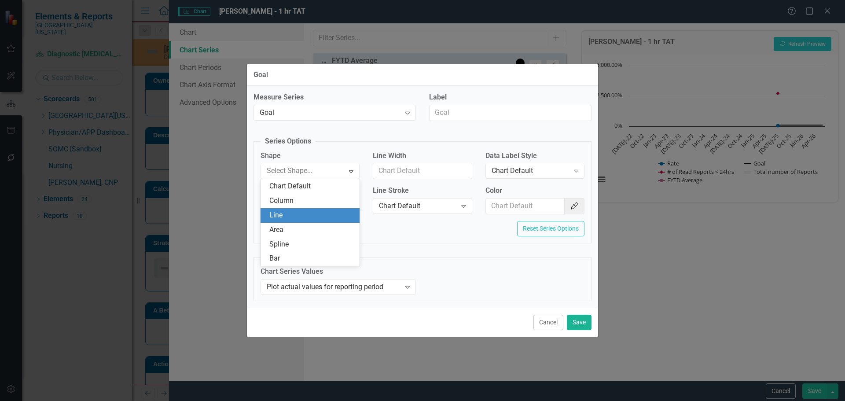
click at [340, 210] on div "Line" at bounding box center [311, 215] width 85 height 10
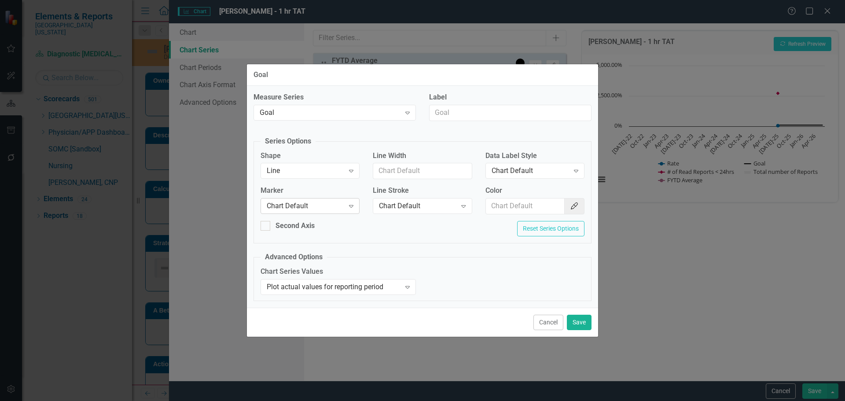
click at [342, 205] on div "Chart Default" at bounding box center [305, 206] width 77 height 10
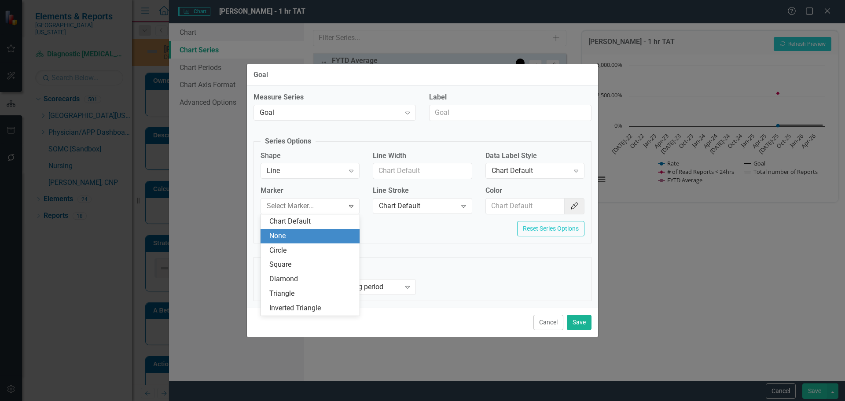
click at [343, 235] on div "None" at bounding box center [311, 236] width 85 height 10
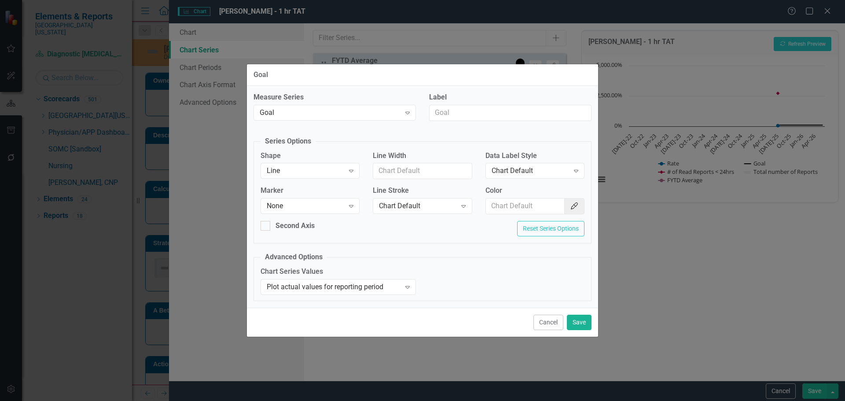
drag, startPoint x: 496, startPoint y: 194, endPoint x: 504, endPoint y: 199, distance: 9.9
click at [497, 194] on label "Color" at bounding box center [534, 191] width 99 height 10
click at [497, 198] on input "Color" at bounding box center [525, 206] width 79 height 16
click at [507, 201] on input "Color" at bounding box center [525, 206] width 79 height 16
type input "#c40650"
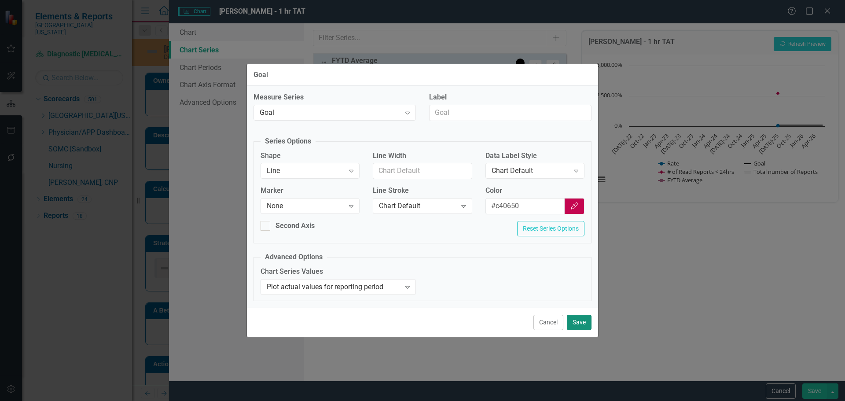
click at [587, 329] on button "Save" at bounding box center [579, 322] width 25 height 15
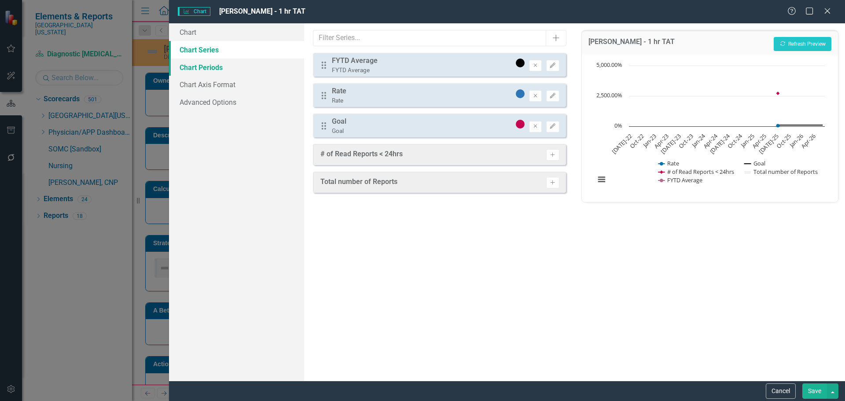
click at [204, 66] on link "Chart Periods" at bounding box center [236, 68] width 135 height 18
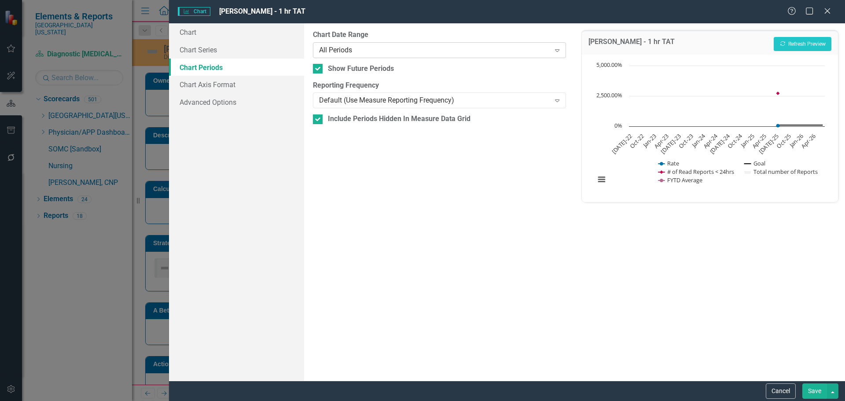
click at [381, 45] on div "All Periods" at bounding box center [434, 50] width 231 height 10
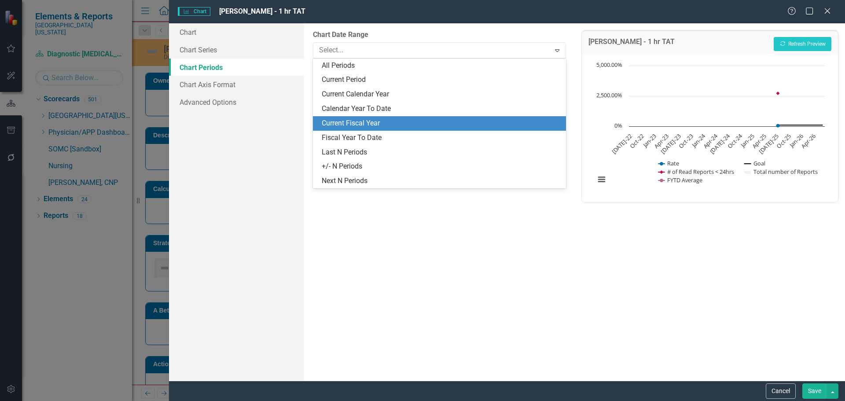
click at [402, 116] on div "Current Fiscal Year" at bounding box center [439, 123] width 253 height 15
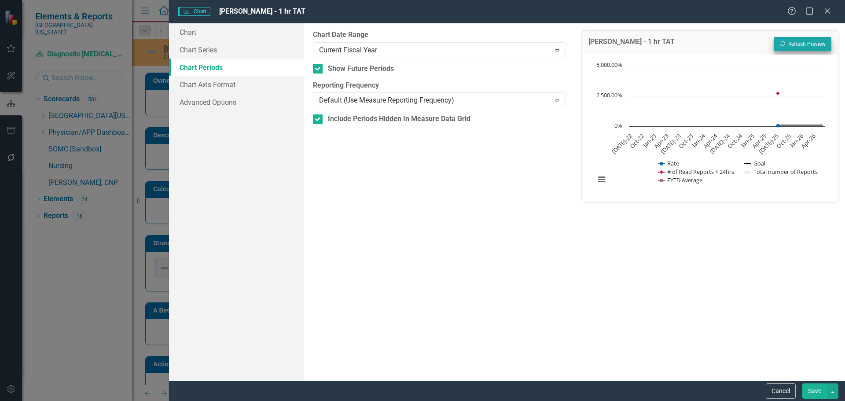
drag, startPoint x: 793, startPoint y: 30, endPoint x: 807, endPoint y: 40, distance: 18.0
click at [796, 33] on div "ED TAT - 1 hr TAT Recalculate Refresh Preview Chart Combination chart with 5 da…" at bounding box center [710, 201] width 270 height 357
click at [808, 42] on button "Recalculate Refresh Preview" at bounding box center [803, 44] width 58 height 14
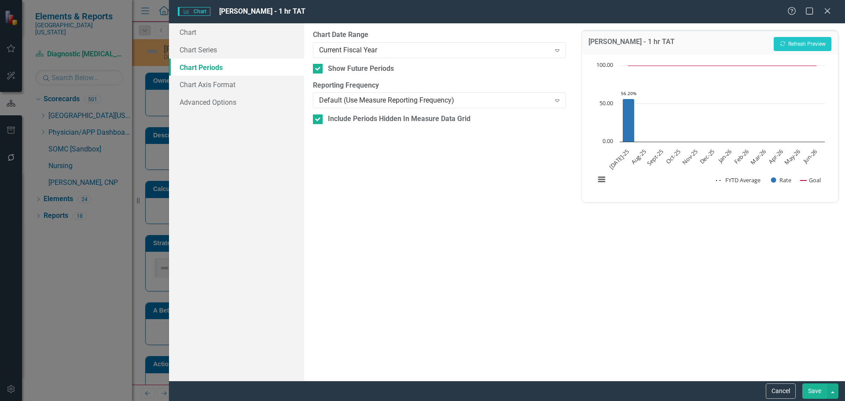
click at [816, 394] on button "Save" at bounding box center [814, 390] width 25 height 15
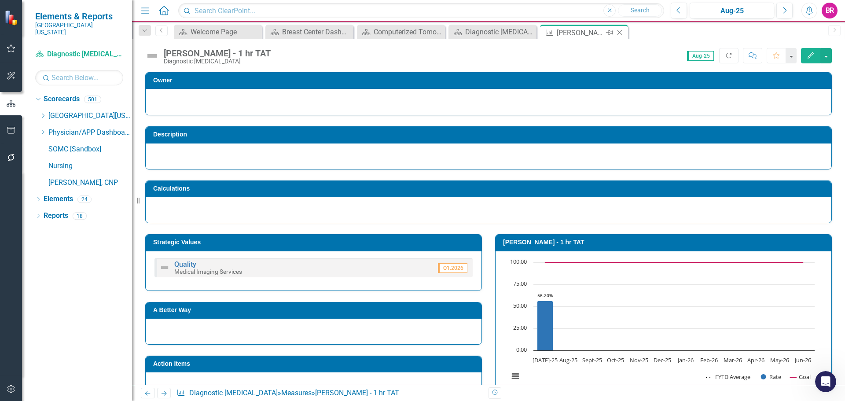
click at [621, 33] on icon "Close" at bounding box center [619, 32] width 9 height 7
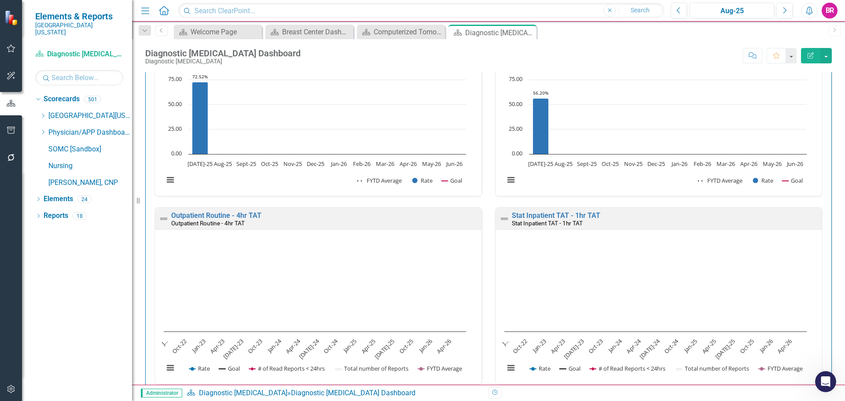
scroll to position [748, 0]
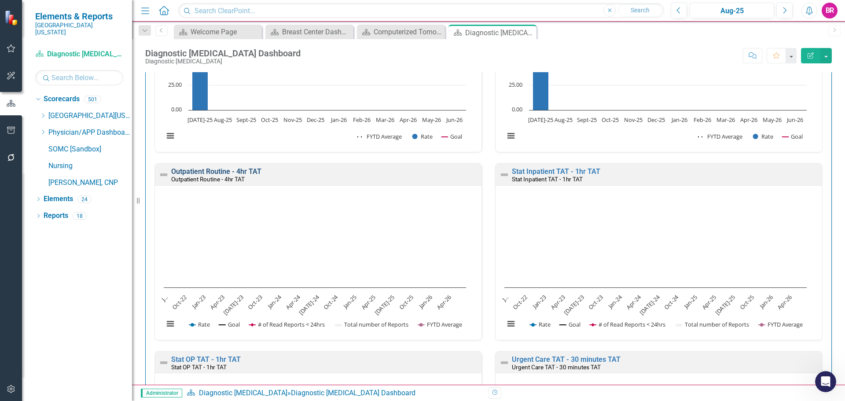
click at [242, 171] on link "Outpatient Routine - 4hr TAT" at bounding box center [216, 171] width 90 height 8
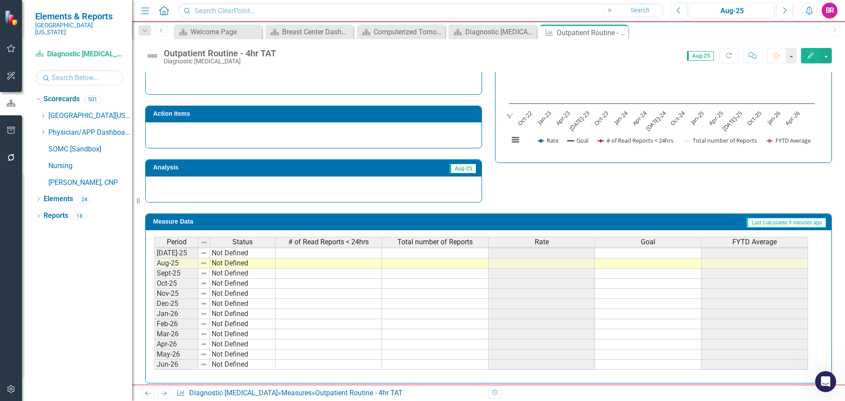
scroll to position [244, 0]
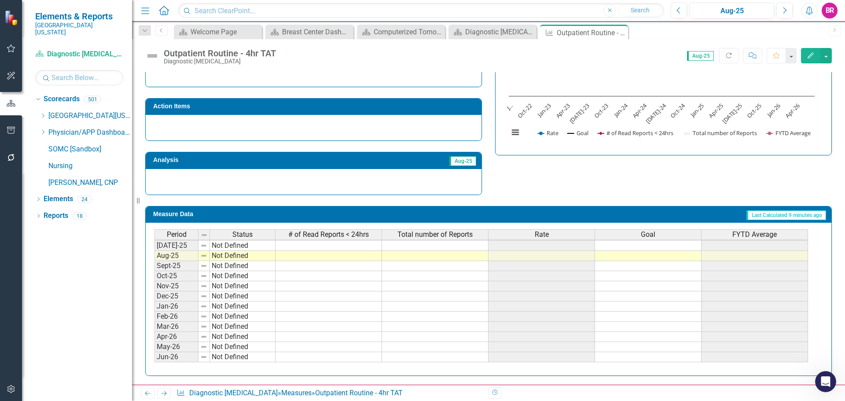
click at [366, 248] on tbody "Nov-23 Not Defined Dec-23 Not Defined Jan-24 Not Defined Feb-24 Not Defined Mar…" at bounding box center [480, 200] width 653 height 324
click at [624, 249] on td at bounding box center [648, 246] width 106 height 10
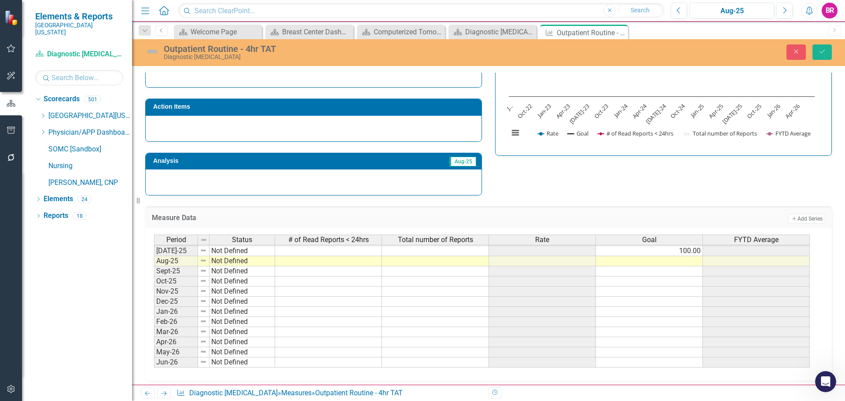
click at [679, 198] on div "Measure Data Add Add Series Period Status # of Read Reports < 24hrs Total numbe…" at bounding box center [489, 287] width 700 height 185
click at [696, 257] on td at bounding box center [649, 261] width 107 height 10
click at [696, 253] on td "100.00" at bounding box center [649, 251] width 107 height 10
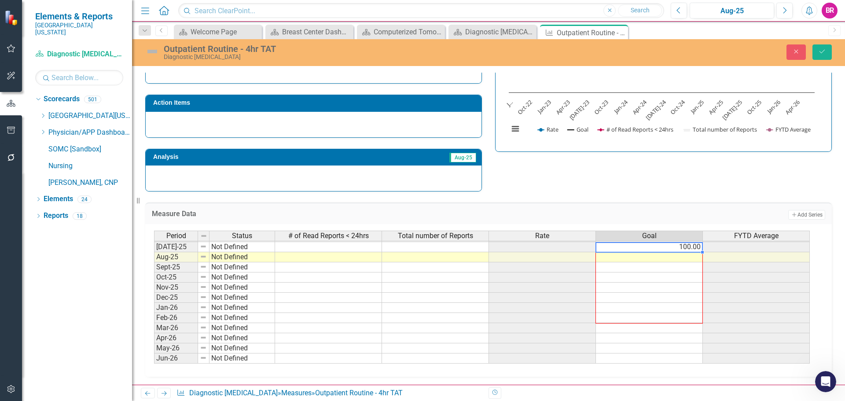
scroll to position [248, 0]
drag, startPoint x: 703, startPoint y: 256, endPoint x: 698, endPoint y: 354, distance: 98.2
click at [154, 354] on div "Period Status # of Read Reports < 24hrs Total number of Reports Rate Goal FYTD …" at bounding box center [154, 236] width 0 height 274
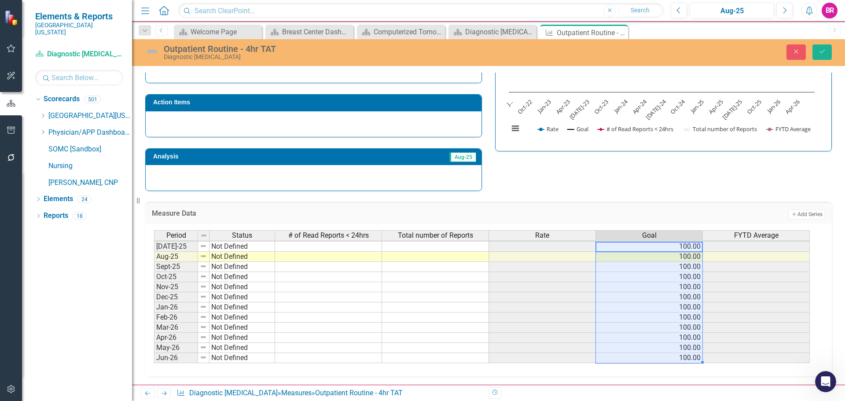
click at [309, 247] on td at bounding box center [328, 247] width 107 height 10
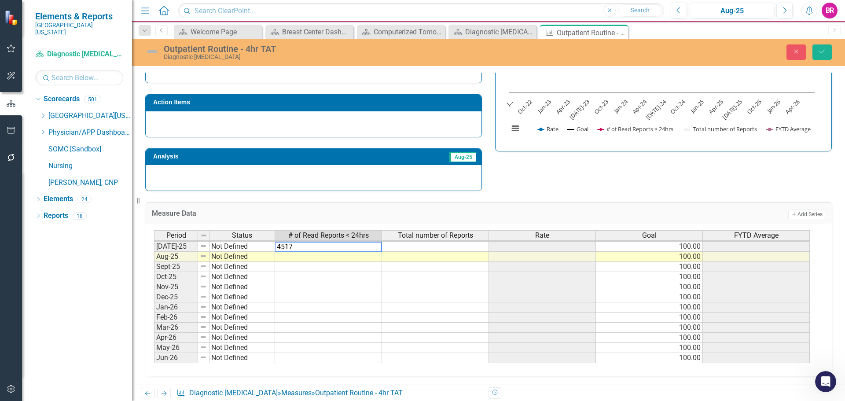
click at [442, 237] on span "Total number of Reports" at bounding box center [435, 235] width 75 height 8
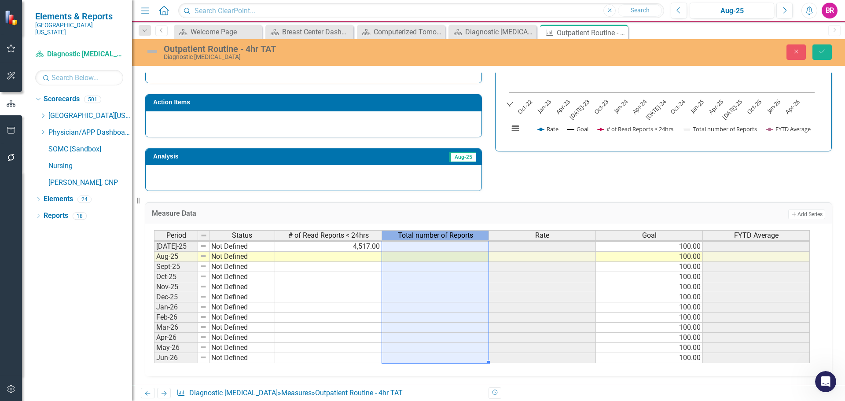
click at [442, 246] on td at bounding box center [435, 247] width 107 height 10
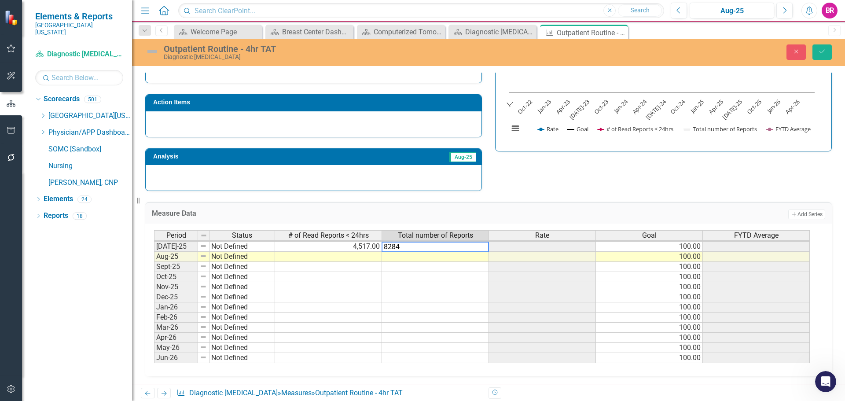
type textarea "8284"
click at [536, 183] on div "Strategic Values A Better Way Action Items Analysis Aug-25 Outpatient Routine -…" at bounding box center [489, 84] width 700 height 216
click at [825, 50] on icon "Save" at bounding box center [822, 51] width 8 height 6
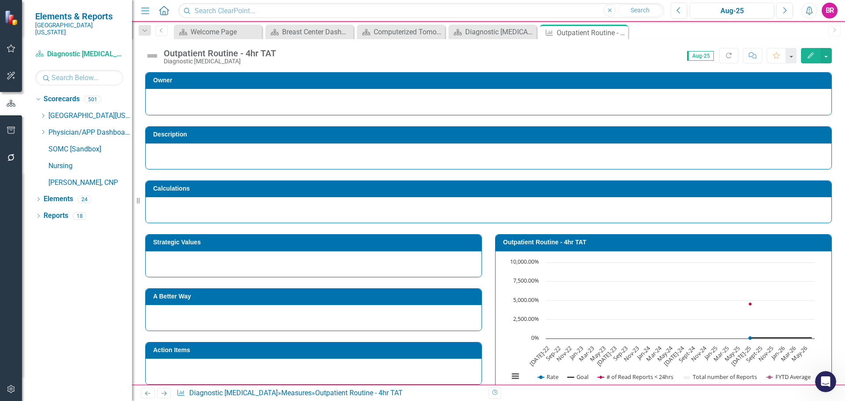
click at [574, 245] on h3 "Outpatient Routine - 4hr TAT" at bounding box center [665, 242] width 324 height 7
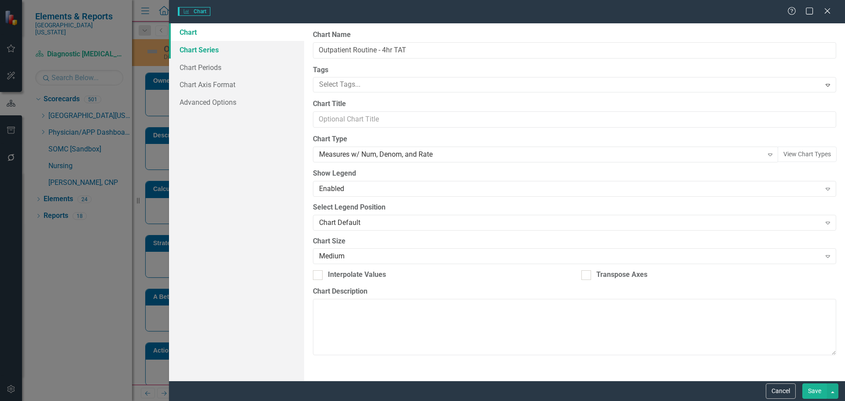
click at [200, 45] on div "Charts Chart Help Maximize Close Chart Chart Series Chart Periods Chart Axis Fo…" at bounding box center [422, 200] width 845 height 401
click at [205, 51] on link "Chart Series" at bounding box center [236, 50] width 135 height 18
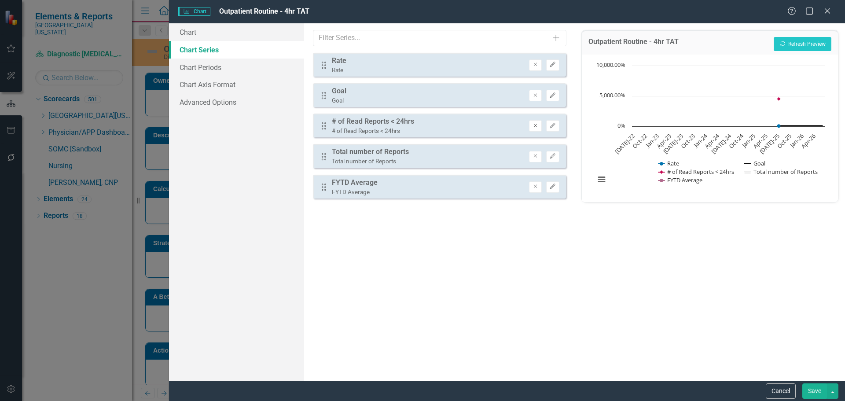
click at [536, 124] on icon "Remove" at bounding box center [535, 125] width 7 height 5
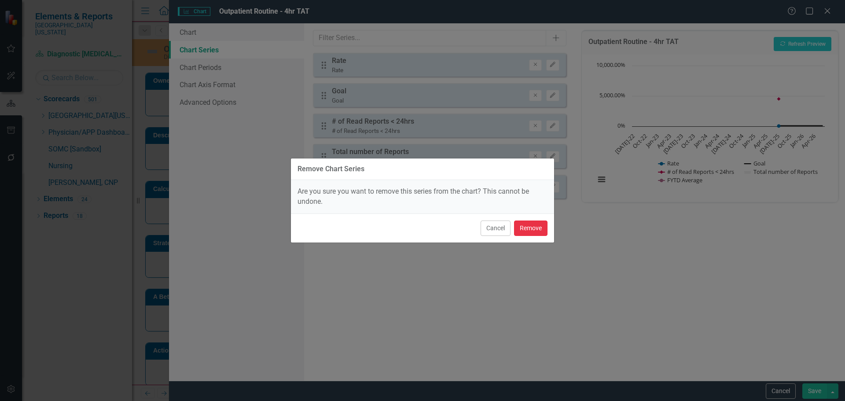
click at [541, 227] on button "Remove" at bounding box center [530, 227] width 33 height 15
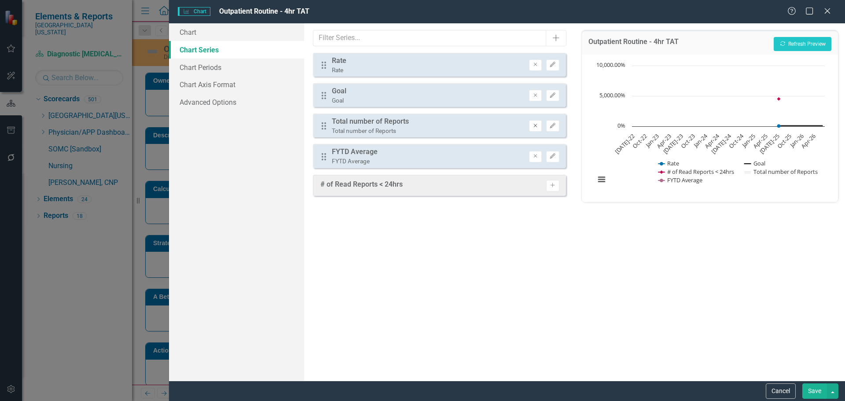
click at [536, 127] on icon "Remove" at bounding box center [535, 125] width 7 height 5
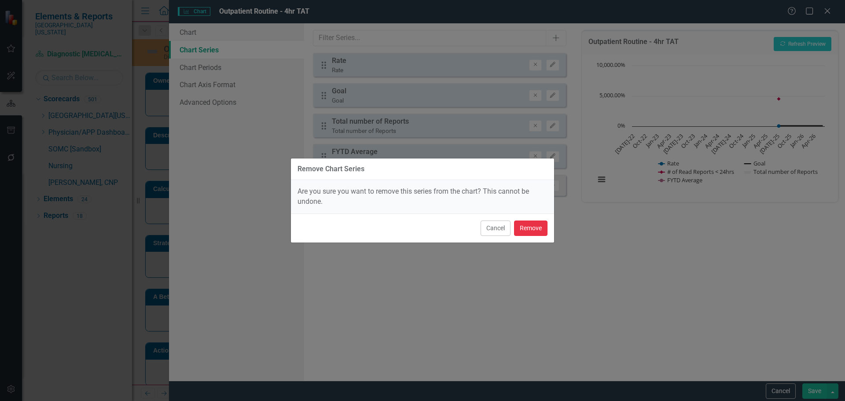
drag, startPoint x: 540, startPoint y: 228, endPoint x: 539, endPoint y: 222, distance: 6.3
click at [539, 228] on button "Remove" at bounding box center [530, 227] width 33 height 15
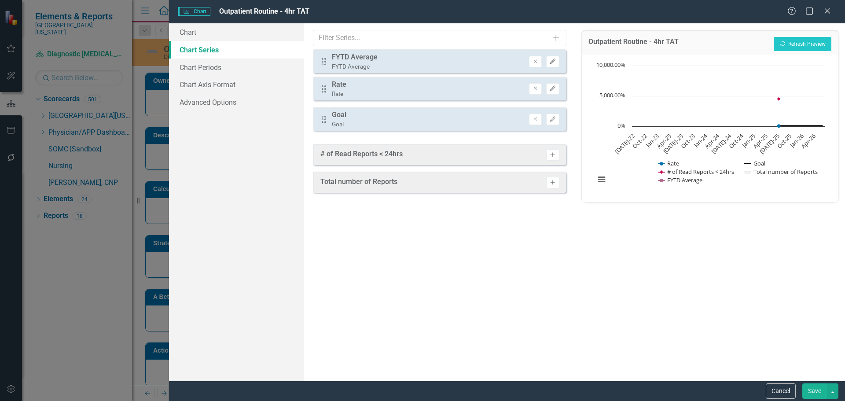
drag, startPoint x: 325, startPoint y: 127, endPoint x: 325, endPoint y: 63, distance: 64.2
click at [325, 63] on div "Drag Rate Rate Remove Edit Drag Goal Goal Remove Edit Drag FYTD Average FYTD Av…" at bounding box center [439, 95] width 253 height 85
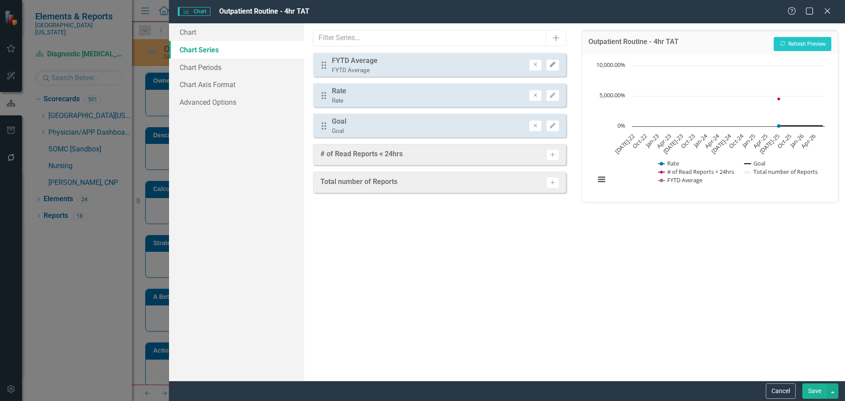
click at [555, 66] on icon "Edit" at bounding box center [552, 64] width 7 height 5
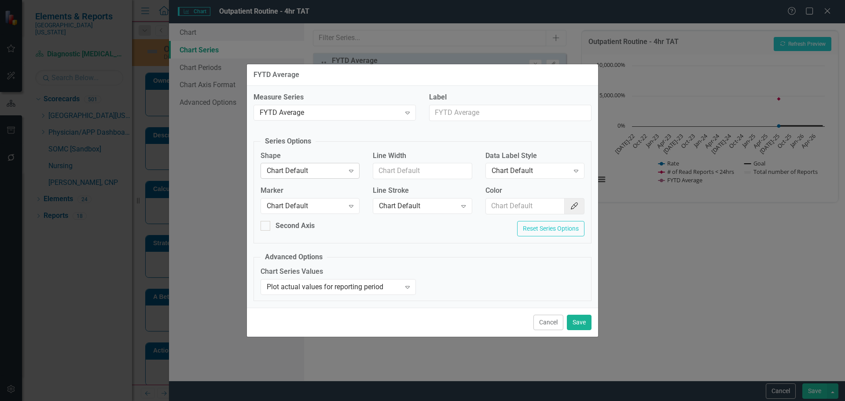
click at [305, 169] on div "Chart Default" at bounding box center [305, 171] width 77 height 10
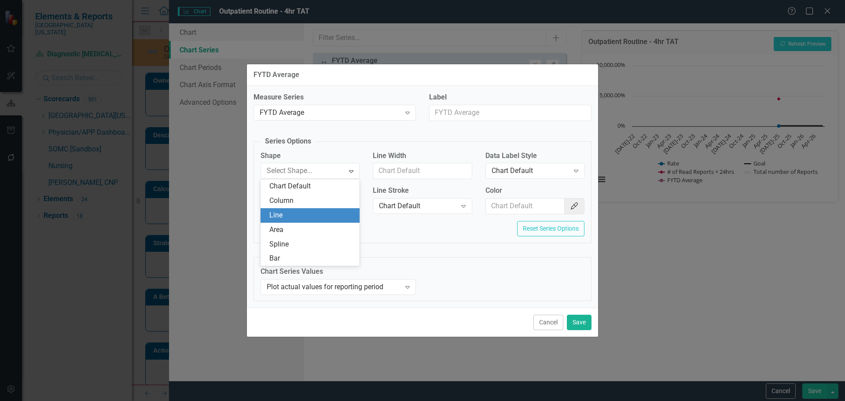
click at [310, 216] on div "Line" at bounding box center [311, 215] width 85 height 10
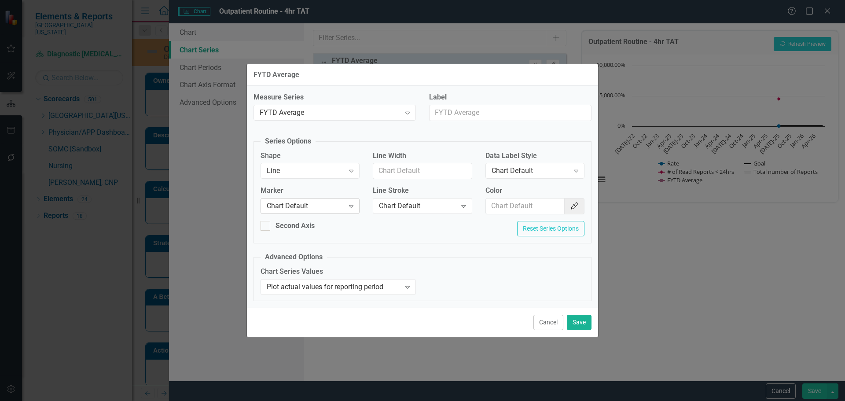
click at [307, 203] on div "Chart Default" at bounding box center [305, 206] width 77 height 10
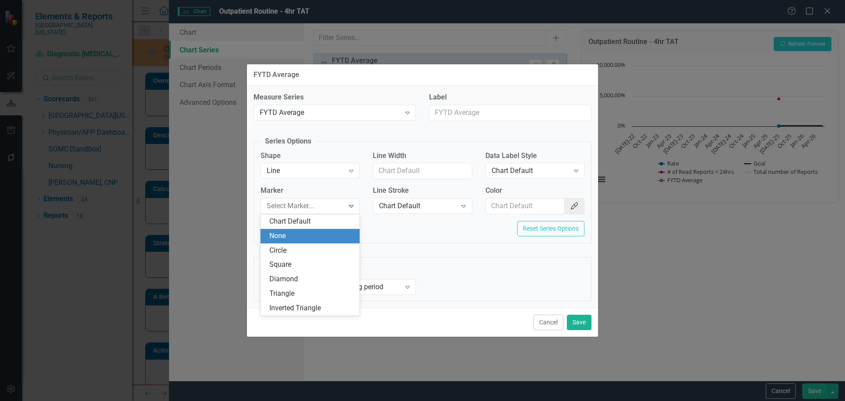
click at [304, 232] on div "None" at bounding box center [311, 236] width 85 height 10
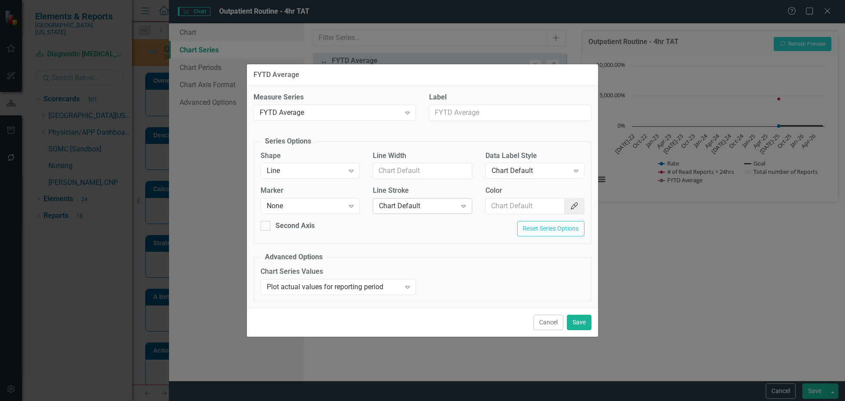
click at [438, 206] on div "Chart Default" at bounding box center [417, 206] width 77 height 10
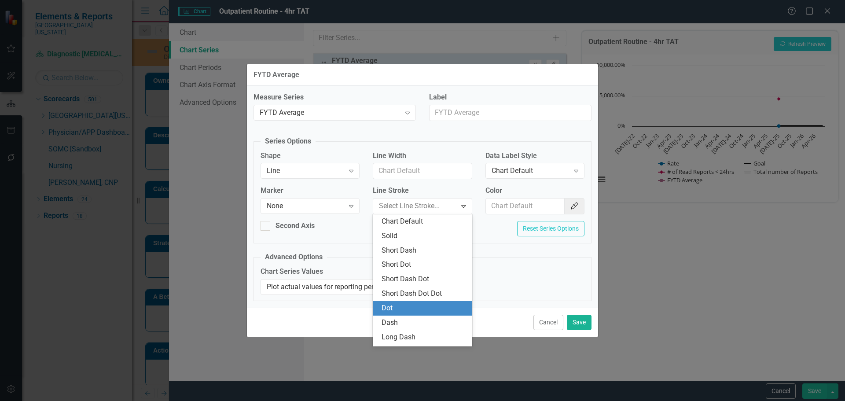
click at [420, 314] on div "Dot" at bounding box center [422, 308] width 99 height 15
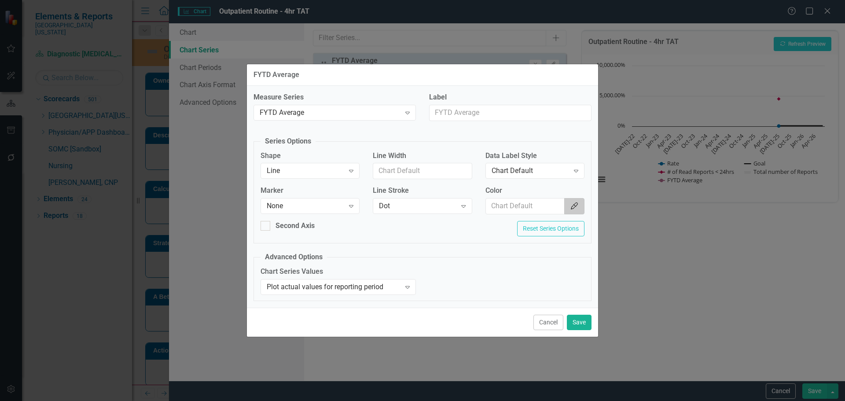
click at [568, 207] on button "Color Picker" at bounding box center [574, 206] width 20 height 16
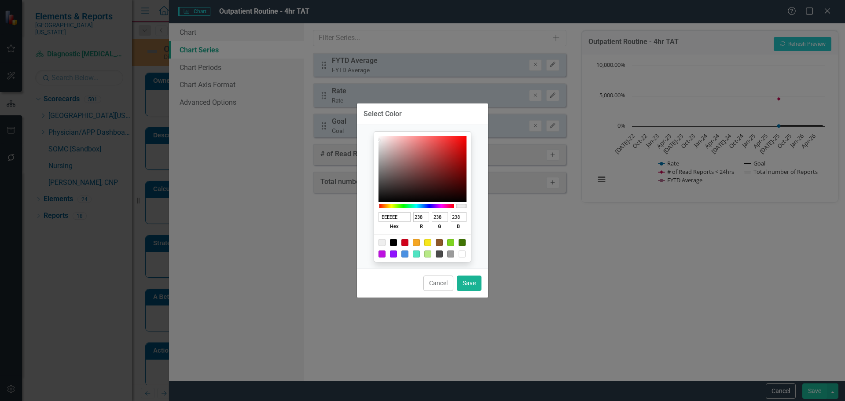
click at [395, 244] on div at bounding box center [393, 242] width 7 height 7
type input "000000"
type input "0"
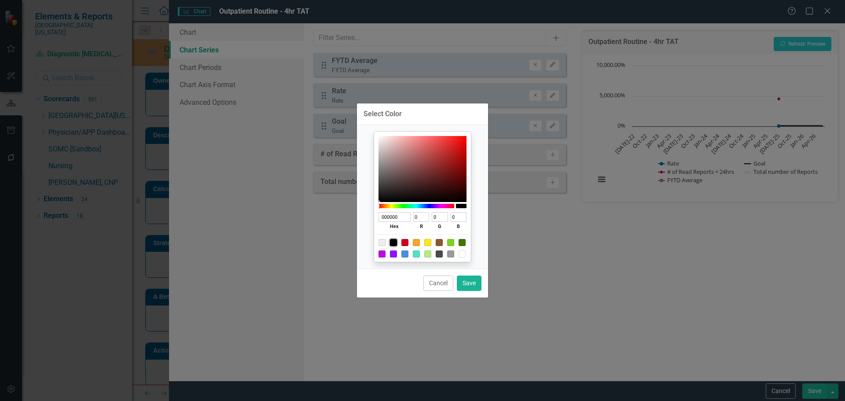
click at [482, 283] on div "Cancel Save" at bounding box center [422, 282] width 131 height 29
click at [477, 282] on button "Save" at bounding box center [469, 282] width 25 height 15
type input "#000000"
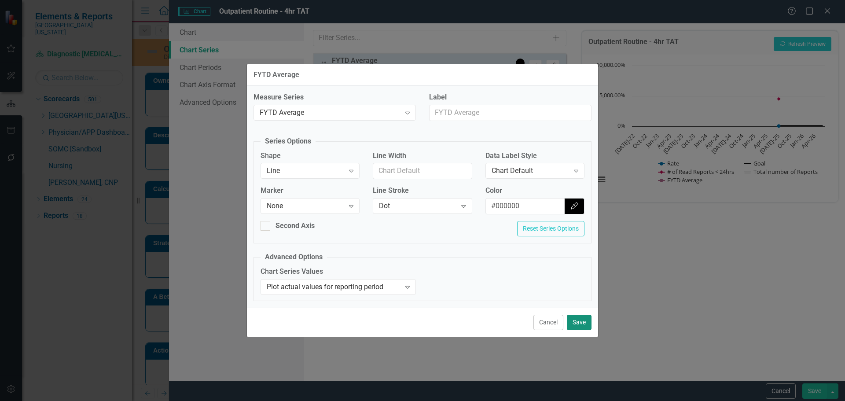
drag, startPoint x: 585, startPoint y: 325, endPoint x: 583, endPoint y: 318, distance: 7.2
click at [585, 324] on button "Save" at bounding box center [579, 322] width 25 height 15
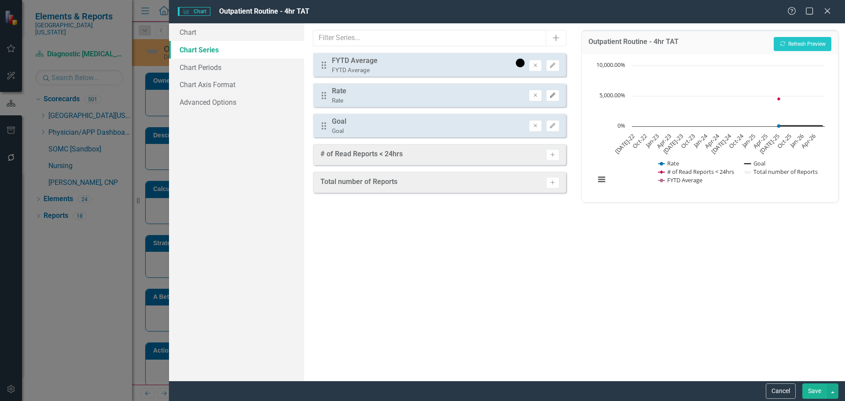
click at [555, 94] on icon "Edit" at bounding box center [552, 95] width 7 height 5
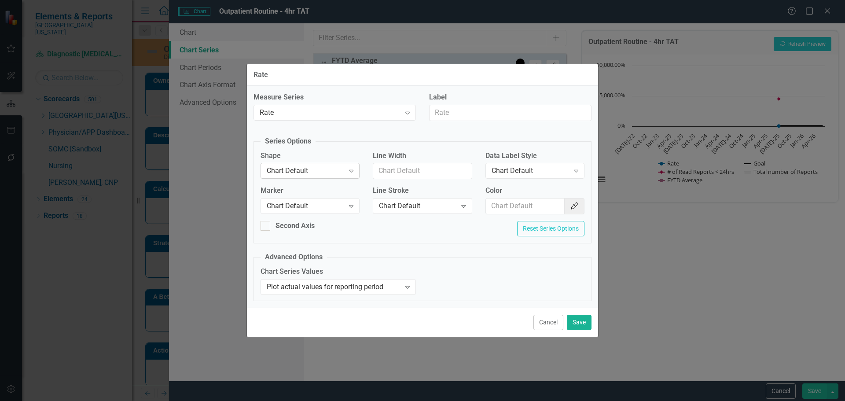
click at [333, 173] on div "Chart Default" at bounding box center [305, 171] width 77 height 10
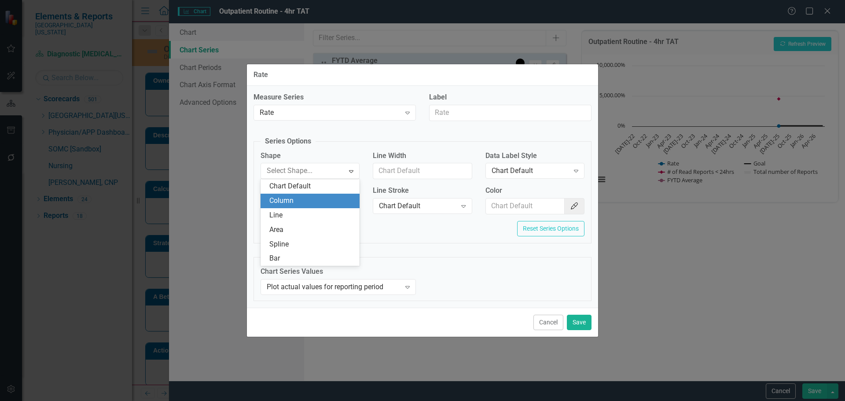
click at [331, 199] on div "Column" at bounding box center [311, 201] width 85 height 10
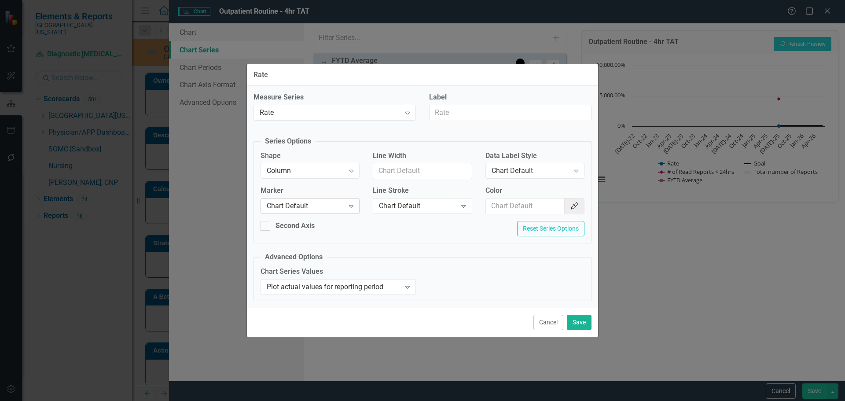
click at [328, 204] on div "Chart Default" at bounding box center [305, 206] width 77 height 10
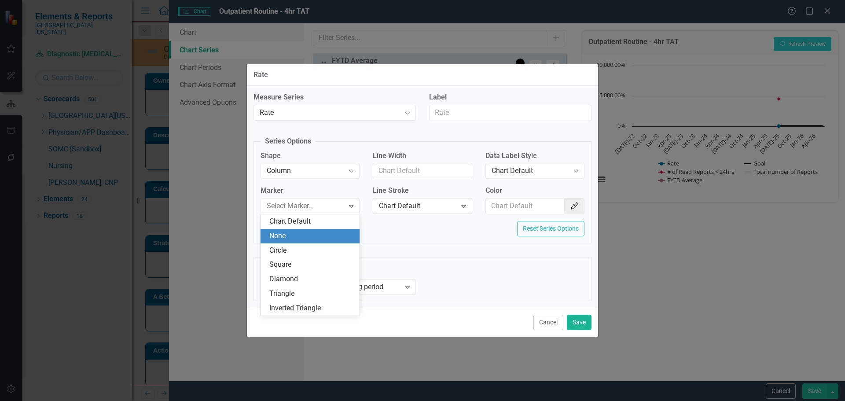
click at [323, 230] on div "None" at bounding box center [309, 236] width 99 height 15
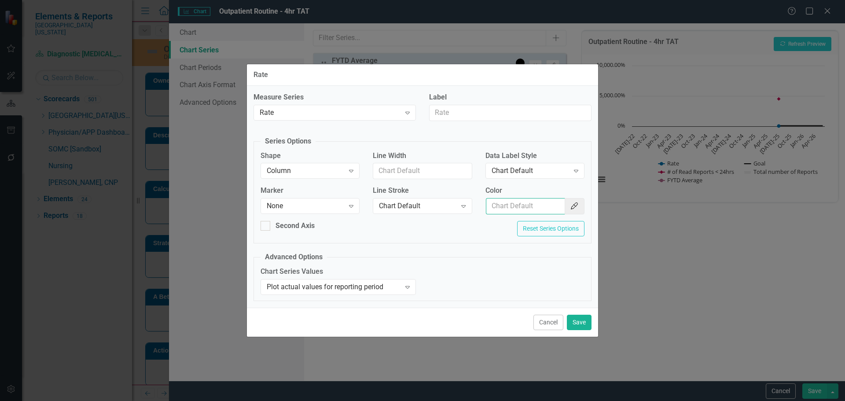
click at [498, 205] on input "Color" at bounding box center [525, 206] width 79 height 16
click at [539, 175] on div "Chart Default" at bounding box center [529, 171] width 77 height 10
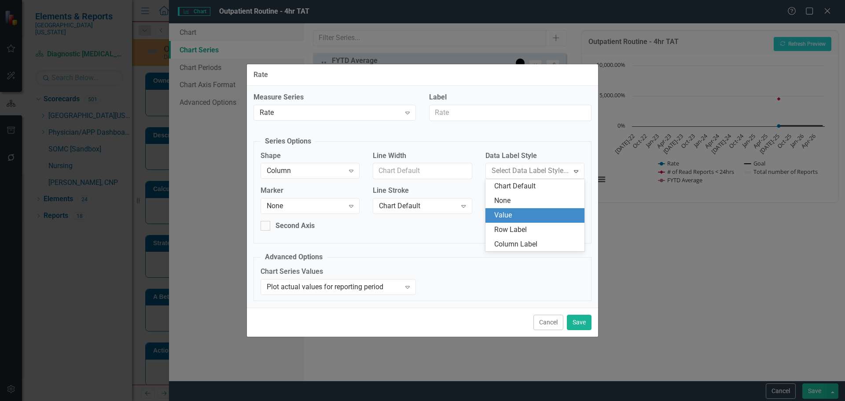
click at [529, 214] on div "Value" at bounding box center [536, 215] width 85 height 10
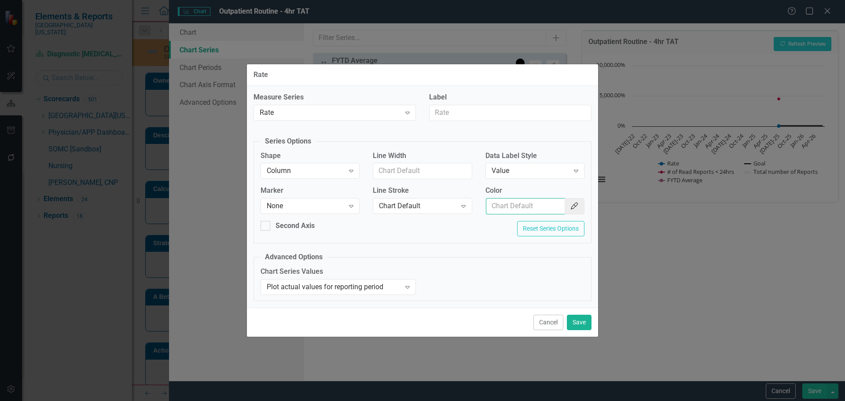
click at [529, 212] on input "Color" at bounding box center [525, 206] width 79 height 16
type input "#2e75b6"
click at [583, 331] on div "Cancel Save" at bounding box center [422, 322] width 351 height 29
click at [583, 326] on button "Save" at bounding box center [579, 322] width 25 height 15
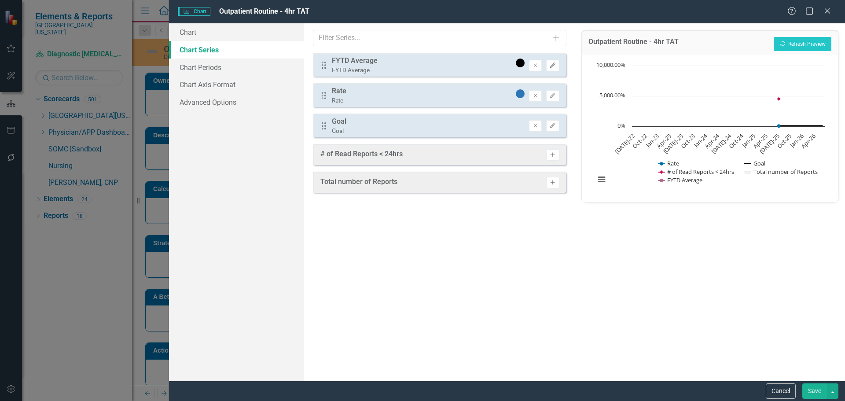
click at [546, 126] on div "Remove Edit" at bounding box center [544, 125] width 30 height 11
click at [550, 127] on icon "Edit" at bounding box center [552, 125] width 7 height 5
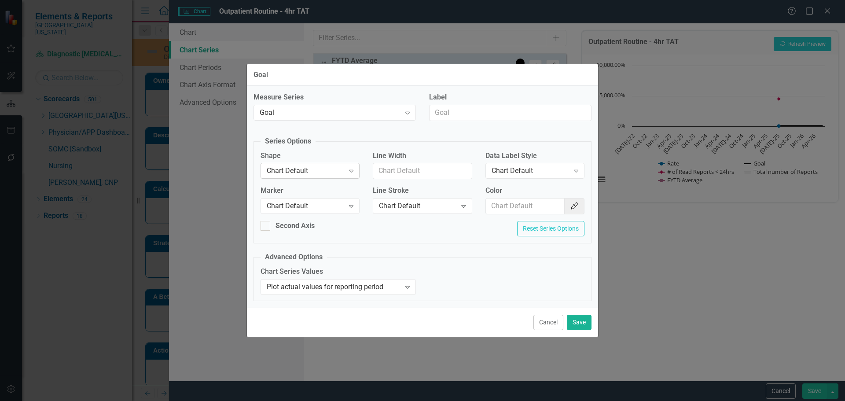
click at [303, 173] on div "Chart Default" at bounding box center [305, 171] width 77 height 10
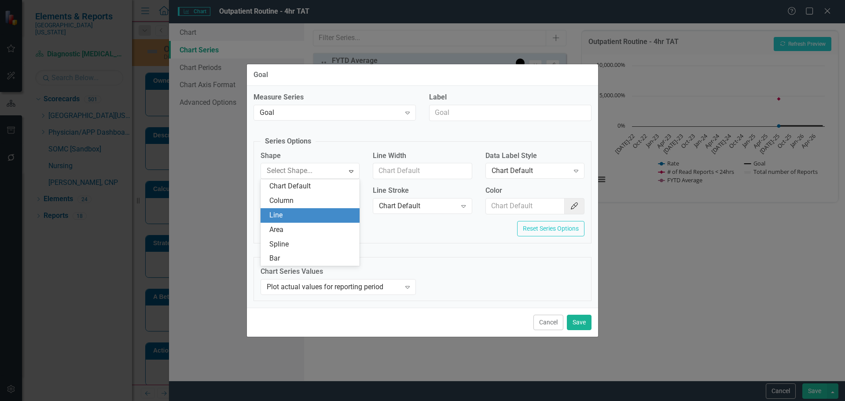
click at [300, 218] on div "Line" at bounding box center [311, 215] width 85 height 10
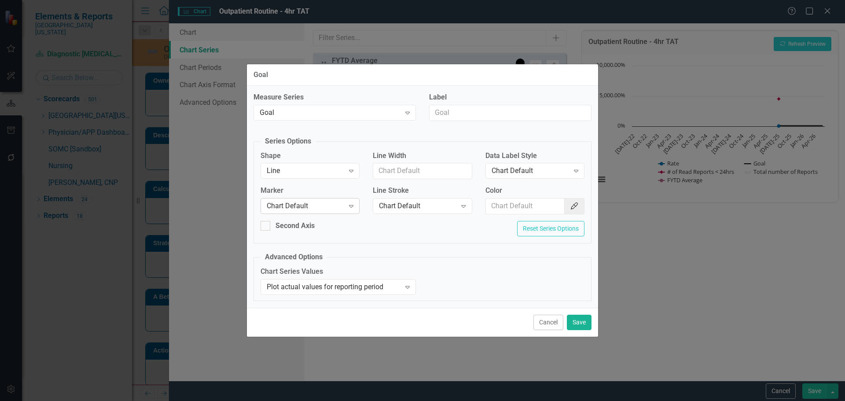
click at [301, 207] on div "Chart Default" at bounding box center [305, 206] width 77 height 10
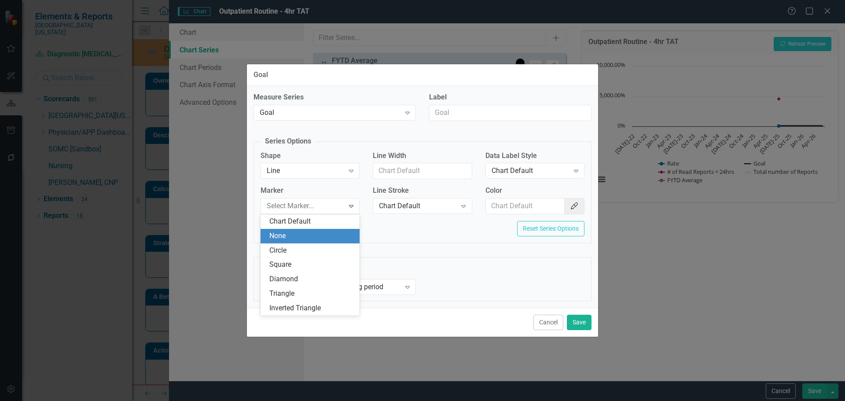
click at [304, 231] on div "None" at bounding box center [311, 236] width 85 height 10
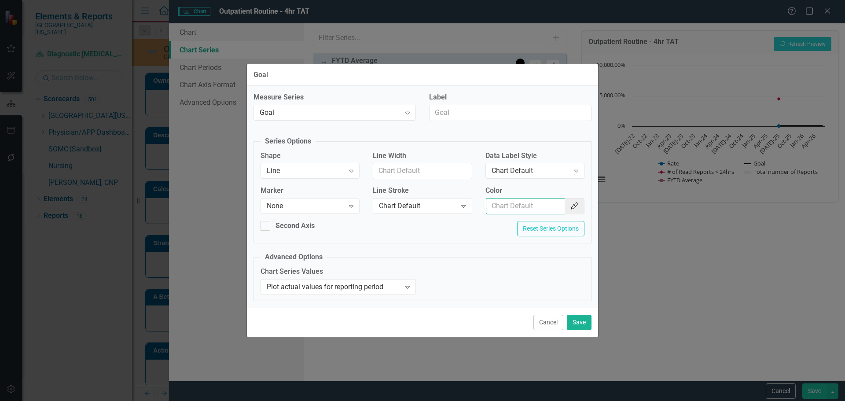
drag, startPoint x: 503, startPoint y: 204, endPoint x: 508, endPoint y: 208, distance: 6.6
click at [503, 204] on input "Color" at bounding box center [525, 206] width 79 height 16
type input "#c40650"
click at [586, 326] on button "Save" at bounding box center [579, 322] width 25 height 15
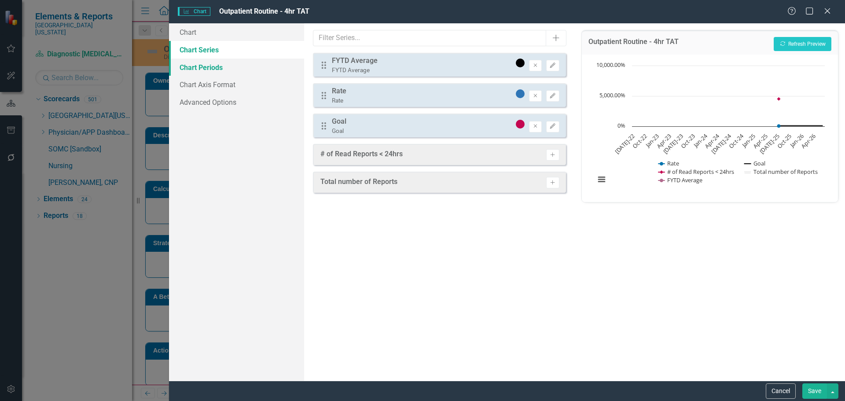
click at [202, 69] on link "Chart Periods" at bounding box center [236, 68] width 135 height 18
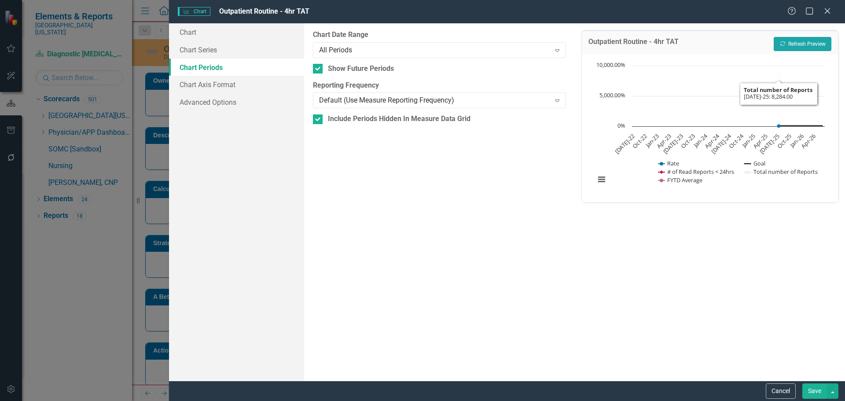
click at [795, 45] on button "Recalculate Refresh Preview" at bounding box center [803, 44] width 58 height 14
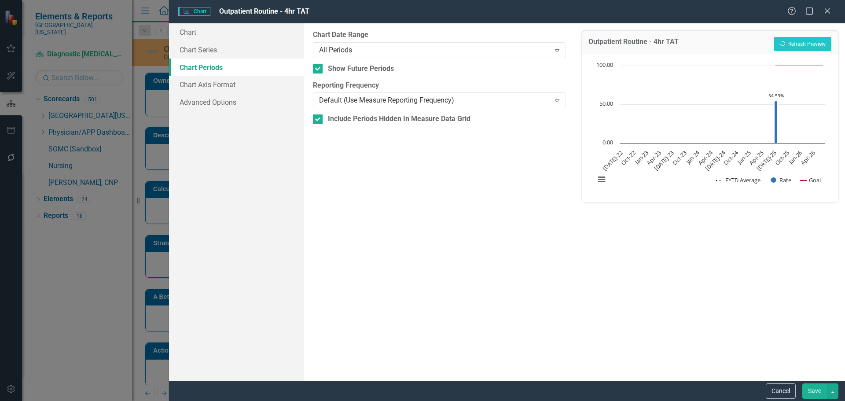
click at [334, 40] on div "Chart Date Range All Periods Expand" at bounding box center [439, 43] width 253 height 27
click at [334, 44] on div "All Periods Expand" at bounding box center [439, 50] width 253 height 16
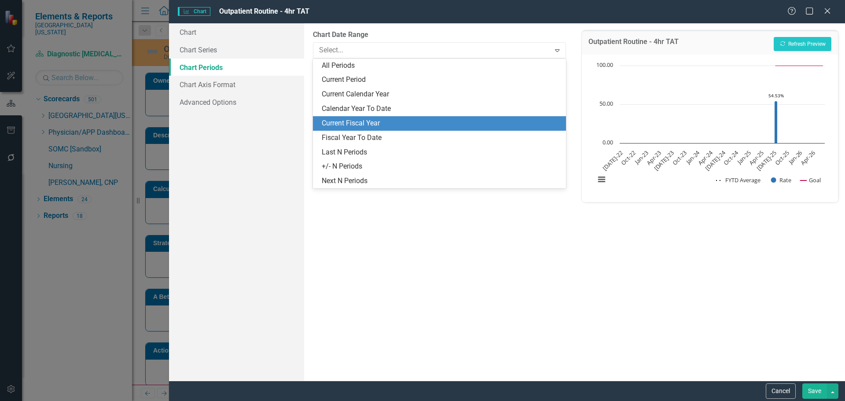
click at [365, 121] on div "Current Fiscal Year" at bounding box center [441, 123] width 238 height 10
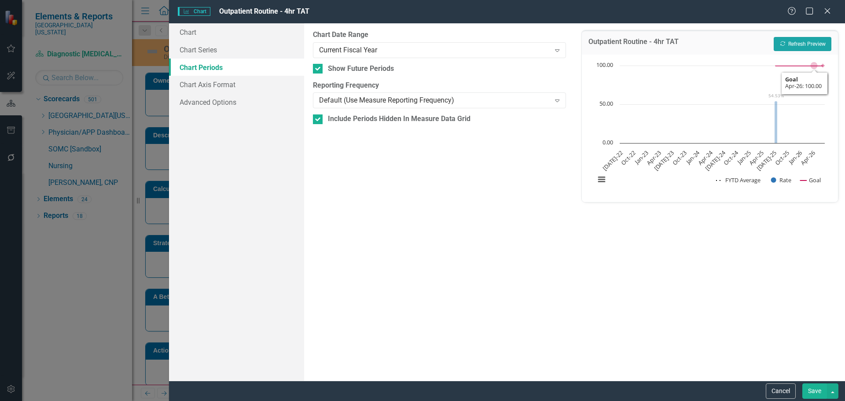
click at [784, 40] on button "Recalculate Refresh Preview" at bounding box center [803, 44] width 58 height 14
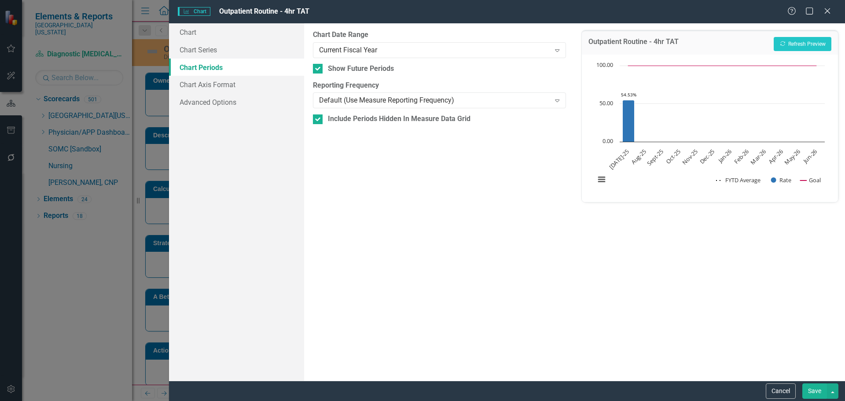
click at [816, 390] on button "Save" at bounding box center [814, 390] width 25 height 15
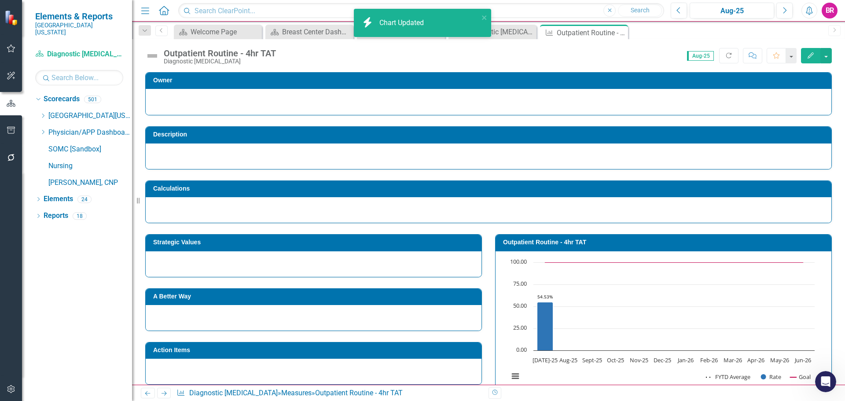
click at [400, 249] on td "Strategic Values" at bounding box center [315, 243] width 324 height 13
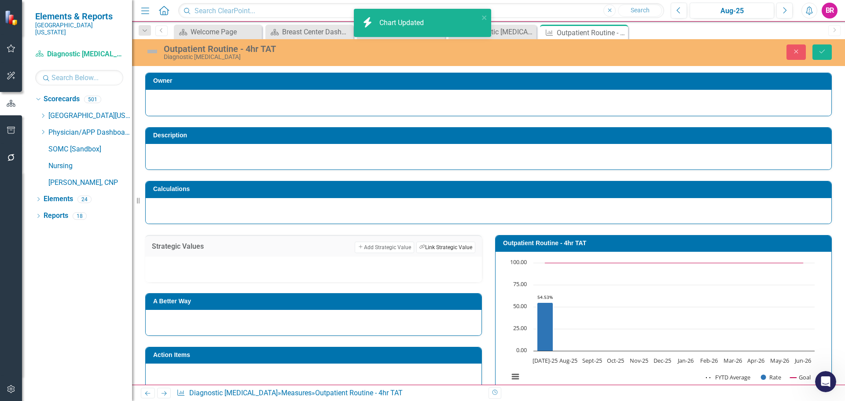
click at [440, 250] on button "Link Tag Link Strategic Value" at bounding box center [445, 247] width 59 height 11
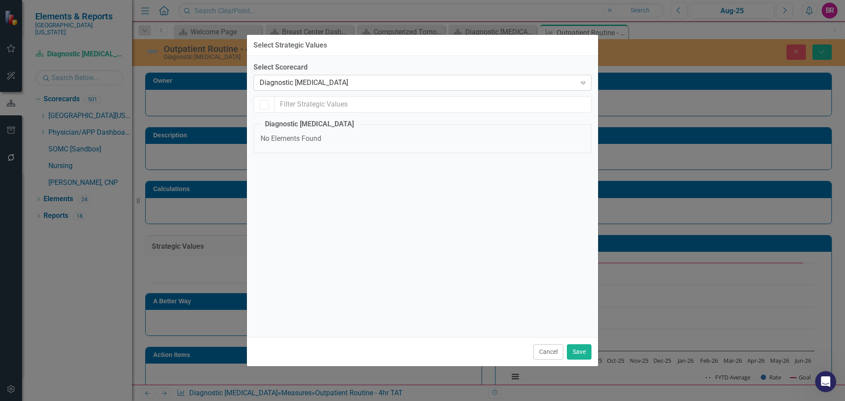
click at [323, 79] on div "Diagnostic [MEDICAL_DATA]" at bounding box center [418, 83] width 316 height 10
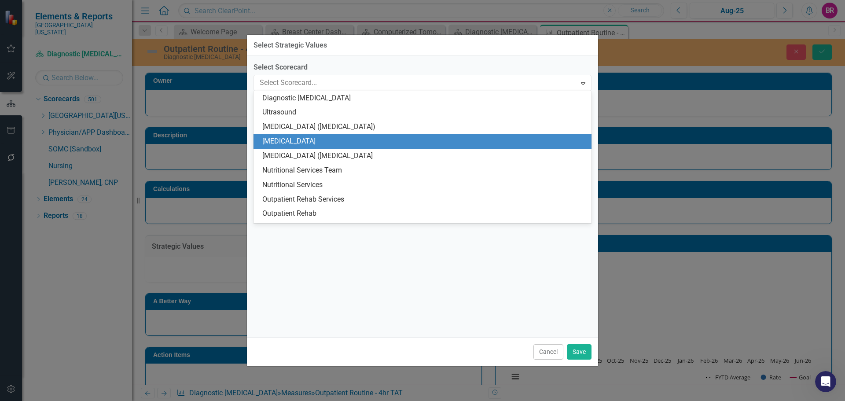
scroll to position [1661, 0]
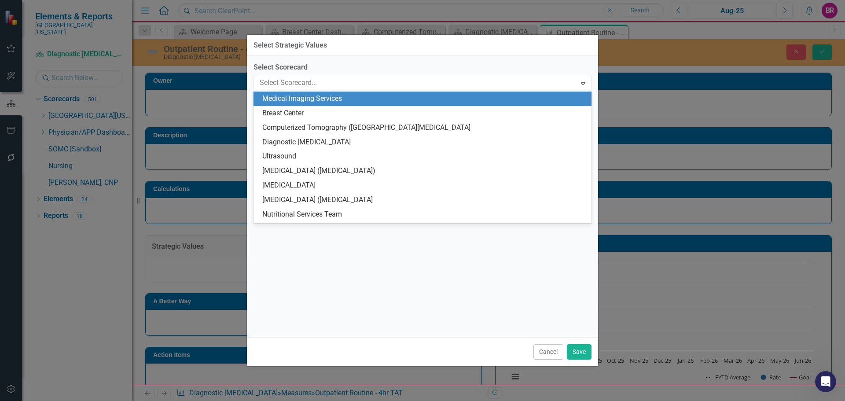
click at [328, 95] on div "Medical Imaging Services" at bounding box center [424, 99] width 324 height 10
checkbox input "false"
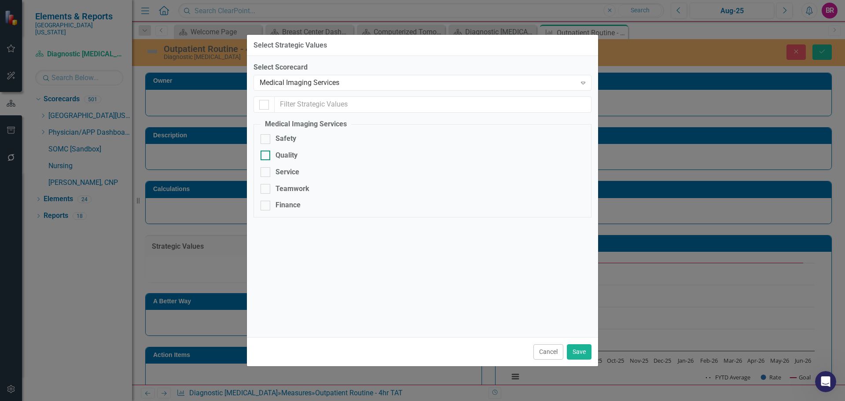
click at [283, 153] on div "Quality" at bounding box center [286, 155] width 22 height 10
click at [266, 153] on input "Quality" at bounding box center [263, 153] width 6 height 6
checkbox input "true"
drag, startPoint x: 578, startPoint y: 351, endPoint x: 587, endPoint y: 341, distance: 13.1
click at [578, 352] on button "Save" at bounding box center [579, 351] width 25 height 15
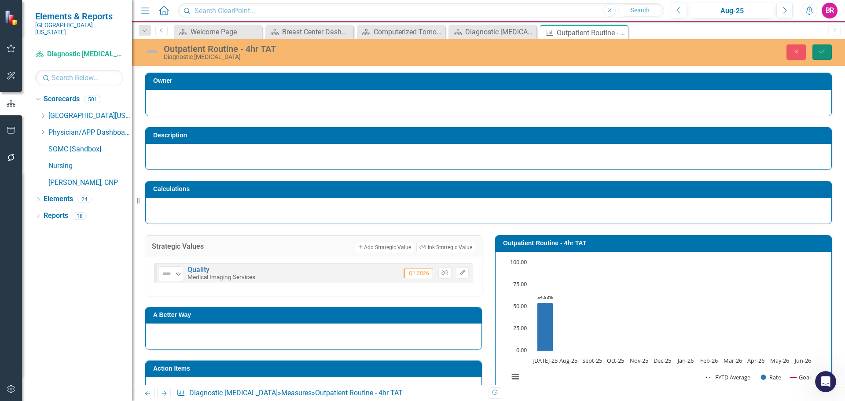
click at [831, 50] on button "Save" at bounding box center [821, 51] width 19 height 15
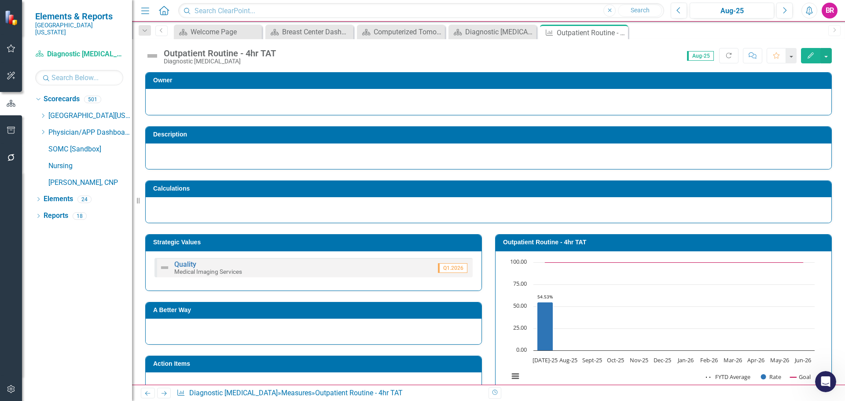
click at [253, 58] on div "Outpatient Routine - 4hr TAT" at bounding box center [220, 53] width 112 height 10
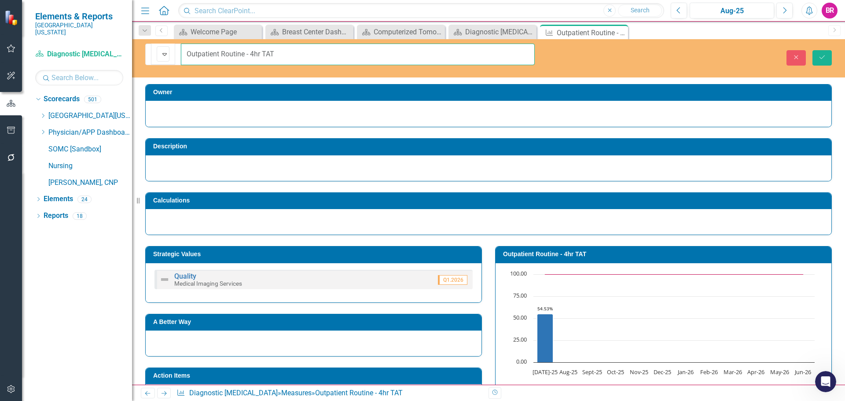
click at [238, 51] on input "Outpatient Routine - 4hr TAT" at bounding box center [358, 55] width 354 height 22
click at [241, 51] on input "Outpatient Routine - 4hr TAT" at bounding box center [358, 55] width 354 height 22
type input "Outpatient Routine - 24hr TAT"
click at [818, 54] on icon "Save" at bounding box center [822, 57] width 8 height 6
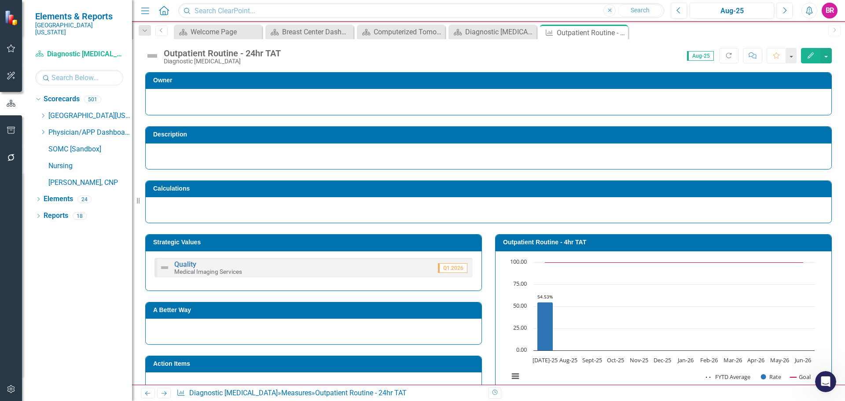
click at [530, 236] on div "Outpatient Routine - 4hr TAT" at bounding box center [663, 243] width 336 height 16
click at [534, 242] on h3 "Outpatient Routine - 4hr TAT" at bounding box center [665, 242] width 324 height 7
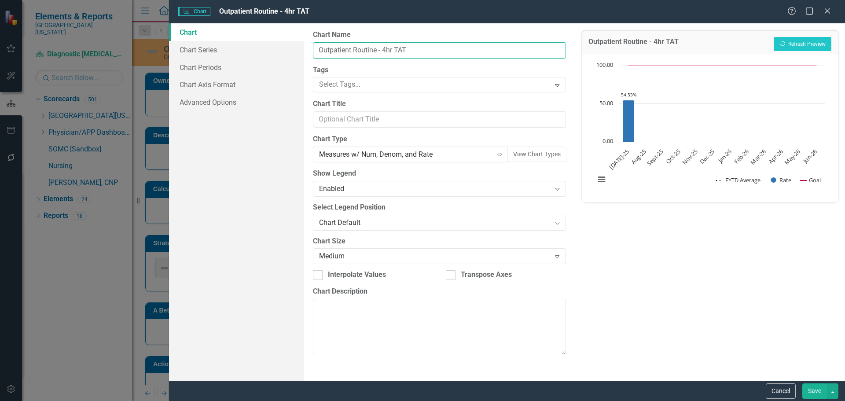
click at [382, 51] on input "Outpatient Routine - 4hr TAT" at bounding box center [439, 50] width 253 height 16
type input "Outpatient Routine - 24hr TAT"
click at [808, 388] on button "Save" at bounding box center [814, 390] width 25 height 15
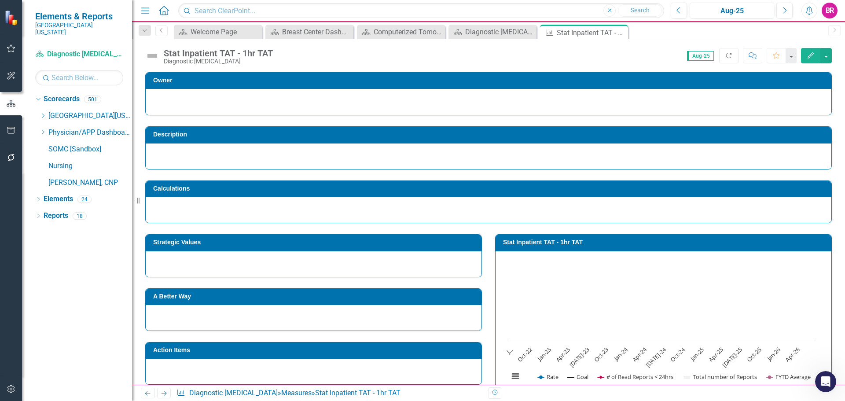
scroll to position [1097, 0]
click at [414, 238] on td "Strategic Values" at bounding box center [315, 243] width 324 height 13
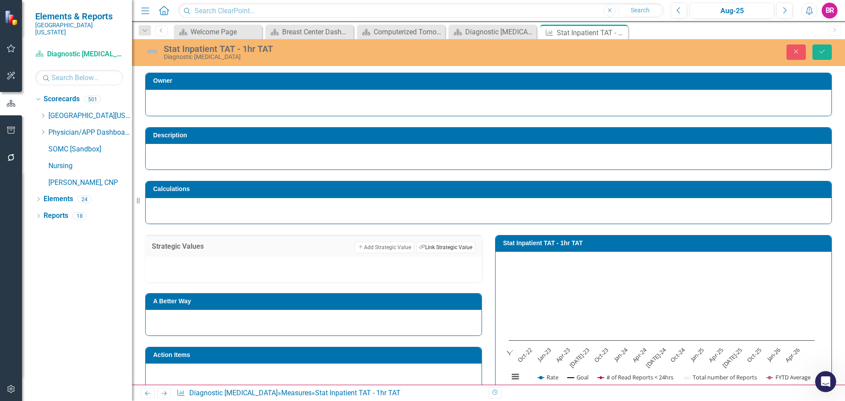
click at [445, 243] on button "Link Tag Link Strategic Value" at bounding box center [445, 247] width 59 height 11
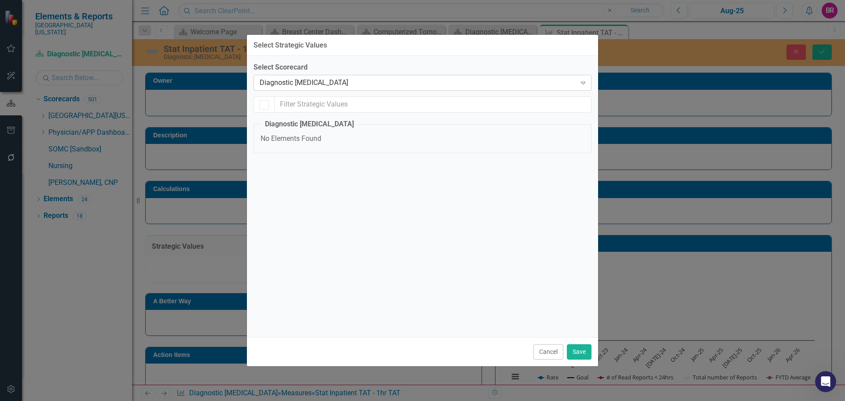
click at [340, 78] on div "Diagnostic [MEDICAL_DATA]" at bounding box center [418, 83] width 316 height 10
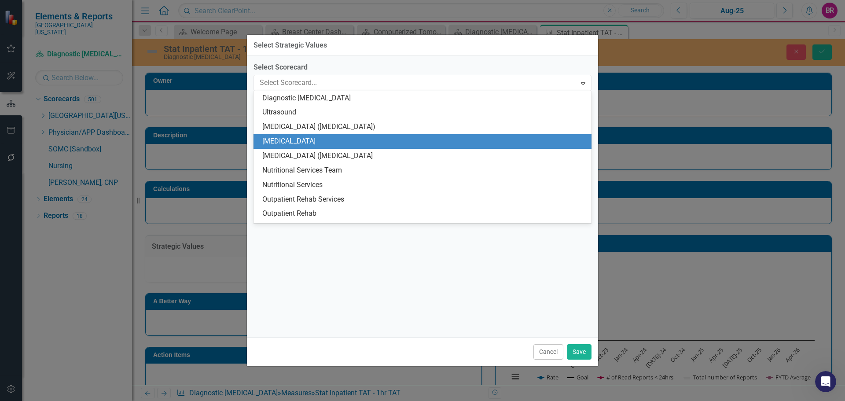
scroll to position [1661, 0]
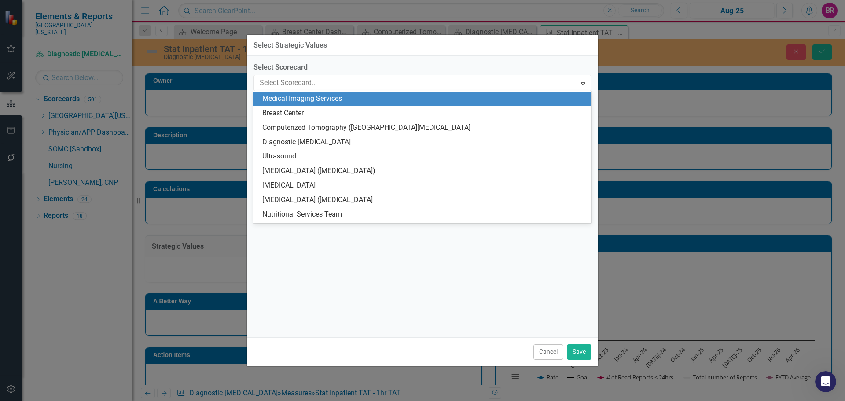
click at [328, 96] on div "Medical Imaging Services" at bounding box center [424, 99] width 324 height 10
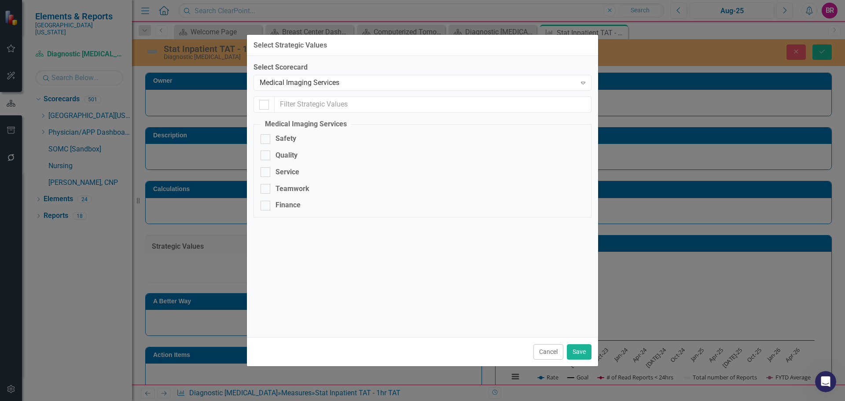
checkbox input "false"
click at [285, 156] on div "Quality" at bounding box center [286, 155] width 22 height 10
click at [266, 156] on input "Quality" at bounding box center [263, 153] width 6 height 6
checkbox input "true"
click at [581, 347] on button "Save" at bounding box center [579, 351] width 25 height 15
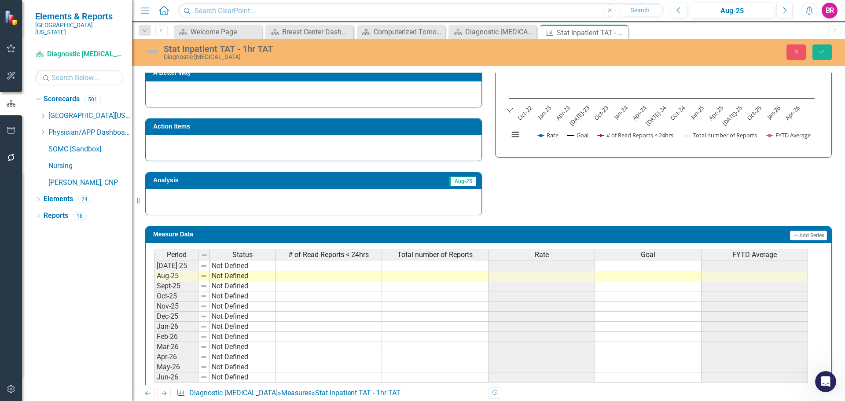
scroll to position [262, 0]
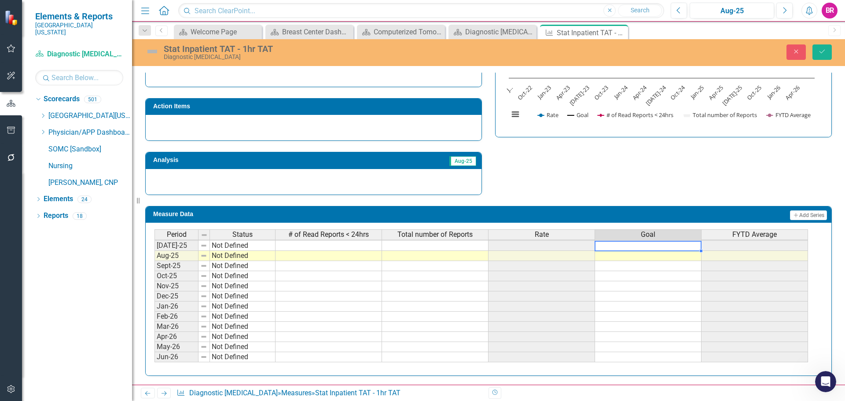
click at [635, 242] on tbody "Jan-24 Not Defined Feb-24 Not Defined Mar-24 Not Defined Apr-24 Not Defined May…" at bounding box center [480, 210] width 653 height 304
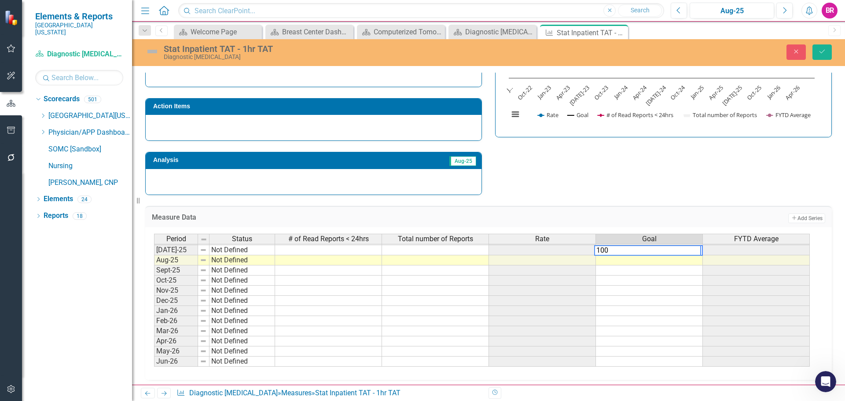
click at [609, 172] on div "Strategic Values Add Add Strategic Value Link Tag Link Strategic Value Not Defi…" at bounding box center [489, 78] width 700 height 233
click at [676, 253] on td "100.00" at bounding box center [649, 250] width 107 height 10
drag, startPoint x: 701, startPoint y: 255, endPoint x: 706, endPoint y: 383, distance: 128.1
click at [706, 383] on div "Owner Description Calculations Strategic Values Add Add Strategic Value Link Ta…" at bounding box center [488, 93] width 713 height 589
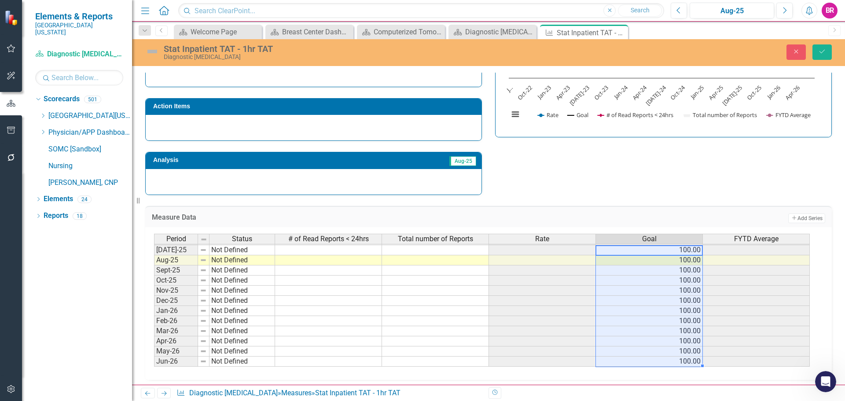
click at [625, 159] on div "Strategic Values Add Add Strategic Value Link Tag Link Strategic Value Not Defi…" at bounding box center [489, 78] width 700 height 233
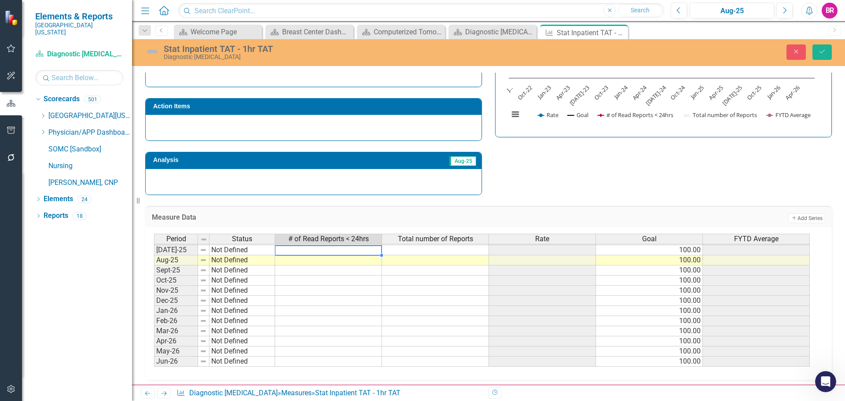
click at [333, 254] on td at bounding box center [328, 250] width 107 height 10
type textarea "876"
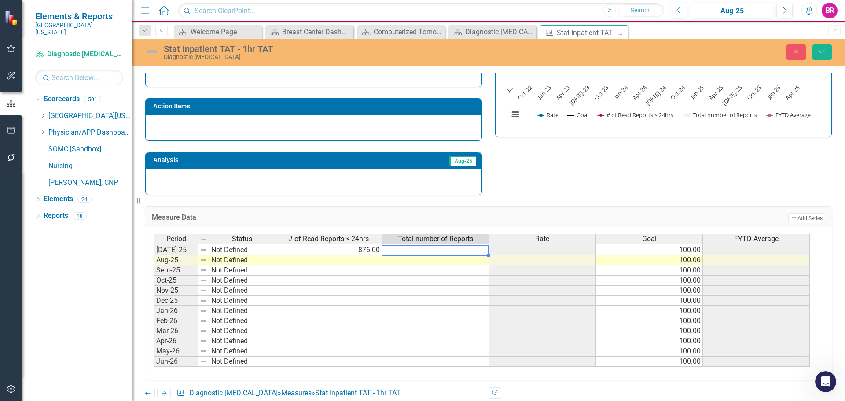
type textarea "-"
click at [437, 249] on textarea at bounding box center [434, 250] width 107 height 11
type textarea "1024"
click at [828, 54] on button "Save" at bounding box center [821, 51] width 19 height 15
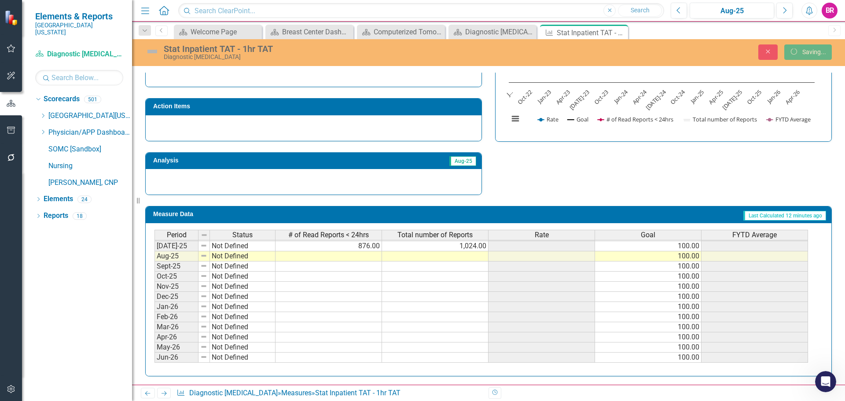
scroll to position [258, 0]
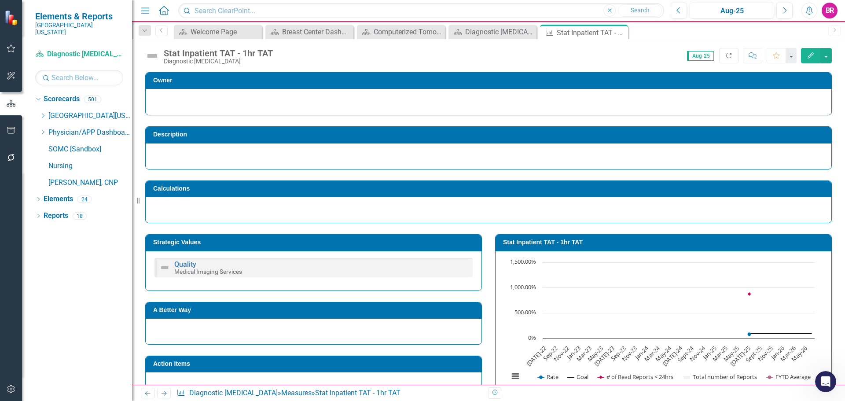
click at [528, 245] on h3 "Stat Inpatient TAT - 1hr TAT" at bounding box center [665, 242] width 324 height 7
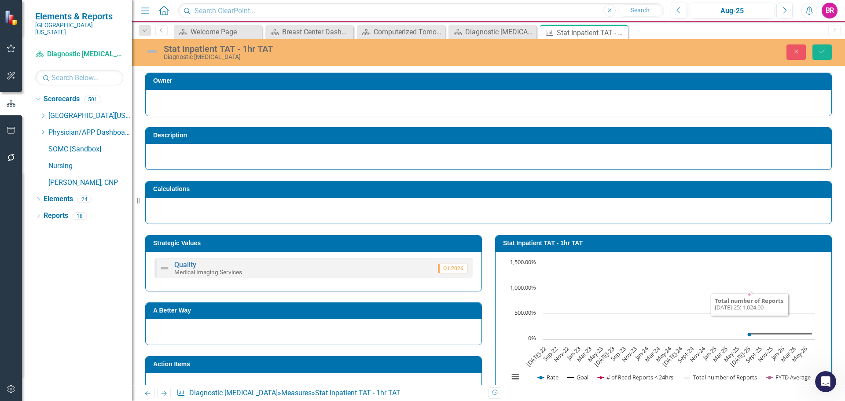
click at [511, 240] on h3 "Stat Inpatient TAT - 1hr TAT" at bounding box center [665, 243] width 324 height 7
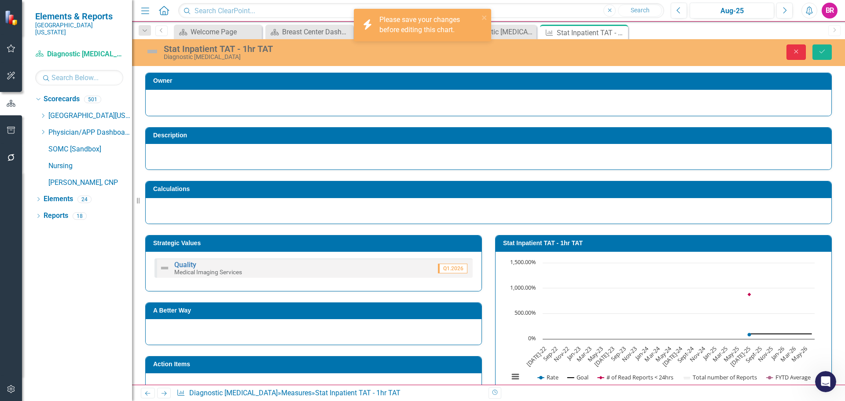
click at [795, 46] on button "Close" at bounding box center [795, 51] width 19 height 15
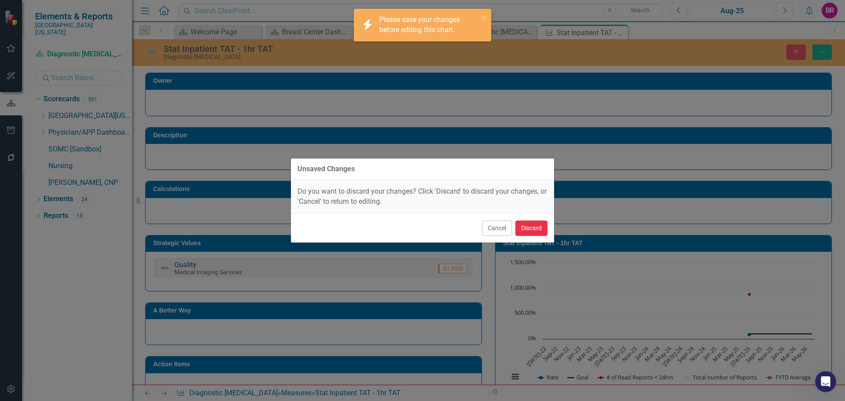
click at [524, 226] on button "Discard" at bounding box center [531, 227] width 32 height 15
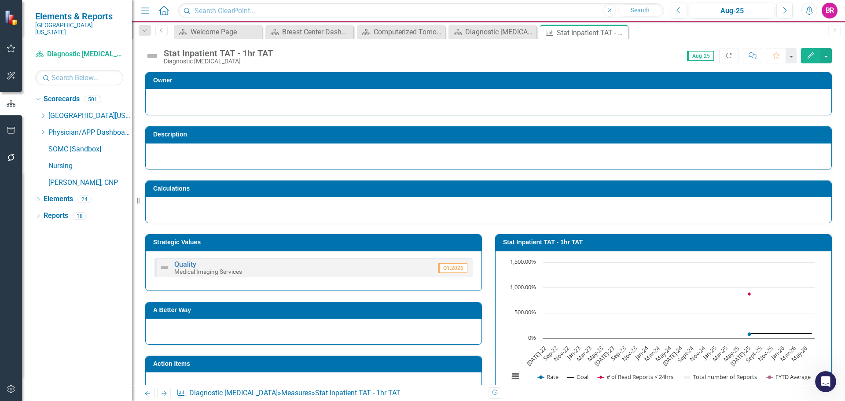
click at [539, 243] on h3 "Stat Inpatient TAT - 1hr TAT" at bounding box center [665, 242] width 324 height 7
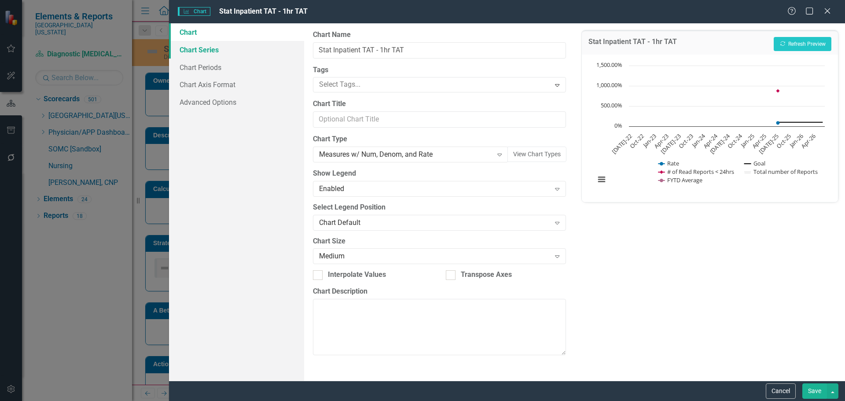
drag, startPoint x: 218, startPoint y: 44, endPoint x: 231, endPoint y: 45, distance: 12.8
click at [218, 45] on link "Chart Series" at bounding box center [236, 50] width 135 height 18
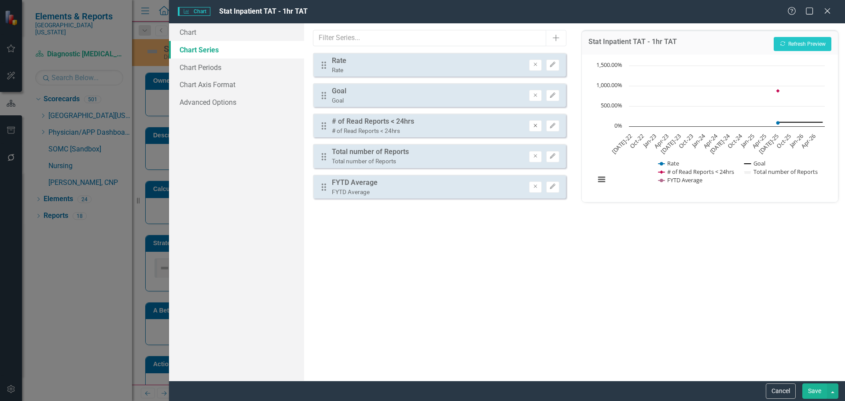
click at [534, 129] on button "Remove" at bounding box center [535, 125] width 13 height 11
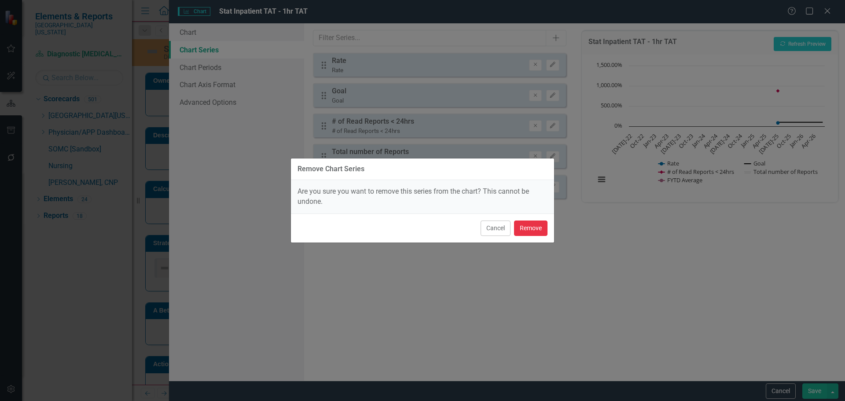
click at [532, 225] on button "Remove" at bounding box center [530, 227] width 33 height 15
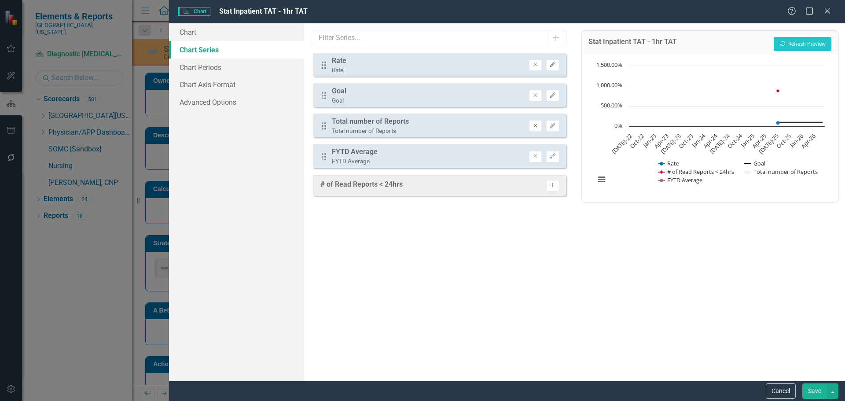
click at [536, 125] on icon "Remove" at bounding box center [535, 125] width 7 height 5
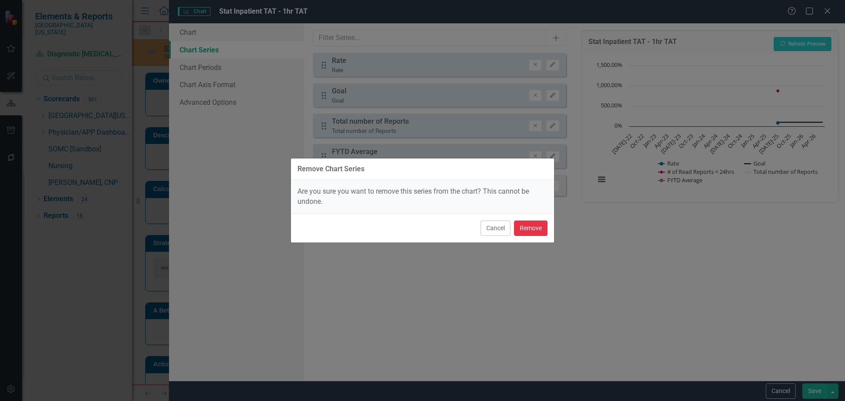
click at [536, 230] on button "Remove" at bounding box center [530, 227] width 33 height 15
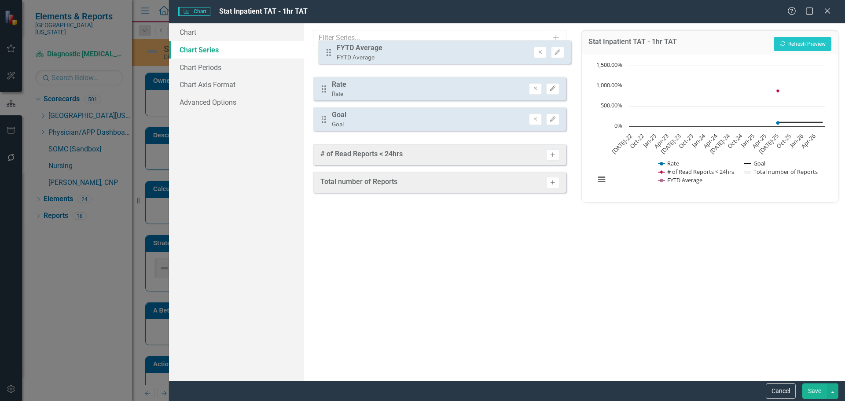
drag, startPoint x: 326, startPoint y: 130, endPoint x: 331, endPoint y: 57, distance: 73.6
click at [331, 57] on div "Drag Rate Rate Remove Edit Drag Goal Goal Remove Edit Drag FYTD Average FYTD Av…" at bounding box center [439, 95] width 253 height 85
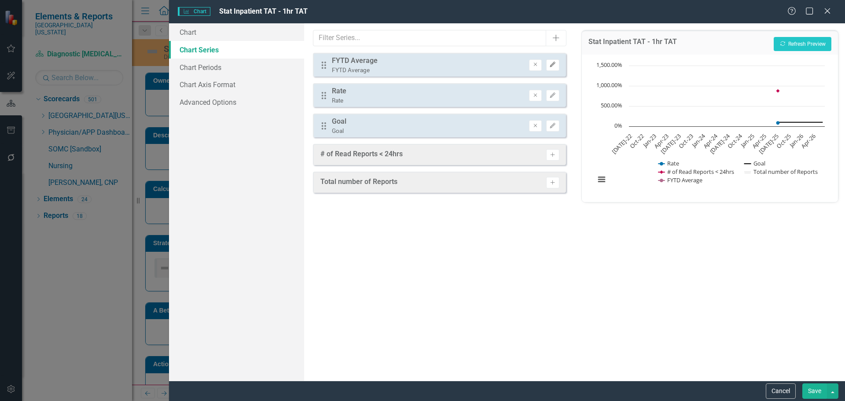
click at [557, 62] on button "Edit" at bounding box center [552, 64] width 13 height 11
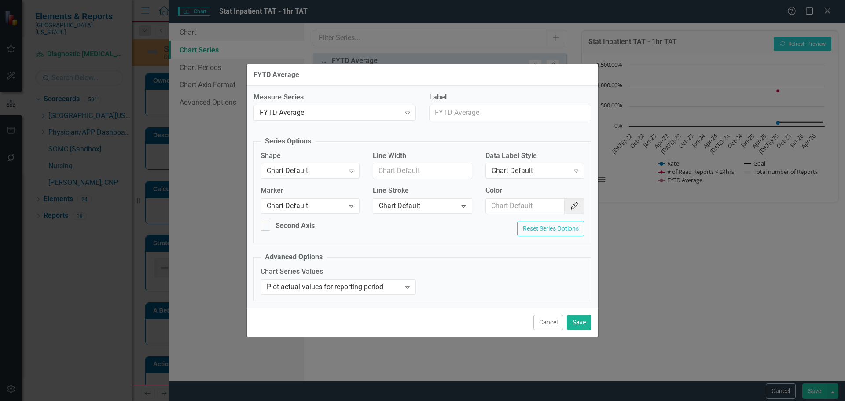
drag, startPoint x: 341, startPoint y: 169, endPoint x: 337, endPoint y: 151, distance: 17.7
click at [341, 169] on div "Chart Default" at bounding box center [305, 171] width 77 height 10
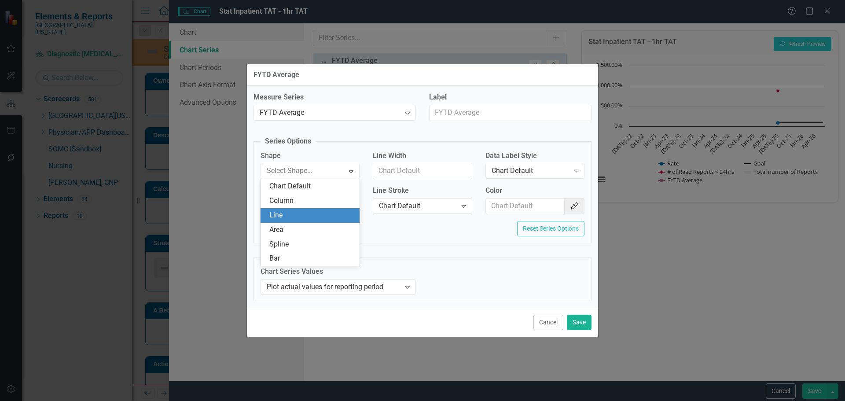
click at [275, 216] on div "Line" at bounding box center [311, 215] width 85 height 10
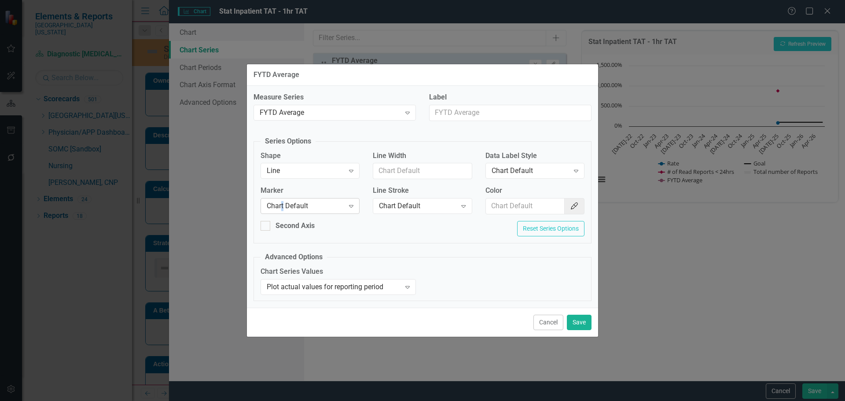
click at [285, 210] on div "Chart Default" at bounding box center [305, 206] width 77 height 10
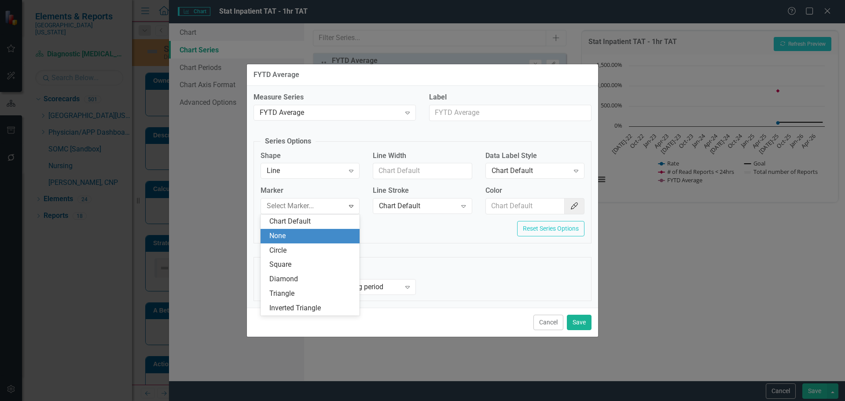
click at [297, 239] on div "None" at bounding box center [311, 236] width 85 height 10
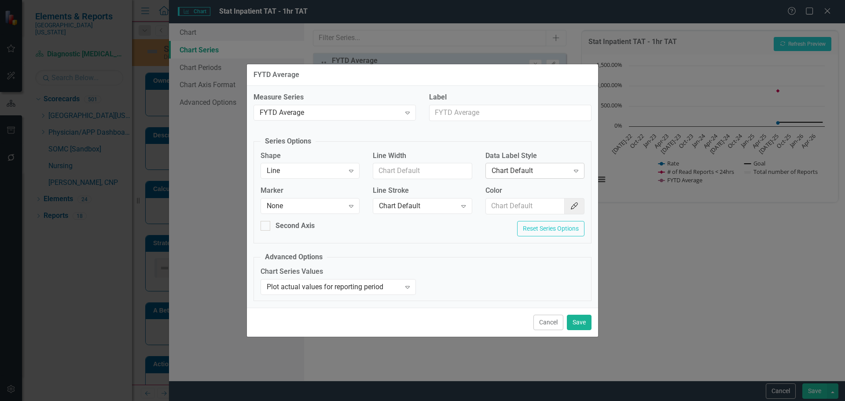
click at [515, 172] on div "Chart Default" at bounding box center [529, 171] width 77 height 10
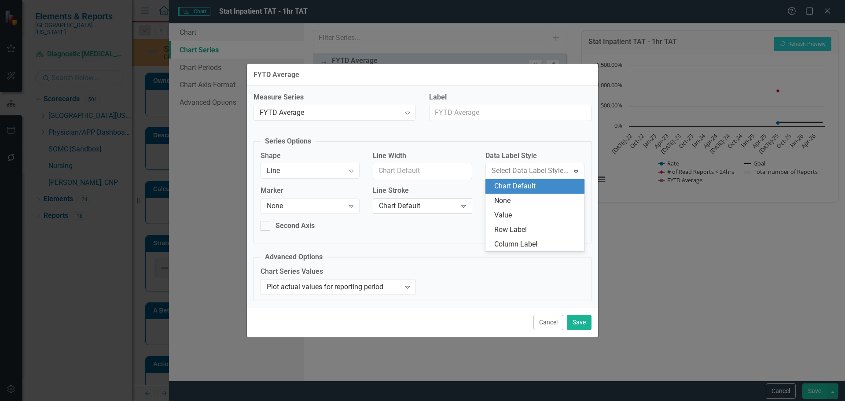
click at [398, 210] on div "Chart Default" at bounding box center [417, 206] width 77 height 10
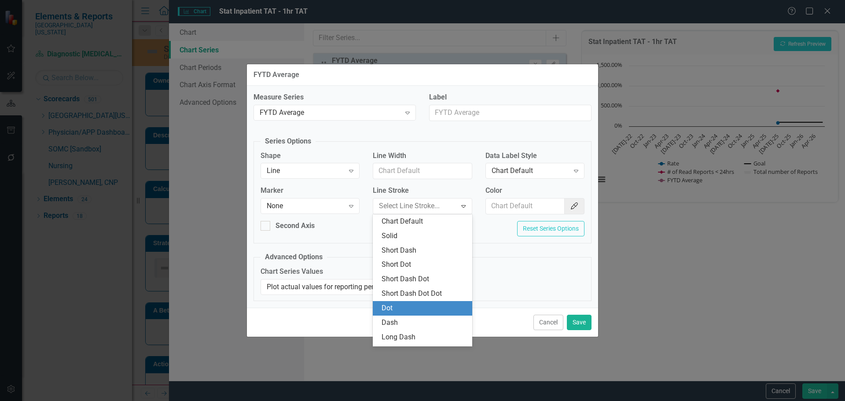
click at [404, 310] on div "Dot" at bounding box center [423, 308] width 85 height 10
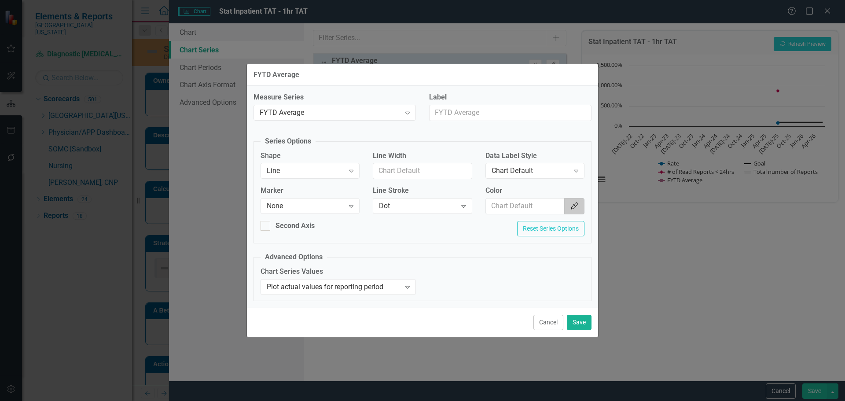
click at [571, 204] on icon "Color Picker" at bounding box center [574, 205] width 9 height 7
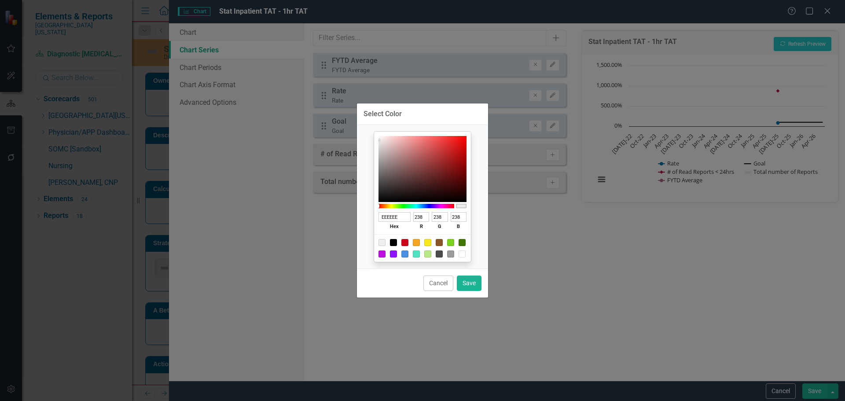
click at [392, 244] on div at bounding box center [393, 242] width 7 height 7
type input "000000"
type input "0"
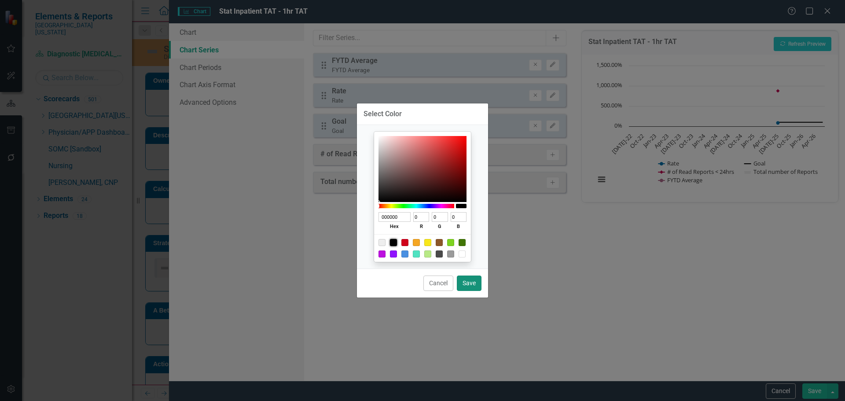
click at [473, 282] on button "Save" at bounding box center [469, 282] width 25 height 15
type input "#000000"
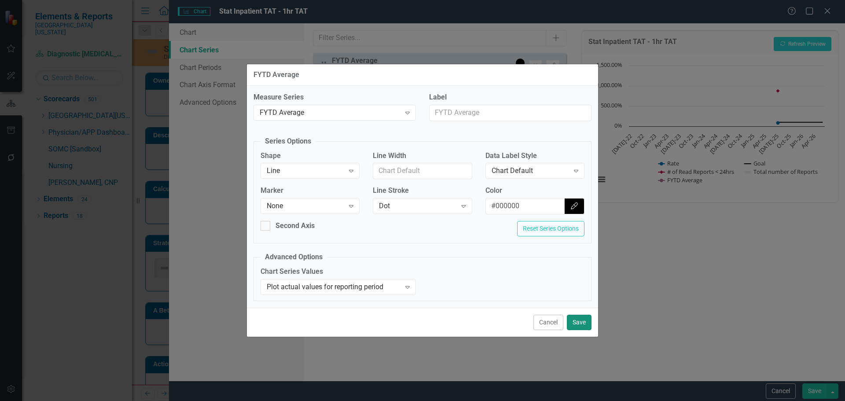
click at [571, 320] on button "Save" at bounding box center [579, 322] width 25 height 15
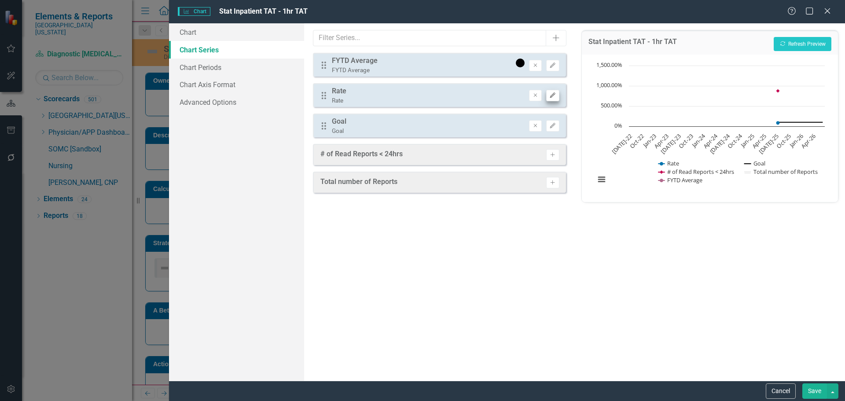
drag, startPoint x: 550, startPoint y: 88, endPoint x: 554, endPoint y: 92, distance: 6.5
click at [550, 88] on div "Drag Rate Rate Remove Edit" at bounding box center [439, 95] width 253 height 24
click at [554, 92] on button "Edit" at bounding box center [552, 95] width 13 height 11
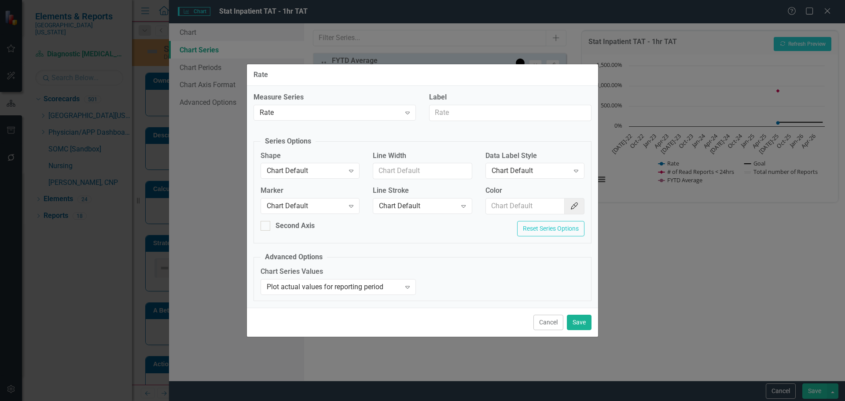
click at [278, 160] on div "Shape Chart Default Expand" at bounding box center [309, 164] width 99 height 27
click at [281, 167] on div "Chart Default" at bounding box center [305, 171] width 77 height 10
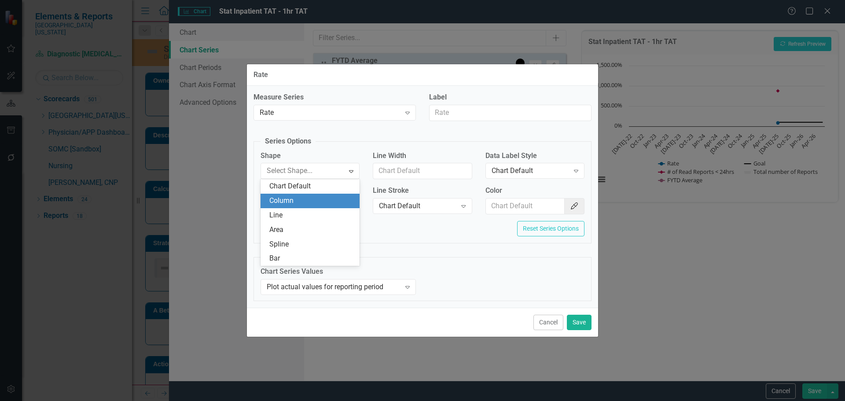
drag, startPoint x: 299, startPoint y: 196, endPoint x: 300, endPoint y: 191, distance: 4.5
click at [299, 194] on div "Column" at bounding box center [309, 201] width 99 height 15
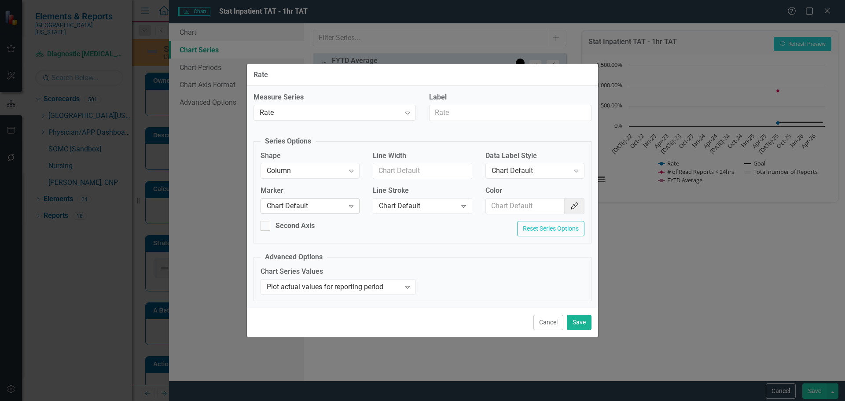
click at [304, 206] on div "Chart Default" at bounding box center [305, 206] width 77 height 10
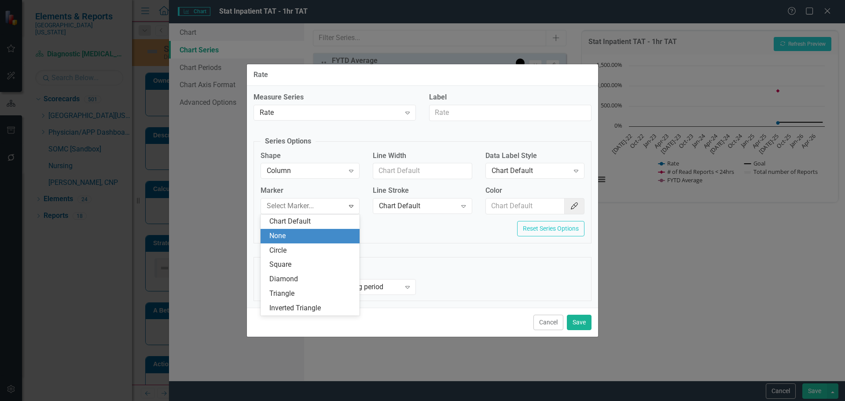
click at [310, 237] on div "None" at bounding box center [311, 236] width 85 height 10
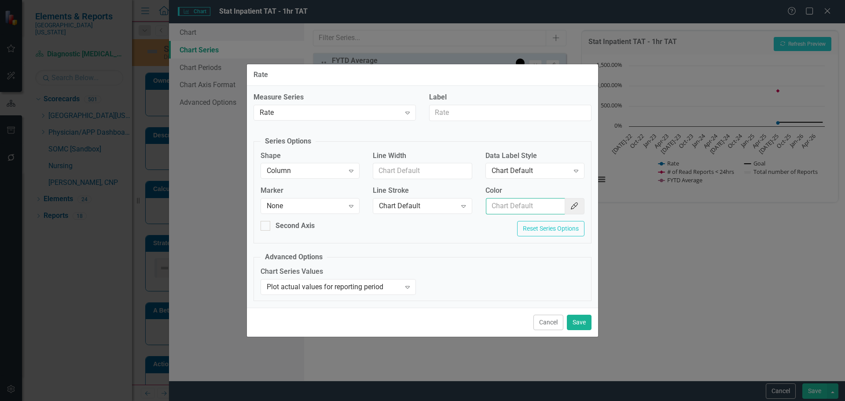
click at [497, 203] on input "Color" at bounding box center [525, 206] width 79 height 16
type input "#2e75b6"
drag, startPoint x: 522, startPoint y: 161, endPoint x: 526, endPoint y: 165, distance: 5.9
click at [524, 162] on div "Data Label Style Chart Default Expand" at bounding box center [534, 164] width 99 height 27
click at [530, 172] on div "Chart Default" at bounding box center [529, 171] width 77 height 10
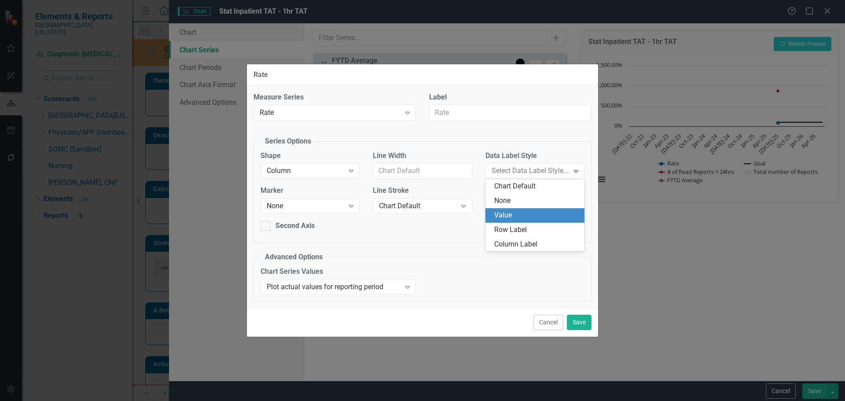
click at [535, 213] on div "Value" at bounding box center [536, 215] width 85 height 10
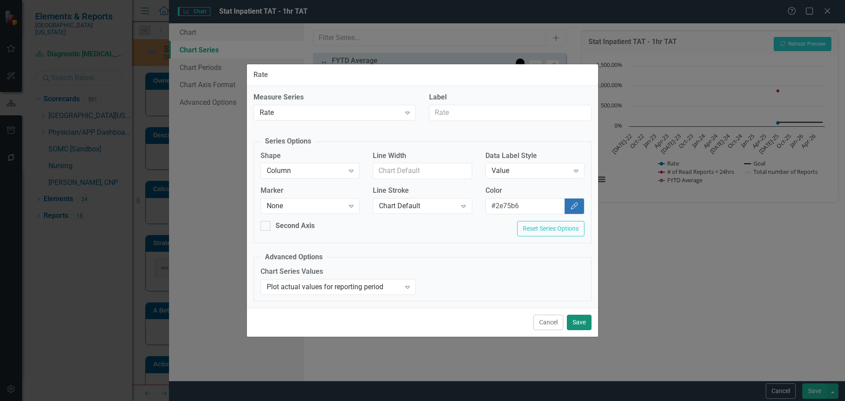
click at [585, 326] on button "Save" at bounding box center [579, 322] width 25 height 15
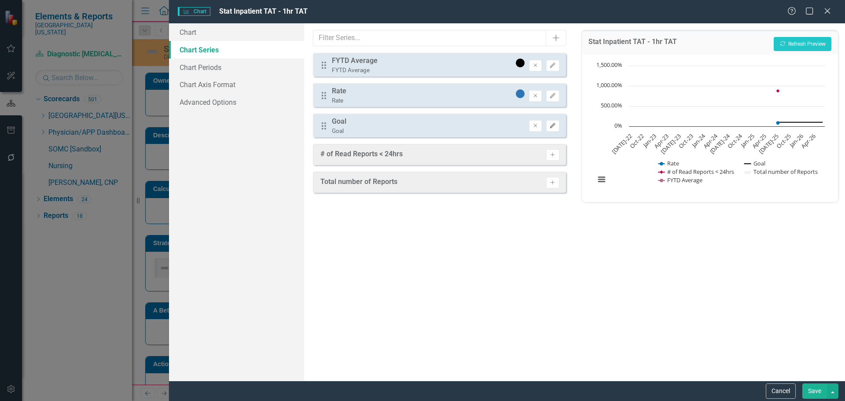
click at [555, 121] on button "Edit" at bounding box center [552, 125] width 13 height 11
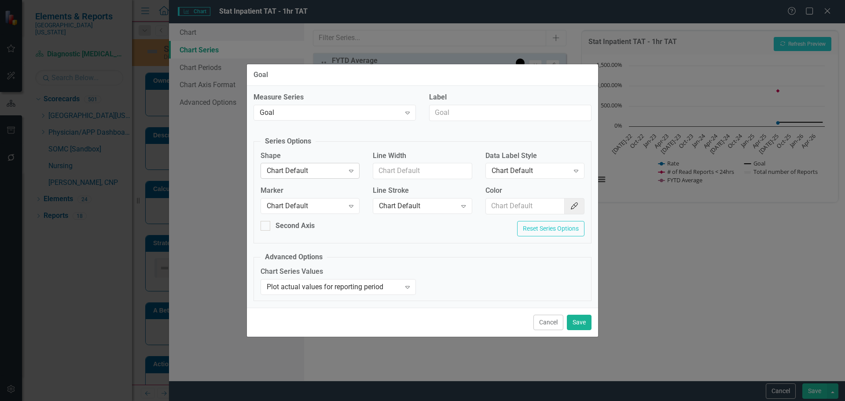
click at [326, 171] on div "Chart Default" at bounding box center [305, 171] width 77 height 10
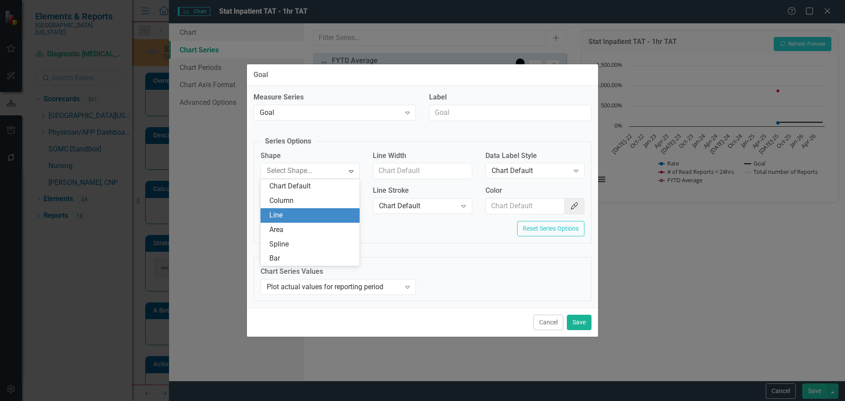
click at [313, 216] on div "Line" at bounding box center [311, 215] width 85 height 10
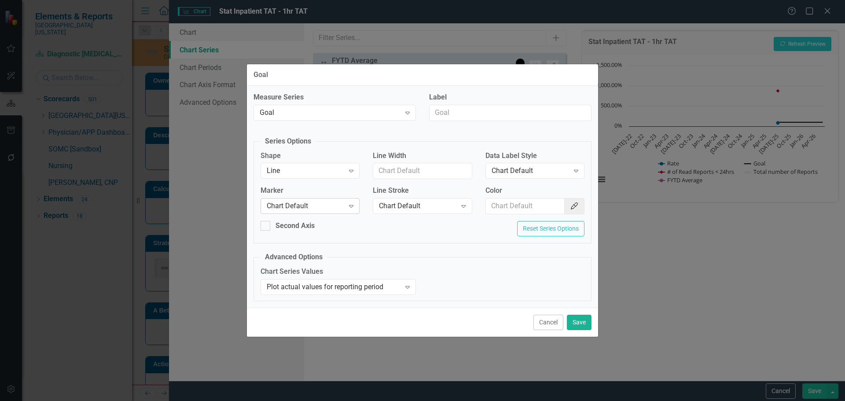
click at [314, 206] on div "Chart Default" at bounding box center [305, 206] width 77 height 10
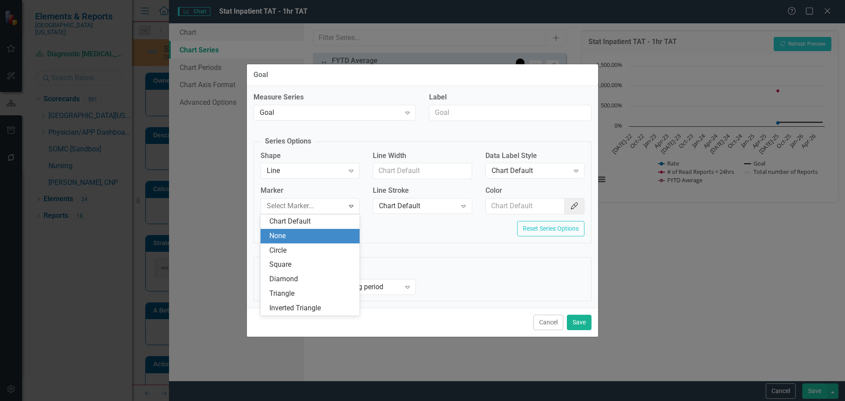
drag, startPoint x: 320, startPoint y: 233, endPoint x: 335, endPoint y: 228, distance: 15.3
click at [321, 234] on div "None" at bounding box center [311, 236] width 85 height 10
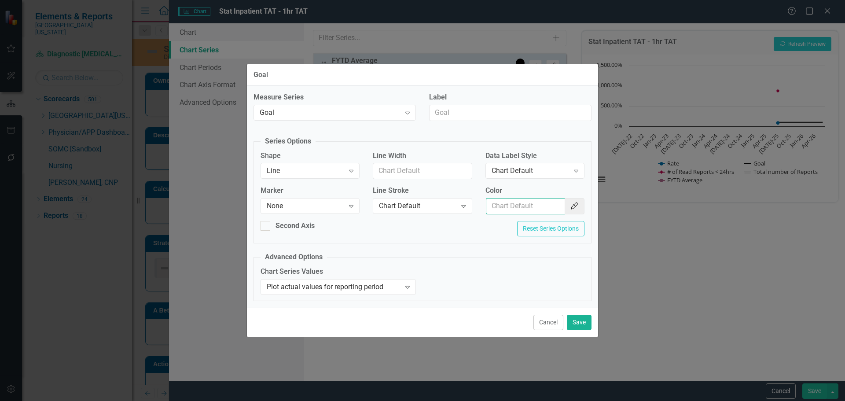
drag, startPoint x: 538, startPoint y: 209, endPoint x: 542, endPoint y: 214, distance: 6.0
click at [538, 209] on input "Color" at bounding box center [525, 206] width 79 height 16
type input "#c40650"
click at [583, 322] on button "Save" at bounding box center [579, 322] width 25 height 15
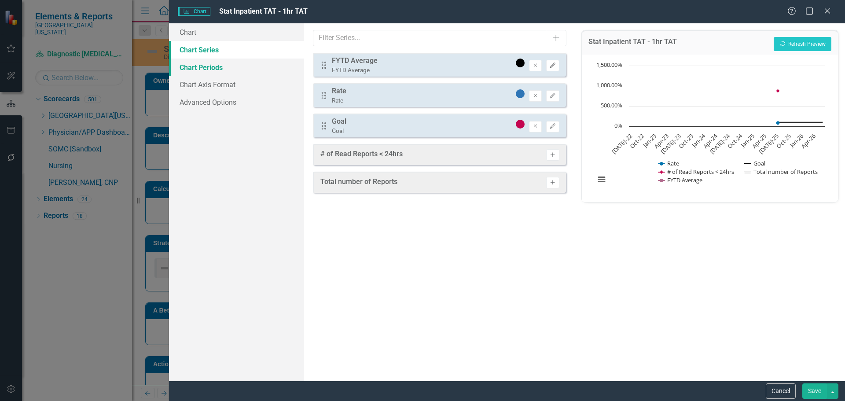
click at [217, 67] on link "Chart Periods" at bounding box center [236, 68] width 135 height 18
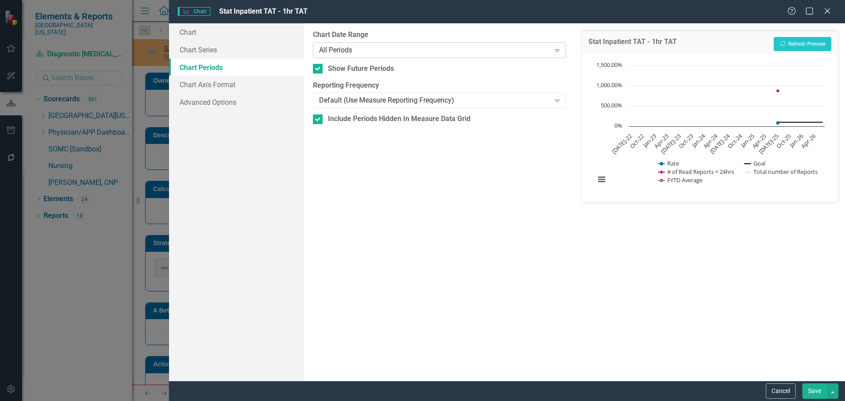
click at [324, 49] on div "All Periods" at bounding box center [434, 50] width 231 height 10
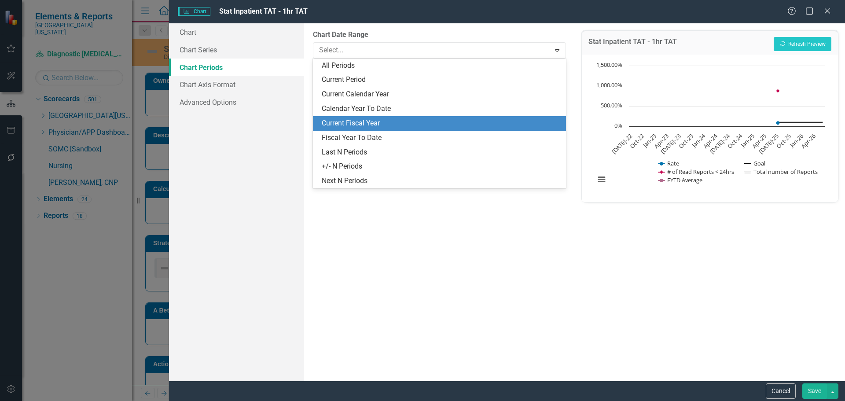
click at [383, 122] on div "Current Fiscal Year" at bounding box center [441, 123] width 238 height 10
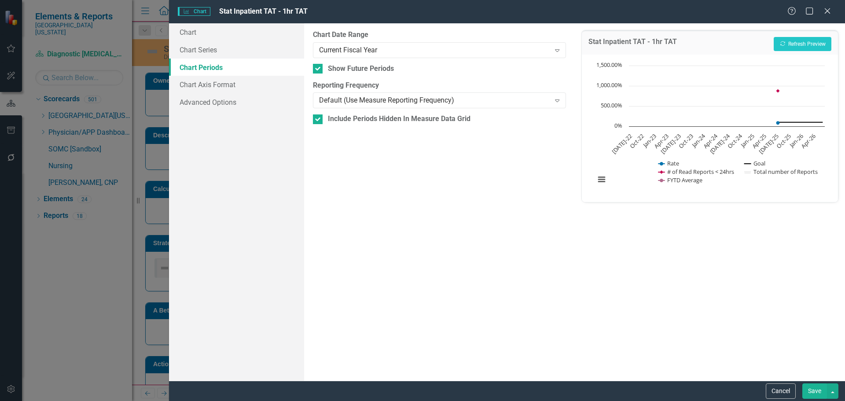
click at [818, 392] on button "Save" at bounding box center [814, 390] width 25 height 15
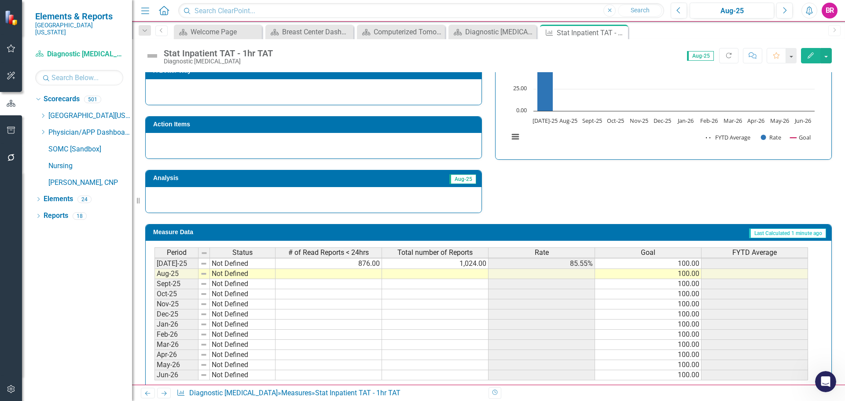
scroll to position [257, 0]
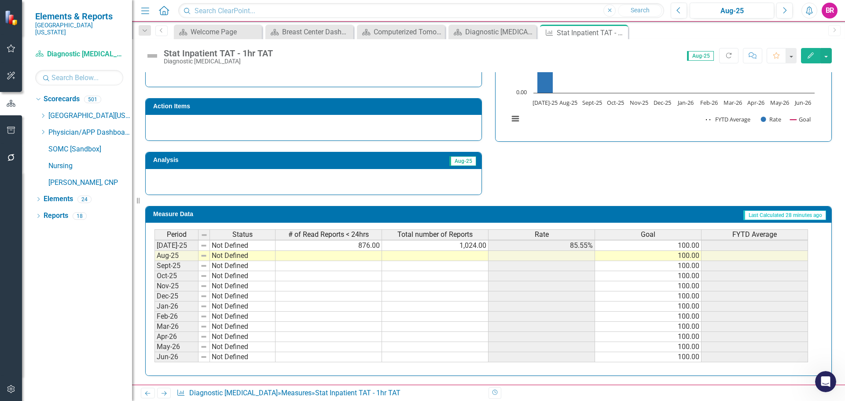
click at [160, 392] on link "Next" at bounding box center [164, 393] width 14 height 11
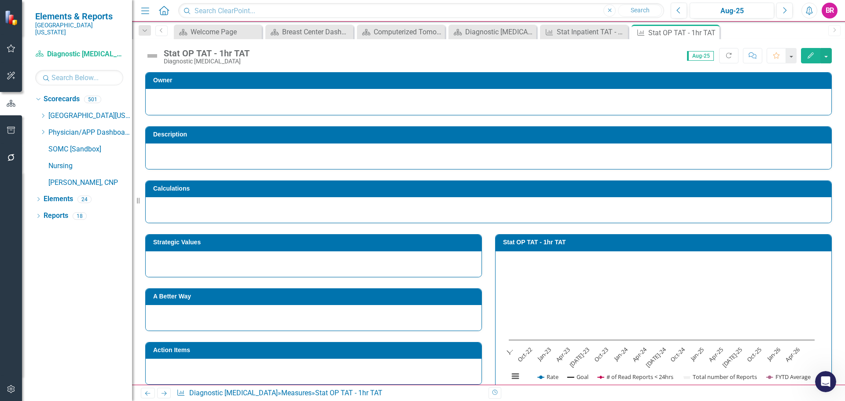
click at [374, 242] on h3 "Strategic Values" at bounding box center [315, 242] width 324 height 7
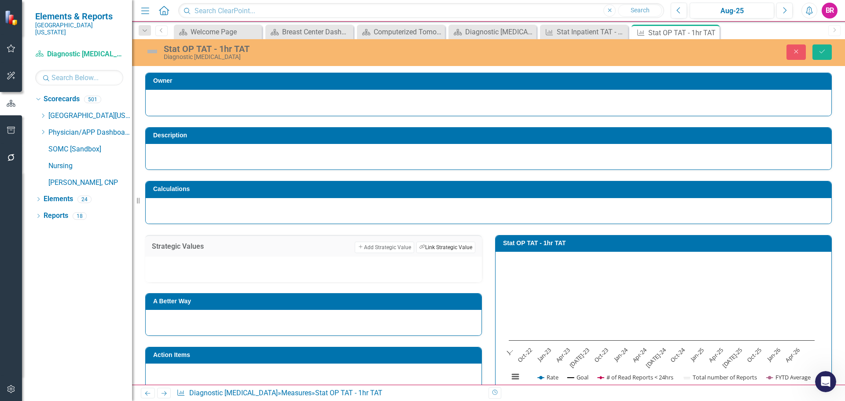
click at [447, 246] on button "Link Tag Link Strategic Value" at bounding box center [445, 247] width 59 height 11
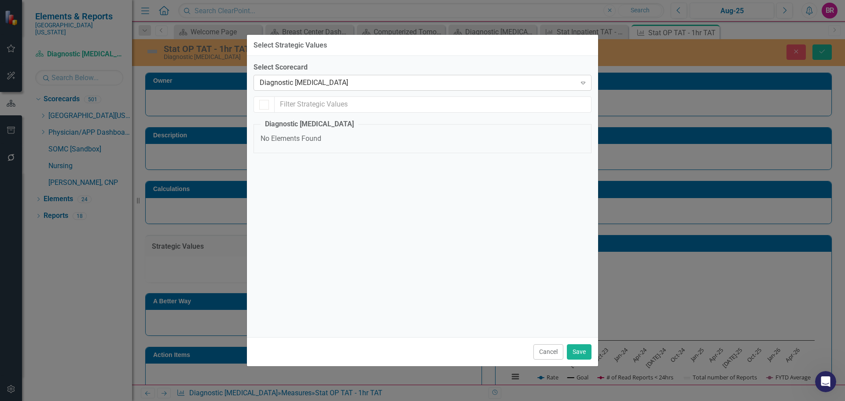
click at [335, 81] on div "Diagnostic [MEDICAL_DATA]" at bounding box center [418, 83] width 316 height 10
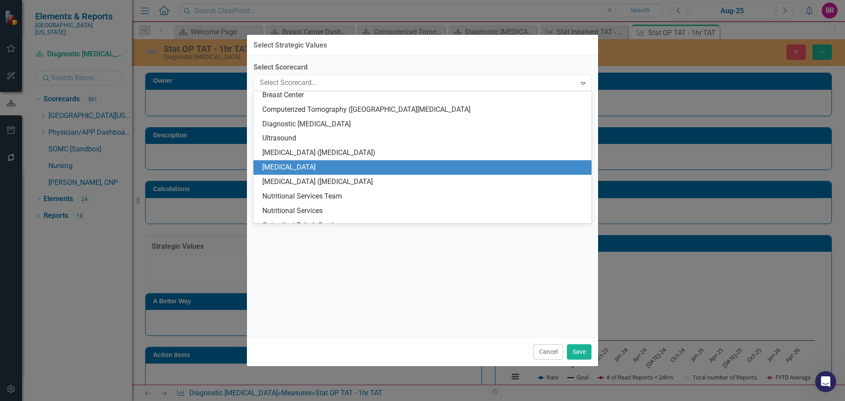
scroll to position [1661, 0]
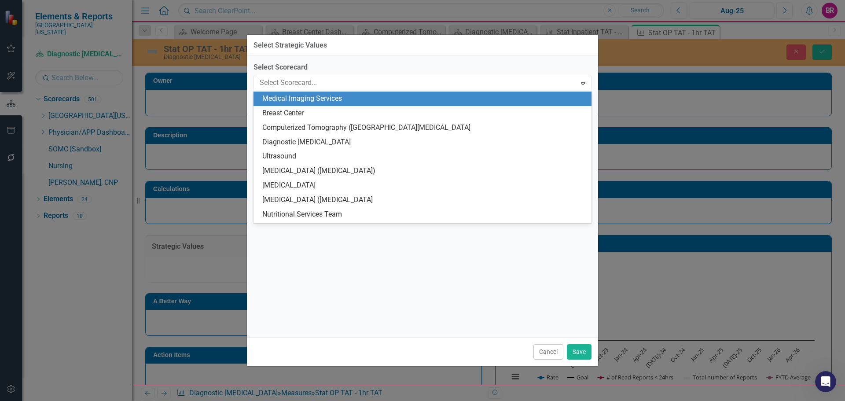
click at [339, 96] on div "Medical Imaging Services" at bounding box center [424, 99] width 324 height 10
checkbox input "false"
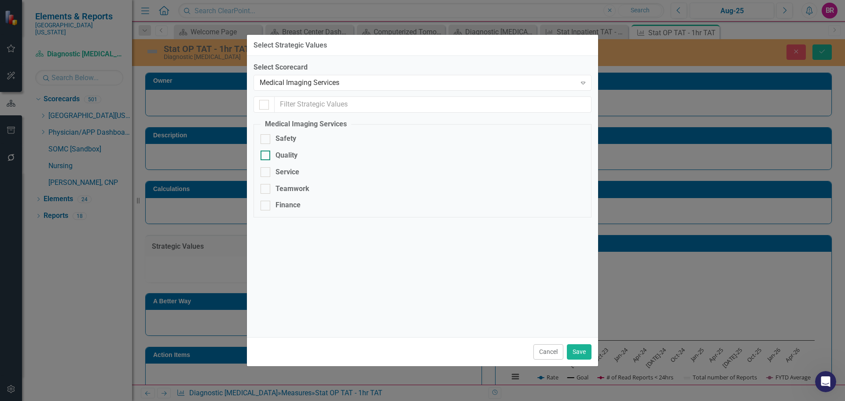
click at [282, 154] on div "Quality" at bounding box center [286, 155] width 22 height 10
click at [266, 154] on input "Quality" at bounding box center [263, 153] width 6 height 6
checkbox input "true"
click at [579, 349] on button "Save" at bounding box center [579, 351] width 25 height 15
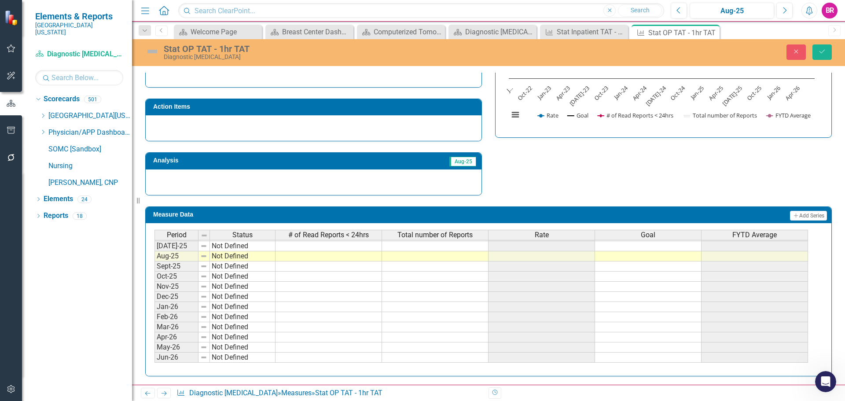
scroll to position [262, 0]
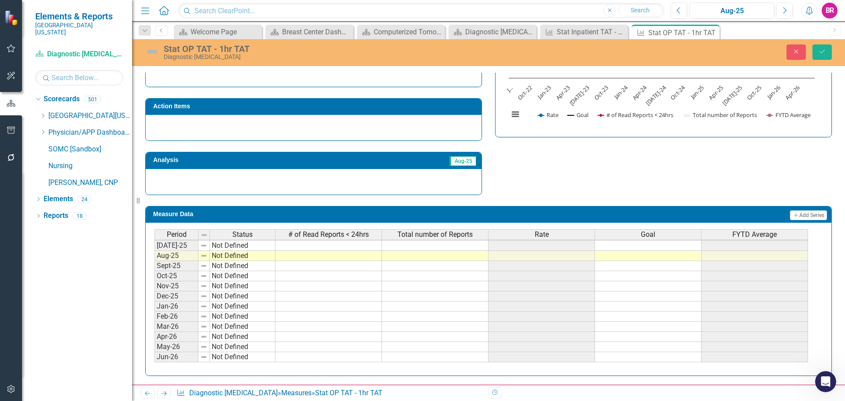
click at [640, 242] on tbody "Jan-24 Not Defined Feb-24 Not Defined Mar-24 Not Defined Apr-24 Not Defined May…" at bounding box center [480, 210] width 653 height 304
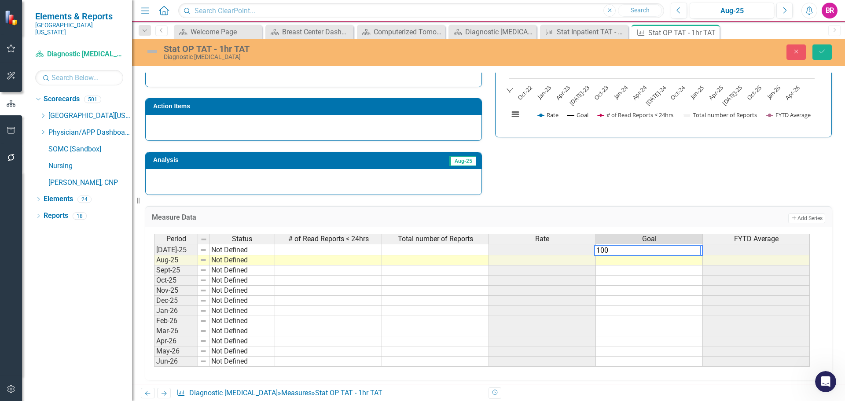
click at [657, 191] on div "Strategic Values Add Add Strategic Value Link Tag Link Strategic Value Not Defi…" at bounding box center [489, 78] width 700 height 233
click at [691, 254] on td "100.00" at bounding box center [649, 250] width 107 height 10
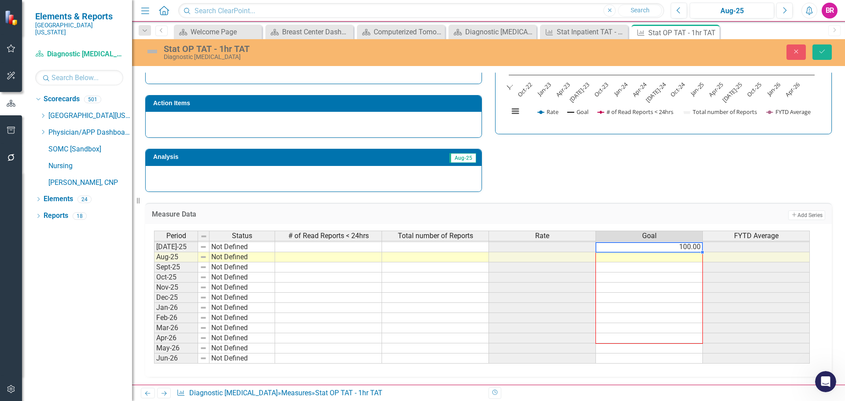
scroll to position [266, 0]
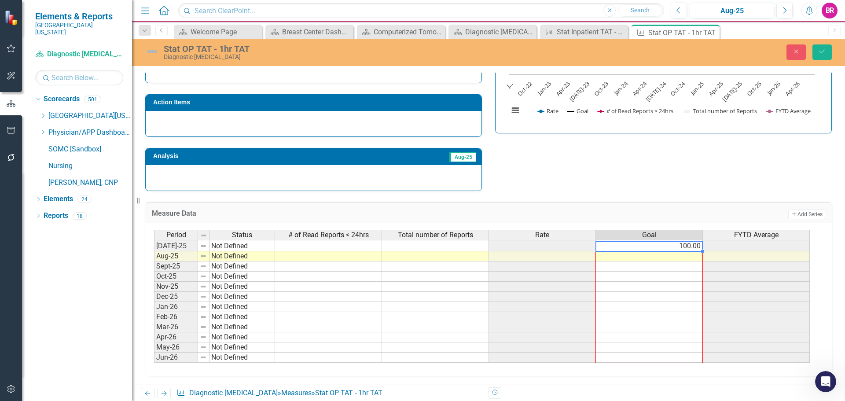
drag, startPoint x: 702, startPoint y: 255, endPoint x: 691, endPoint y: 362, distance: 107.5
click at [154, 362] on div "Period Status # of Read Reports < 24hrs Total number of Reports Rate Goal FYTD …" at bounding box center [154, 231] width 0 height 264
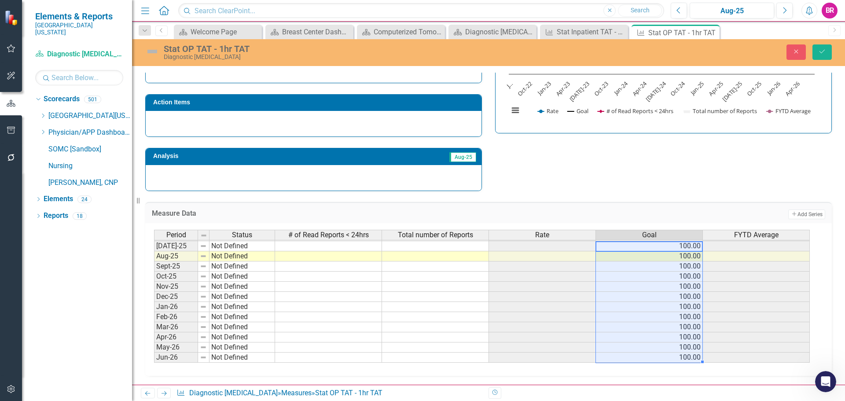
click at [315, 246] on td at bounding box center [328, 246] width 107 height 10
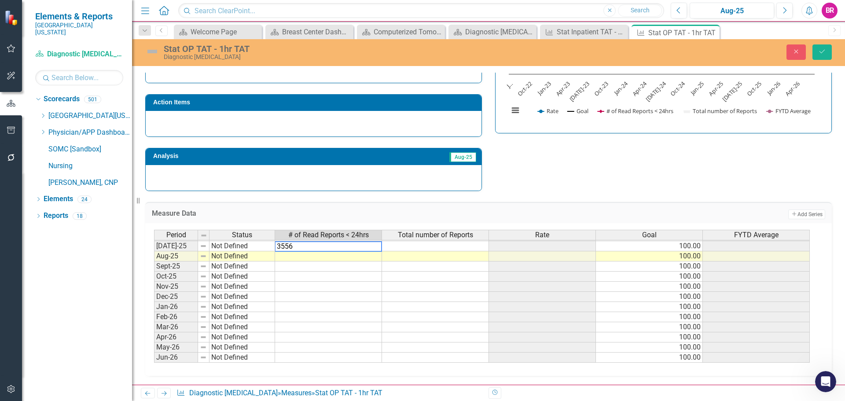
type textarea "3556"
click at [435, 245] on td at bounding box center [435, 246] width 107 height 10
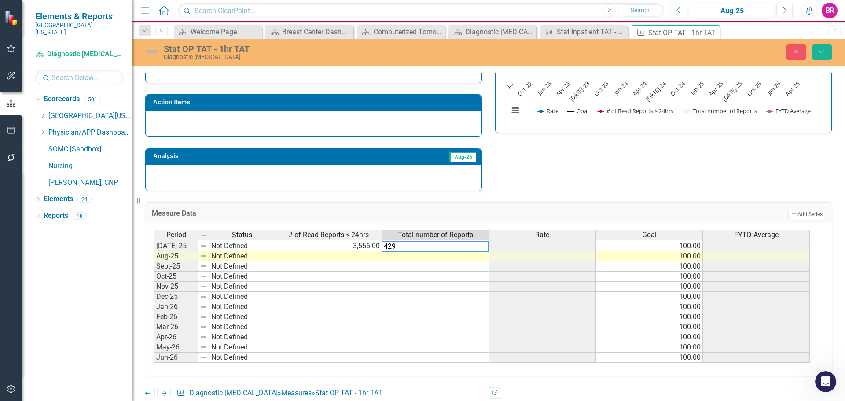
type textarea "4295"
click at [831, 56] on button "Save" at bounding box center [821, 51] width 19 height 15
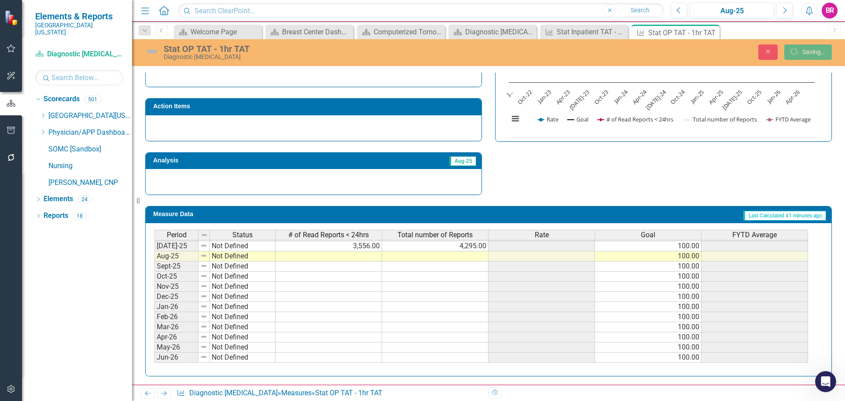
scroll to position [258, 0]
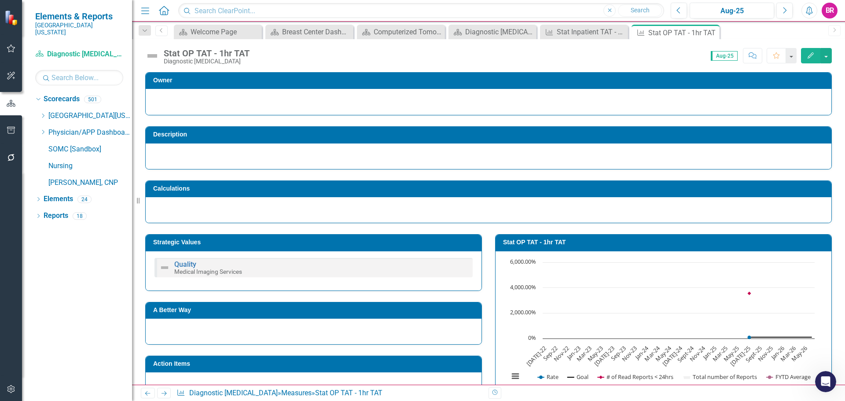
click at [616, 246] on td "Stat OP TAT - 1hr TAT" at bounding box center [665, 243] width 324 height 13
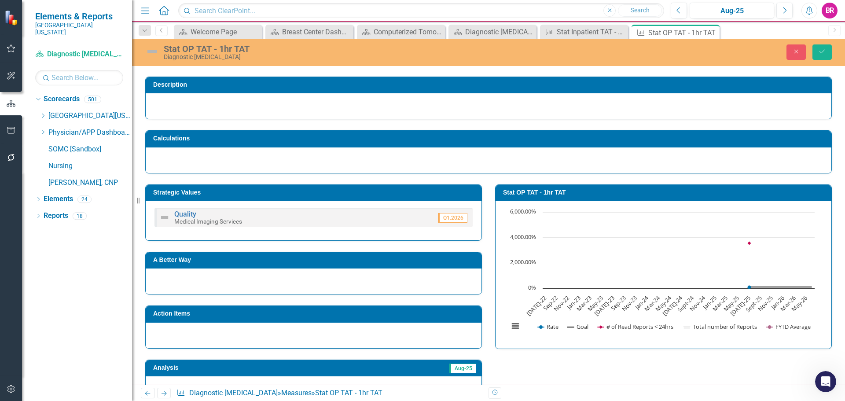
scroll to position [44, 0]
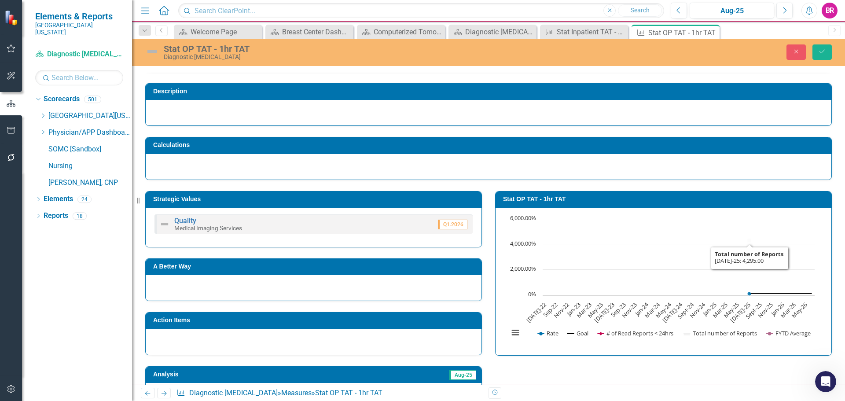
click at [592, 199] on h3 "Stat OP TAT - 1hr TAT" at bounding box center [665, 199] width 324 height 7
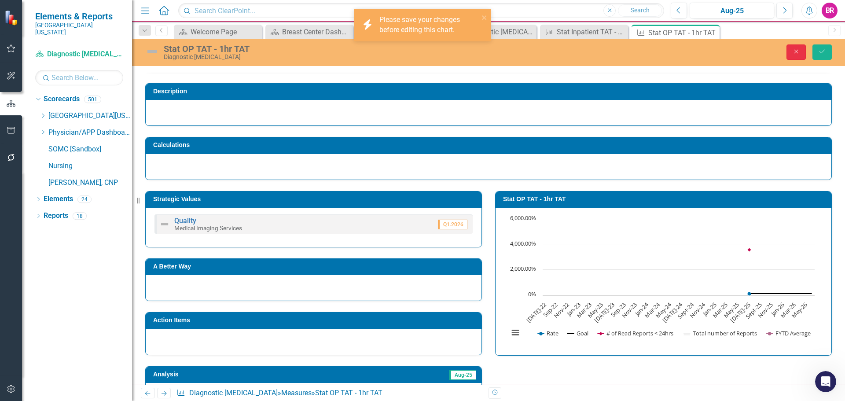
click at [790, 51] on button "Close" at bounding box center [795, 51] width 19 height 15
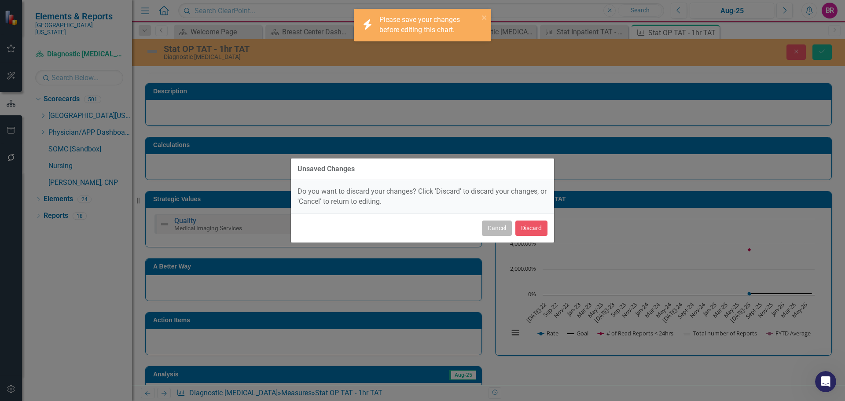
click at [499, 230] on button "Cancel" at bounding box center [497, 227] width 30 height 15
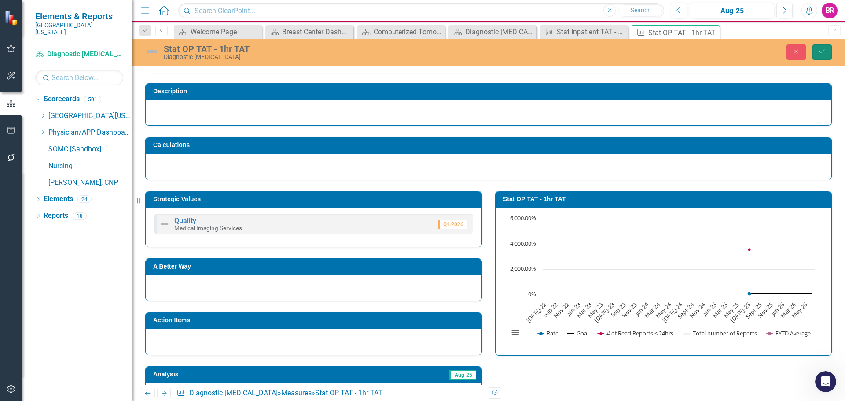
click at [818, 51] on icon "Save" at bounding box center [822, 51] width 8 height 6
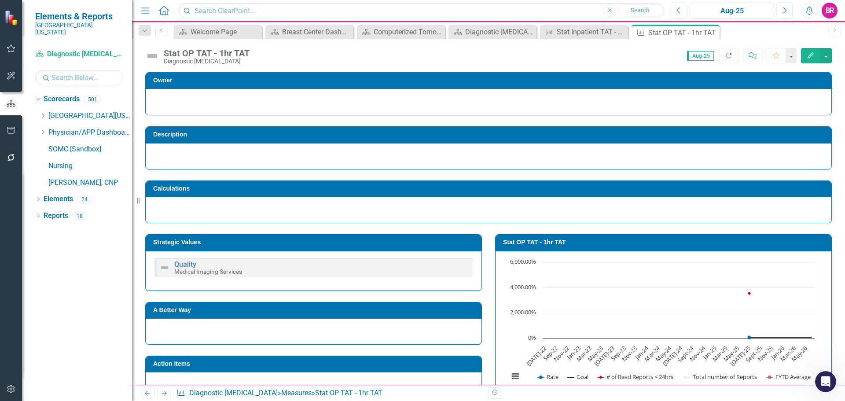
click at [521, 239] on h3 "Stat OP TAT - 1hr TAT" at bounding box center [665, 242] width 324 height 7
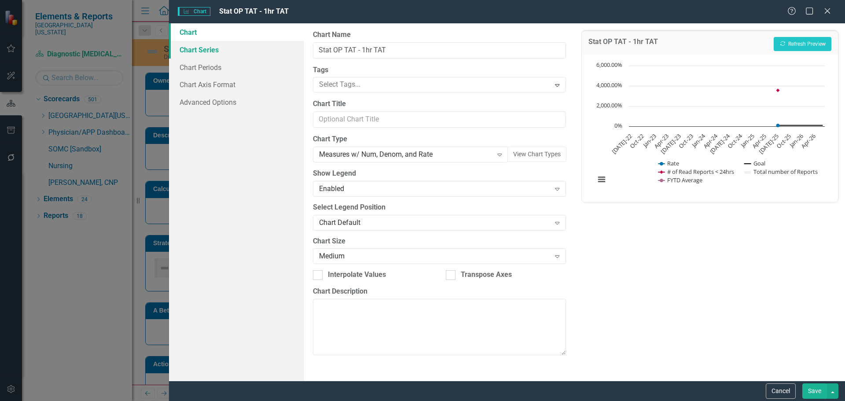
drag, startPoint x: 199, startPoint y: 50, endPoint x: 206, endPoint y: 50, distance: 7.0
click at [199, 50] on link "Chart Series" at bounding box center [236, 50] width 135 height 18
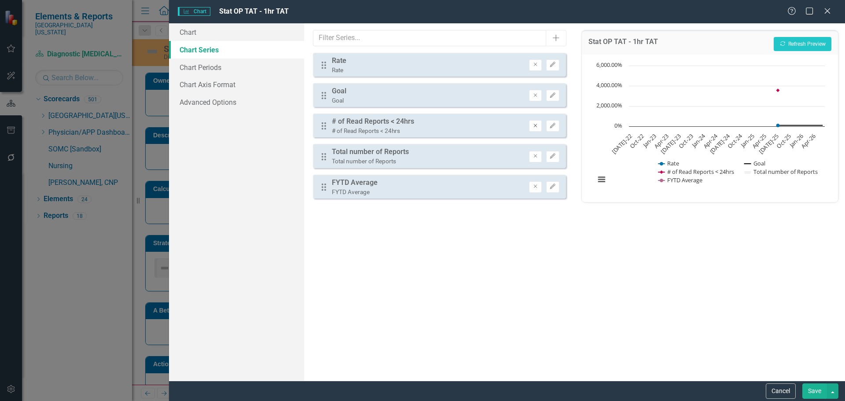
click at [532, 123] on icon "Remove" at bounding box center [535, 125] width 7 height 5
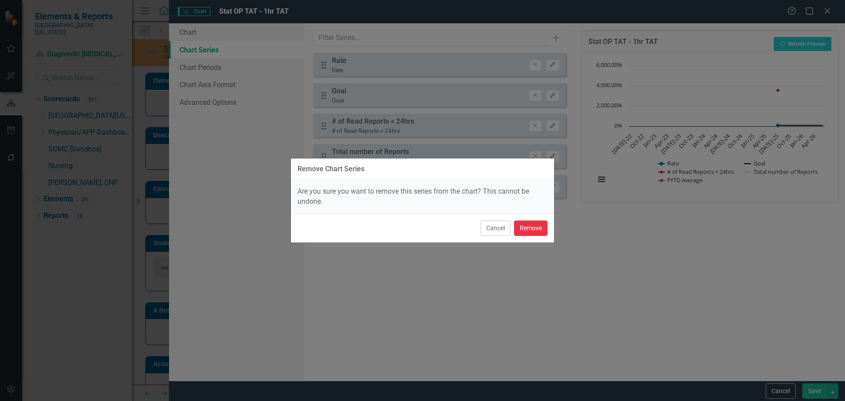
click at [532, 231] on button "Remove" at bounding box center [530, 227] width 33 height 15
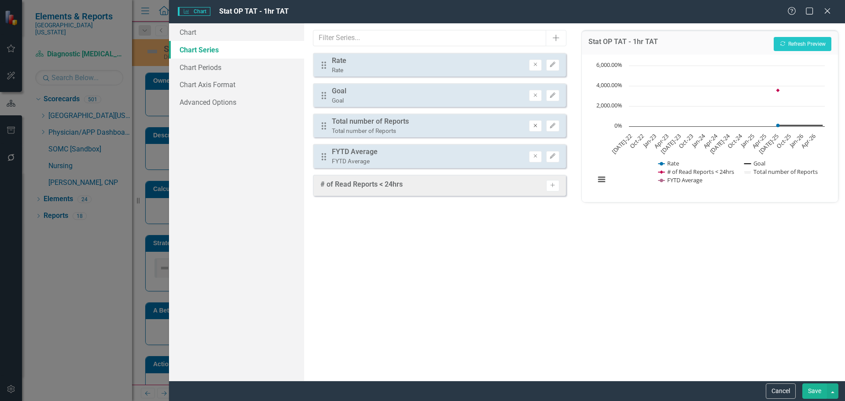
click at [539, 126] on button "Remove" at bounding box center [535, 125] width 13 height 11
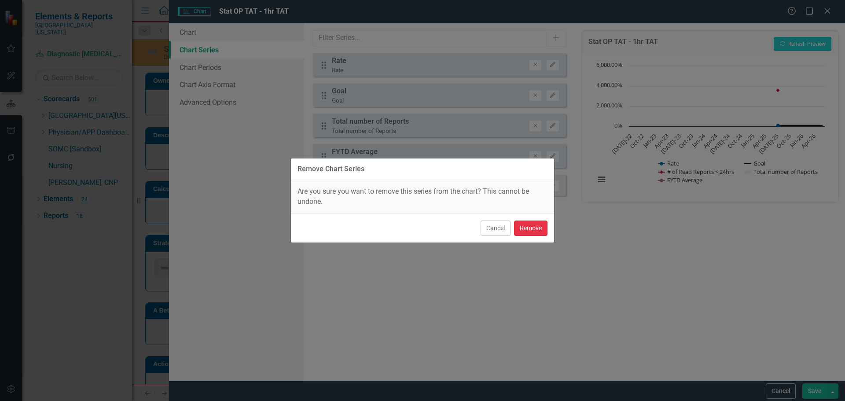
click at [537, 231] on button "Remove" at bounding box center [530, 227] width 33 height 15
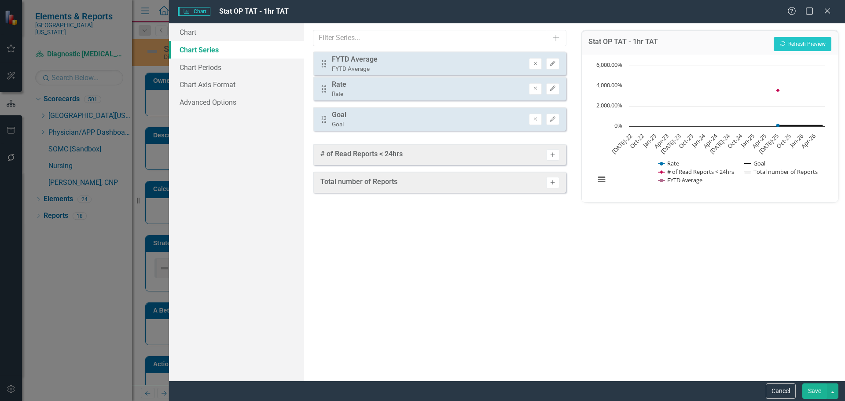
drag, startPoint x: 325, startPoint y: 128, endPoint x: 325, endPoint y: 66, distance: 62.0
click at [325, 66] on div "Drag Rate Rate Remove Edit Drag Goal Goal Remove Edit Drag FYTD Average FYTD Av…" at bounding box center [439, 95] width 253 height 85
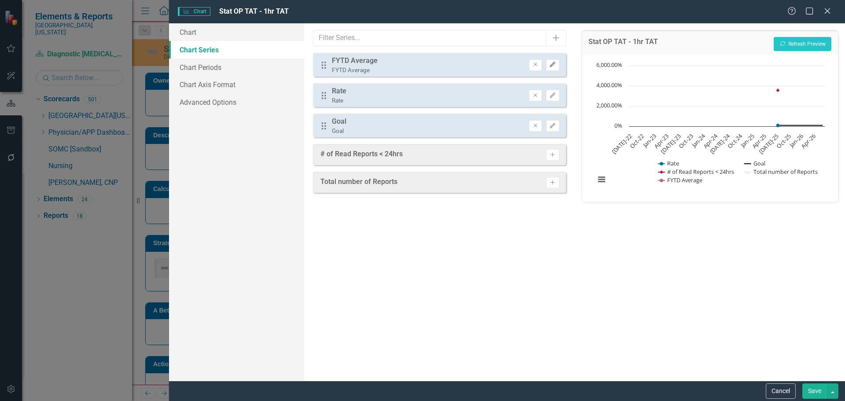
click at [559, 65] on button "Edit" at bounding box center [552, 64] width 13 height 11
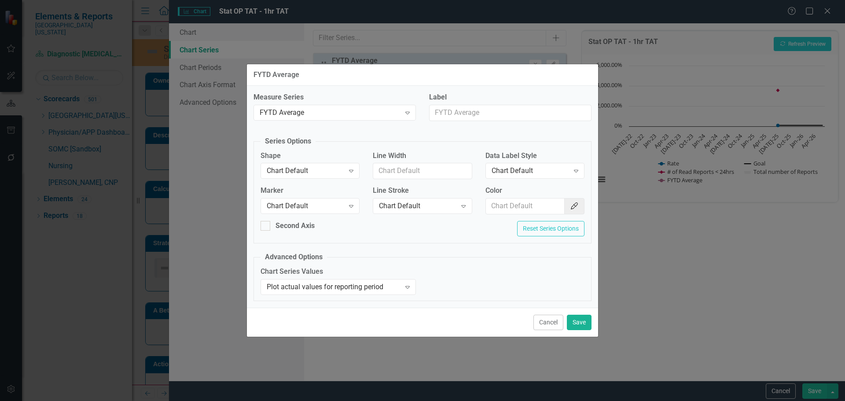
click at [322, 162] on div "Shape Chart Default Expand" at bounding box center [309, 164] width 99 height 27
click at [323, 175] on div "Chart Default" at bounding box center [305, 171] width 77 height 10
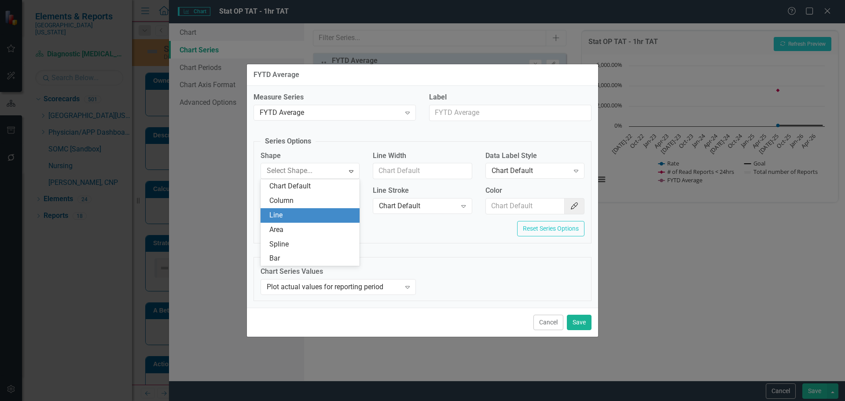
click at [318, 218] on div "Line" at bounding box center [311, 215] width 85 height 10
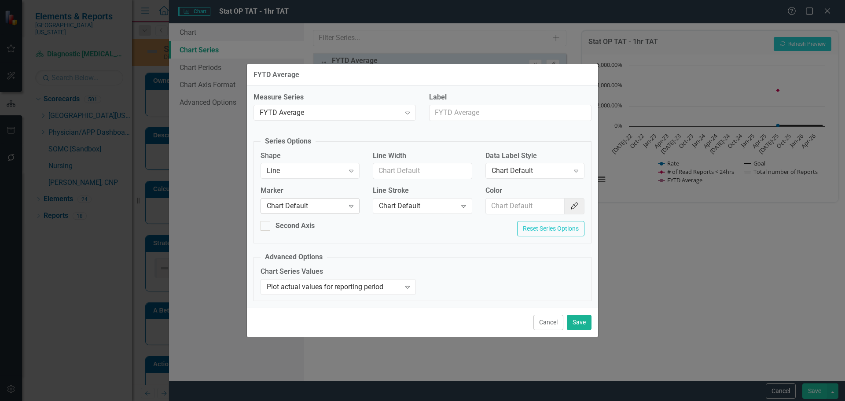
click at [318, 202] on div "Chart Default" at bounding box center [305, 206] width 77 height 10
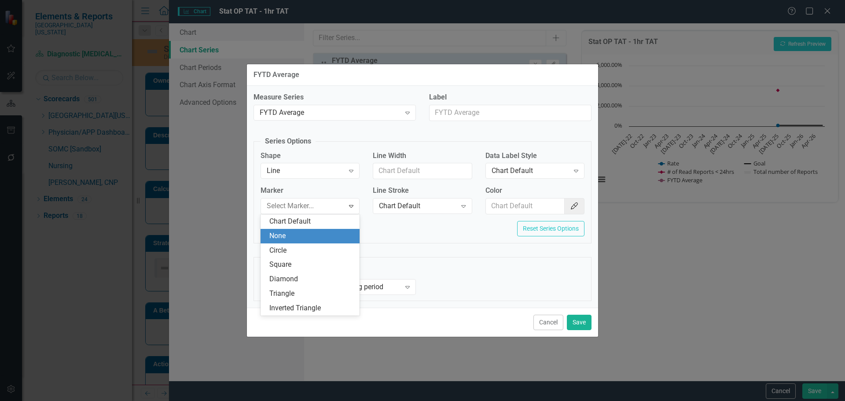
click at [316, 238] on div "None" at bounding box center [311, 236] width 85 height 10
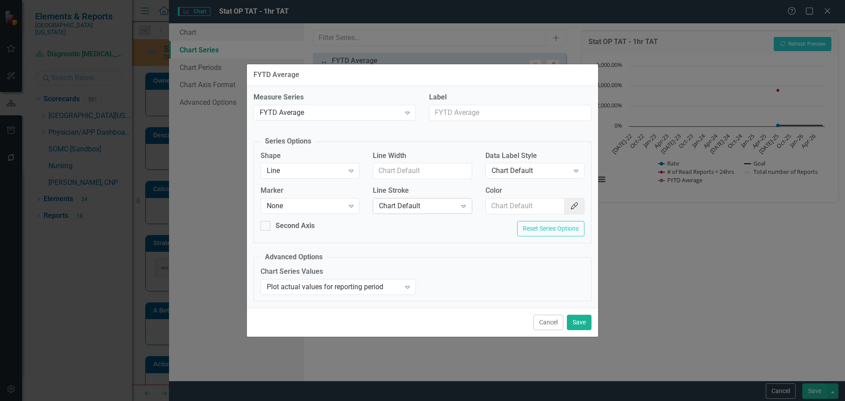
click at [381, 202] on div "Chart Default" at bounding box center [417, 206] width 77 height 10
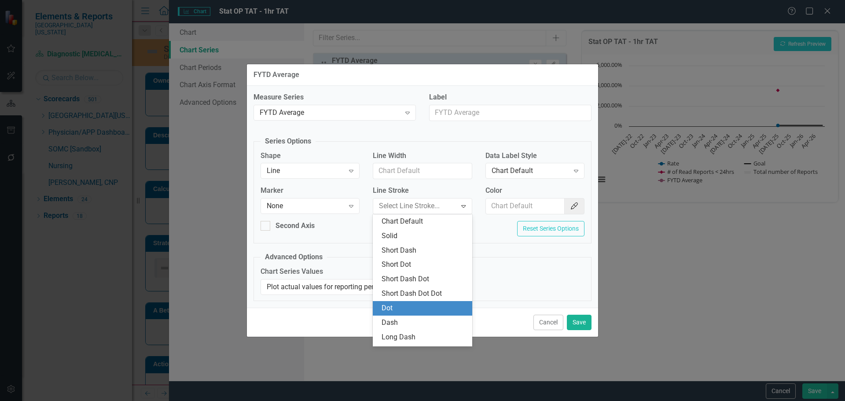
click at [400, 310] on div "Dot" at bounding box center [423, 308] width 85 height 10
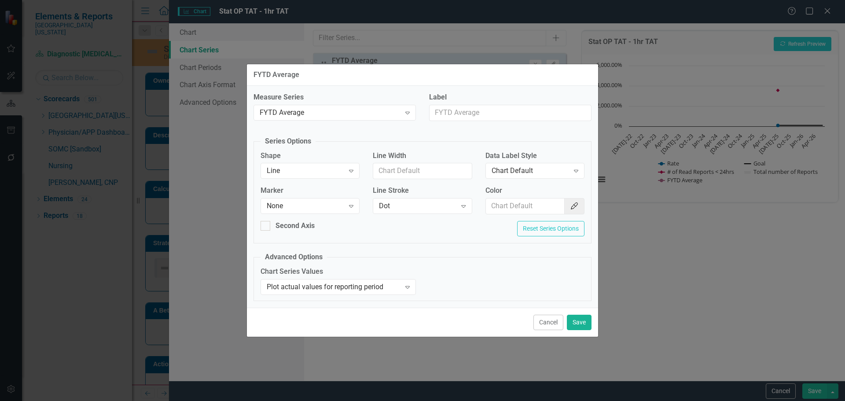
click at [579, 216] on div "Color Color Picker" at bounding box center [535, 203] width 112 height 35
click at [578, 204] on icon "Color Picker" at bounding box center [574, 205] width 9 height 7
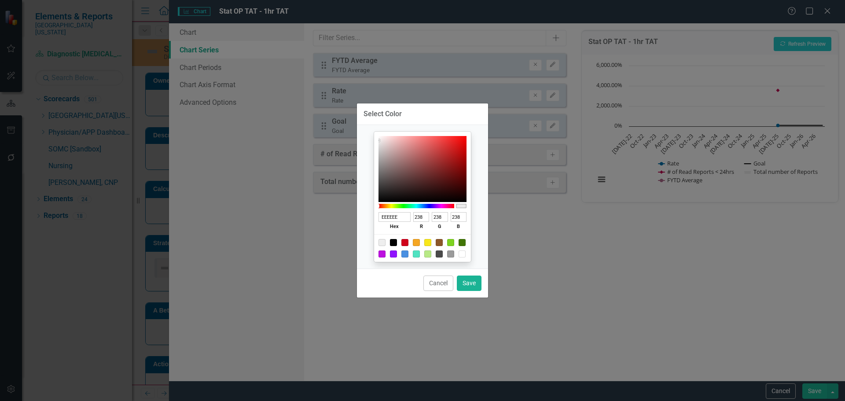
click at [396, 246] on div at bounding box center [422, 248] width 97 height 28
click at [396, 246] on div at bounding box center [393, 242] width 7 height 7
type input "000000"
type input "0"
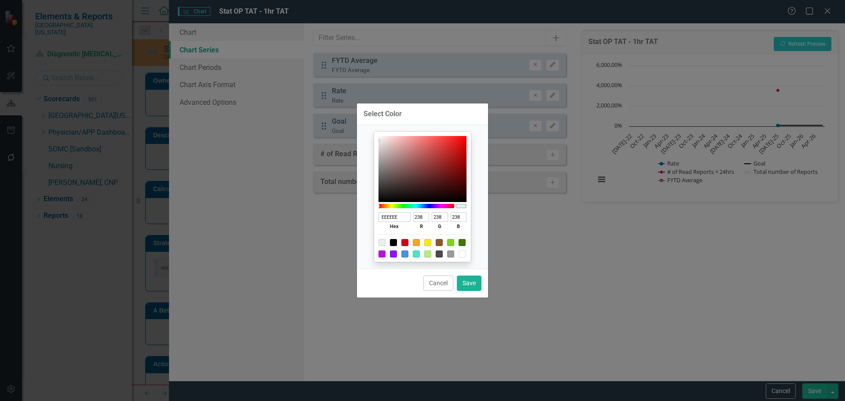
type input "0"
click at [471, 287] on button "Save" at bounding box center [469, 282] width 25 height 15
type input "#000000"
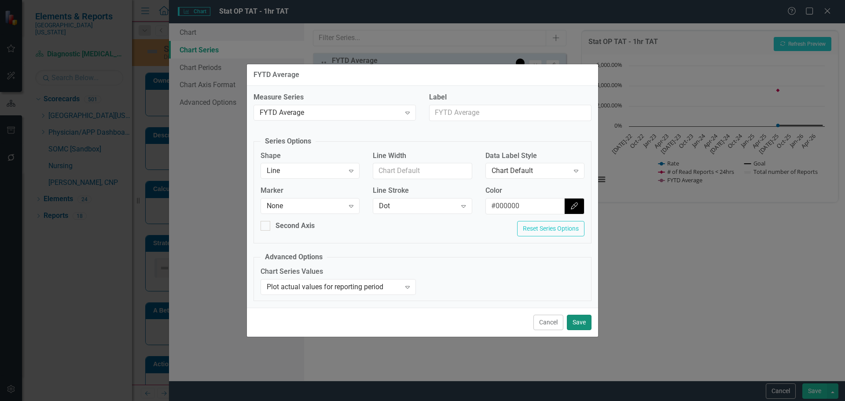
click at [587, 324] on button "Save" at bounding box center [579, 322] width 25 height 15
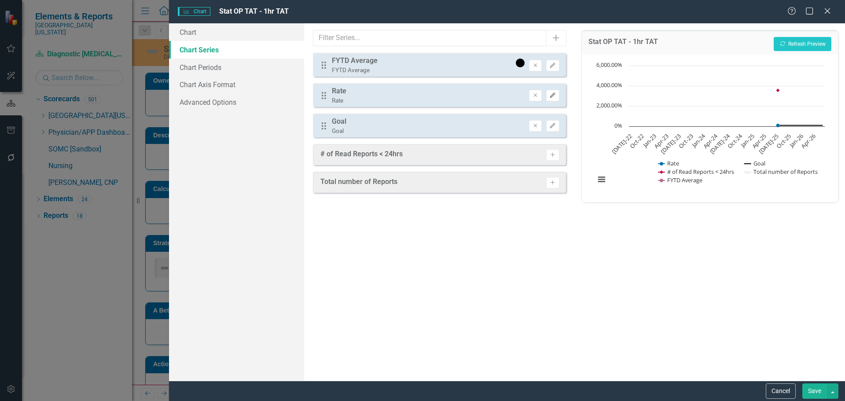
click at [553, 93] on icon "Edit" at bounding box center [552, 95] width 7 height 5
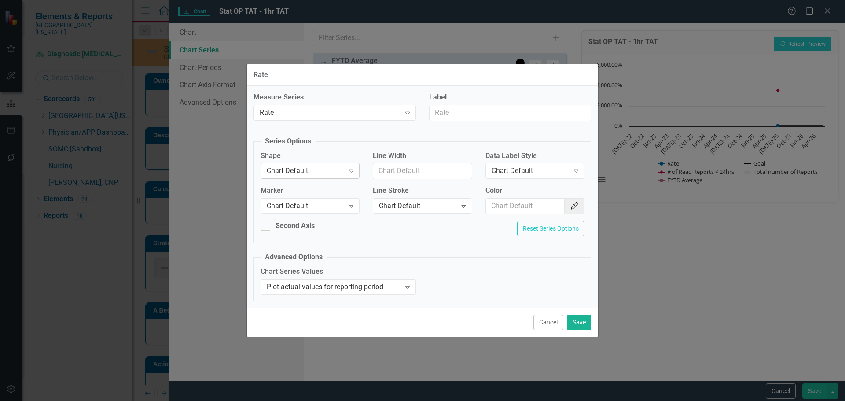
click at [318, 174] on div "Chart Default" at bounding box center [305, 171] width 77 height 10
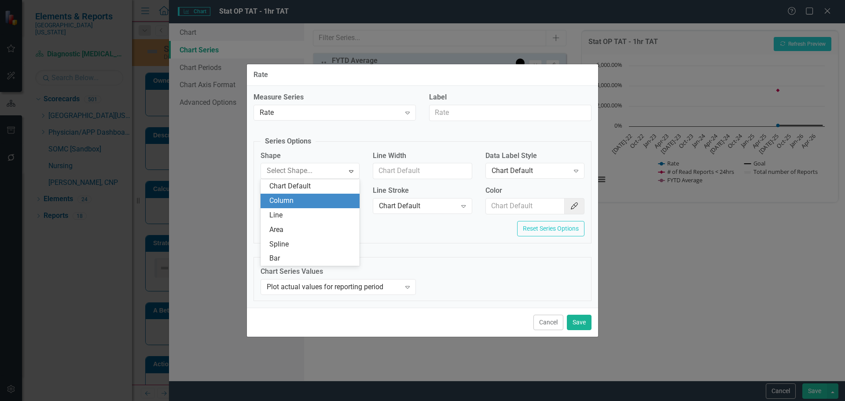
click at [312, 201] on div "Column" at bounding box center [311, 201] width 85 height 10
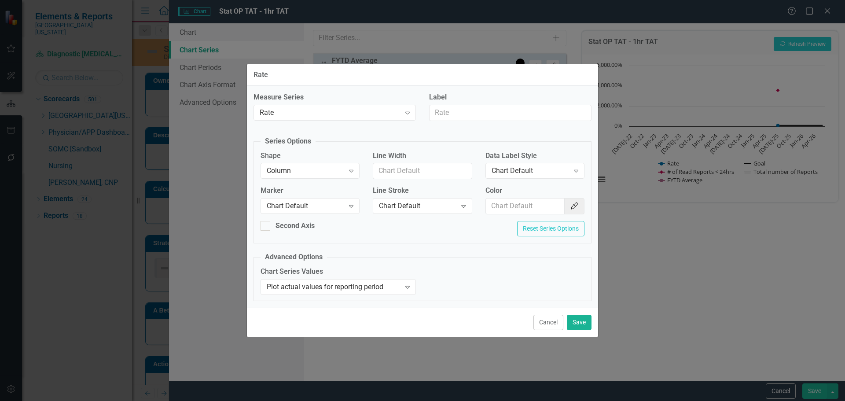
click at [312, 201] on div "Chart Default" at bounding box center [305, 206] width 77 height 10
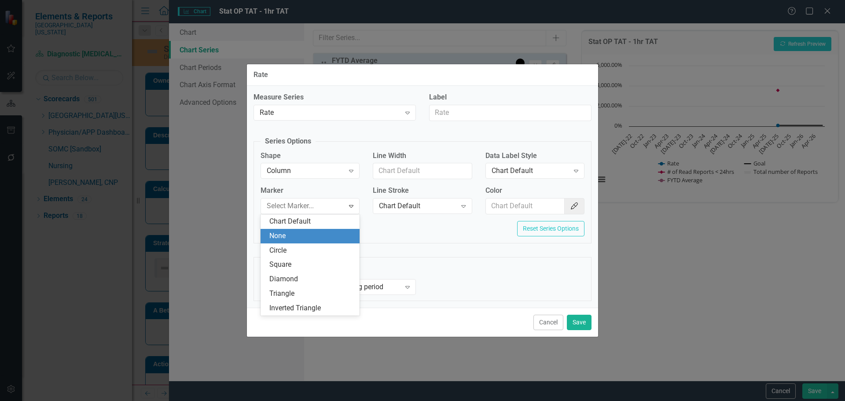
click at [312, 238] on div "None" at bounding box center [311, 236] width 85 height 10
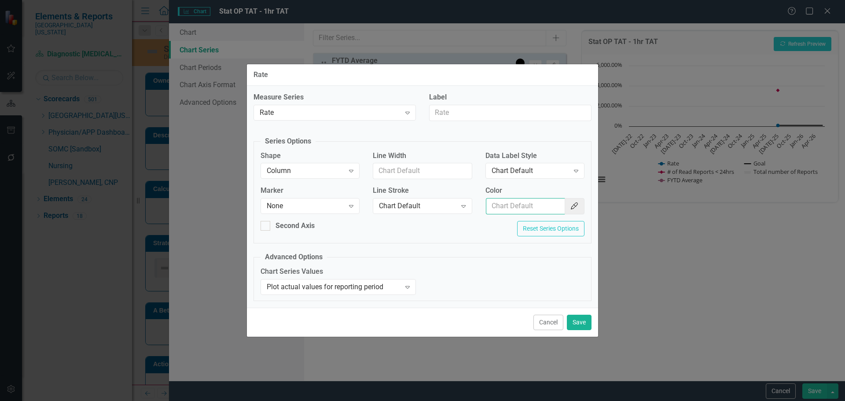
click at [514, 204] on input "Color" at bounding box center [525, 206] width 79 height 16
type input "#2e75b6"
click at [539, 167] on div "Chart Default" at bounding box center [529, 171] width 77 height 10
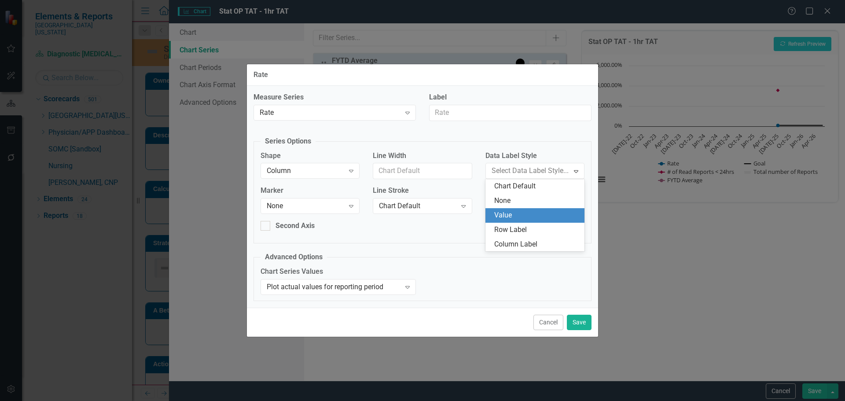
click at [538, 213] on div "Value" at bounding box center [536, 215] width 85 height 10
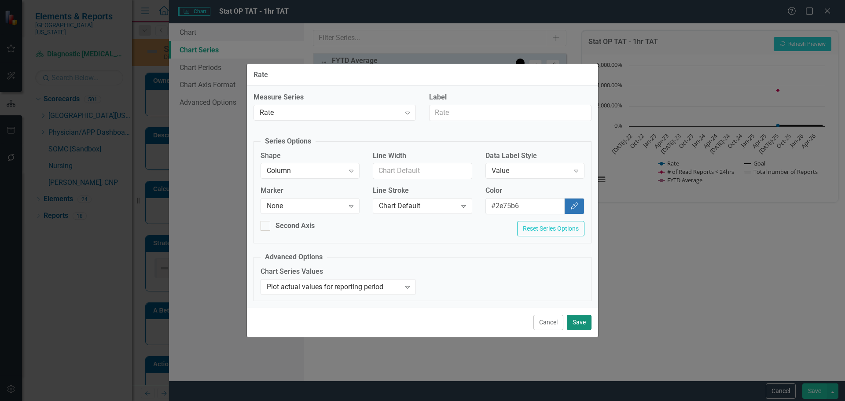
click at [585, 324] on button "Save" at bounding box center [579, 322] width 25 height 15
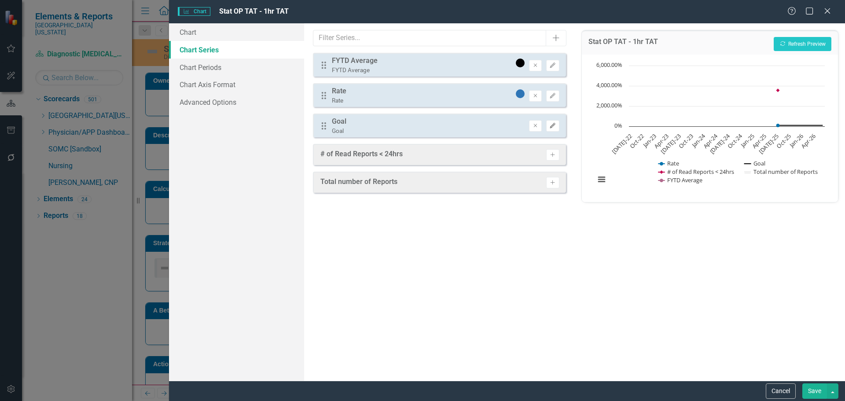
click at [553, 126] on icon "Edit" at bounding box center [552, 125] width 7 height 5
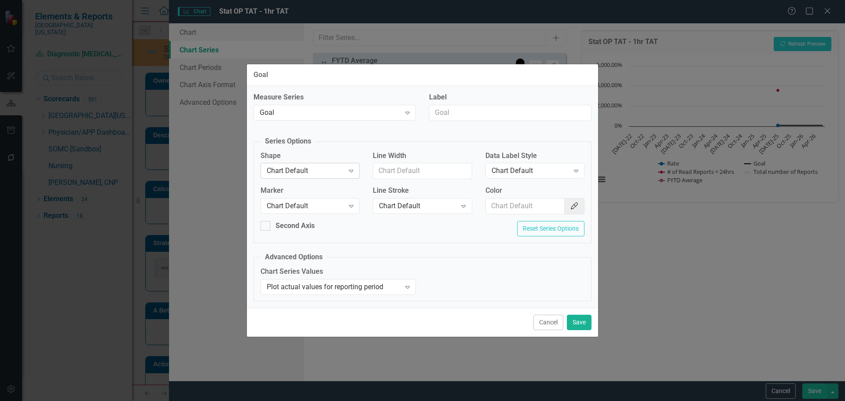
click at [308, 168] on div "Chart Default" at bounding box center [305, 171] width 77 height 10
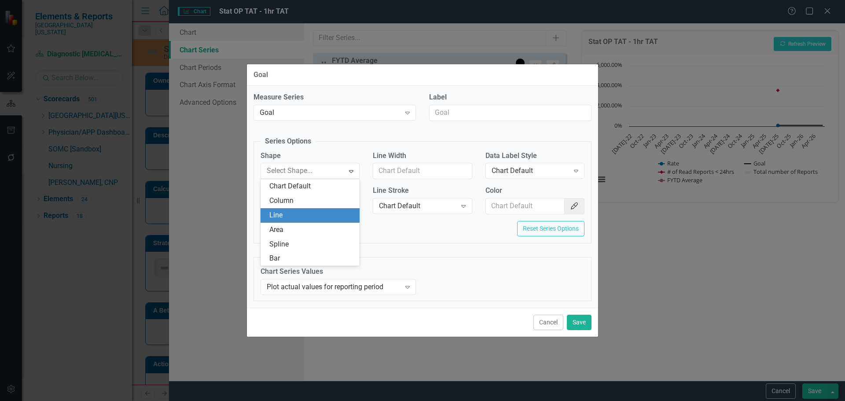
click at [304, 213] on div "Line" at bounding box center [311, 215] width 85 height 10
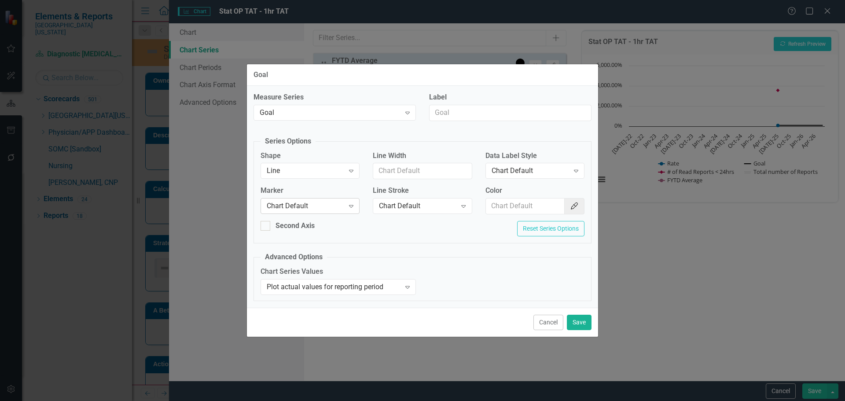
click at [304, 209] on div "Chart Default" at bounding box center [305, 206] width 77 height 10
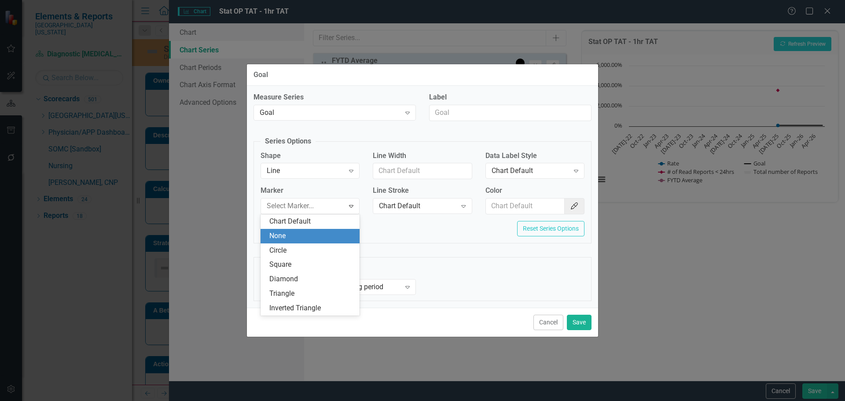
click at [307, 234] on div "None" at bounding box center [311, 236] width 85 height 10
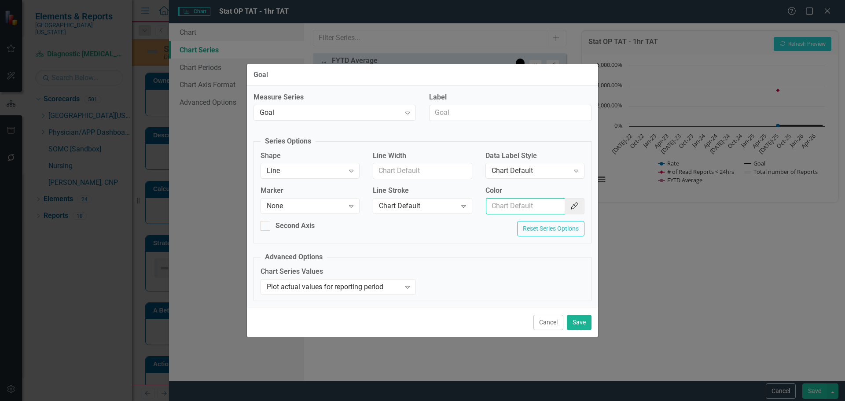
drag, startPoint x: 524, startPoint y: 202, endPoint x: 527, endPoint y: 207, distance: 5.9
click at [524, 202] on input "Color" at bounding box center [525, 206] width 79 height 16
type input "#c40650"
click at [581, 326] on button "Save" at bounding box center [579, 322] width 25 height 15
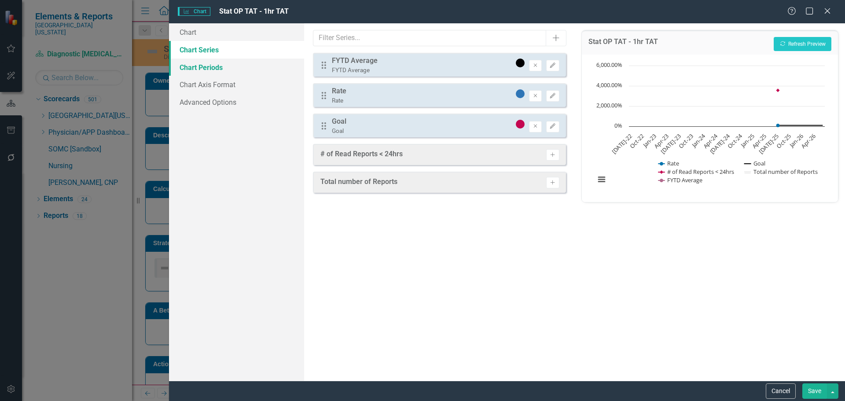
drag, startPoint x: 193, startPoint y: 61, endPoint x: 198, endPoint y: 62, distance: 5.8
click at [193, 61] on link "Chart Periods" at bounding box center [236, 68] width 135 height 18
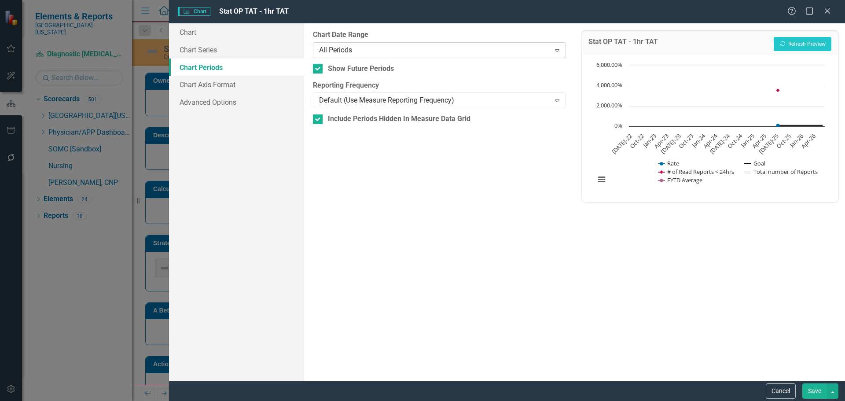
click at [356, 48] on div "All Periods" at bounding box center [434, 50] width 231 height 10
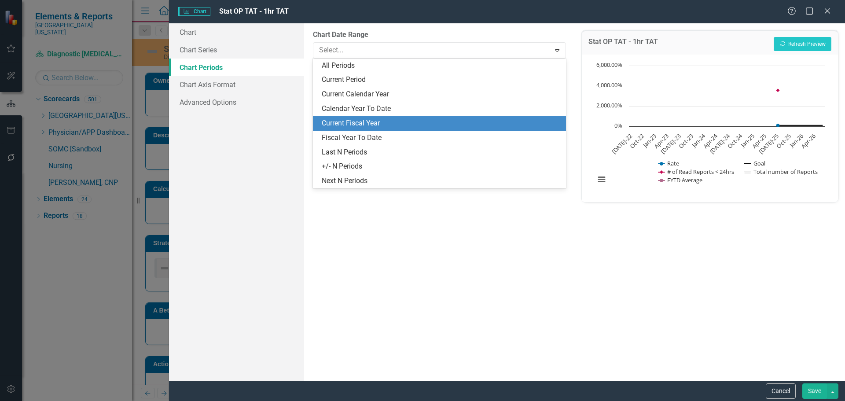
click at [379, 125] on div "Current Fiscal Year" at bounding box center [441, 123] width 238 height 10
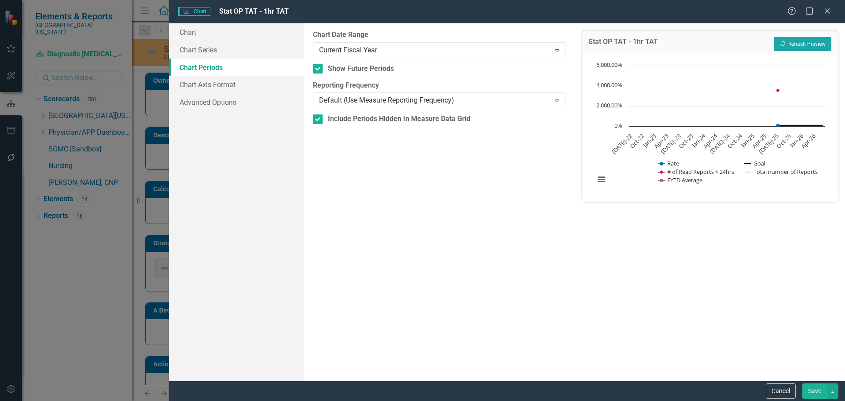
click at [796, 41] on button "Recalculate Refresh Preview" at bounding box center [803, 44] width 58 height 14
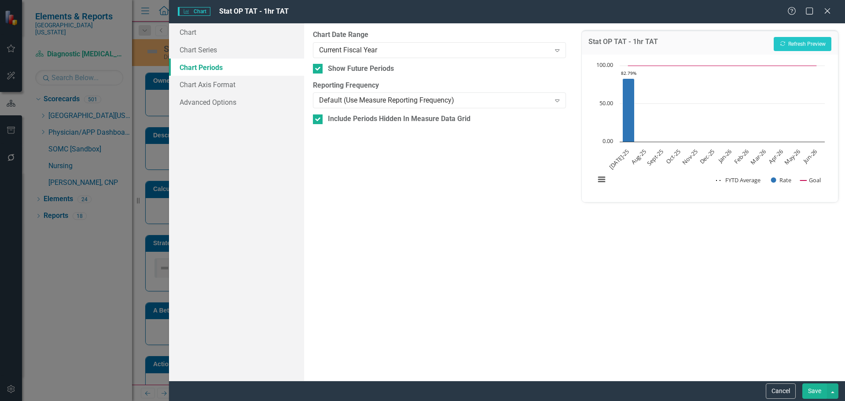
click at [818, 389] on button "Save" at bounding box center [814, 390] width 25 height 15
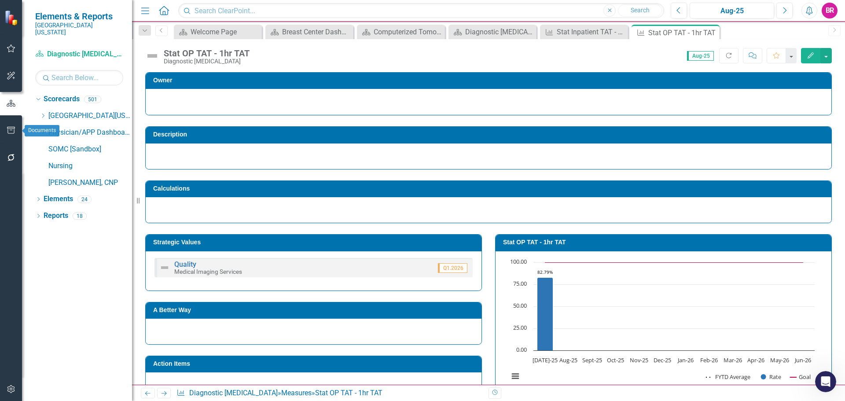
scroll to position [1097, 0]
click at [9, 126] on button "button" at bounding box center [11, 130] width 20 height 18
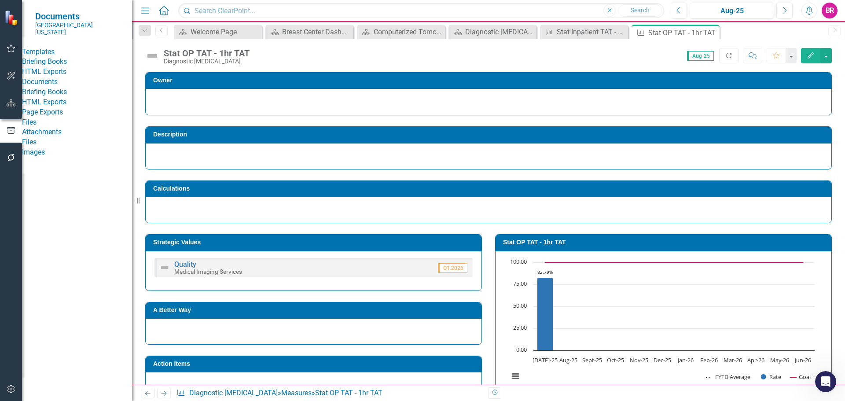
click at [53, 77] on link "HTML Exports" at bounding box center [77, 72] width 110 height 10
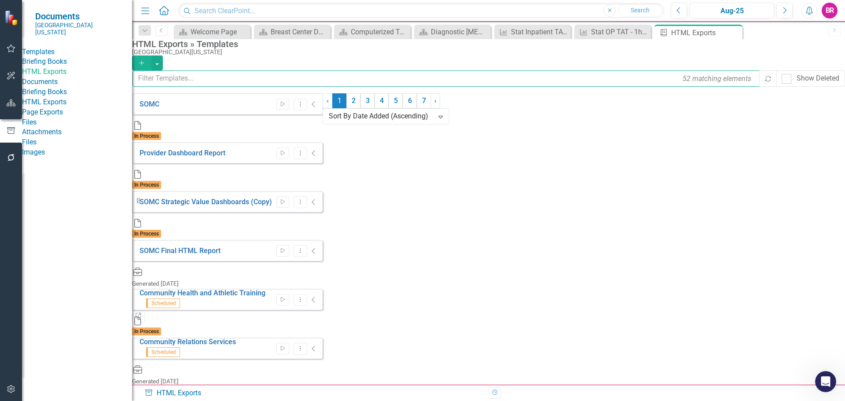
click at [260, 79] on input "text" at bounding box center [446, 78] width 628 height 16
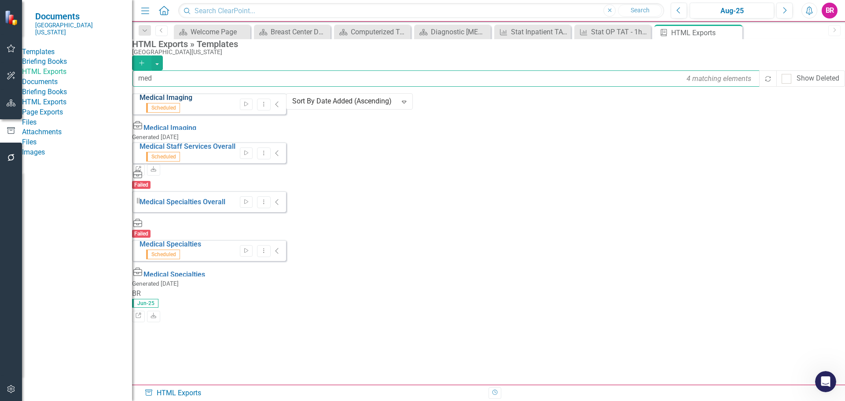
type input "med"
click at [179, 102] on link "Medical Imaging" at bounding box center [165, 97] width 53 height 8
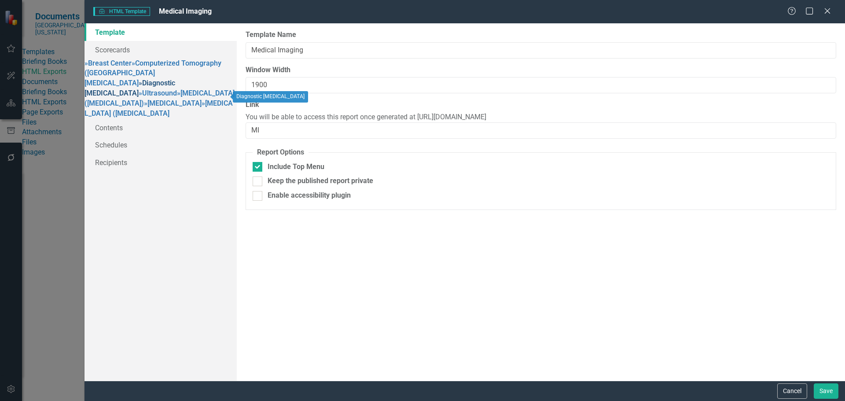
click at [136, 97] on link "» Diagnostic [MEDICAL_DATA]" at bounding box center [129, 88] width 91 height 18
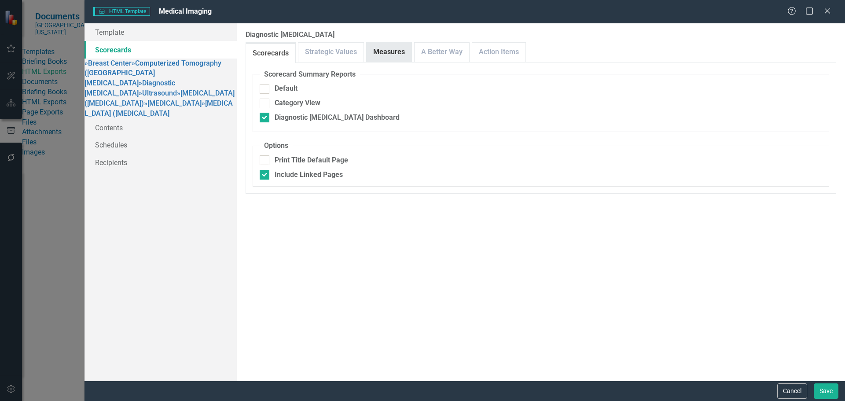
click at [389, 46] on link "Measures" at bounding box center [389, 52] width 45 height 19
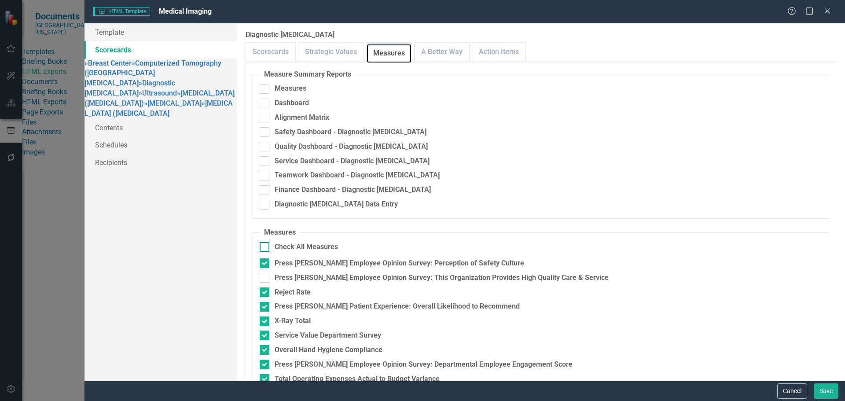
scroll to position [173, 0]
checkbox input "false"
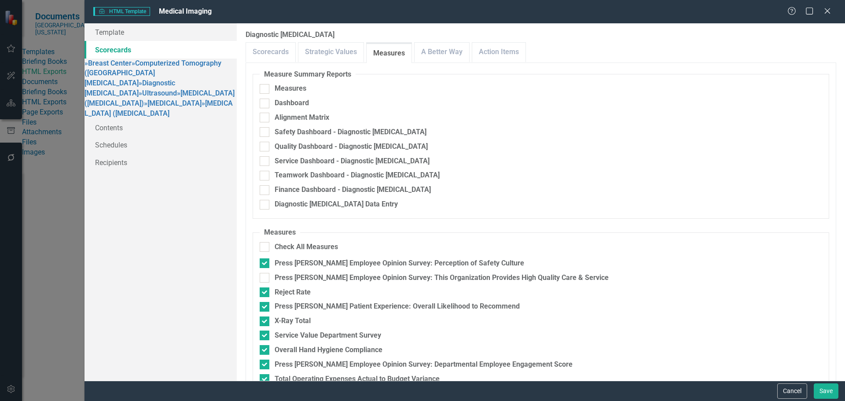
checkbox input "true"
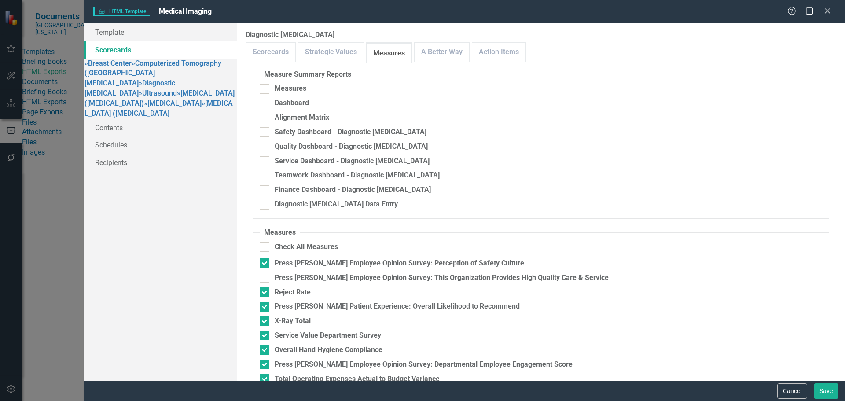
click at [301, 302] on fieldset "Measures Check All Measures Press [PERSON_NAME] Employee Opinion Survey: Percep…" at bounding box center [541, 382] width 576 height 310
checkbox input "true"
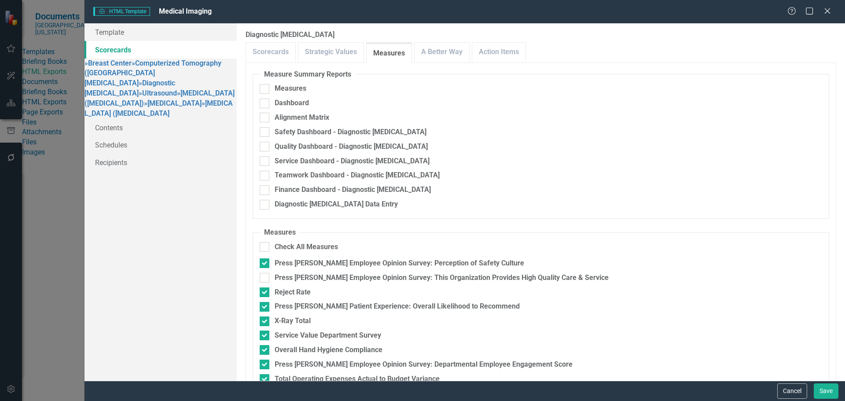
checkbox input "true"
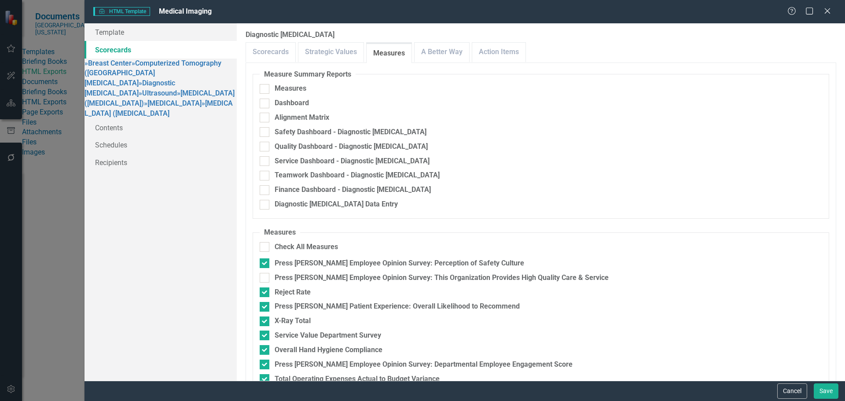
checkbox input "true"
click at [506, 51] on link "Action Items" at bounding box center [498, 52] width 53 height 19
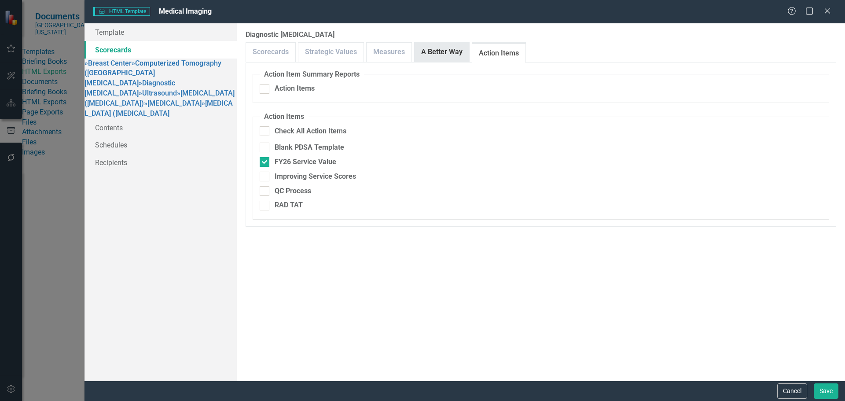
click at [453, 58] on link "A Better Way" at bounding box center [441, 52] width 55 height 19
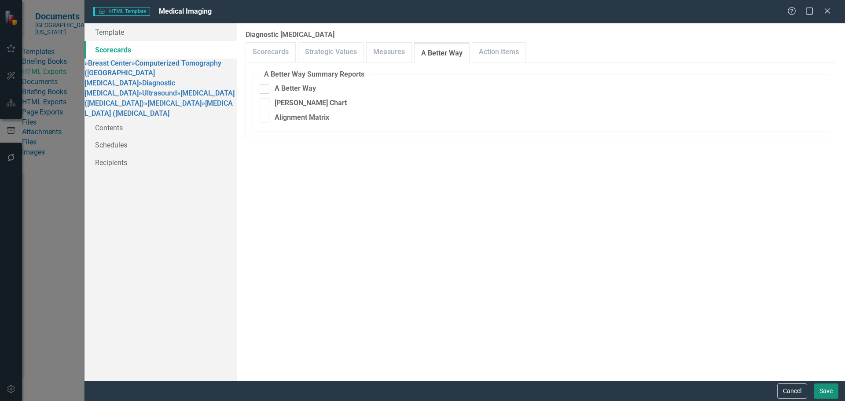
click at [826, 390] on button "Save" at bounding box center [826, 390] width 25 height 15
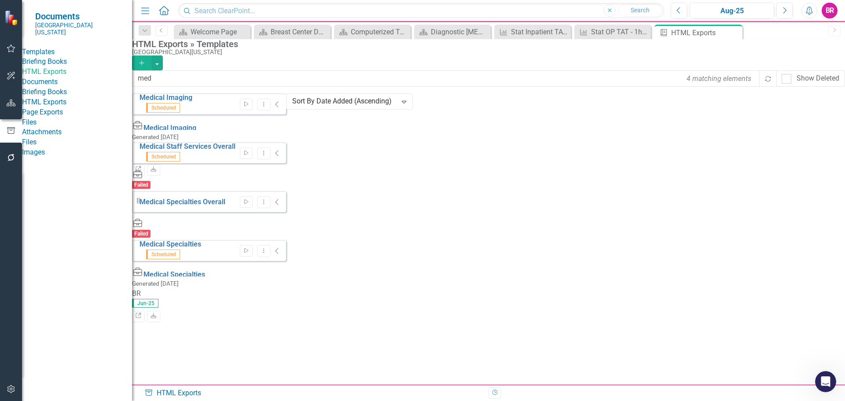
scroll to position [1097, 0]
click at [177, 87] on input "med" at bounding box center [446, 78] width 628 height 16
click at [175, 273] on div "Medical Imaging Scheduled Start Dropdown Menu Collapse HTML Medical Imaging Gen…" at bounding box center [209, 190] width 154 height 195
click at [171, 84] on input "med" at bounding box center [446, 78] width 628 height 16
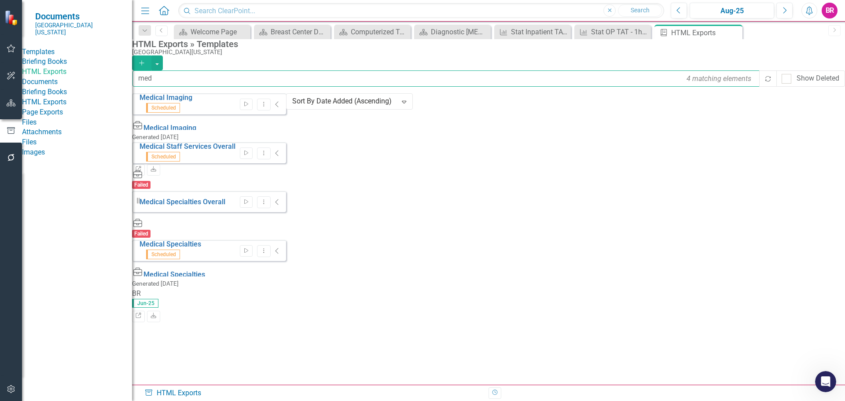
click at [171, 84] on input "med" at bounding box center [446, 78] width 628 height 16
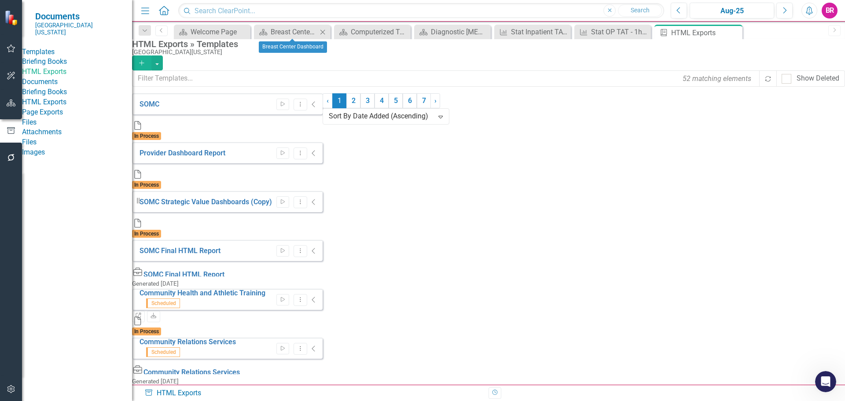
click at [322, 33] on icon at bounding box center [322, 31] width 5 height 5
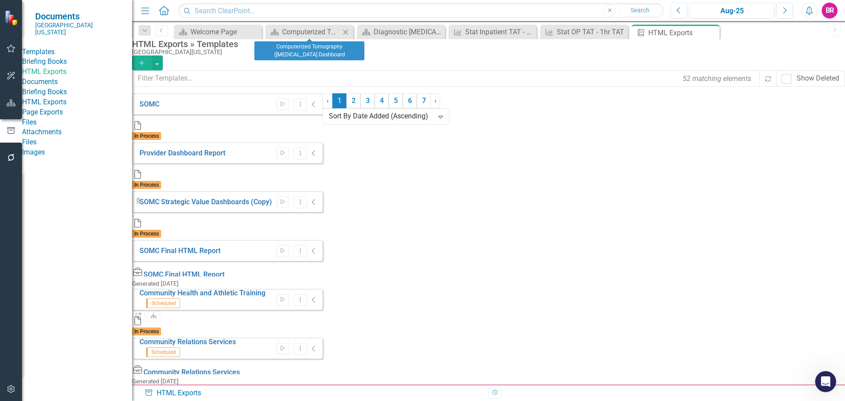
click at [347, 35] on icon "Close" at bounding box center [345, 32] width 9 height 7
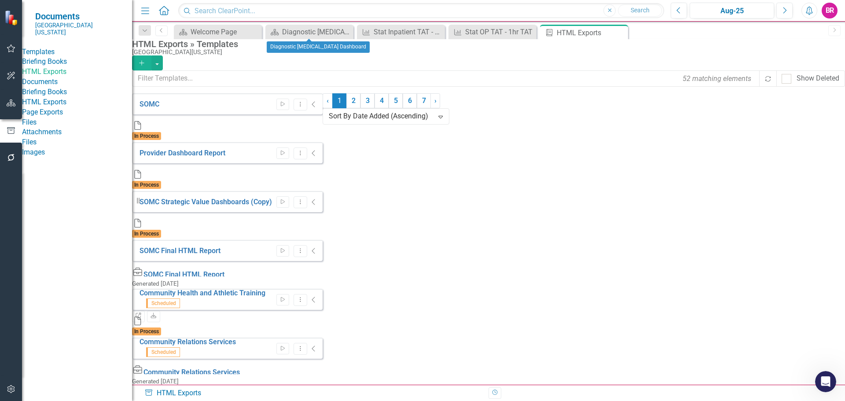
click at [0, 0] on icon "Close" at bounding box center [0, 0] width 0 height 0
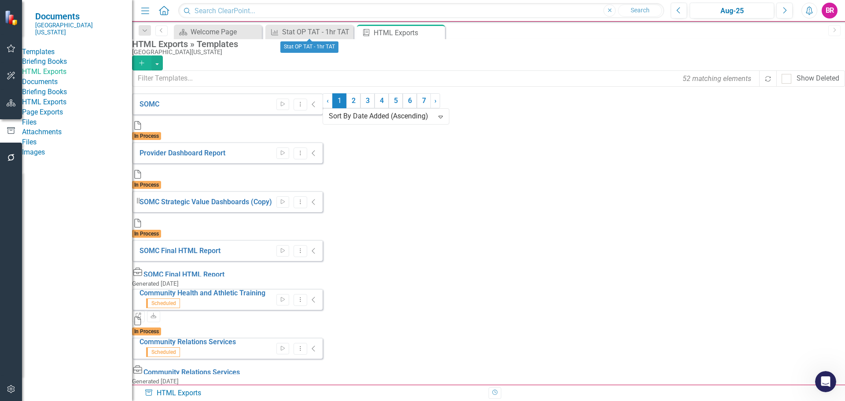
click at [0, 0] on icon "Close" at bounding box center [0, 0] width 0 height 0
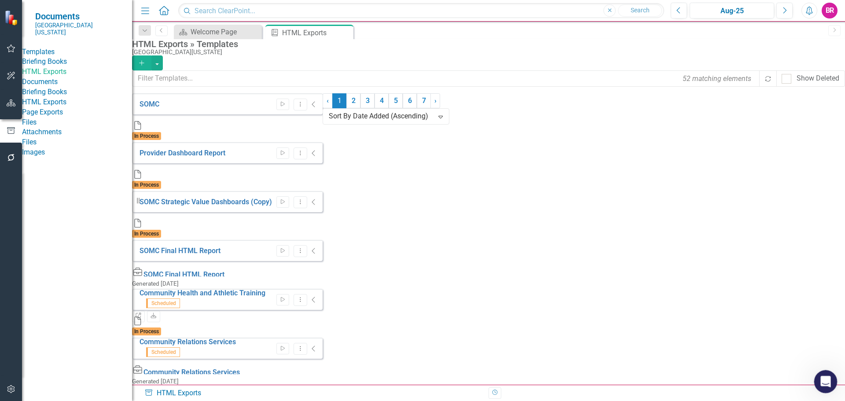
click at [824, 378] on icon "Open Intercom Messenger" at bounding box center [824, 380] width 15 height 15
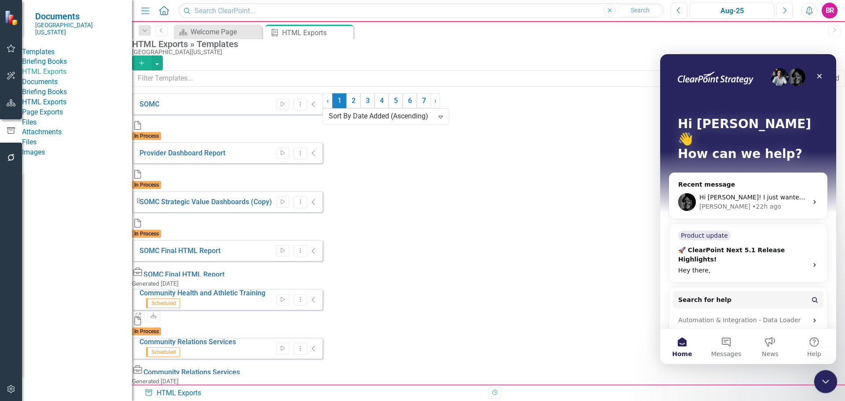
click at [824, 378] on icon "Close Intercom Messenger" at bounding box center [824, 380] width 11 height 11
